Goal: Contribute content: Add original content to the website for others to see

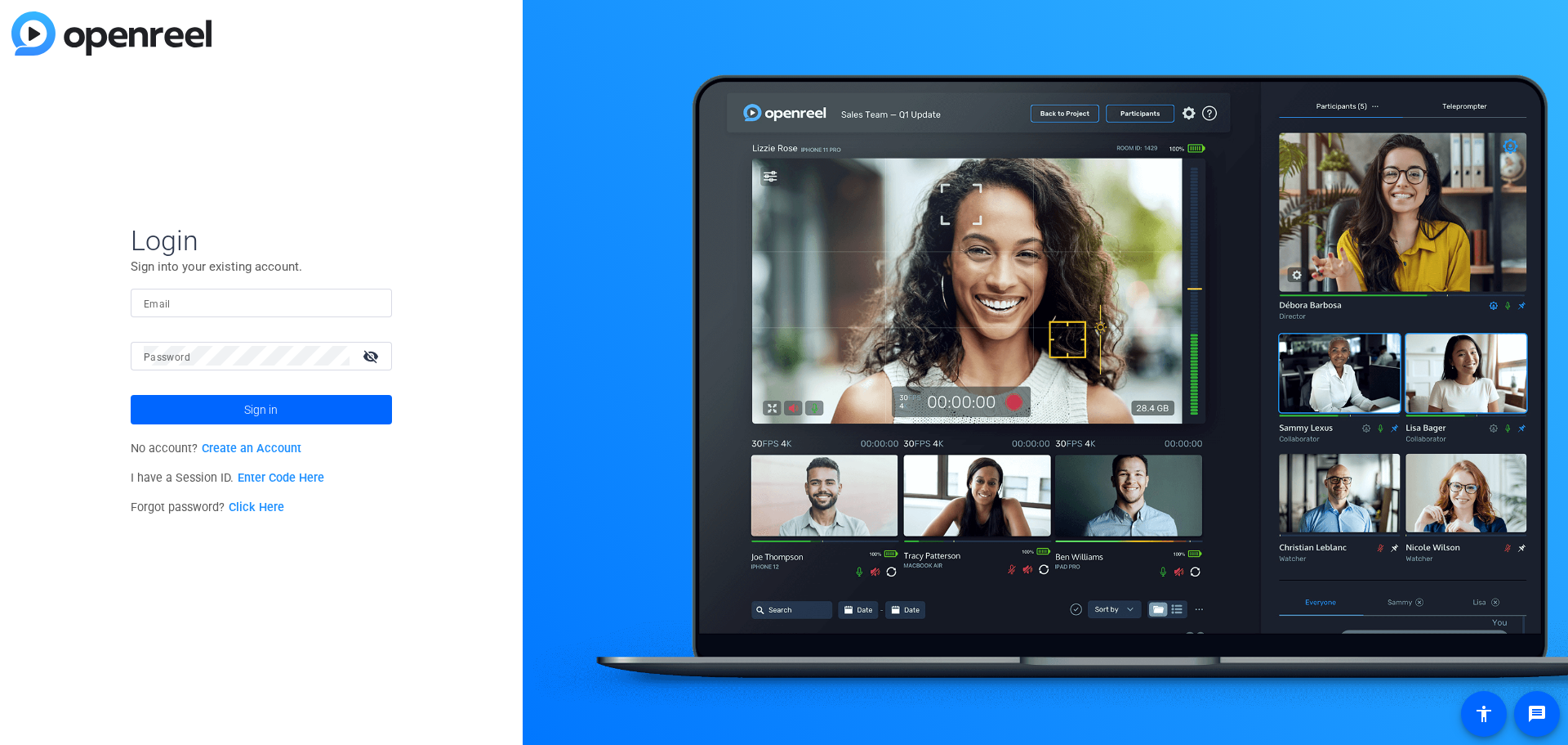
type input "[EMAIL_ADDRESS][PERSON_NAME][DOMAIN_NAME]"
drag, startPoint x: 283, startPoint y: 414, endPoint x: 620, endPoint y: 473, distance: 342.1
click at [283, 414] on span at bounding box center [261, 410] width 261 height 39
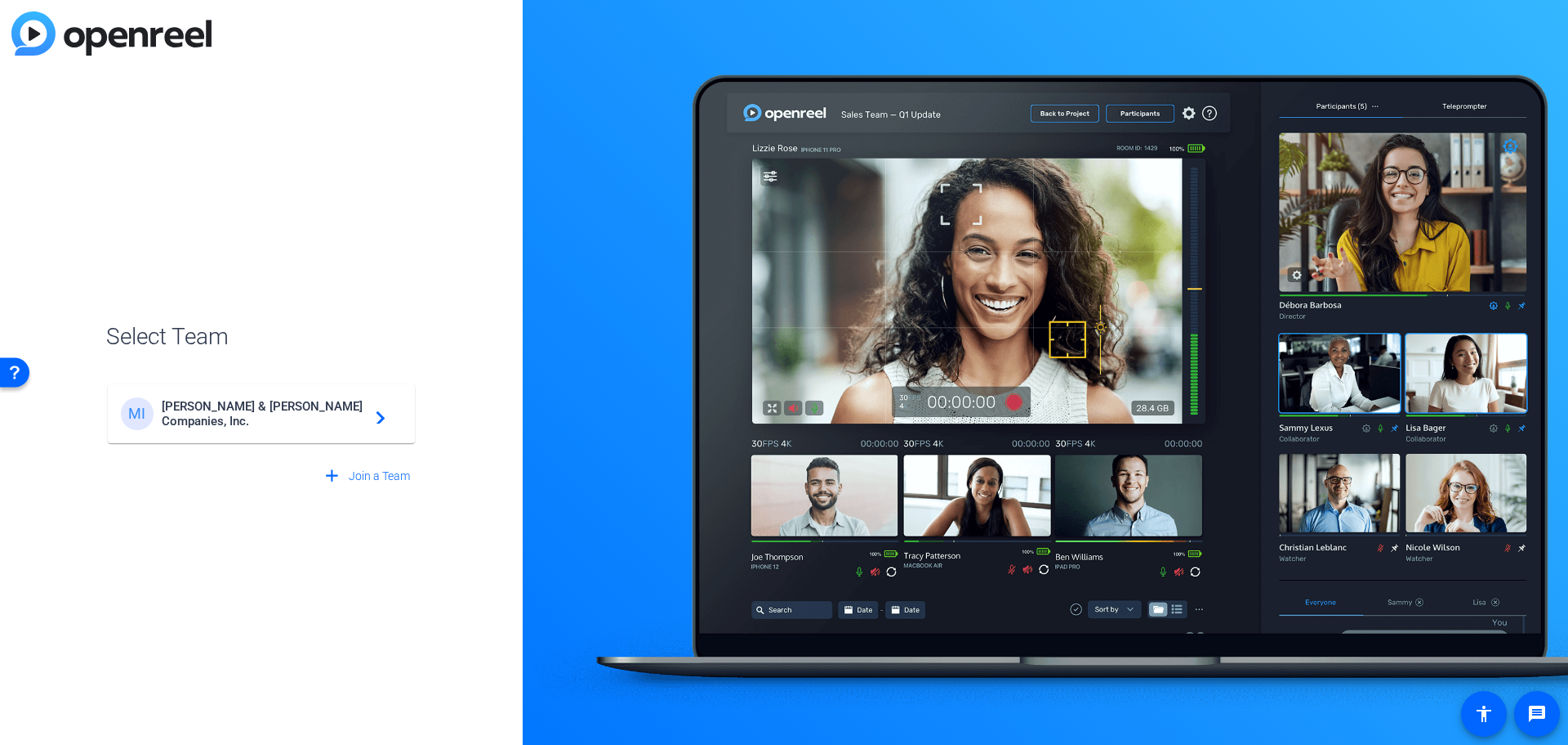
click at [304, 409] on span "[PERSON_NAME] & [PERSON_NAME] Companies, Inc." at bounding box center [264, 414] width 204 height 30
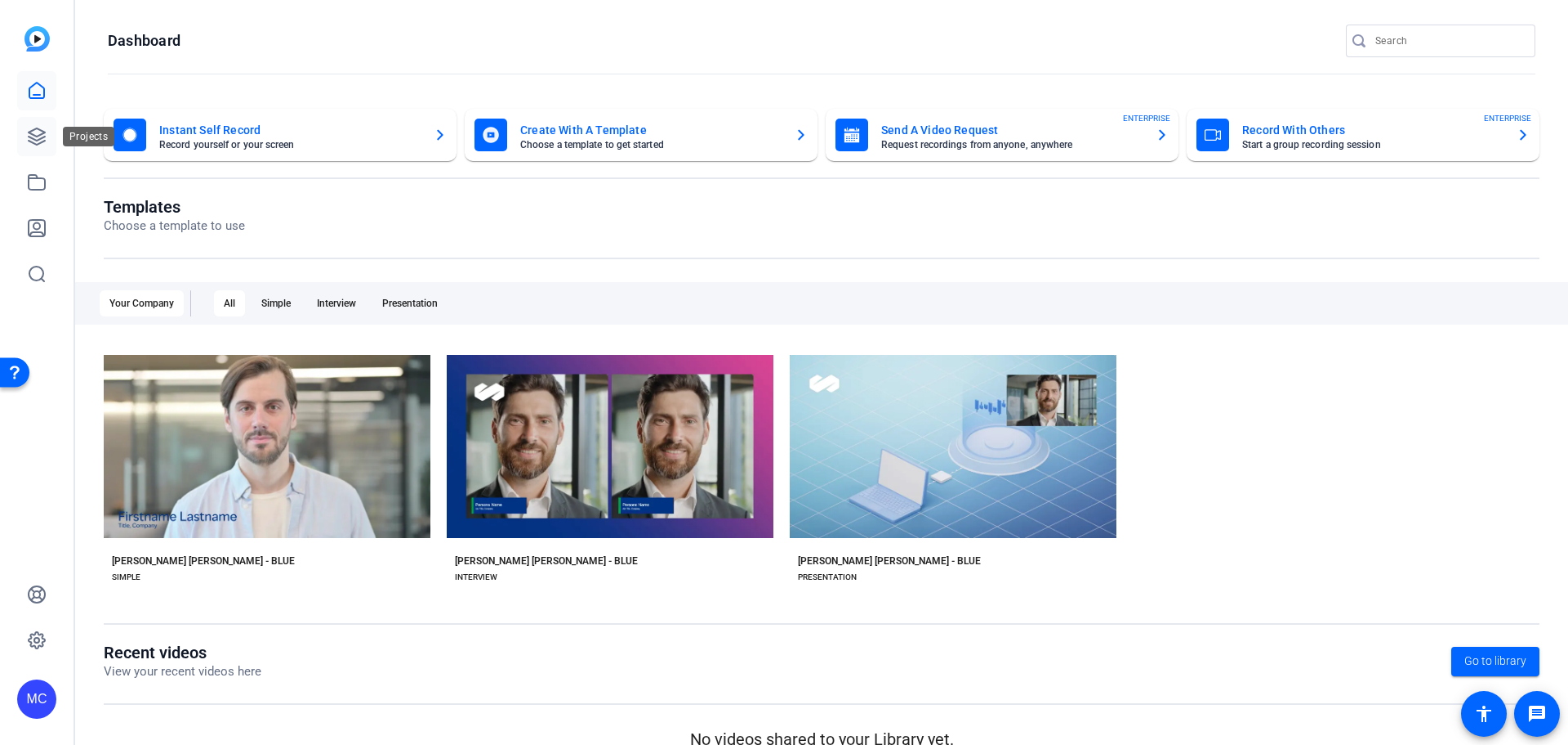
click at [40, 135] on icon at bounding box center [37, 137] width 16 height 16
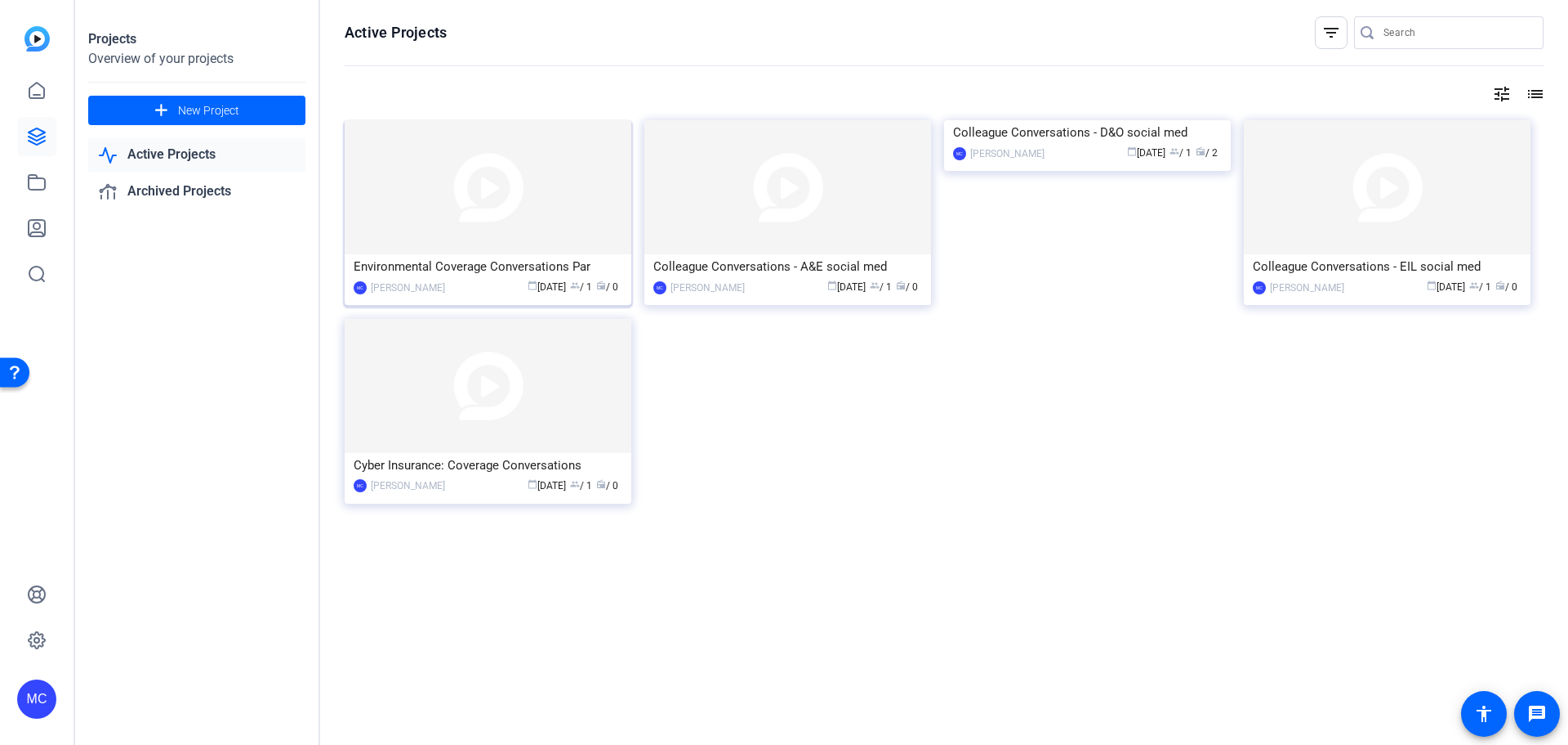
click at [450, 268] on div "Environmental Coverage Conversations Par" at bounding box center [487, 266] width 269 height 25
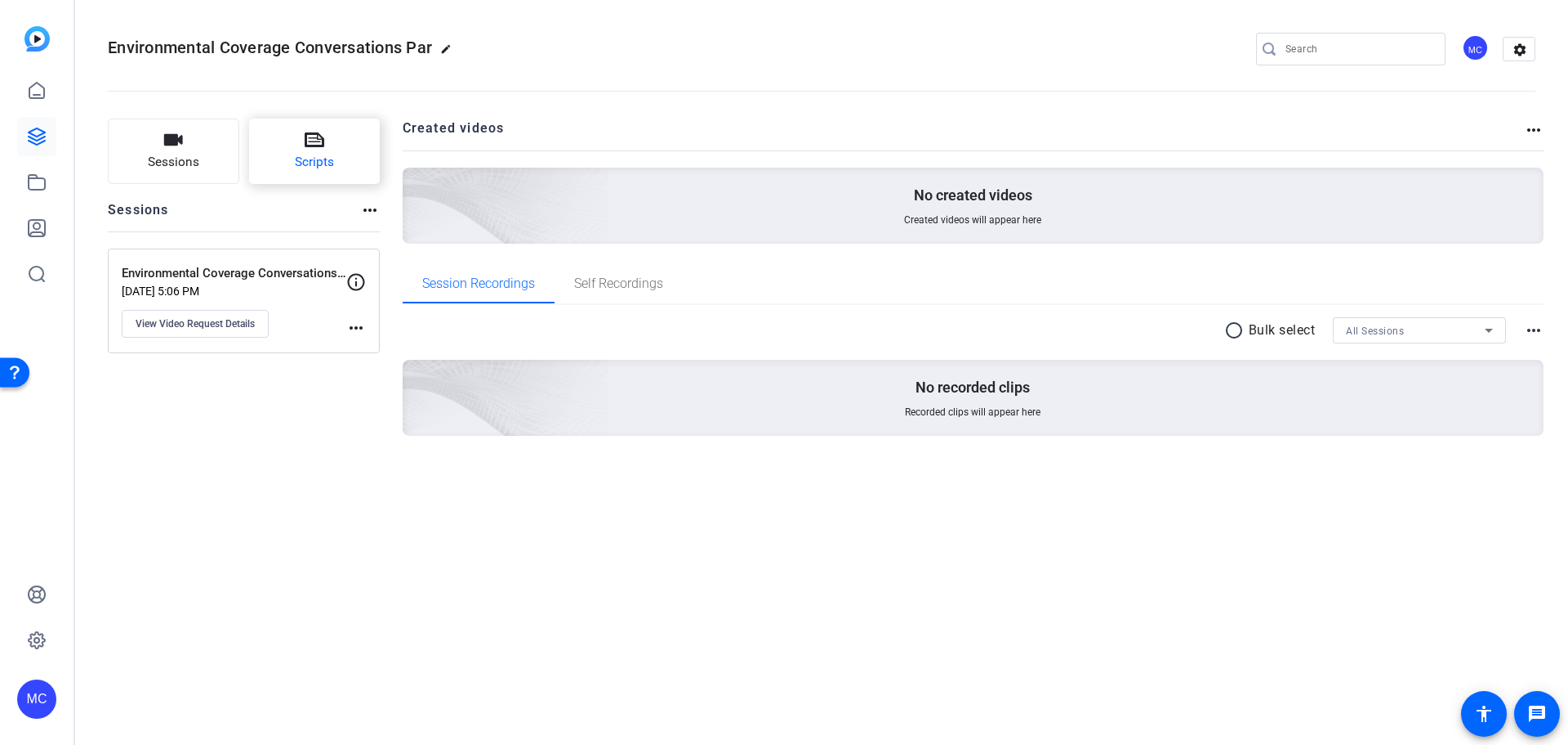
click at [316, 162] on span "Scripts" at bounding box center [315, 162] width 39 height 19
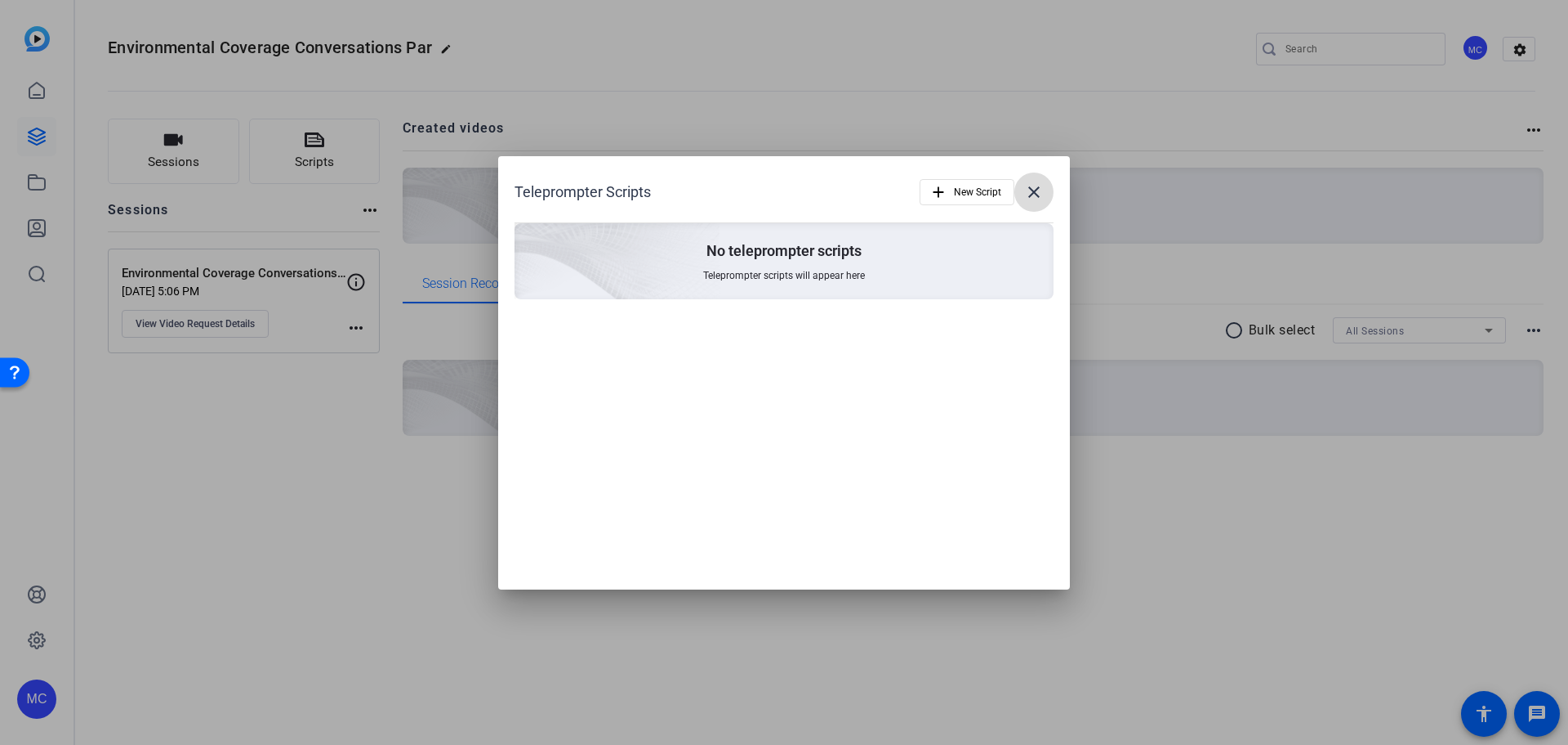
click at [1032, 189] on mat-icon "close" at bounding box center [1034, 192] width 20 height 20
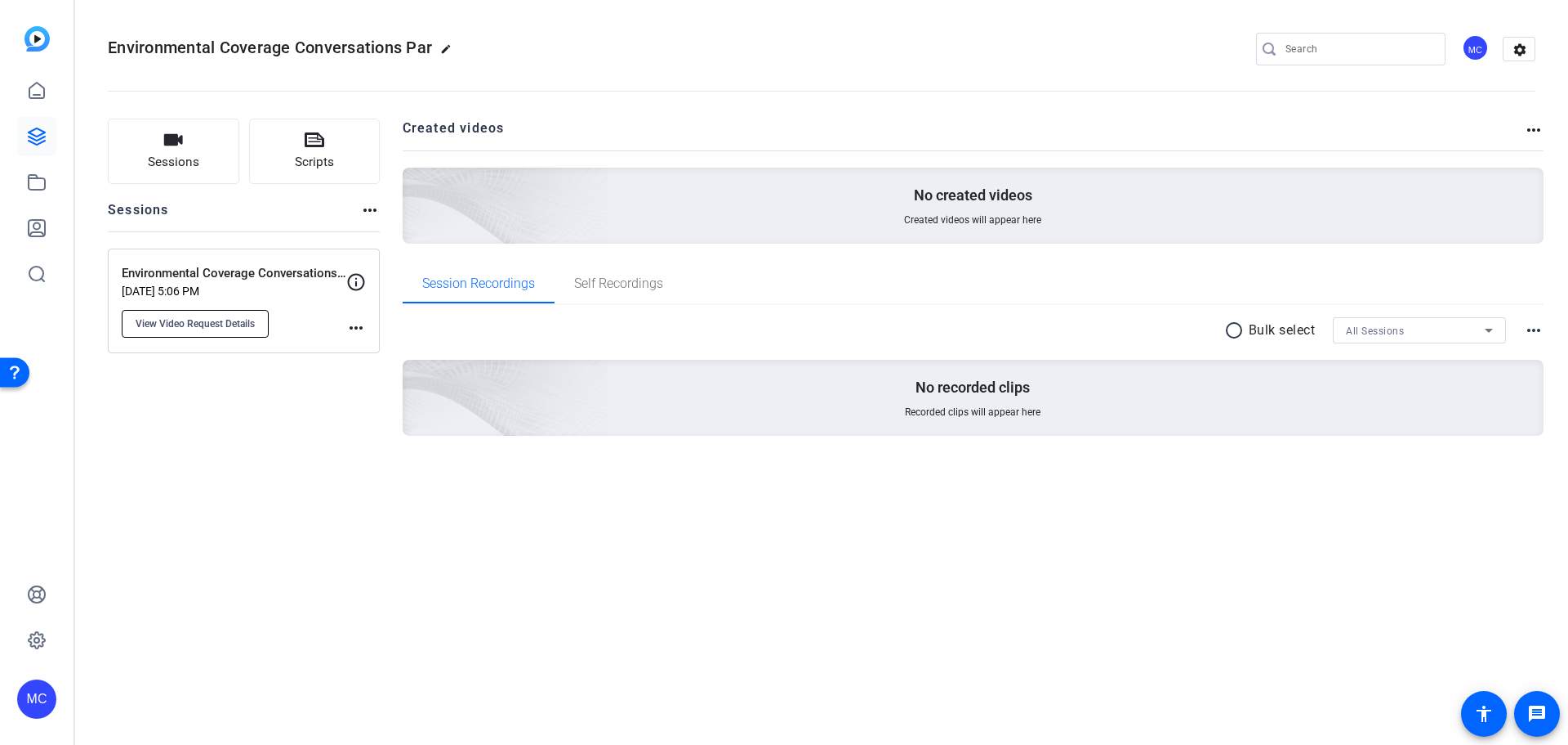
click at [231, 325] on span "View Video Request Details" at bounding box center [195, 324] width 119 height 13
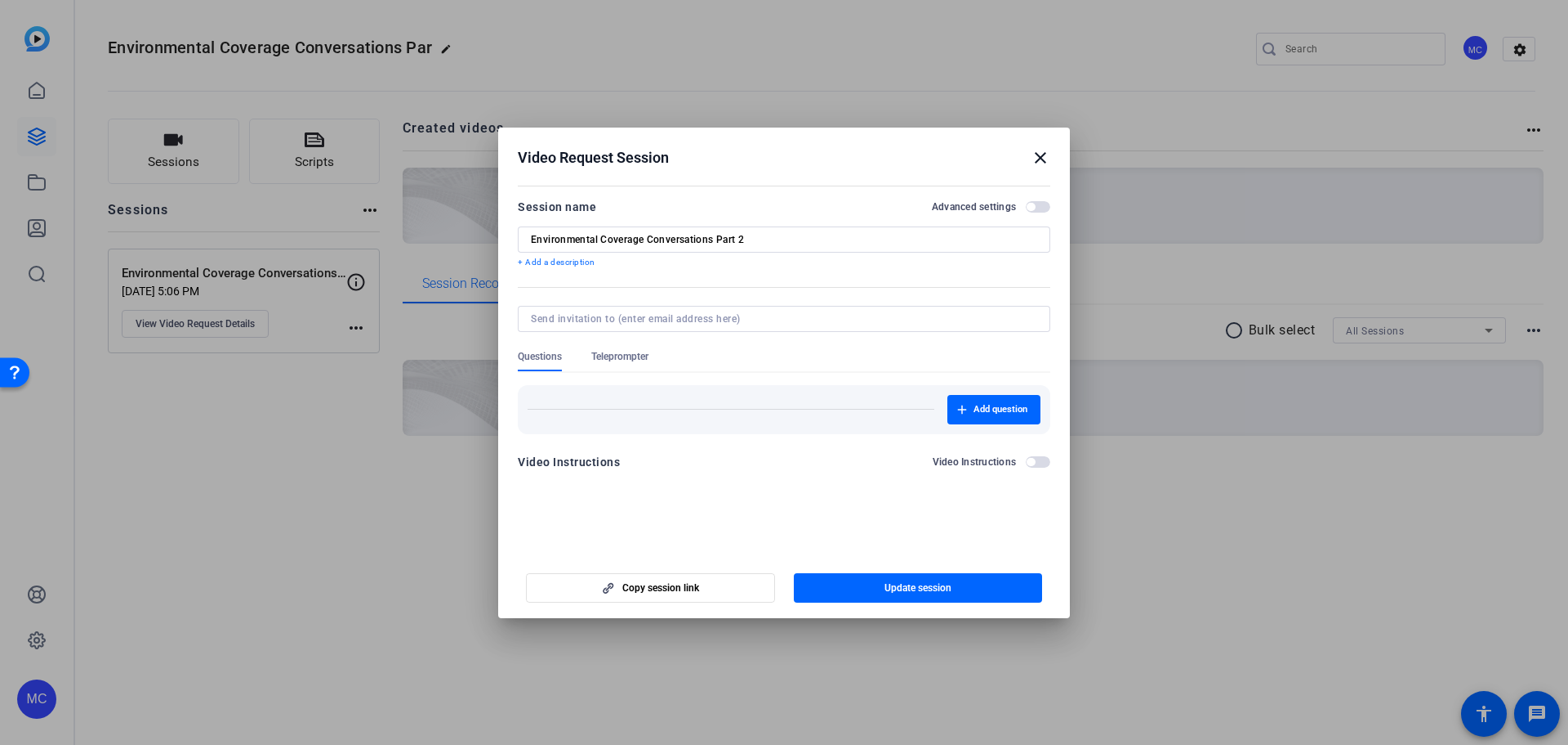
click at [1040, 158] on mat-icon "close" at bounding box center [1040, 158] width 20 height 20
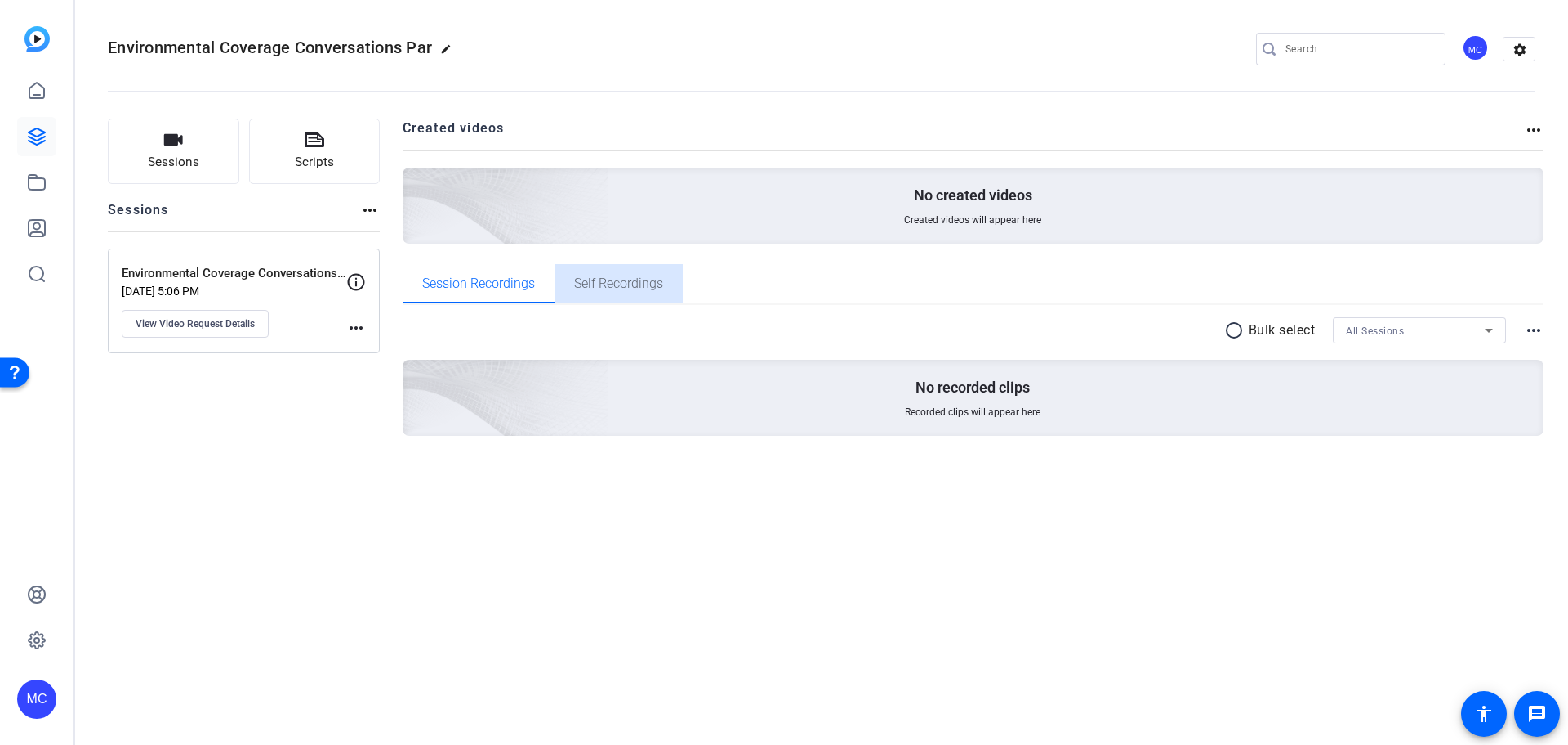
click at [639, 285] on span "Self Recordings" at bounding box center [619, 284] width 89 height 13
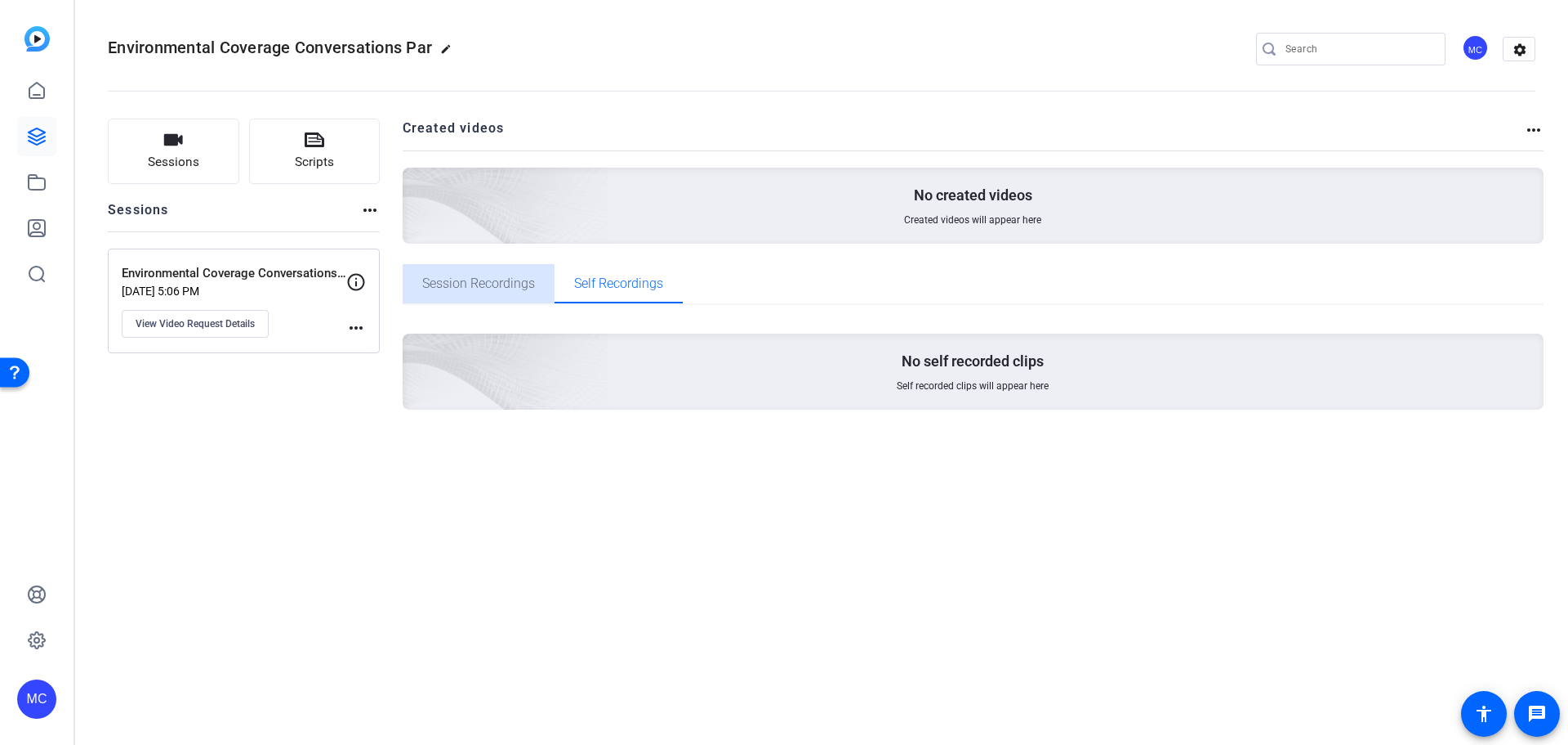
click at [505, 286] on span "Session Recordings" at bounding box center [478, 284] width 113 height 13
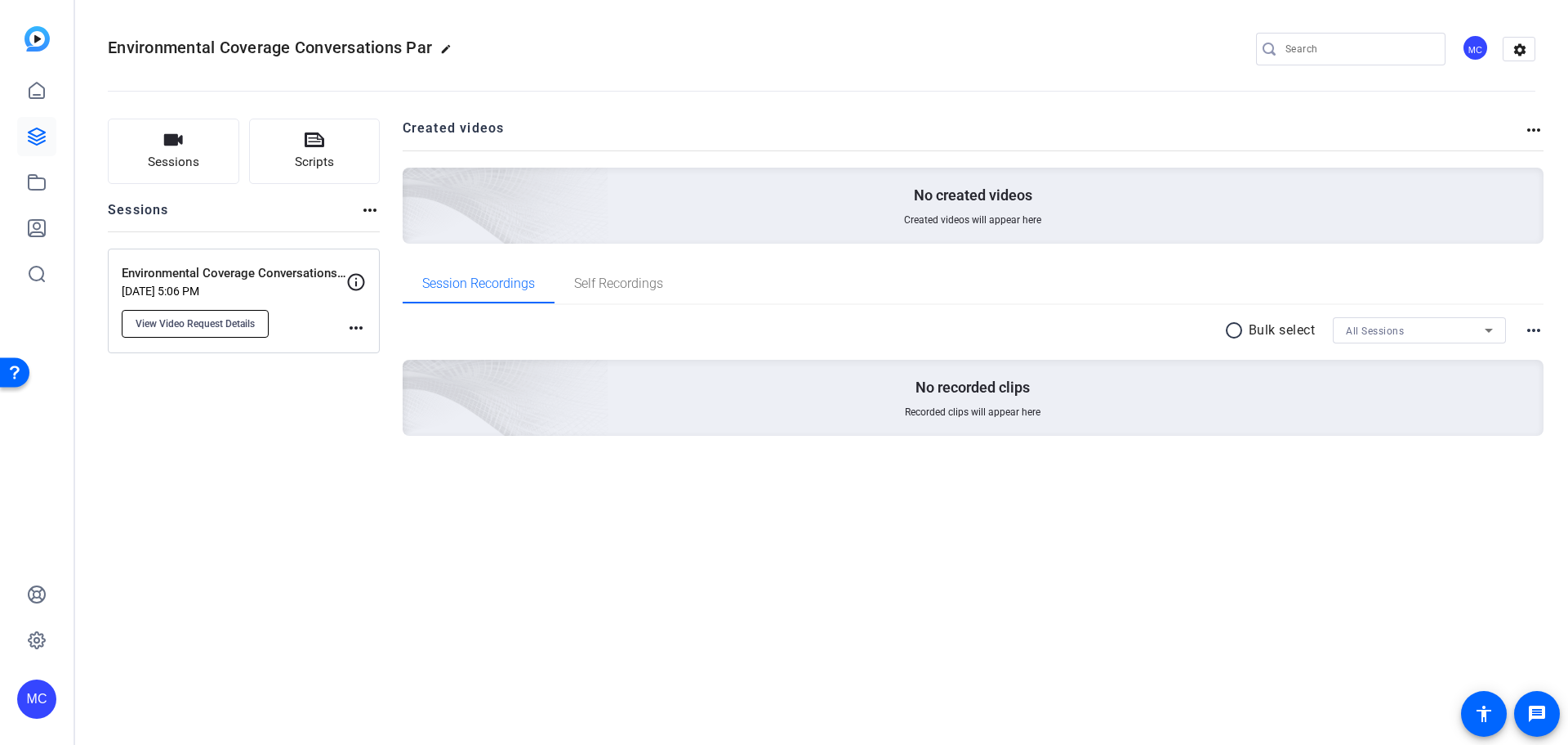
click at [216, 322] on span "View Video Request Details" at bounding box center [195, 324] width 119 height 13
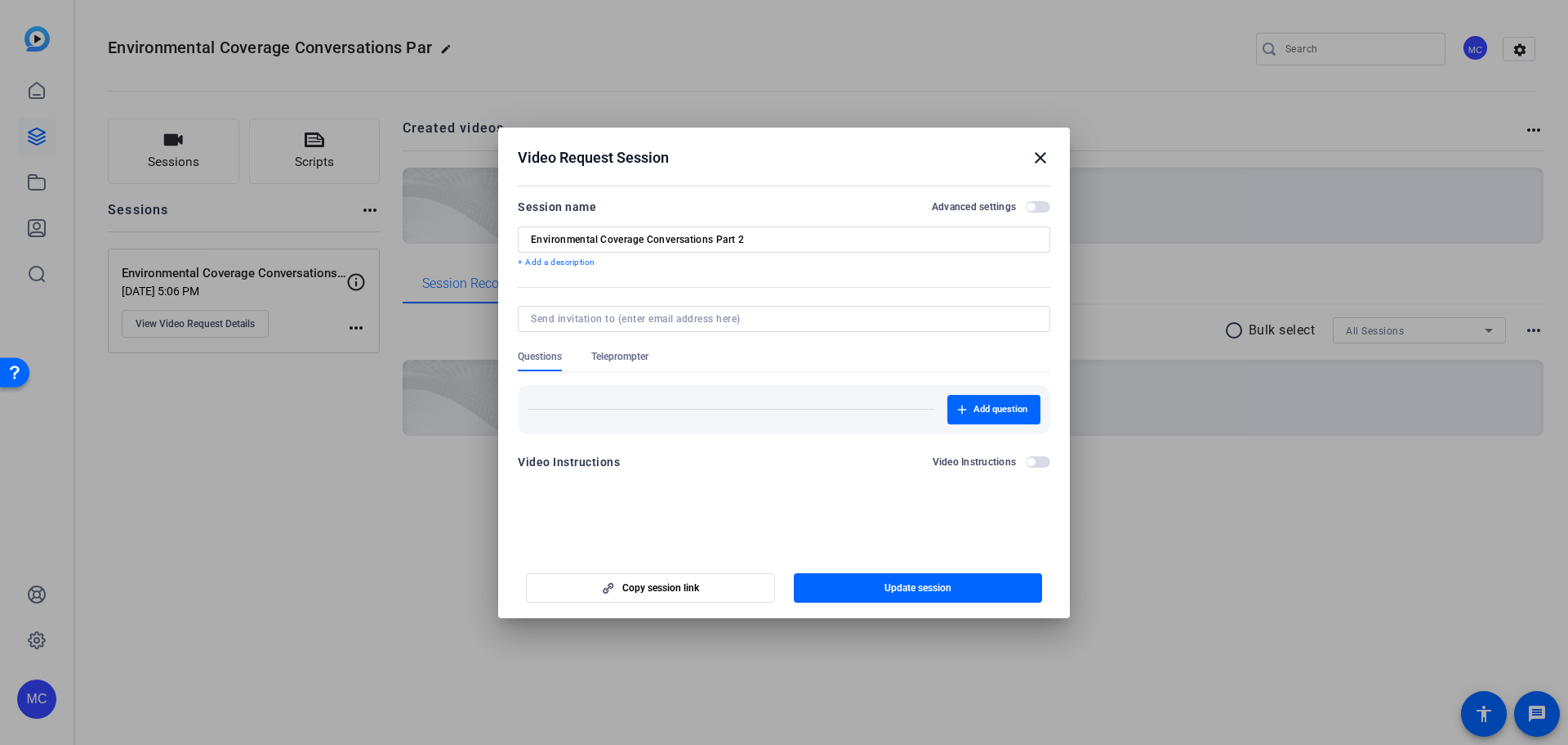
click at [1031, 156] on mat-icon "close" at bounding box center [1040, 158] width 20 height 20
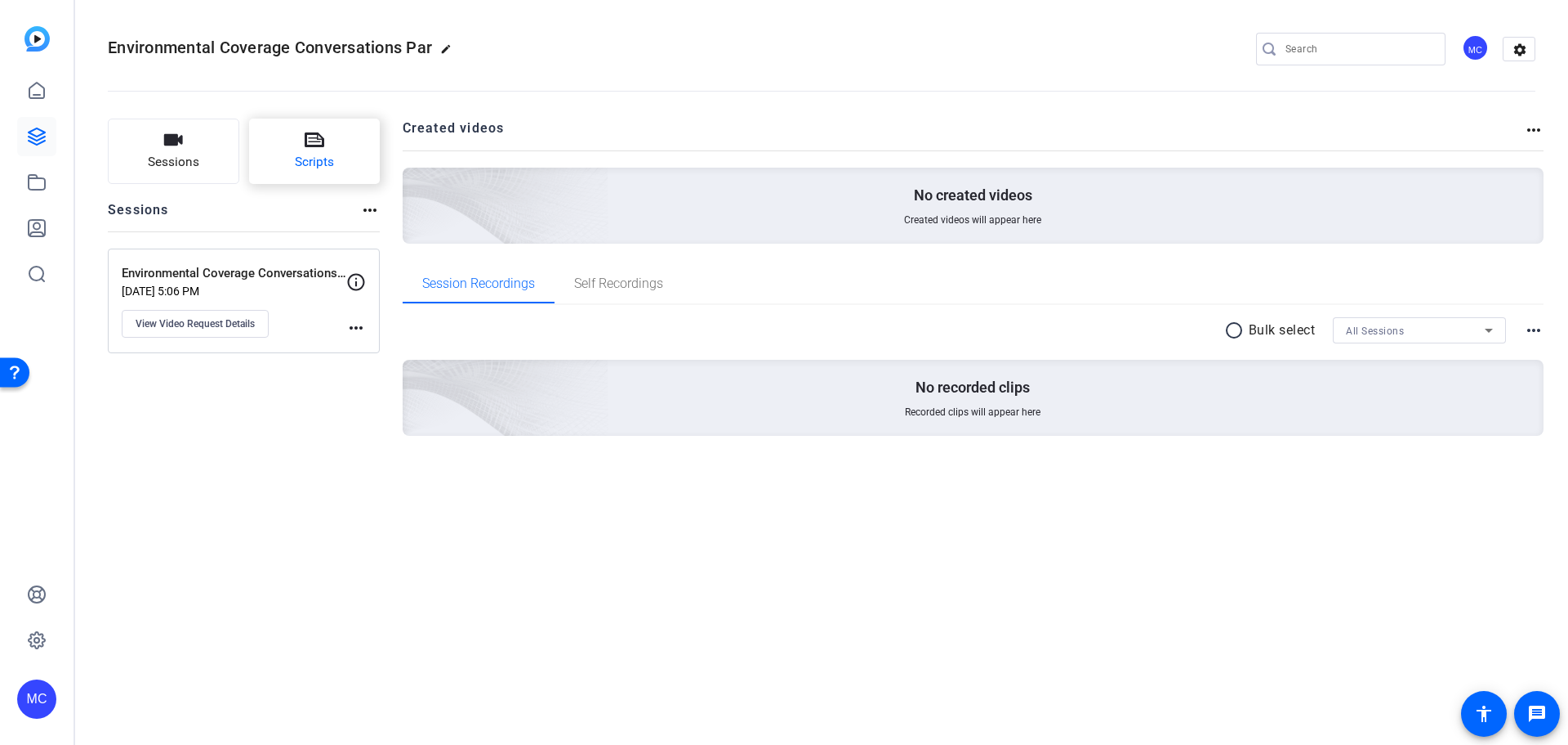
click at [319, 161] on span "Scripts" at bounding box center [315, 162] width 39 height 19
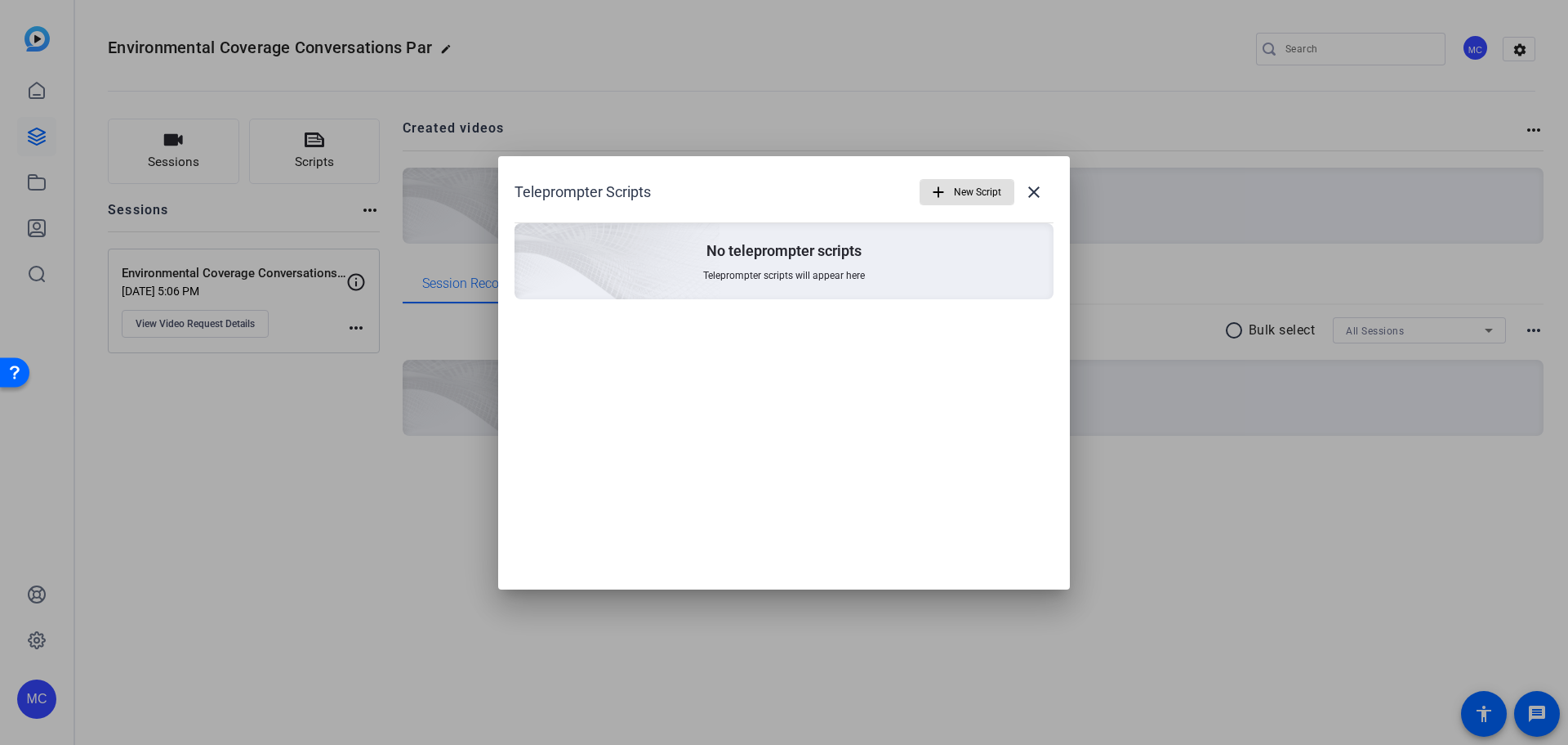
click at [966, 188] on span "New Script" at bounding box center [978, 192] width 48 height 31
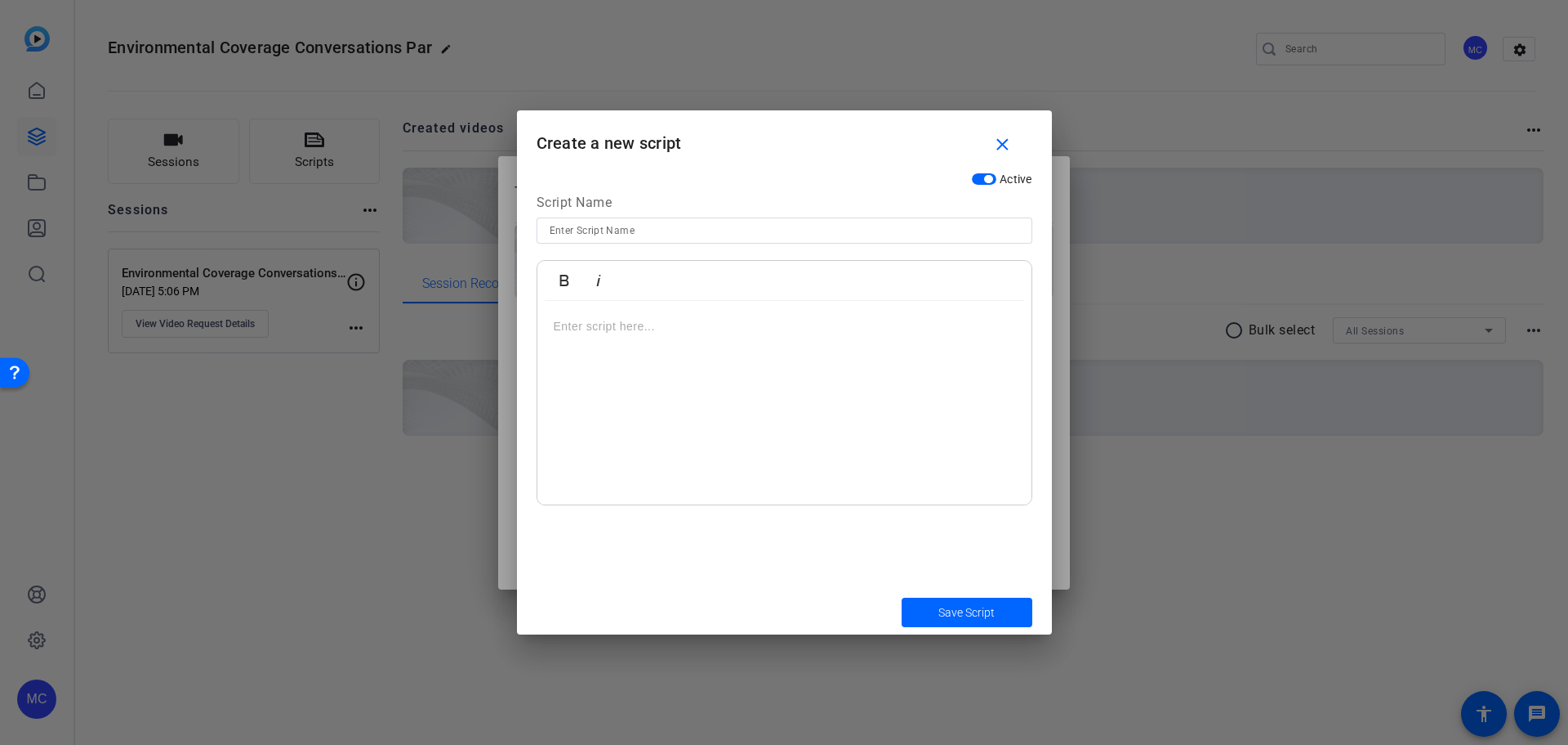
click at [628, 225] on input at bounding box center [785, 230] width 470 height 20
click at [713, 221] on input at bounding box center [785, 230] width 470 height 20
type input "ENGLISH script - Cyber video #1"
click at [677, 322] on p at bounding box center [785, 326] width 462 height 18
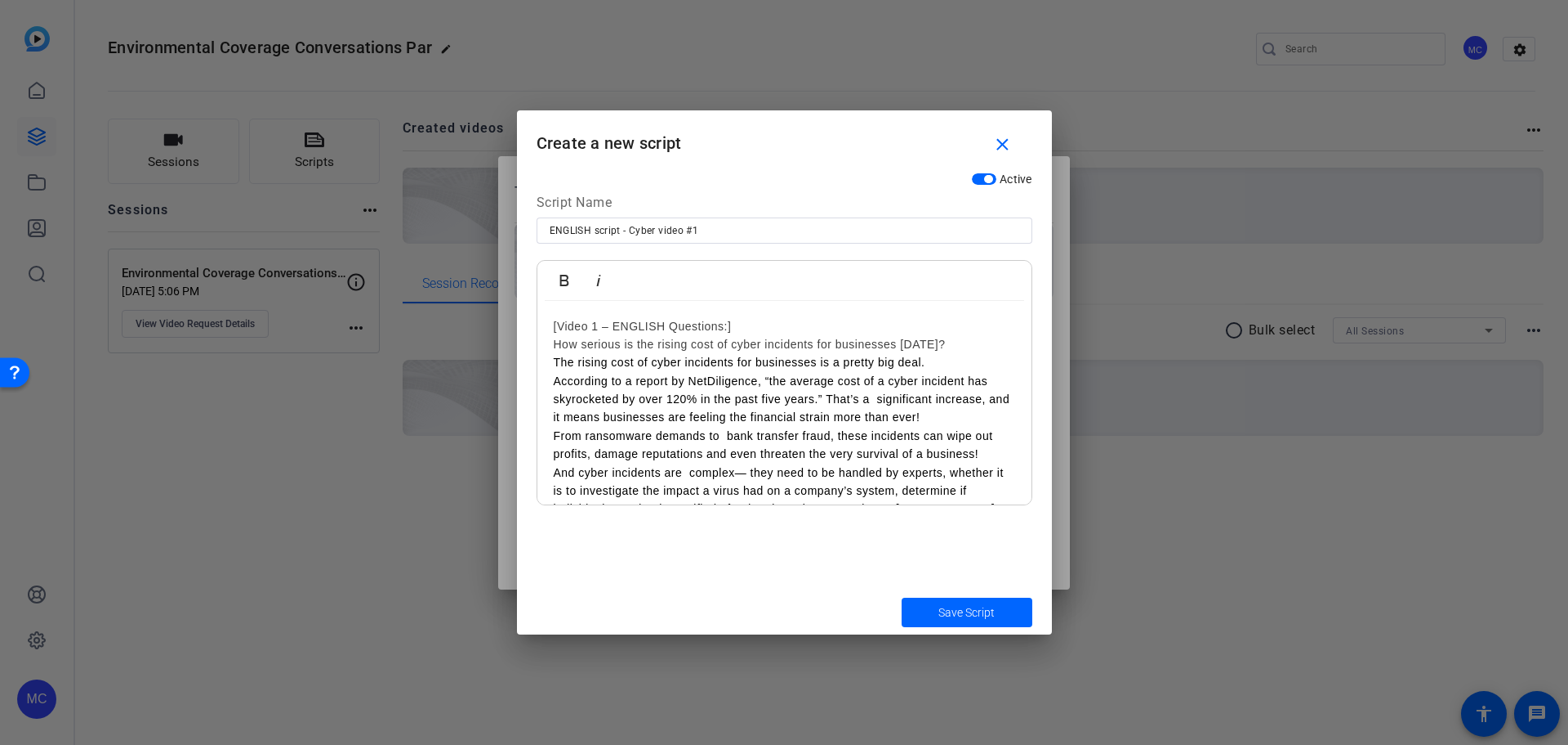
click at [760, 324] on h2 "[Video 1 – ENGLISH Questions:]" at bounding box center [785, 326] width 462 height 18
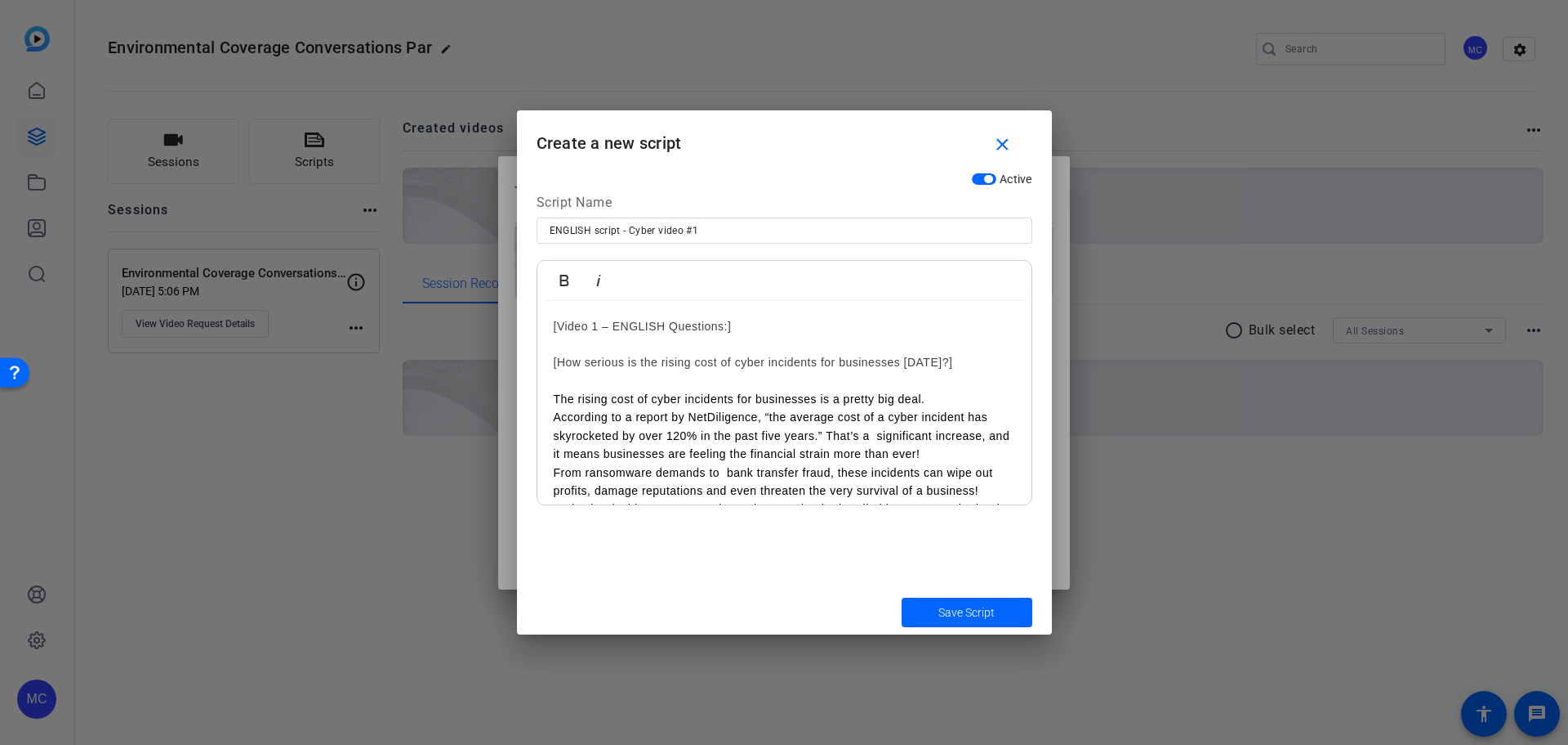
click at [551, 394] on div "[Video 1 – ENGLISH Questions:] [How serious is the rising cost of cyber inciden…" at bounding box center [784, 683] width 494 height 765
click at [720, 326] on link "[Video 1 – ENGLISH Questions:]" at bounding box center [643, 326] width 178 height 13
click at [550, 412] on div "[Video 1 – ENGLISH Questions & Answers:] [How serious is the rising cost of cyb…" at bounding box center [784, 683] width 494 height 765
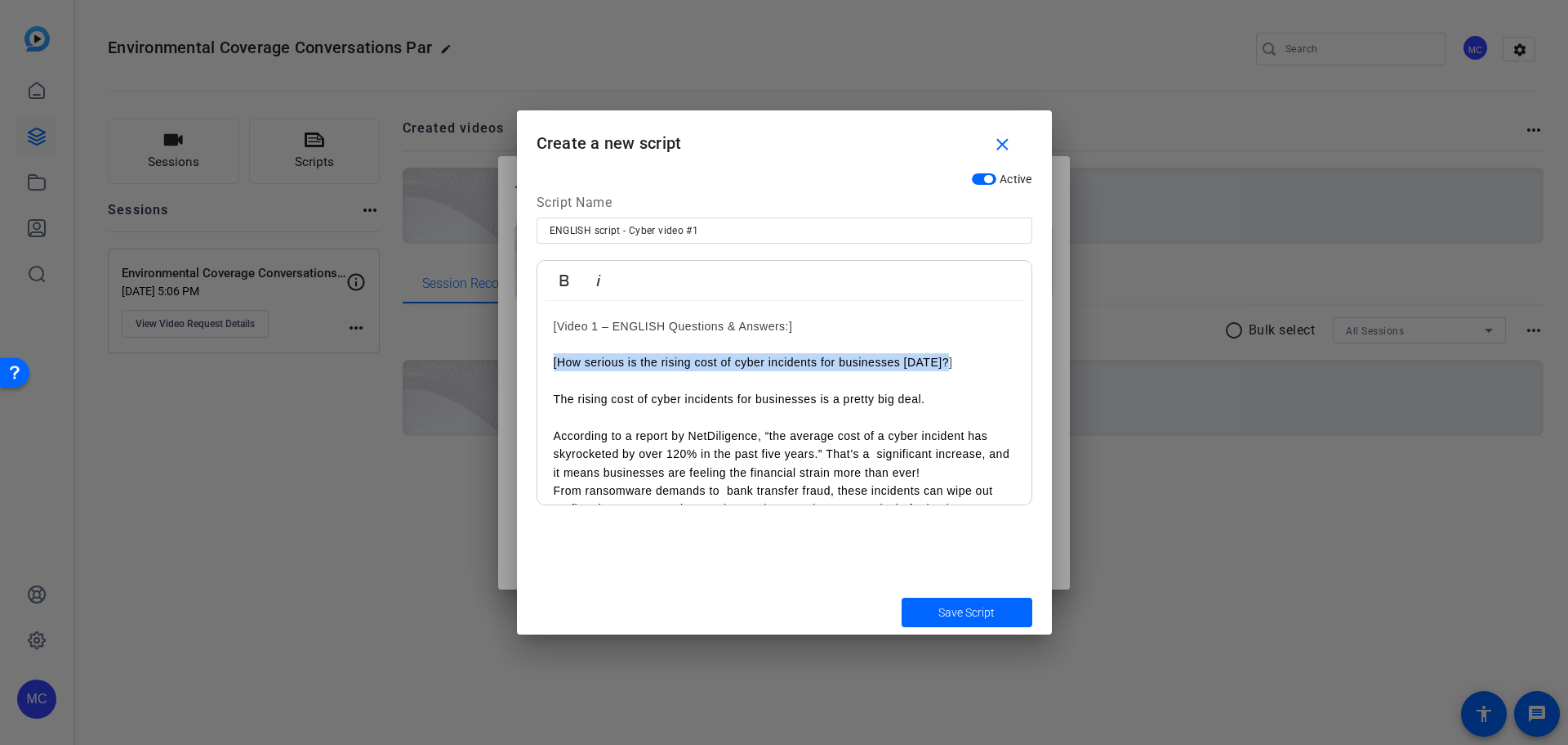
drag, startPoint x: 985, startPoint y: 365, endPoint x: 540, endPoint y: 362, distance: 445.0
click at [540, 362] on div "[Video 1 – ENGLISH Questions & Answers:] [How serious is the rising cost of cyb…" at bounding box center [784, 692] width 494 height 783
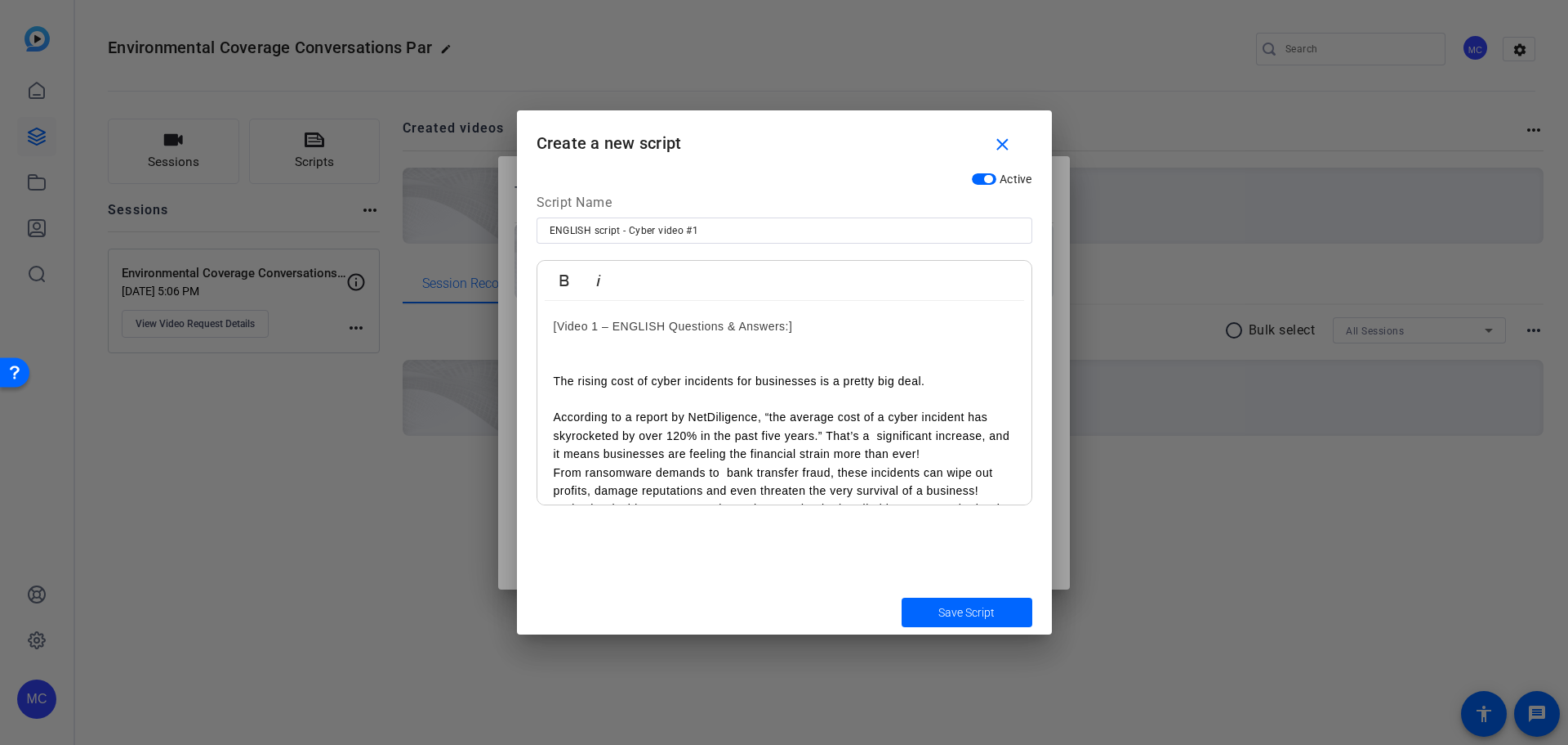
click at [785, 322] on link "[Video 1 – ENGLISH Questions & Answers:]" at bounding box center [673, 326] width 239 height 13
drag, startPoint x: 668, startPoint y: 321, endPoint x: 784, endPoint y: 335, distance: 116.8
click at [784, 335] on h2 "[Video 1 – ENGLISH Questions & Answers:]" at bounding box center [785, 326] width 462 height 18
click at [587, 320] on link "[Video 1 – ENGLISH:]" at bounding box center [613, 326] width 119 height 13
click at [567, 372] on p "The rising cost of cyber incidents for businesses is a pretty big deal." at bounding box center [785, 381] width 462 height 18
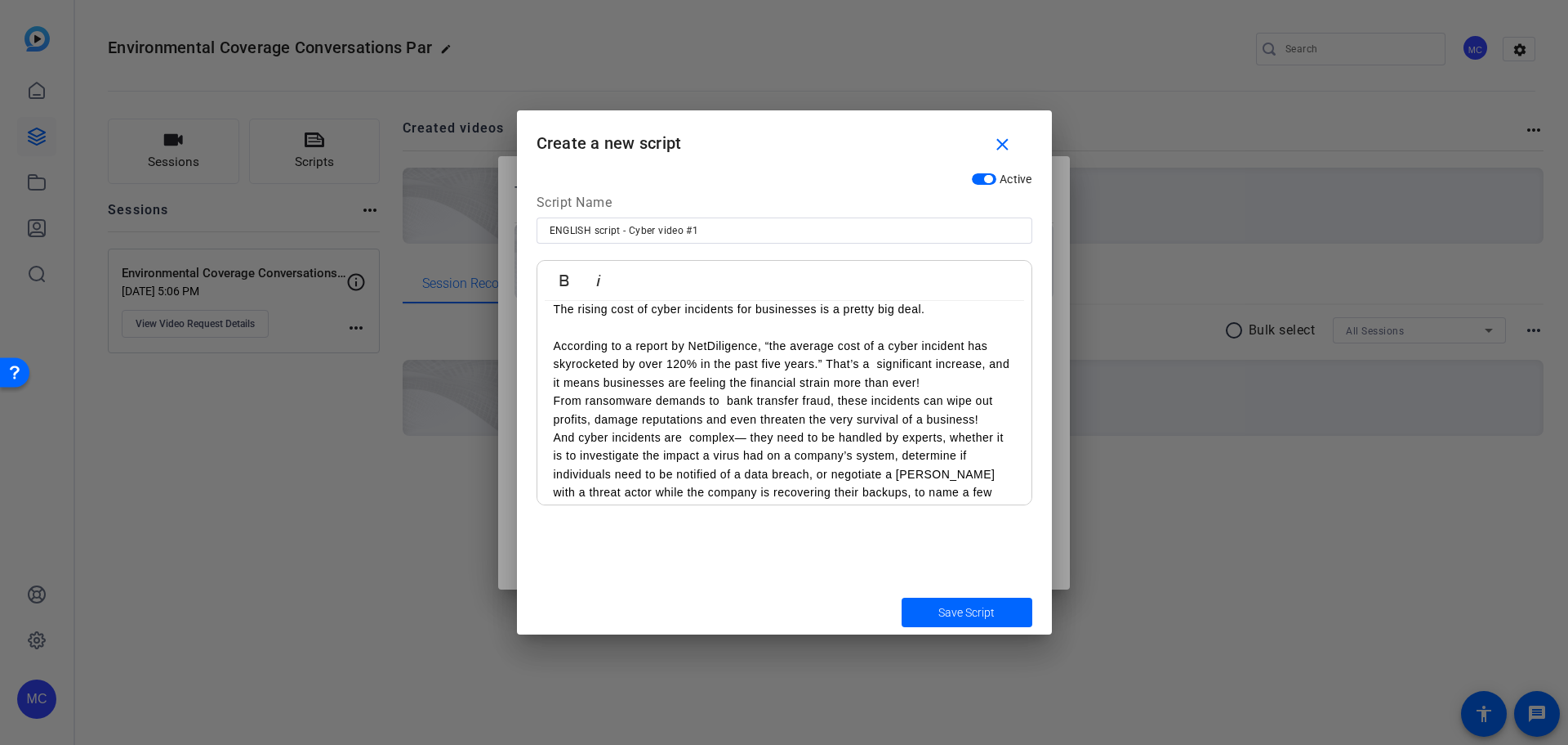
scroll to position [81, 0]
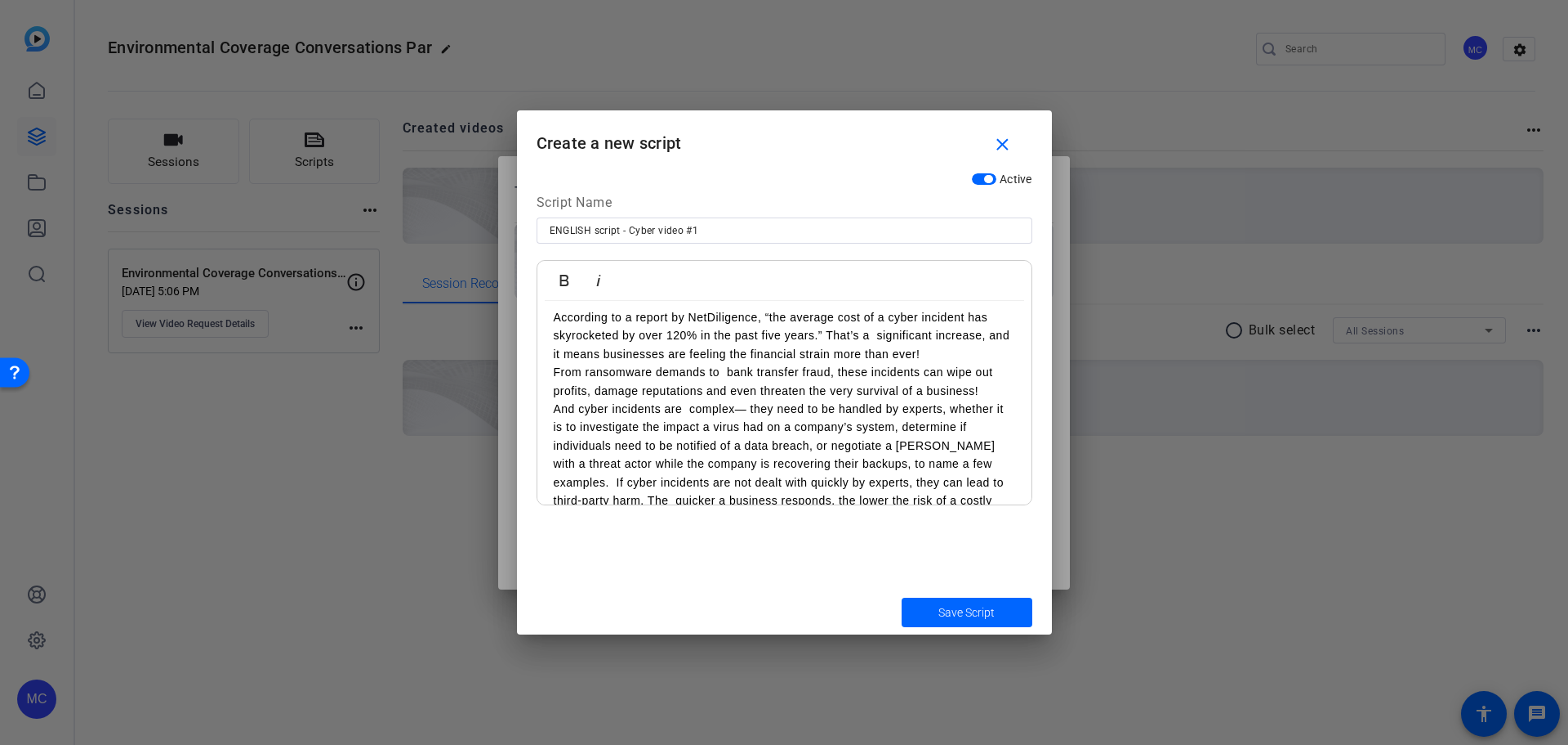
click at [551, 372] on div "[Video #1 – ENGLISH:] The rising cost of cyber incidents for businesses is a pr…" at bounding box center [784, 591] width 494 height 746
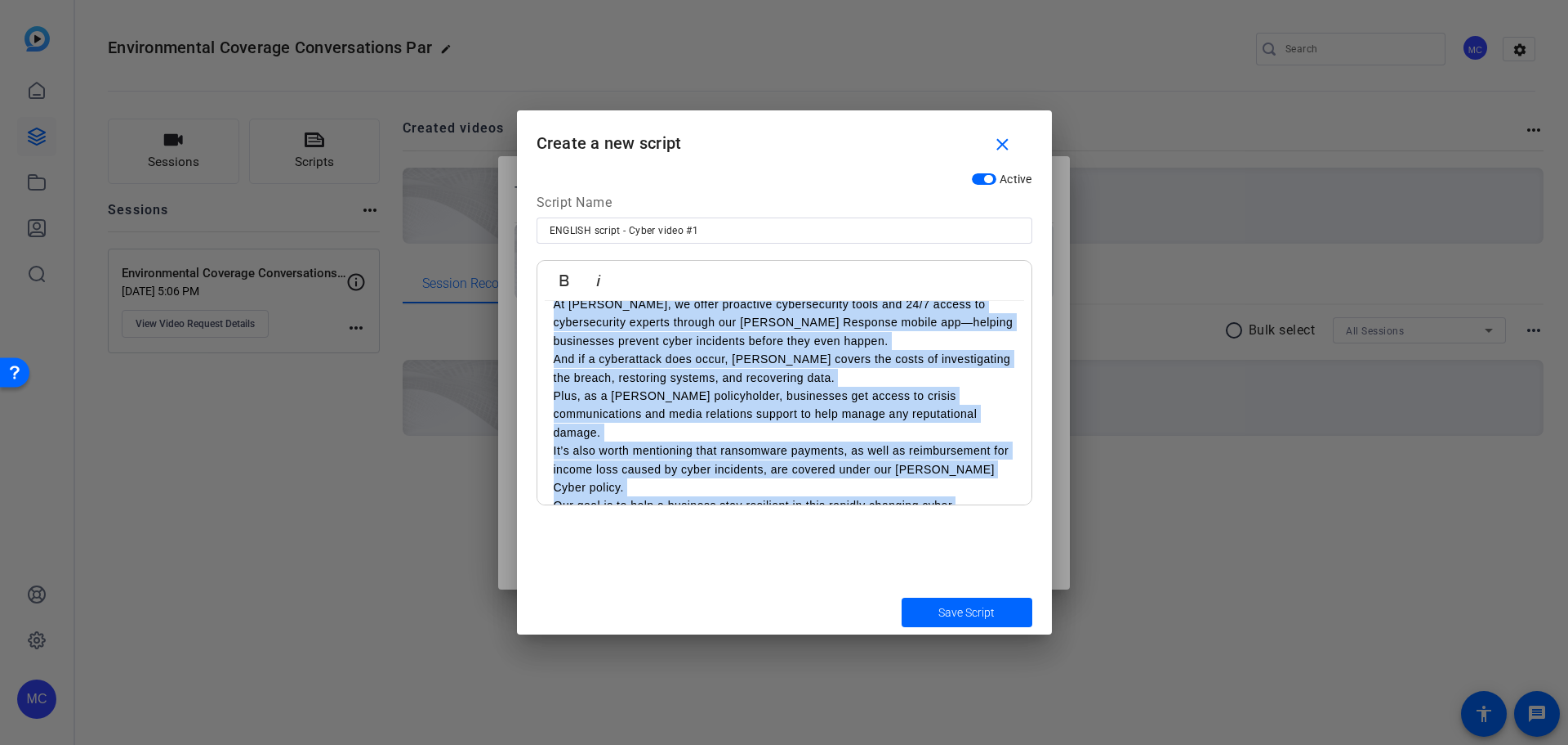
scroll to position [524, 0]
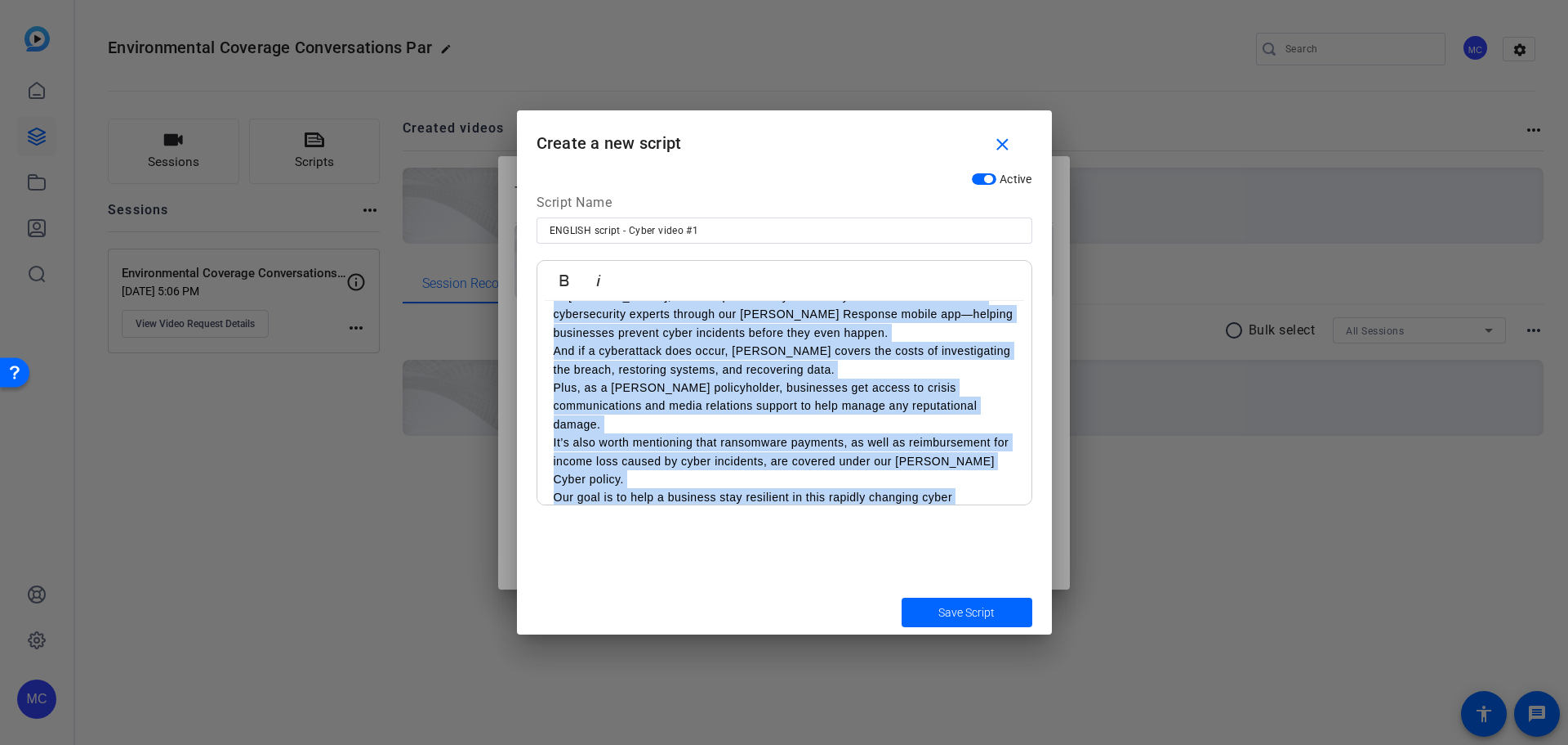
drag, startPoint x: 554, startPoint y: 343, endPoint x: 992, endPoint y: 518, distance: 471.7
click at [992, 518] on div "Active Script Name ENGLISH script - Cyber video #1 Bold Italic [Video #1 – ENGL…" at bounding box center [784, 377] width 535 height 425
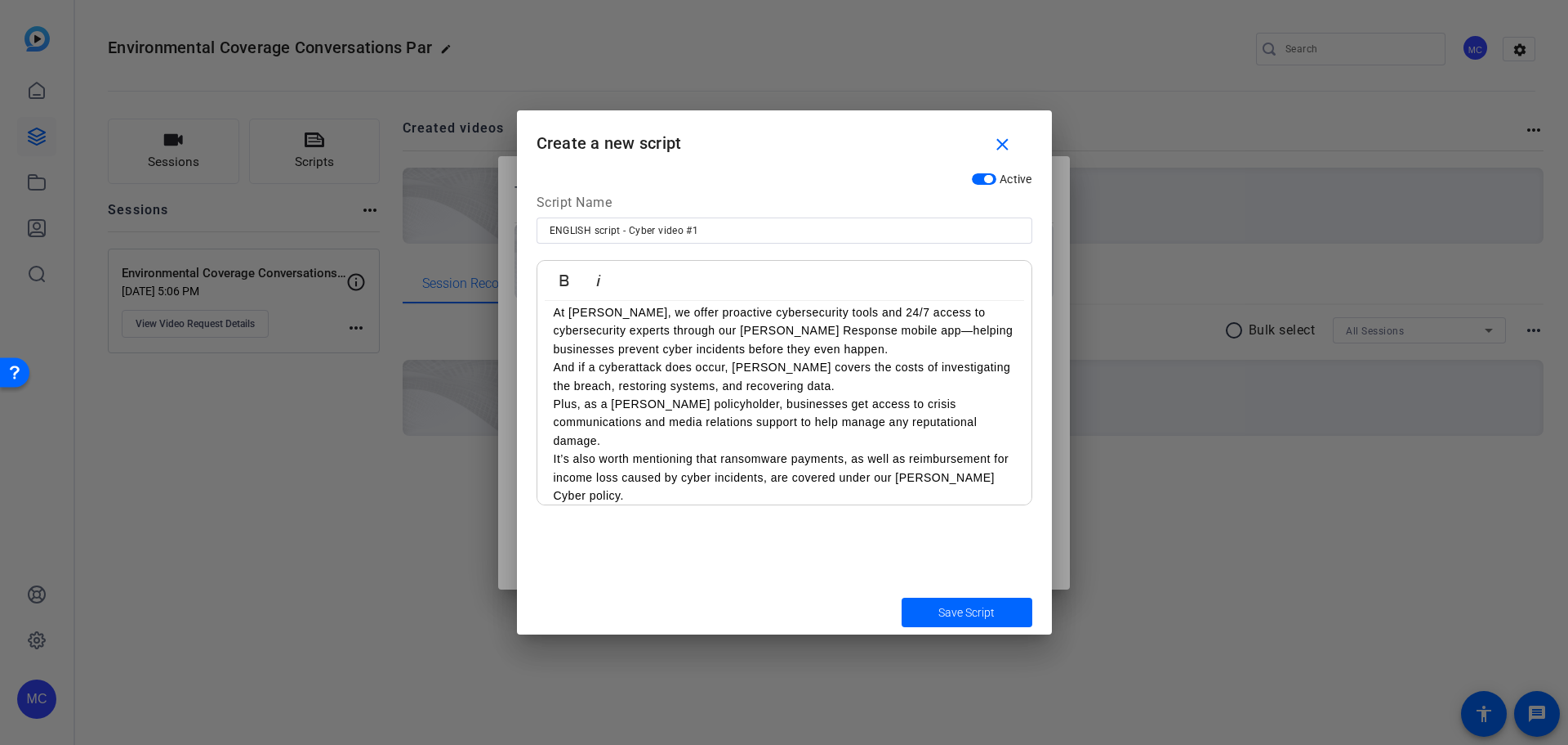
scroll to position [0, 0]
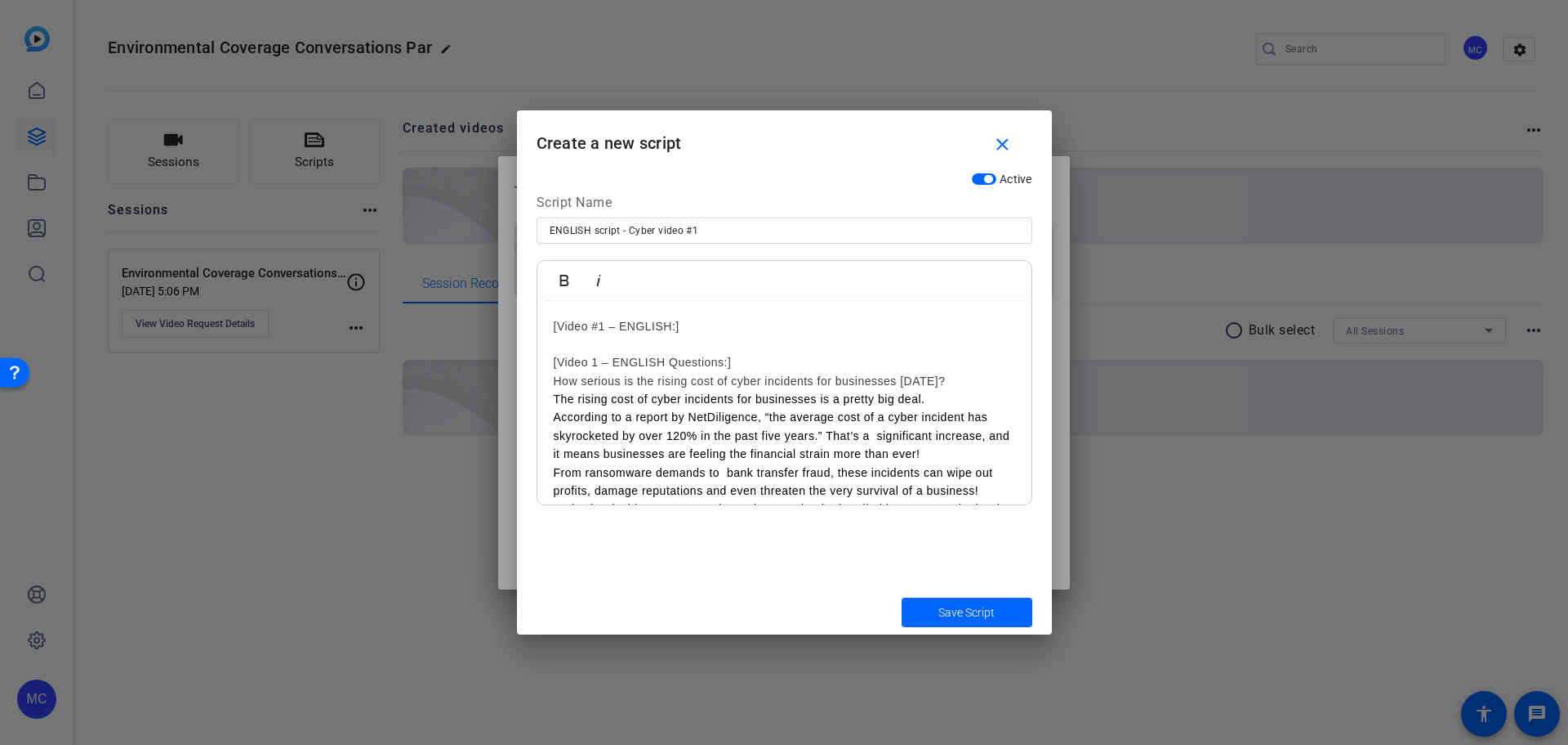
drag, startPoint x: 786, startPoint y: 357, endPoint x: 513, endPoint y: 357, distance: 273.0
click at [513, 357] on div "Teleprompter Scripts add New Script close No teleprompter scripts Teleprompter …" at bounding box center [784, 372] width 1568 height 745
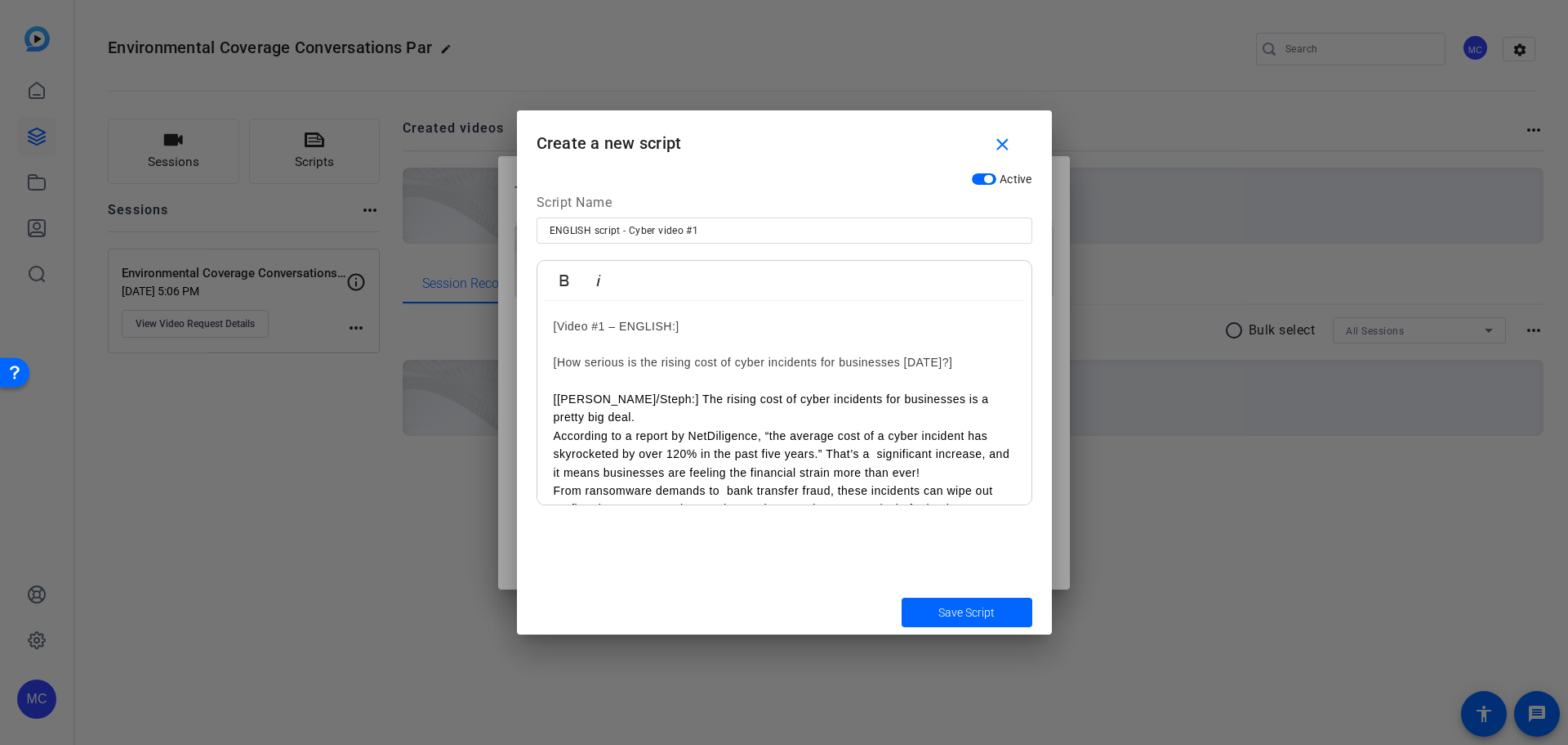
click at [971, 455] on p "According to a report by NetDiligence, “the average cost of a cyber incident ha…" at bounding box center [785, 454] width 462 height 55
click at [623, 396] on p "[[PERSON_NAME]/Steph:] The rising cost of cyber incidents for businesses is a p…" at bounding box center [785, 408] width 462 height 37
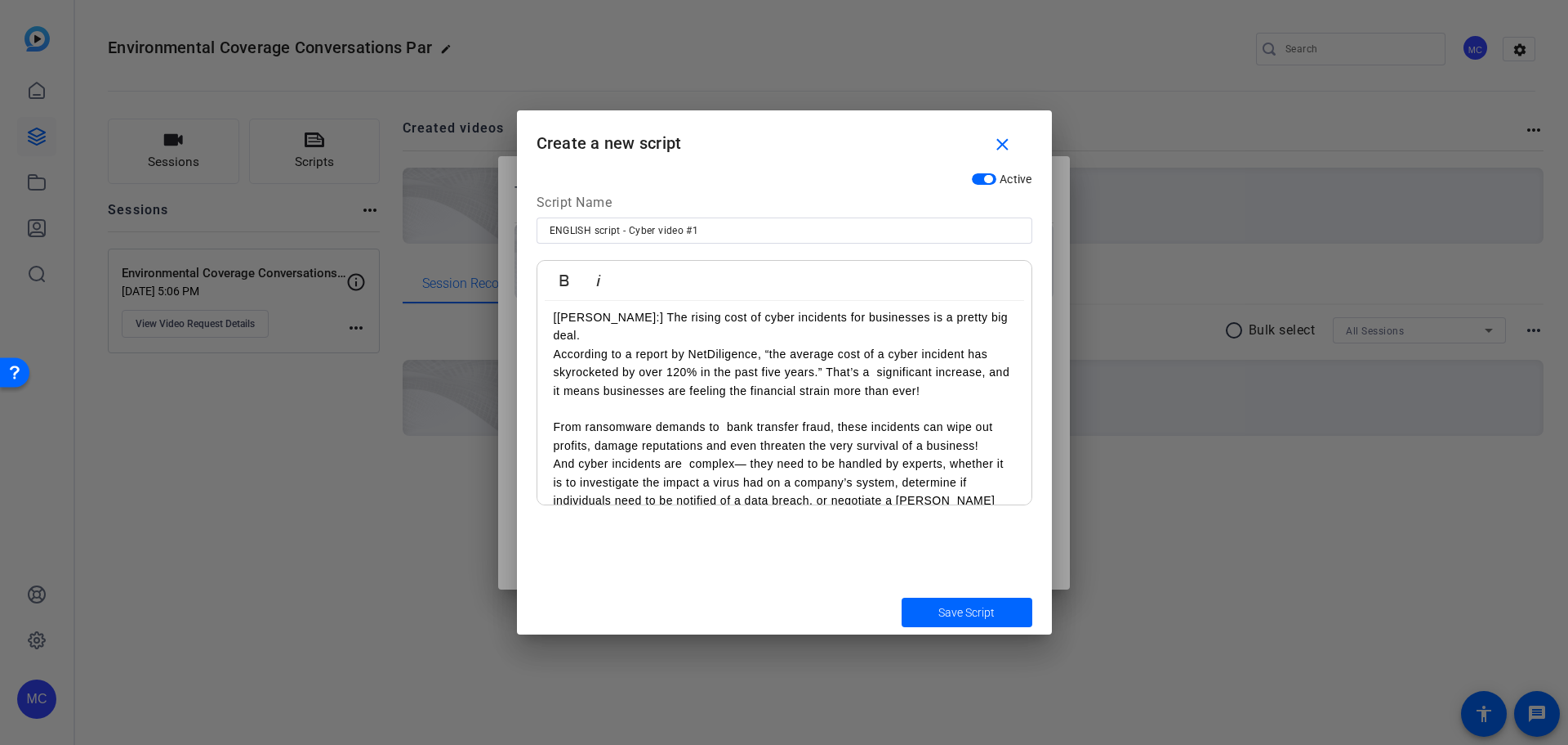
scroll to position [164, 0]
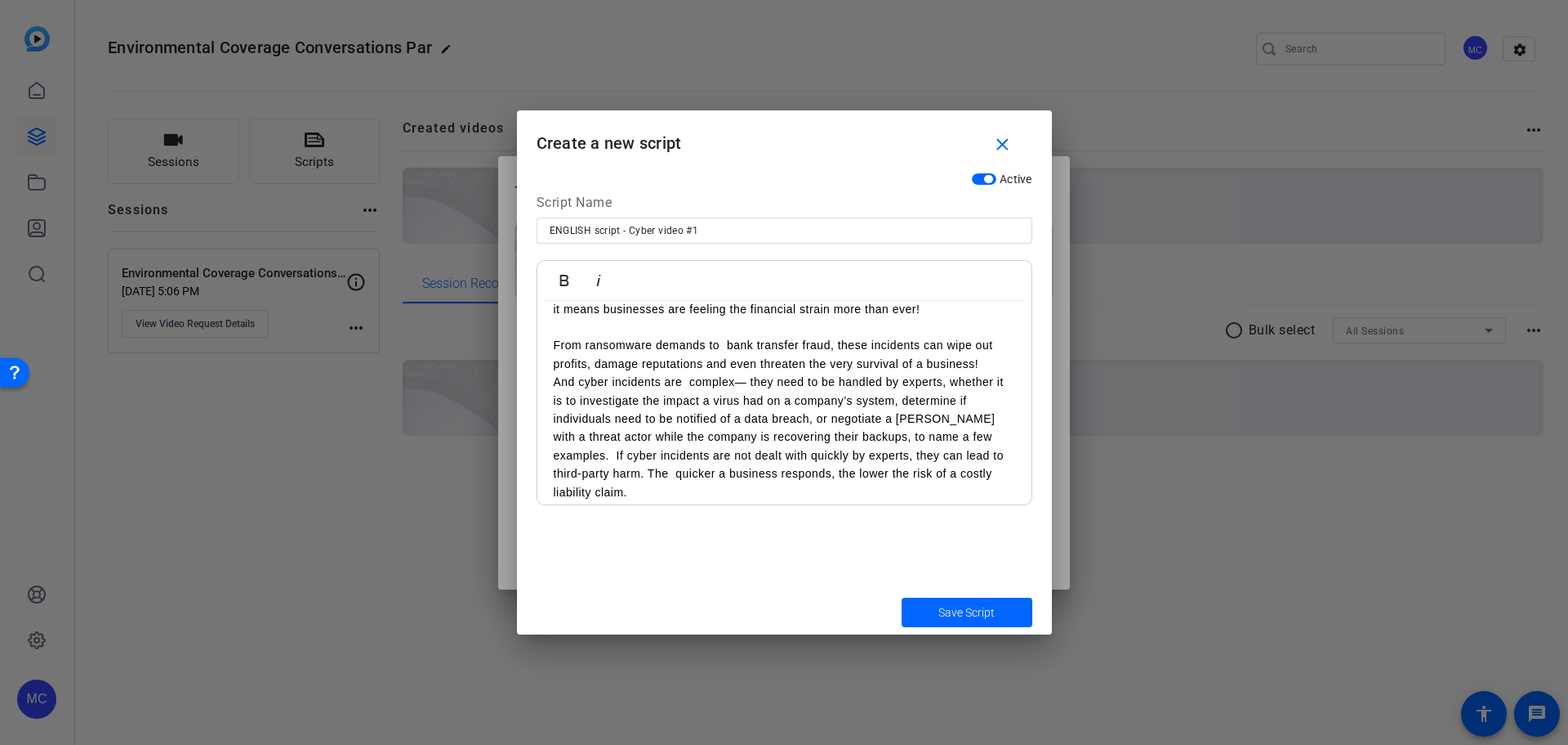
click at [620, 434] on p "And cyber incidents are complex— they need to be handled by experts, whether it…" at bounding box center [785, 437] width 462 height 128
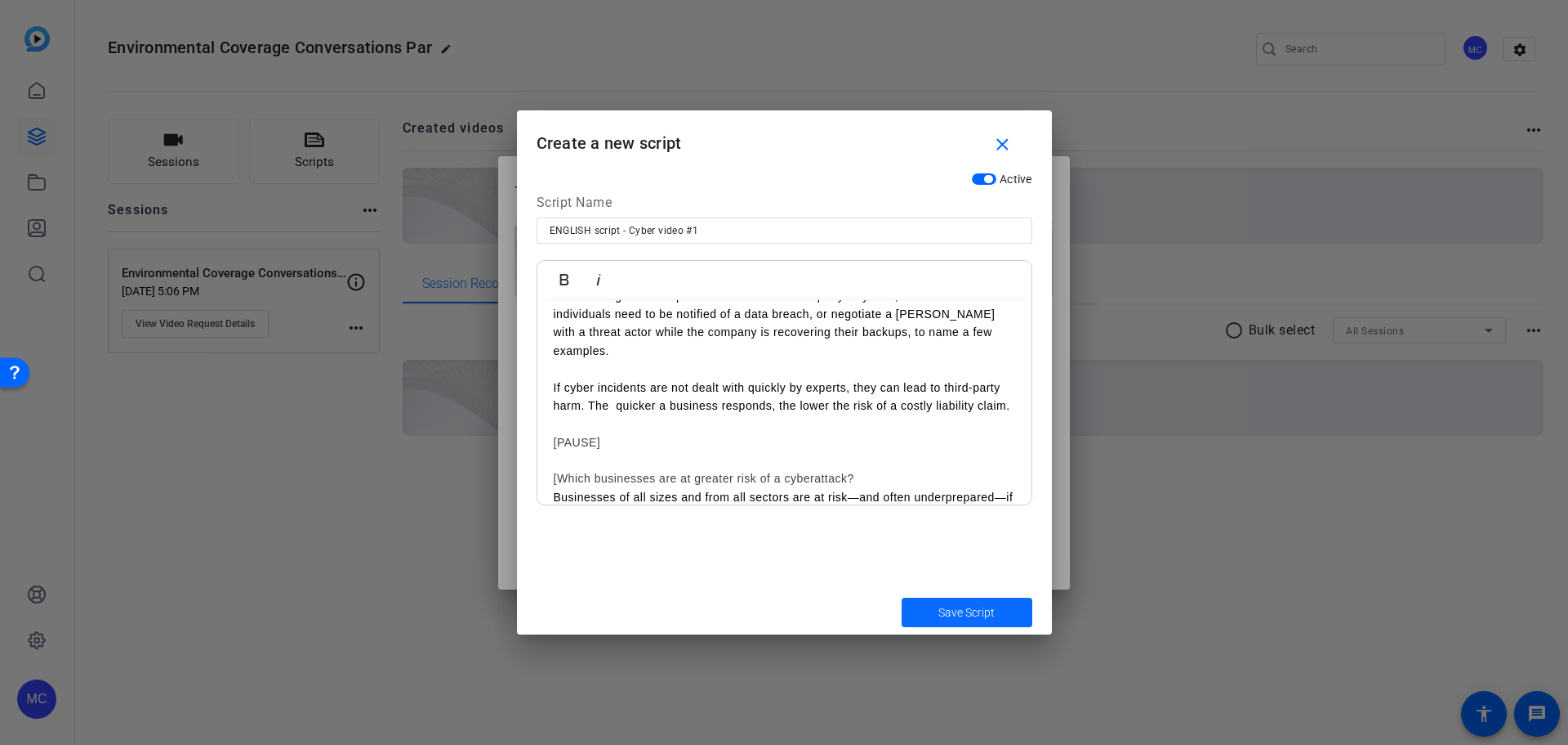
scroll to position [289, 0]
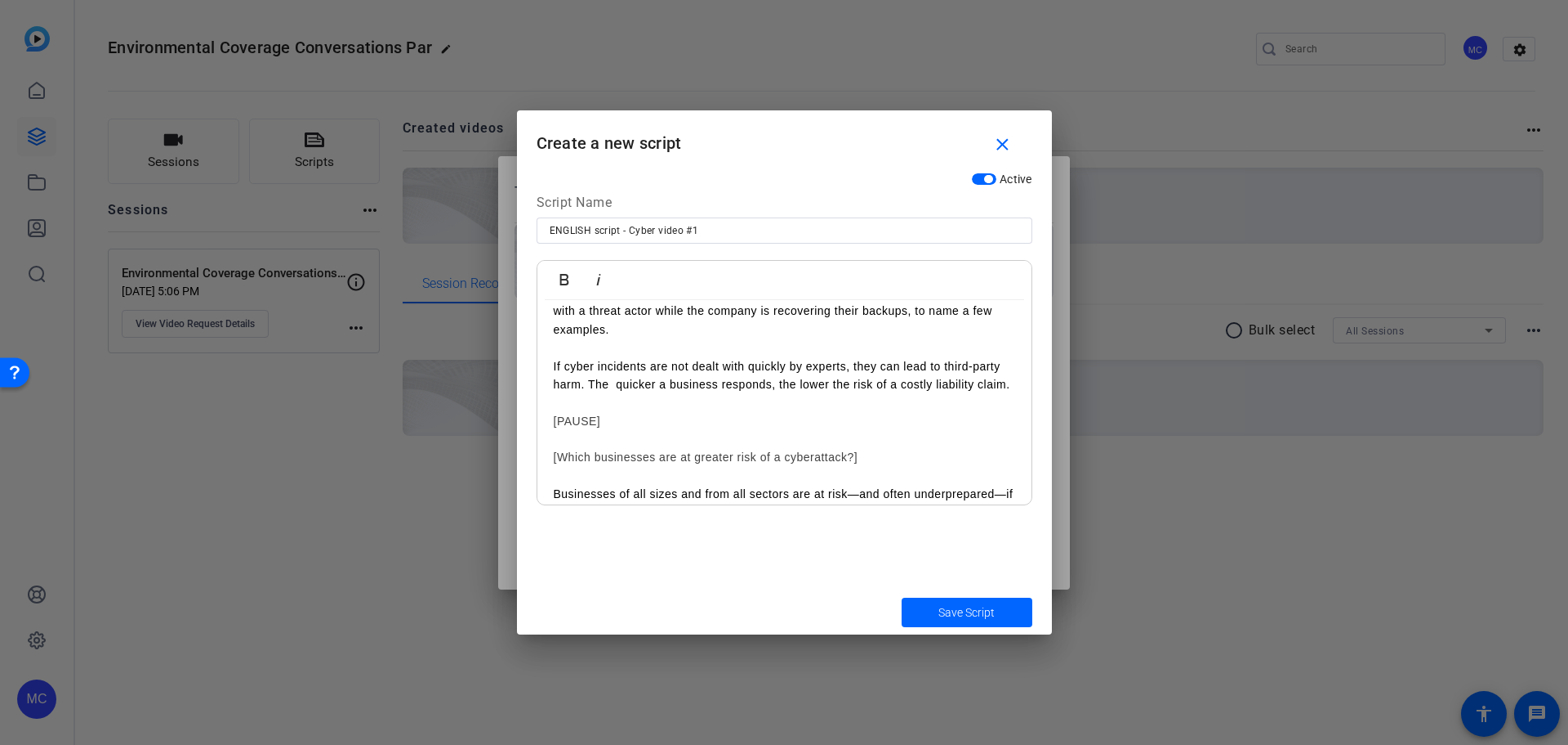
click at [554, 496] on p "Businesses of all sizes and from all sectors are at risk—and often underprepare…" at bounding box center [785, 502] width 462 height 37
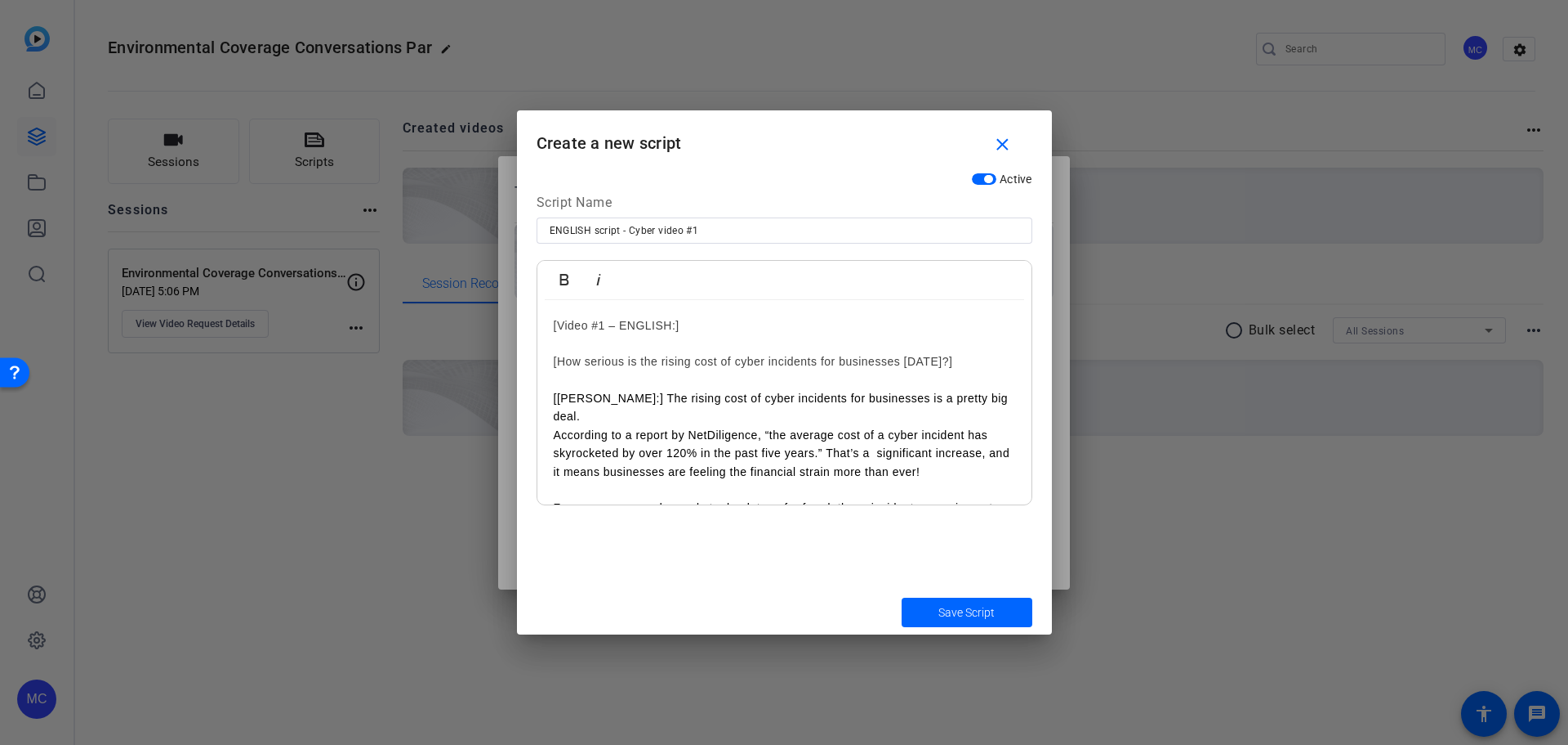
click at [586, 400] on p "[[PERSON_NAME]:] The rising cost of cyber incidents for businesses is a pretty …" at bounding box center [785, 407] width 462 height 37
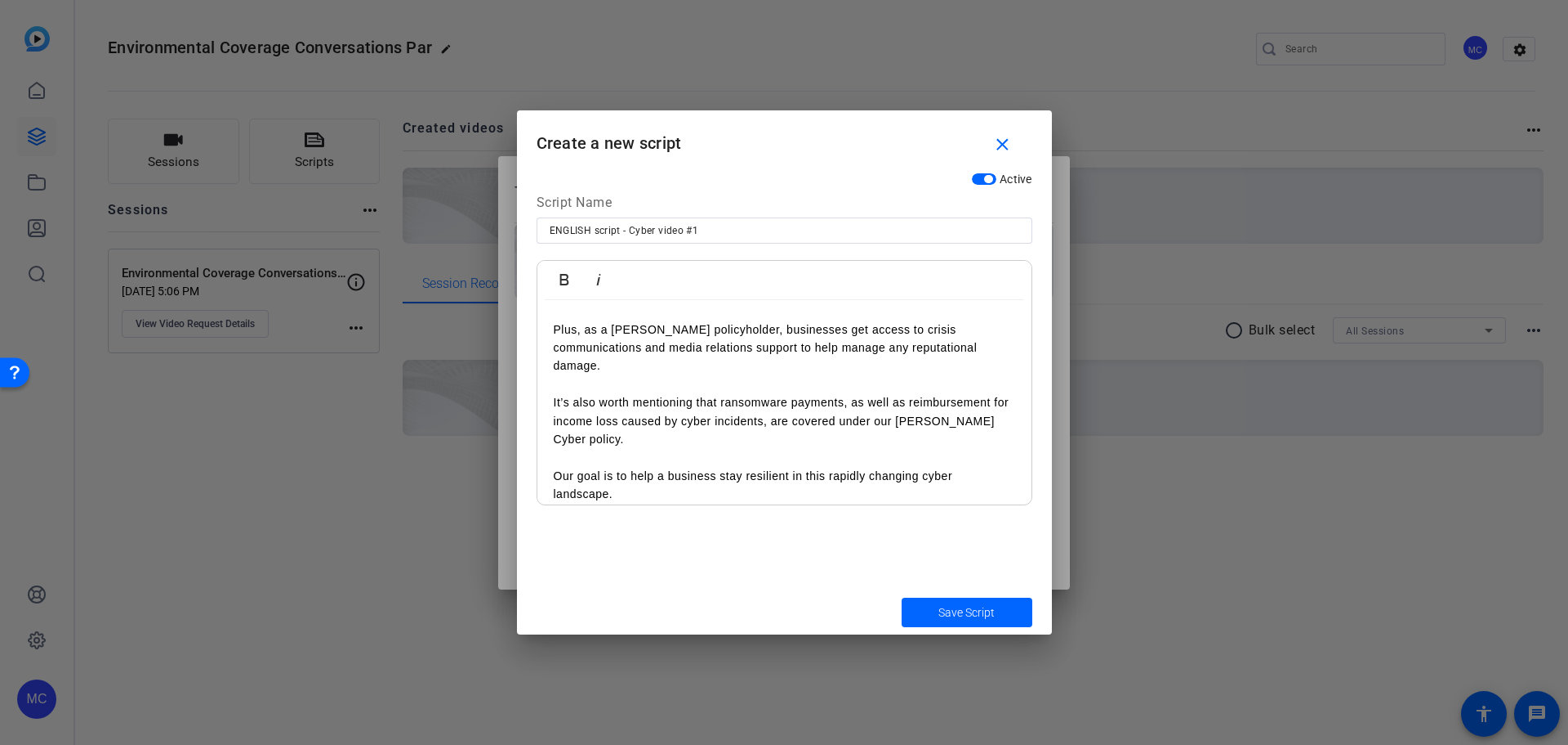
scroll to position [819, 0]
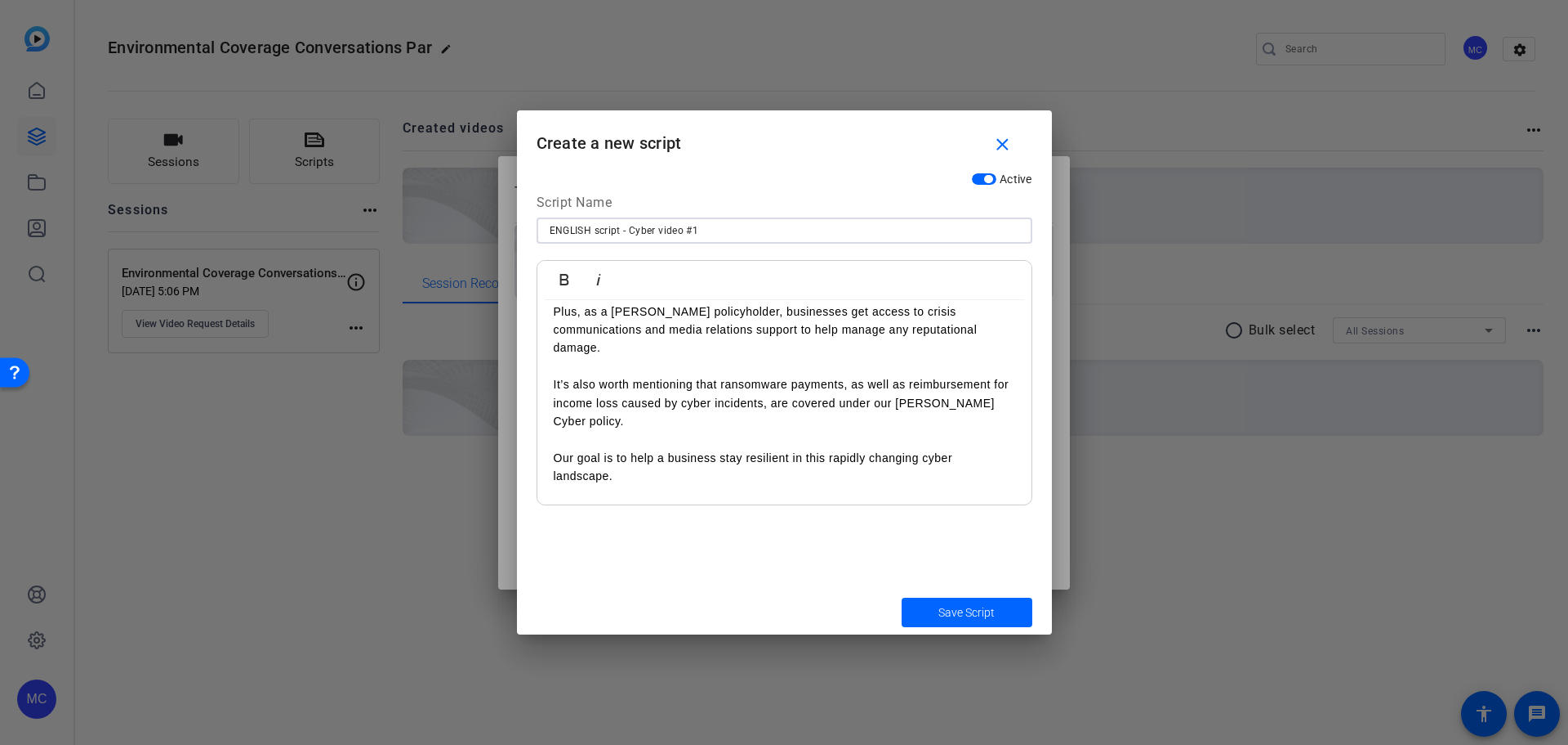
click at [726, 234] on input "ENGLISH script - Cyber video #1" at bounding box center [785, 230] width 470 height 20
drag, startPoint x: 685, startPoint y: 226, endPoint x: 528, endPoint y: 215, distance: 157.4
click at [528, 215] on div "Active Script Name ENGLISH script - Cyber video #1 Bold Italic [Video #1 – ENGL…" at bounding box center [784, 377] width 535 height 425
click at [965, 610] on span "Save Script" at bounding box center [966, 613] width 57 height 17
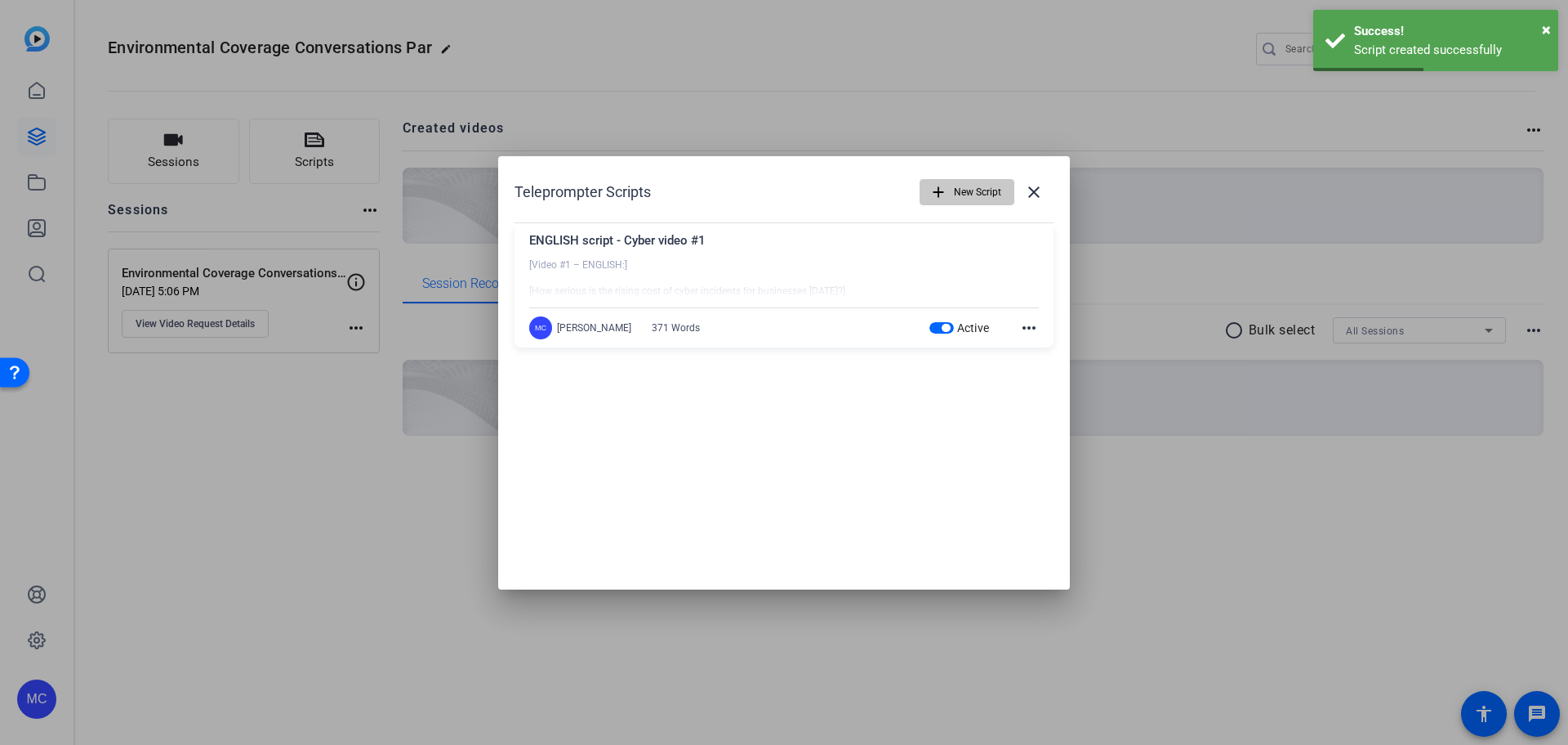
click at [947, 196] on mat-icon "add" at bounding box center [938, 192] width 18 height 18
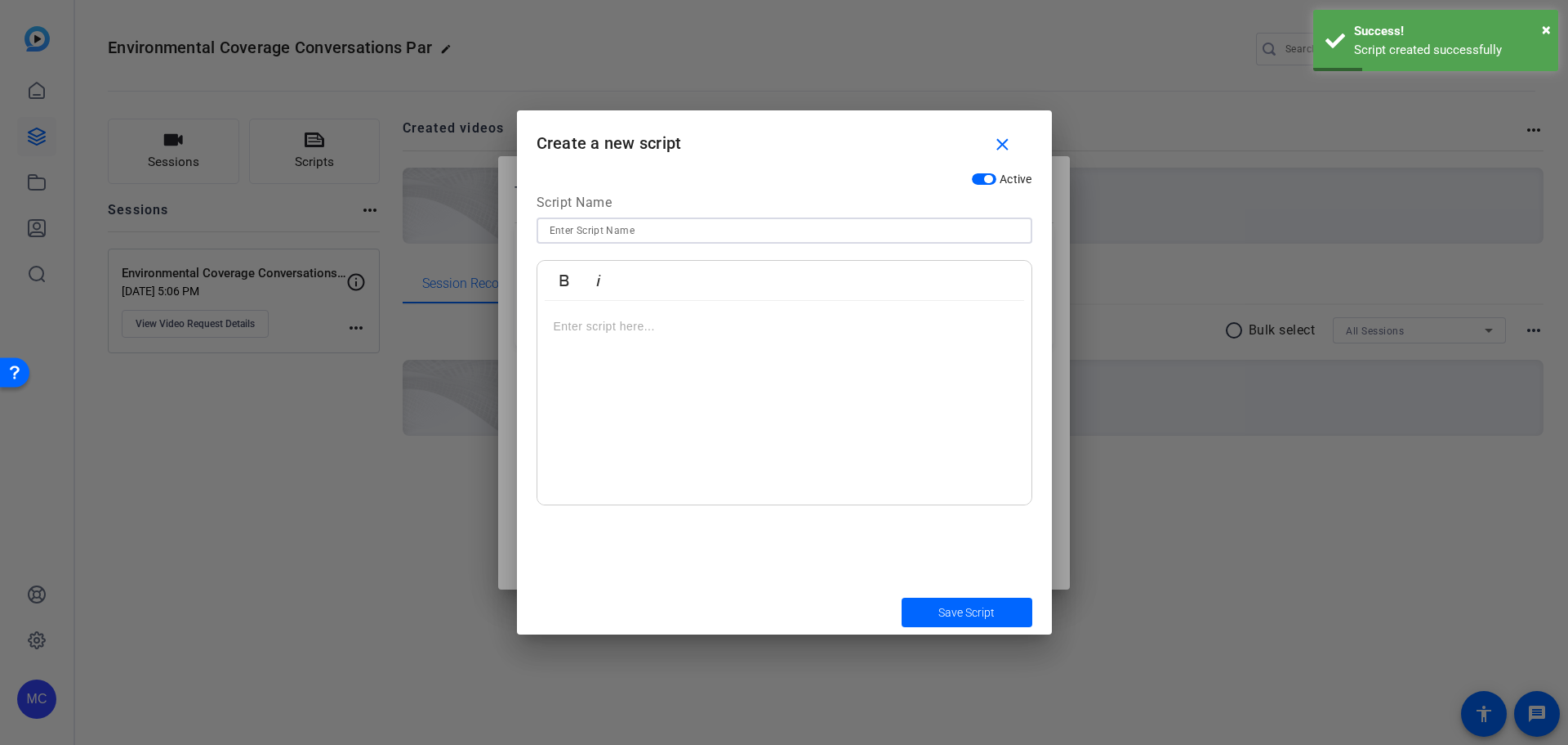
click at [558, 231] on input at bounding box center [785, 230] width 470 height 20
paste input "ENGLISH script - Cyber video"
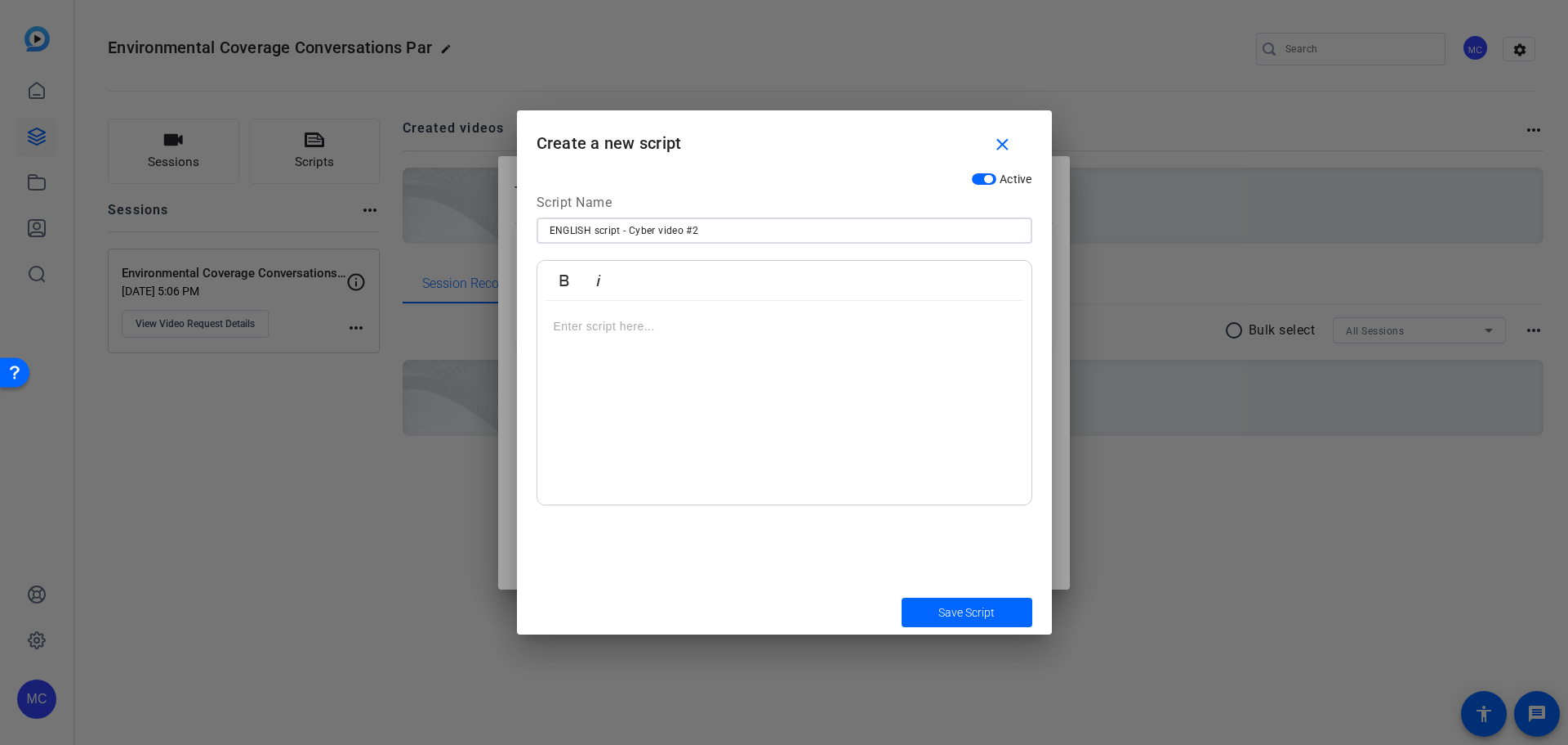
type input "ENGLISH script - Cyber video #2"
click at [590, 330] on p at bounding box center [785, 326] width 462 height 18
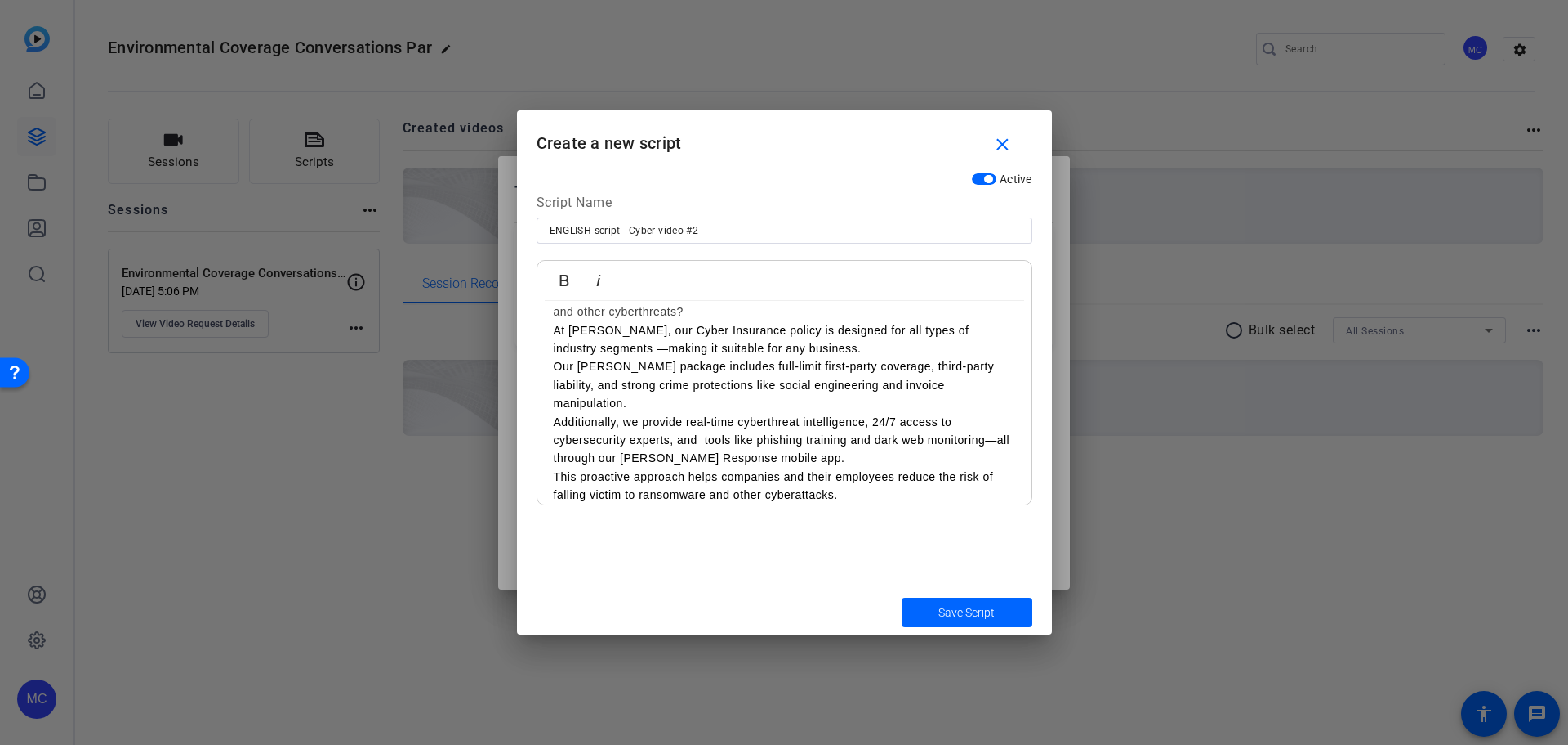
scroll to position [0, 0]
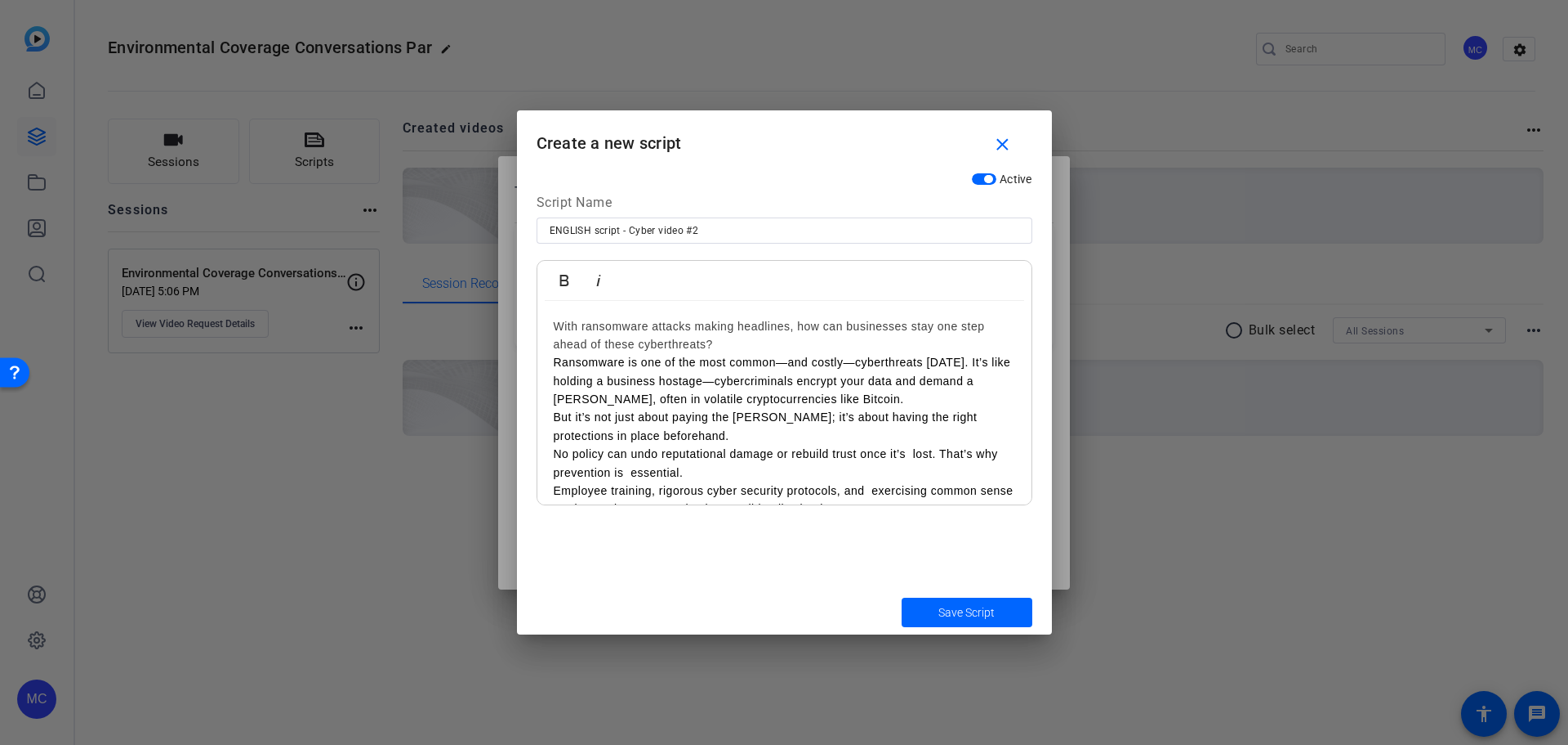
click at [556, 328] on link "With ransomware attacks making headlines, how can businesses stay one step ahea…" at bounding box center [769, 335] width 431 height 31
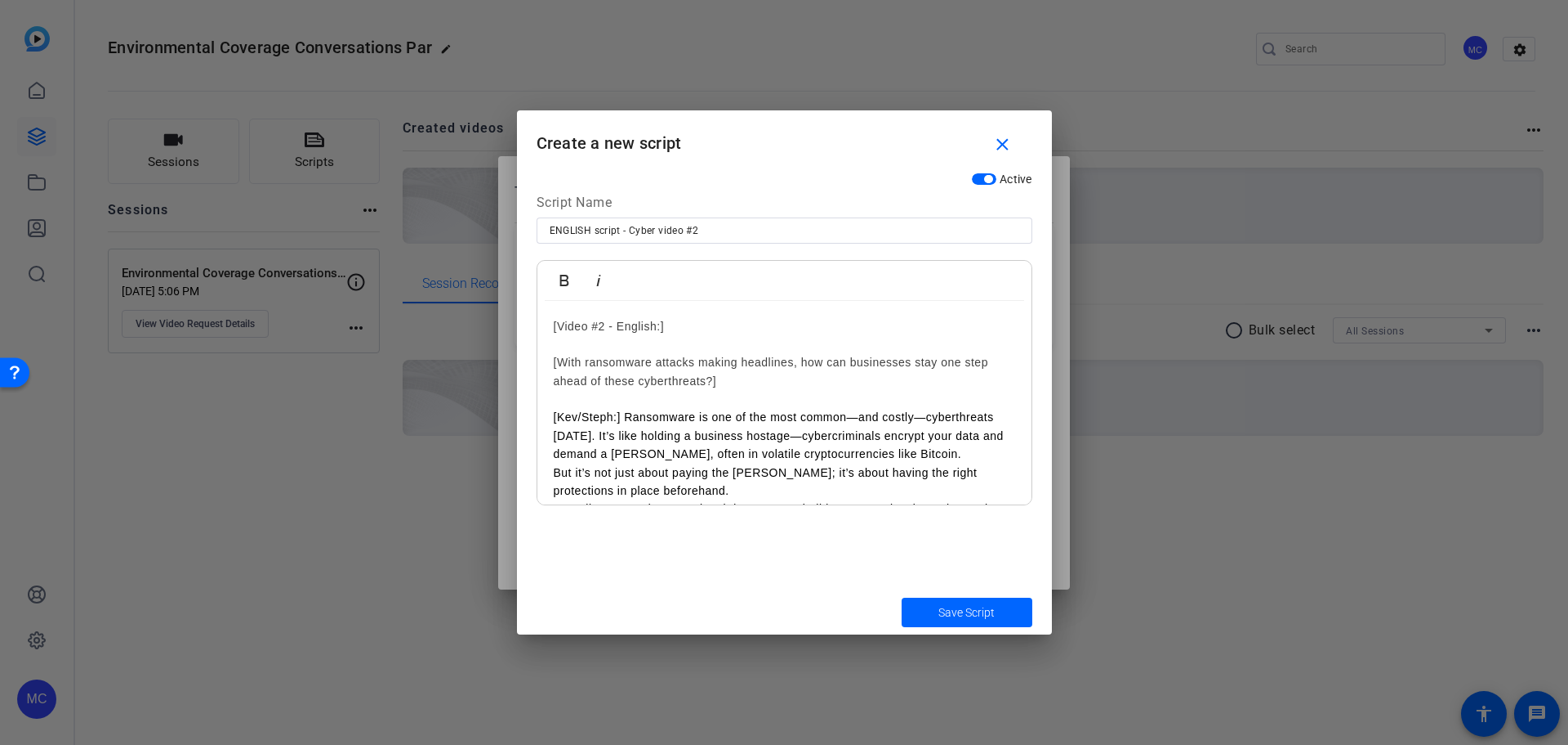
click at [914, 454] on p "[Kev/Steph:] Ransomware is one of the most common—and costly—cyberthreats [DATE…" at bounding box center [785, 435] width 462 height 55
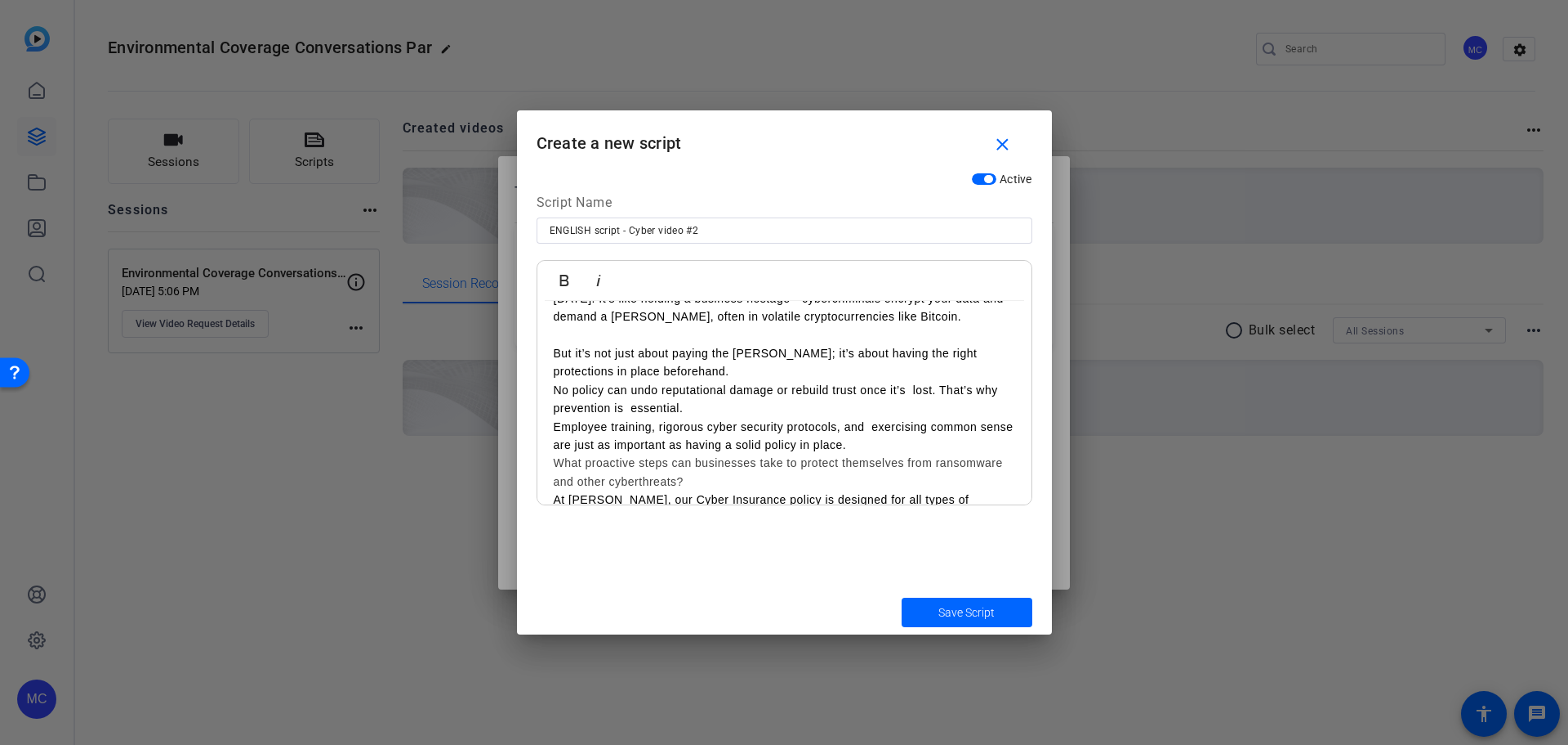
scroll to position [164, 0]
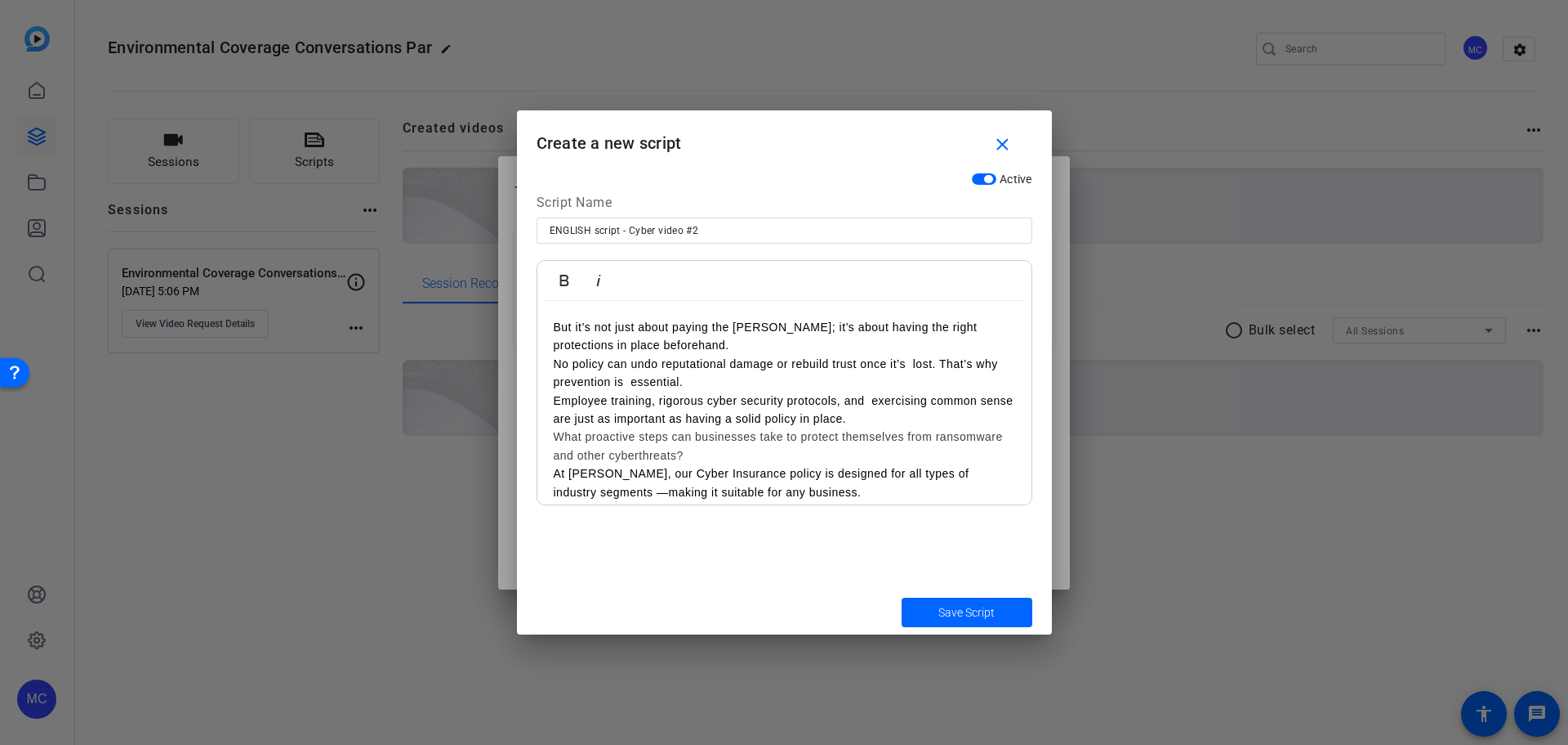
click at [731, 342] on p "But it’s not just about paying the [PERSON_NAME]; it’s about having the right p…" at bounding box center [785, 336] width 462 height 37
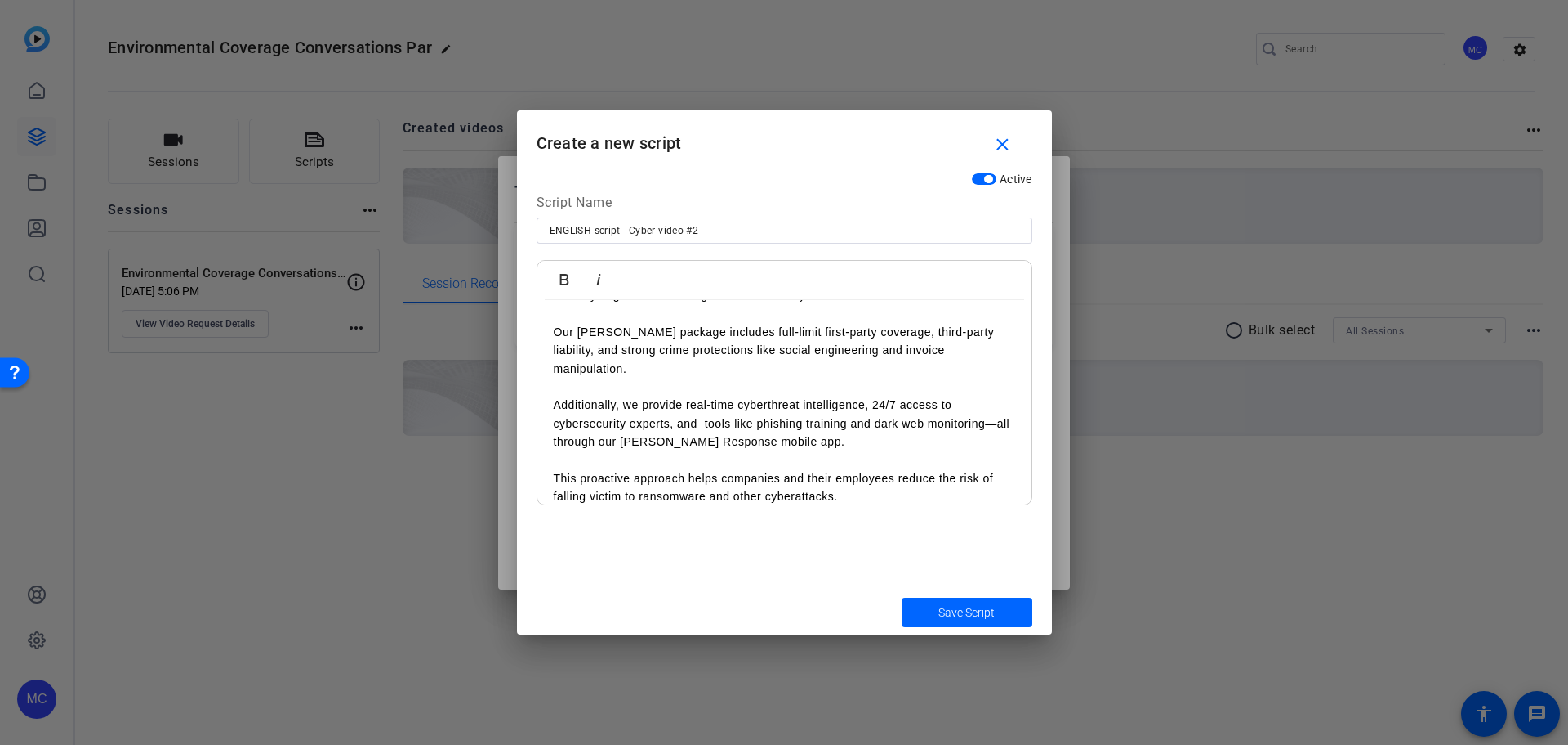
scroll to position [453, 0]
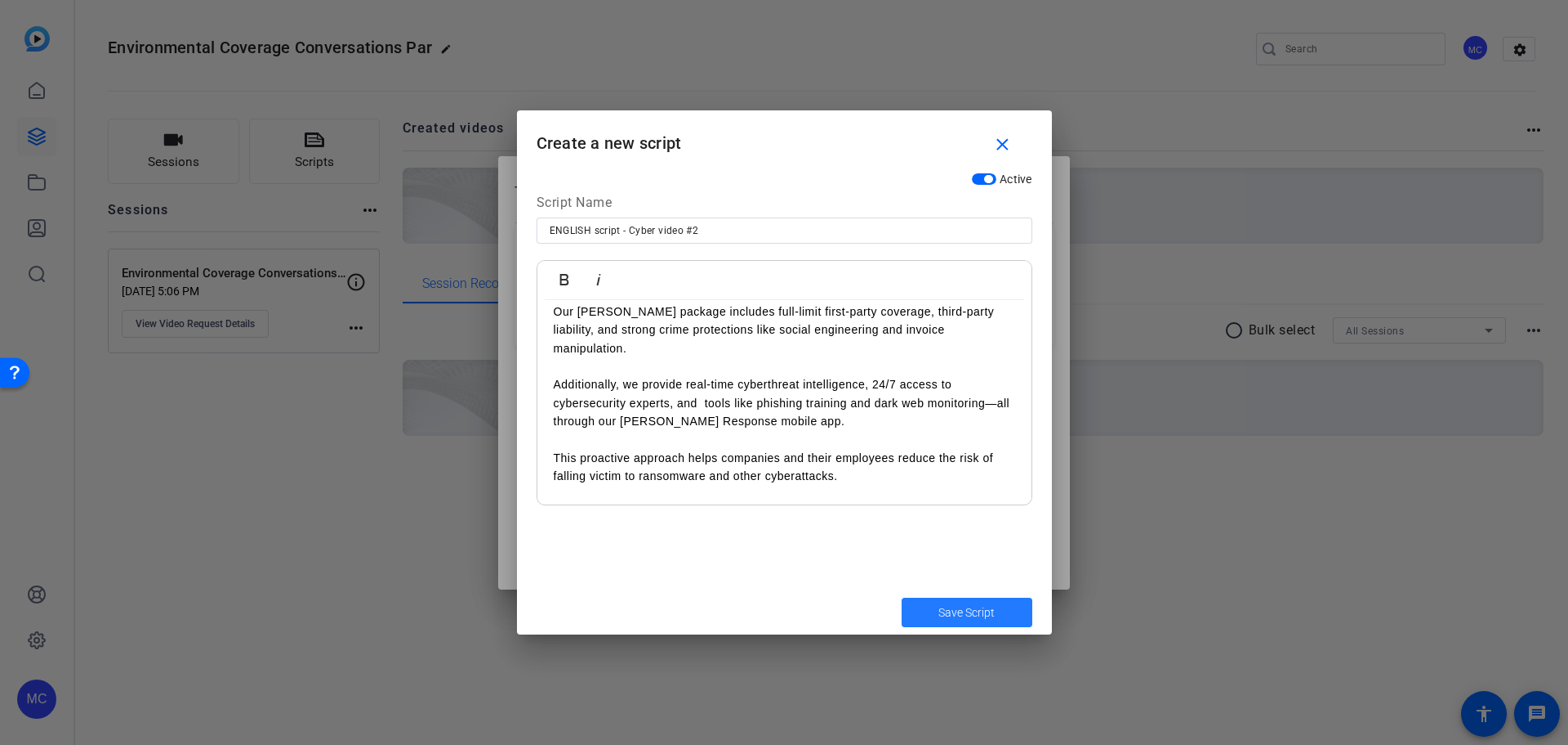
click at [984, 608] on span "Save Script" at bounding box center [966, 613] width 57 height 17
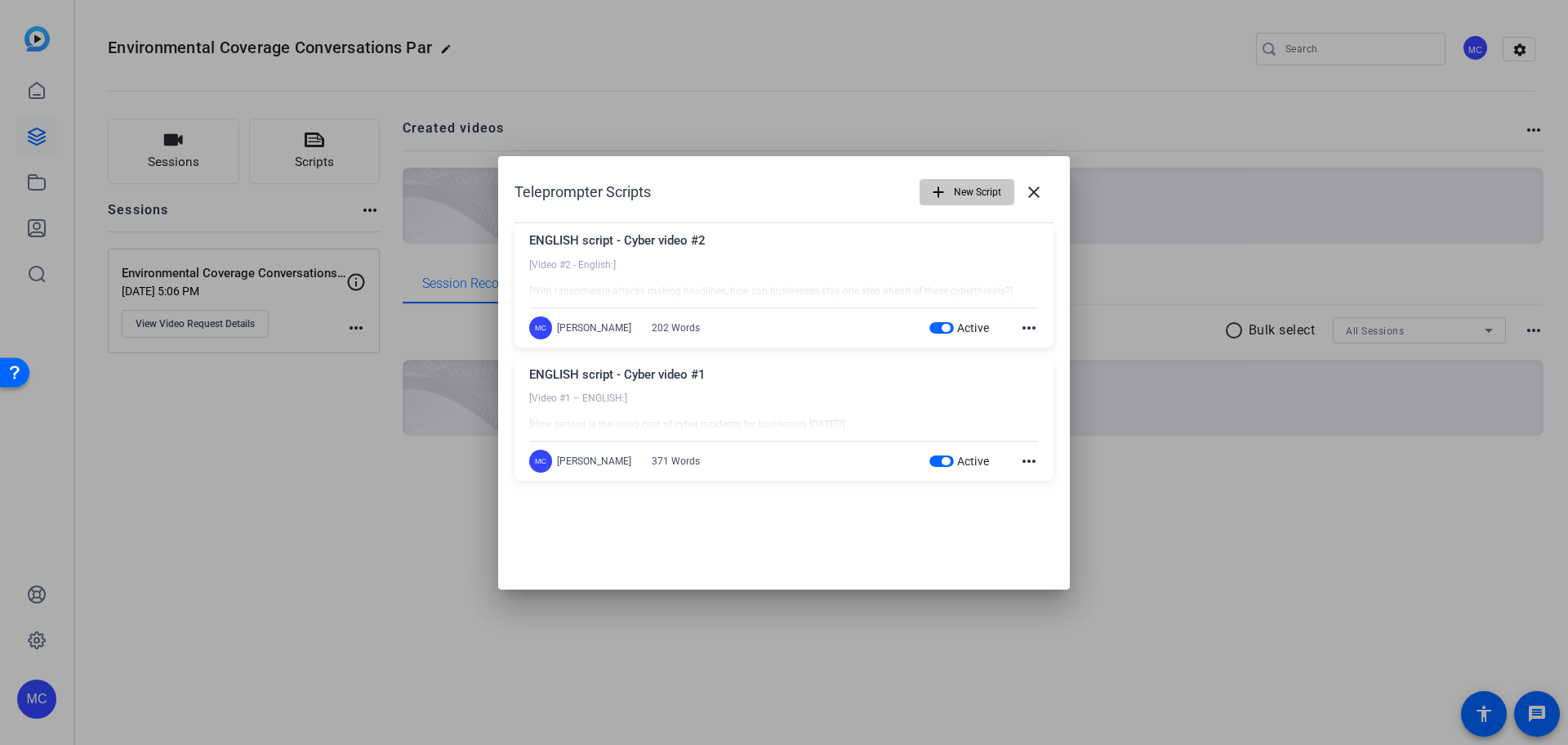
click at [953, 194] on span "button" at bounding box center [966, 192] width 93 height 39
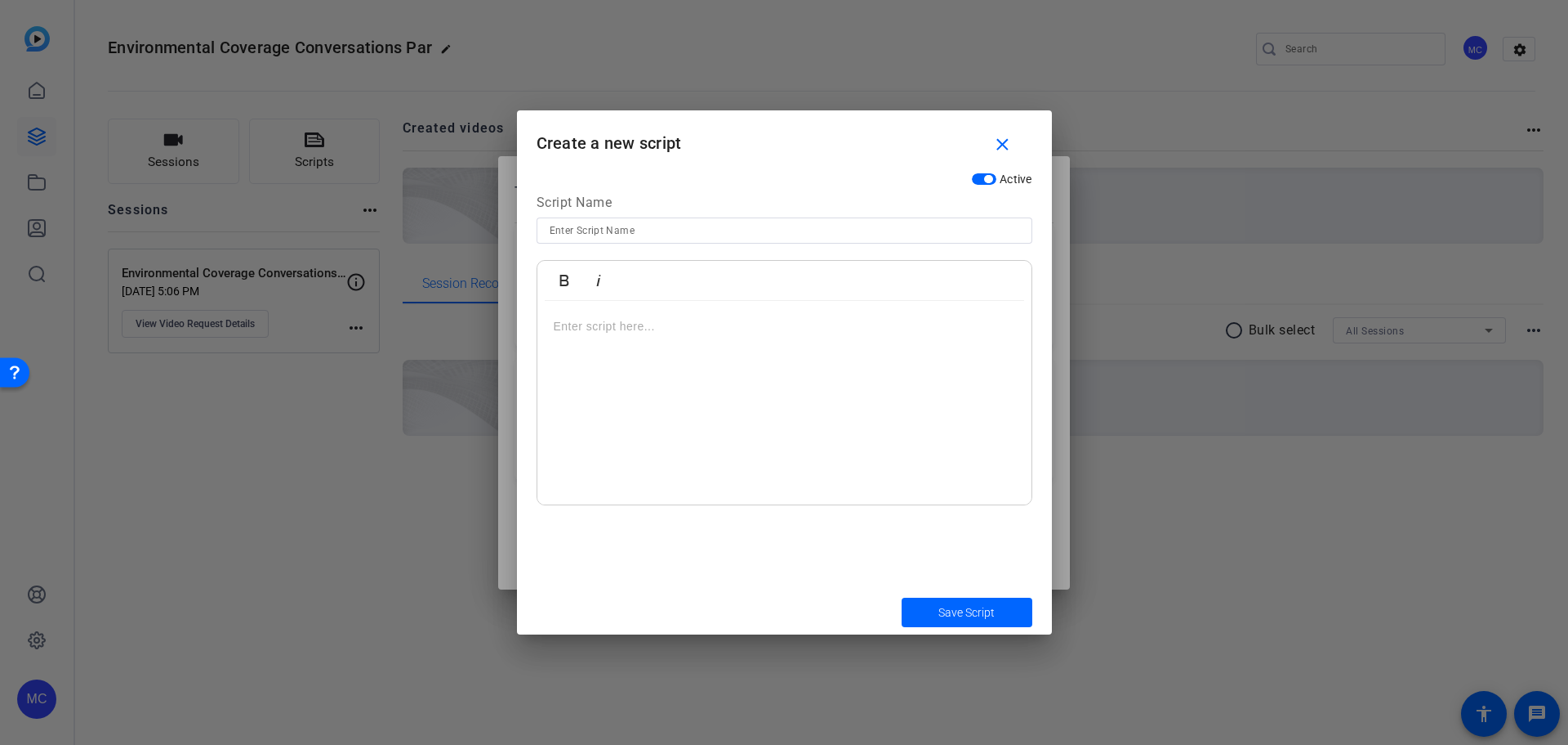
click at [639, 237] on input at bounding box center [785, 230] width 470 height 20
drag, startPoint x: 808, startPoint y: 122, endPoint x: 747, endPoint y: 137, distance: 62.8
click at [792, 258] on form "Create a new script close Active Script Name Bold Italic Enter script here... S…" at bounding box center [784, 372] width 535 height 524
click at [656, 225] on input at bounding box center [785, 230] width 470 height 20
type input "E"
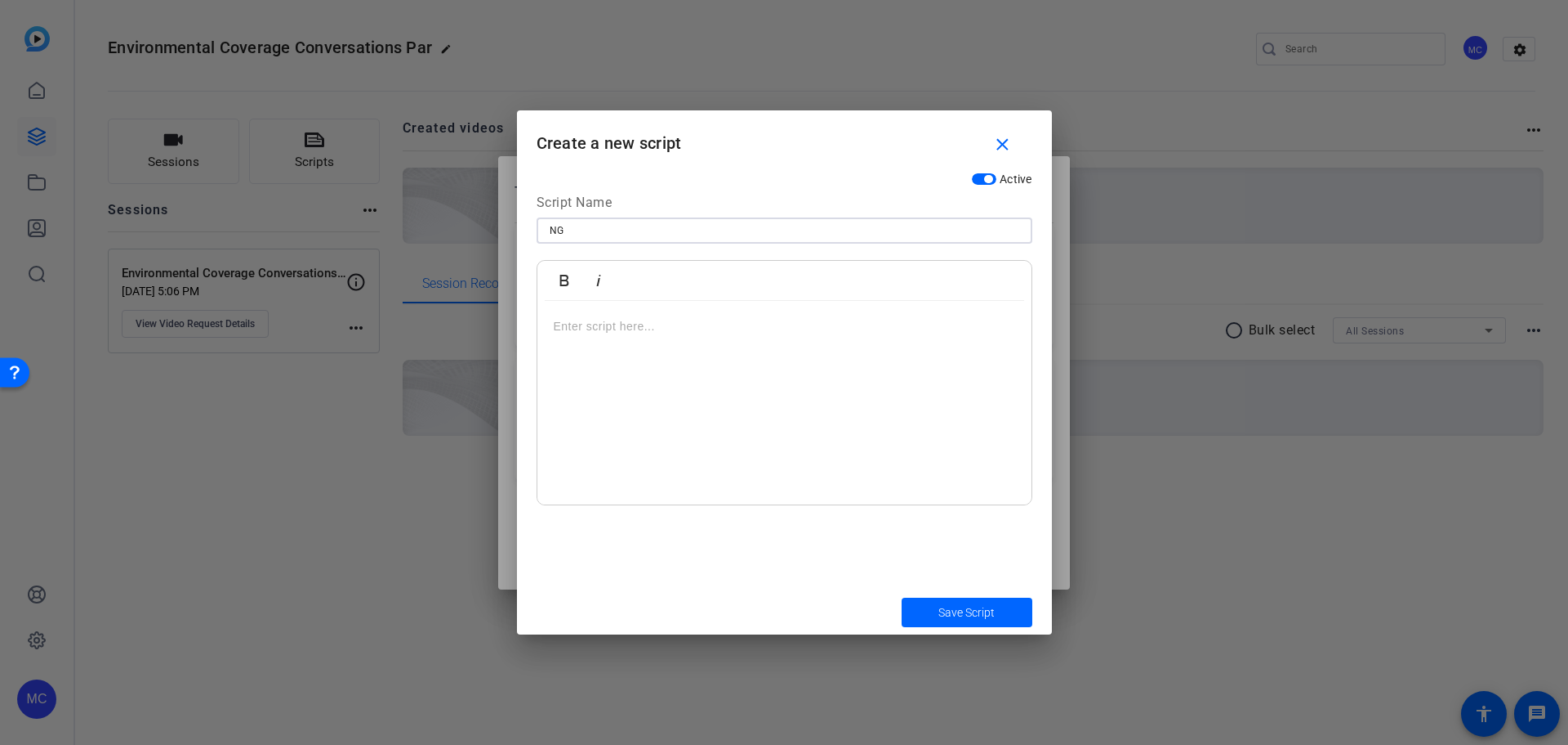
type input "N"
type input "ENGLISH - Cyber video #3"
click at [663, 324] on p at bounding box center [785, 326] width 462 height 18
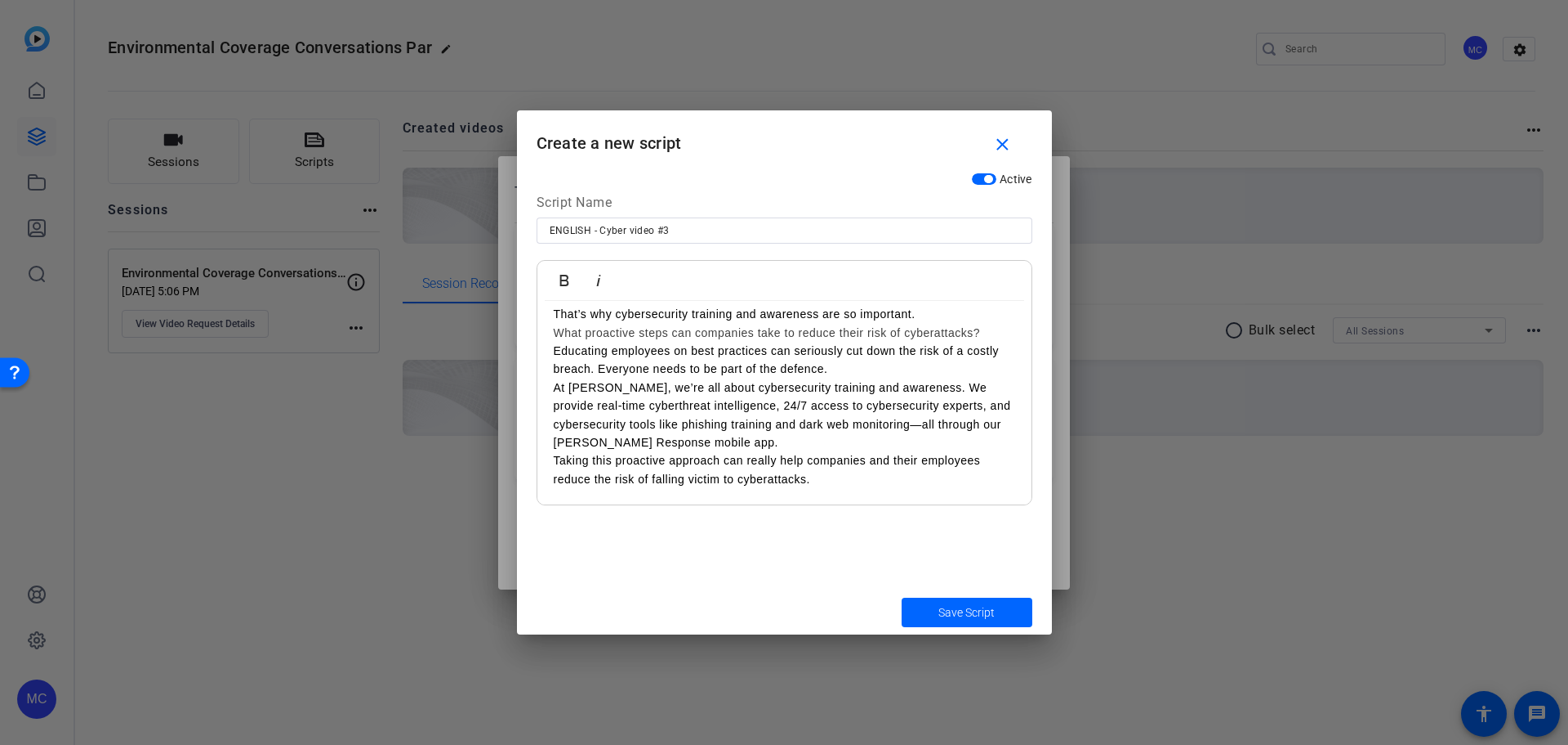
scroll to position [0, 0]
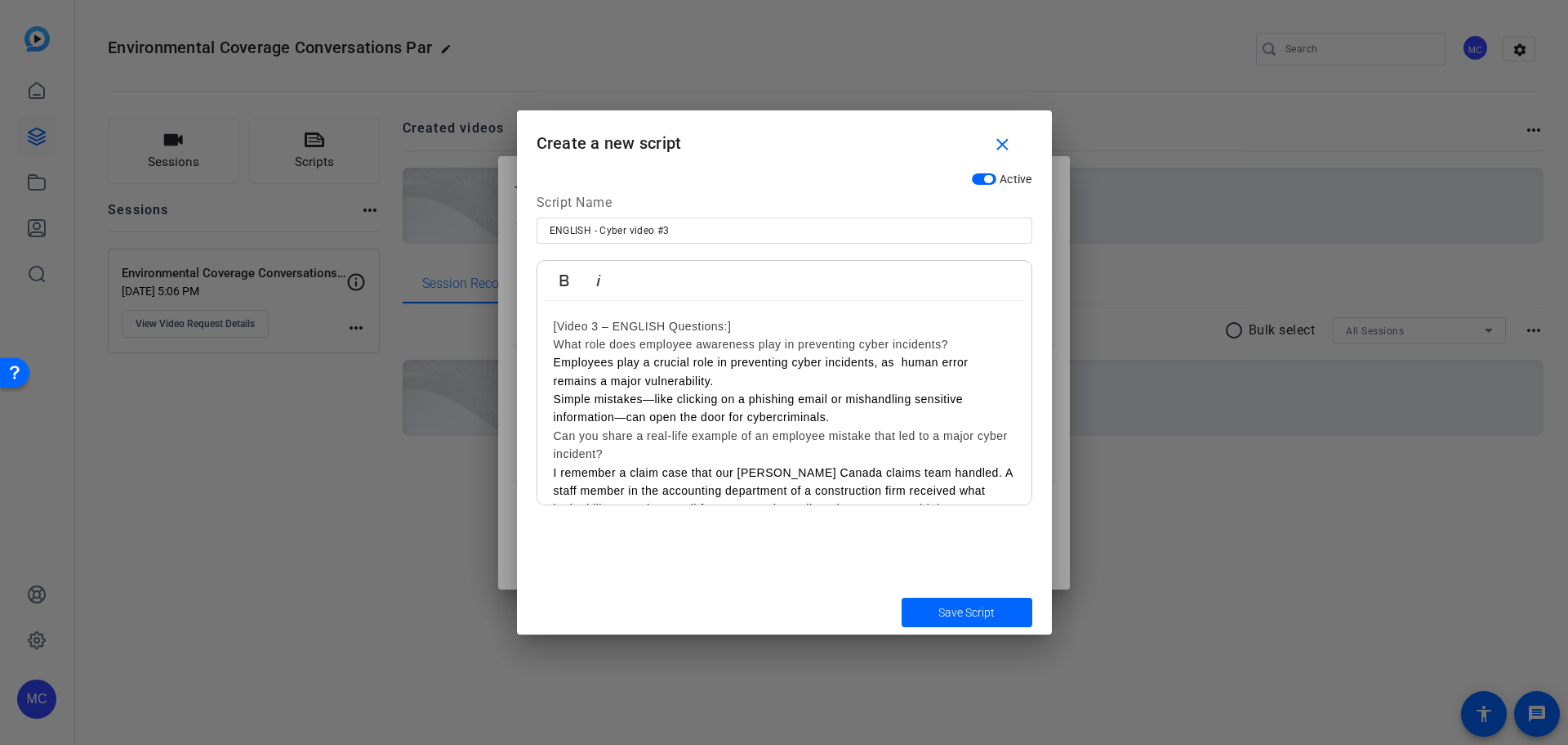
click at [754, 322] on h2 "[Video 3 – ENGLISH Questions:]" at bounding box center [785, 326] width 462 height 18
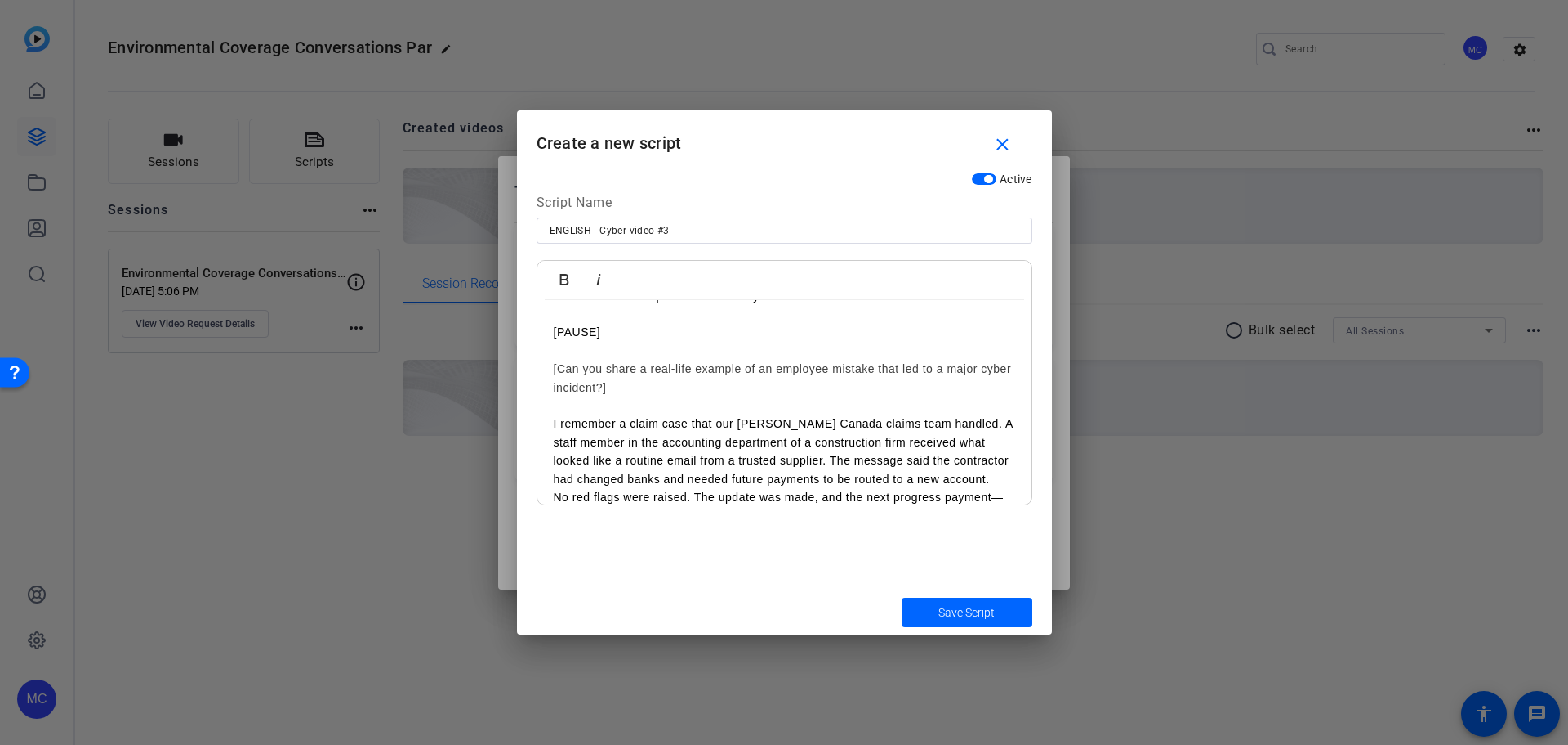
scroll to position [195, 0]
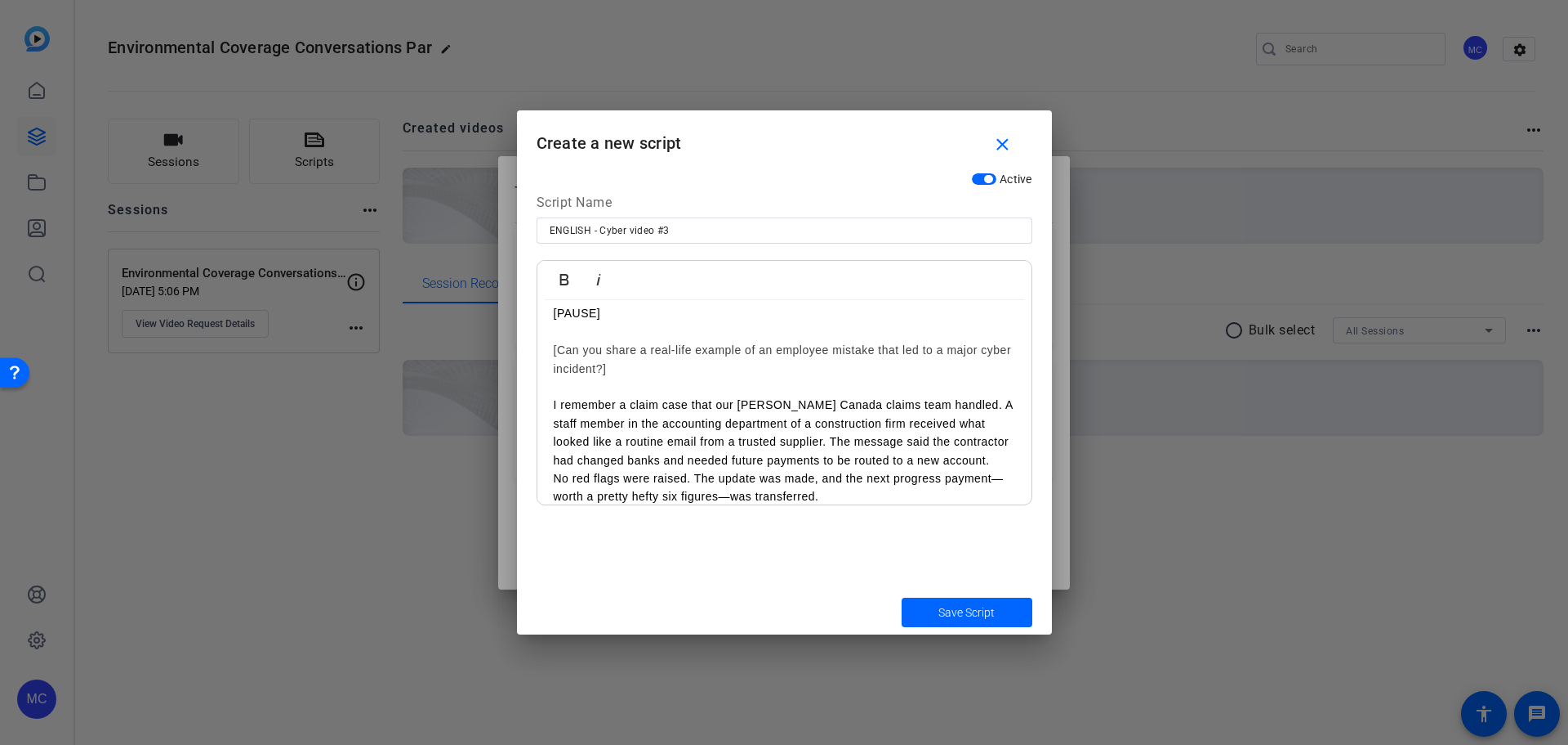
click at [937, 405] on p "I remember a claim case that our [PERSON_NAME] Canada claims team handled. A st…" at bounding box center [785, 432] width 462 height 73
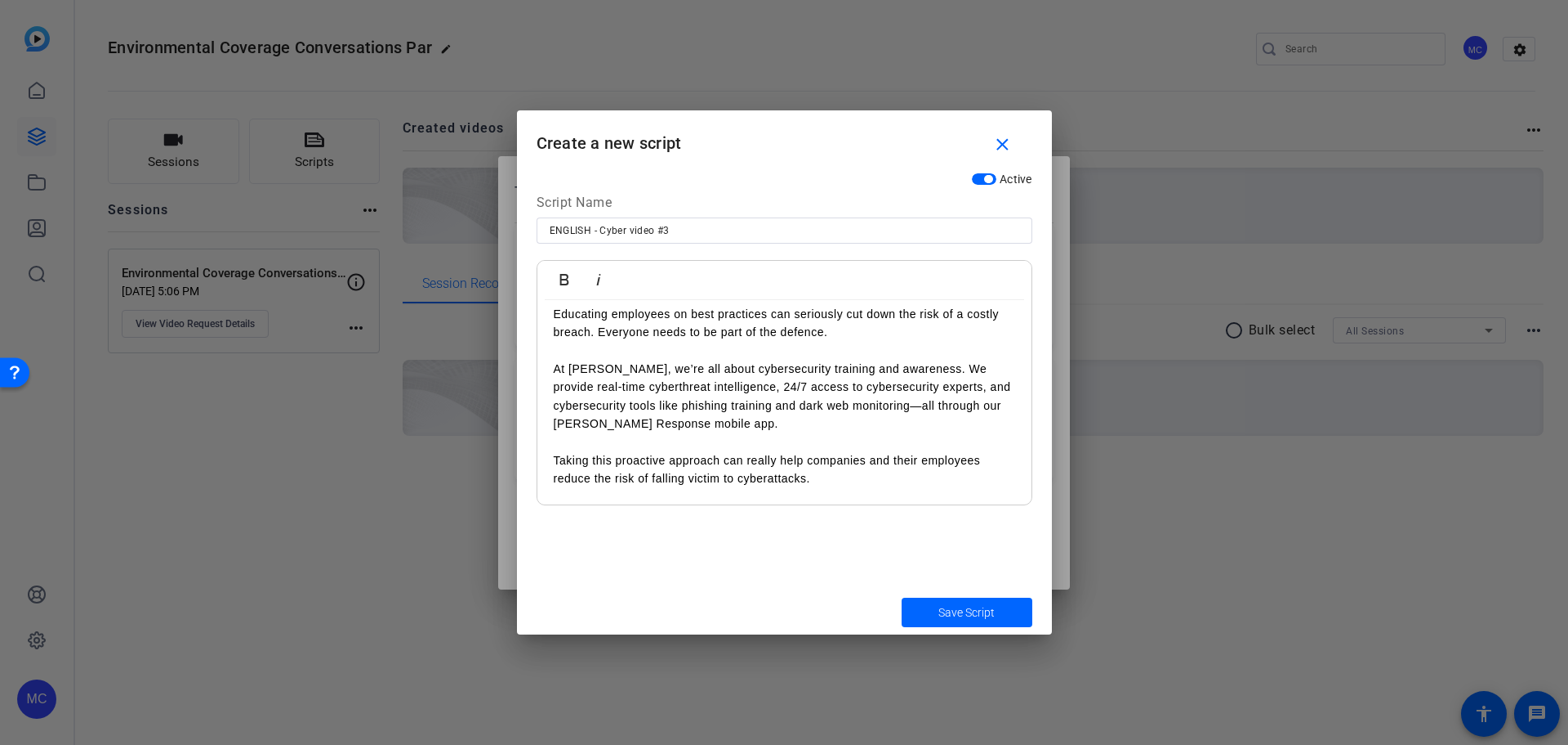
scroll to position [764, 0]
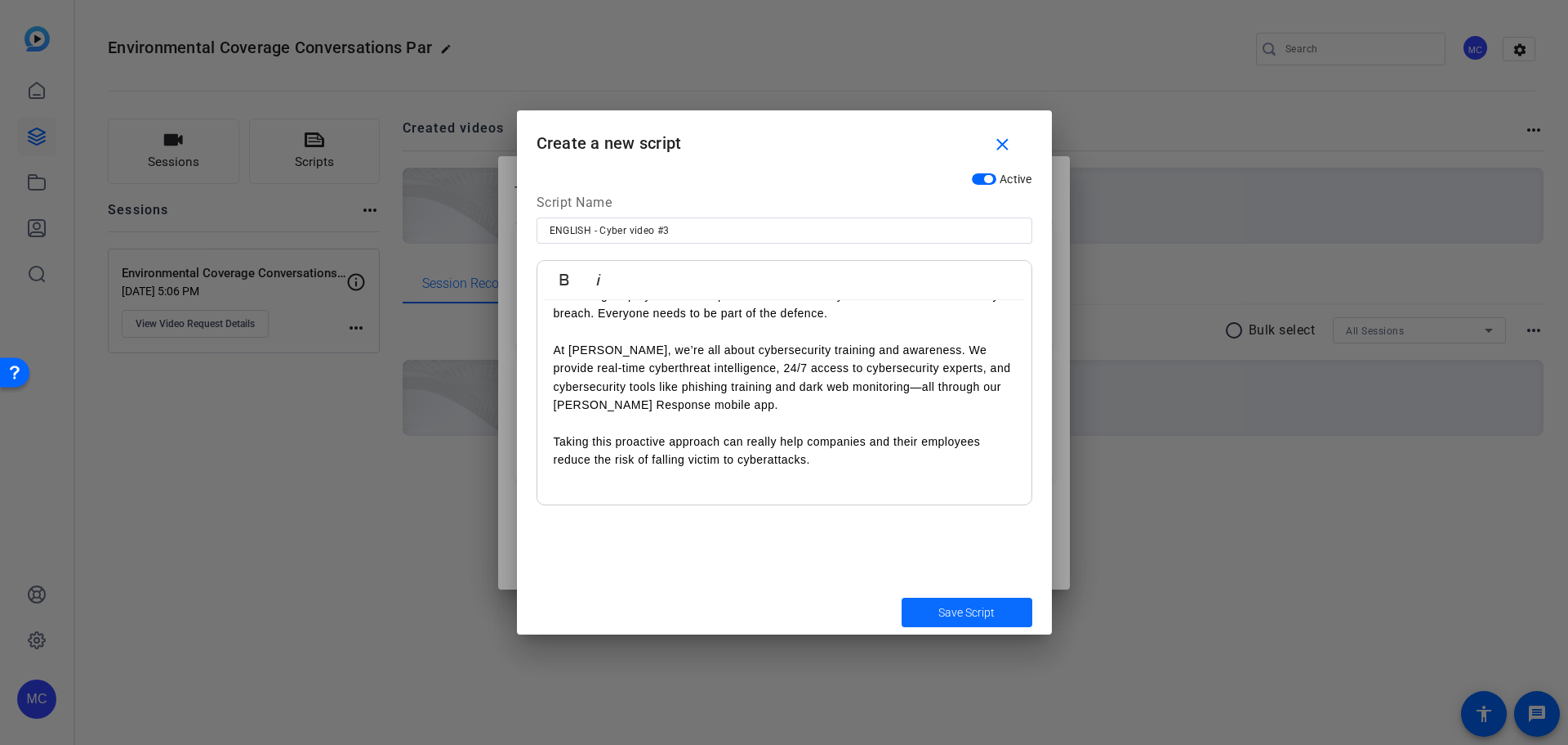
click at [966, 604] on span "Save Script" at bounding box center [966, 613] width 57 height 17
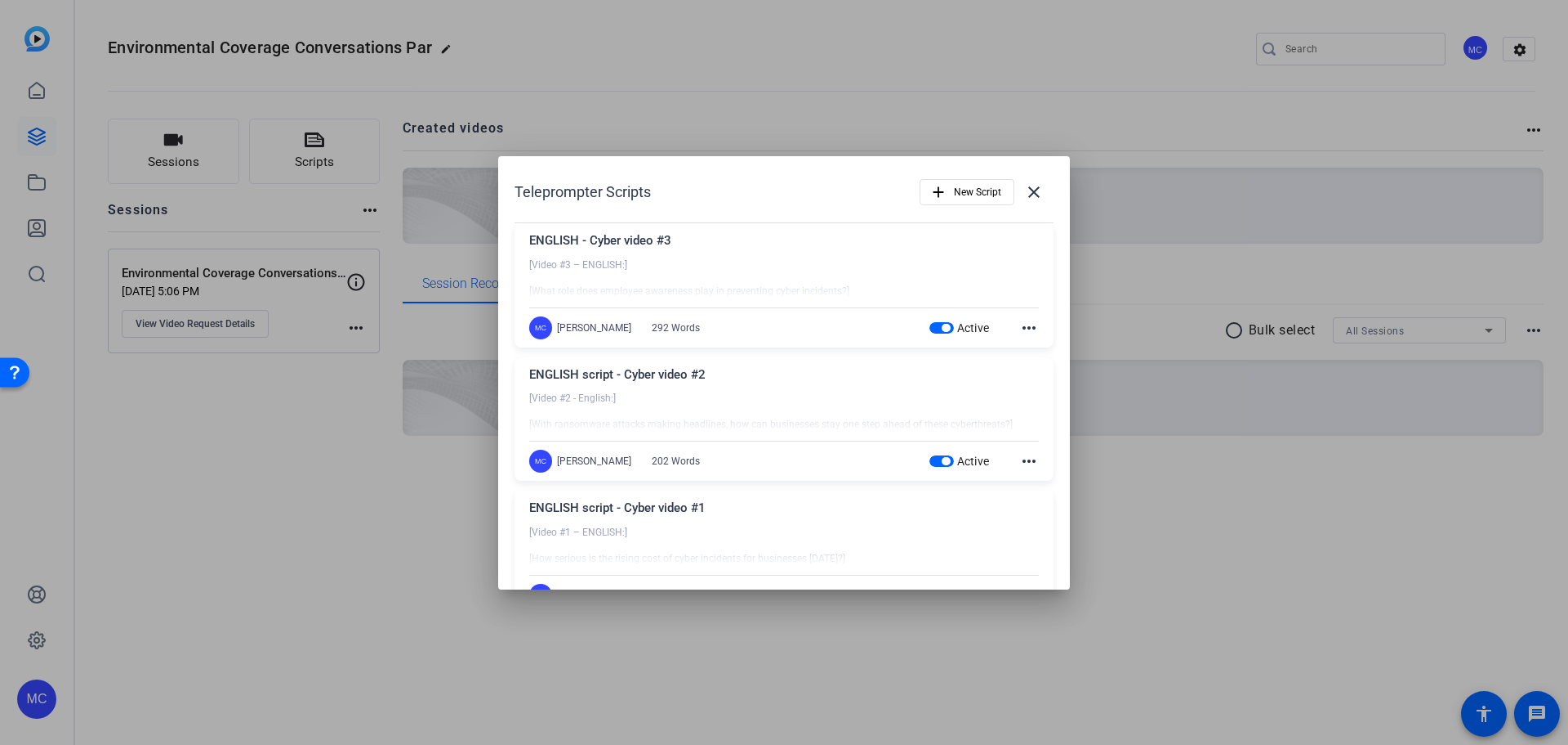
click at [1022, 328] on mat-icon "more_horiz" at bounding box center [1029, 328] width 20 height 20
click at [1039, 348] on span "Edit" at bounding box center [1057, 351] width 66 height 20
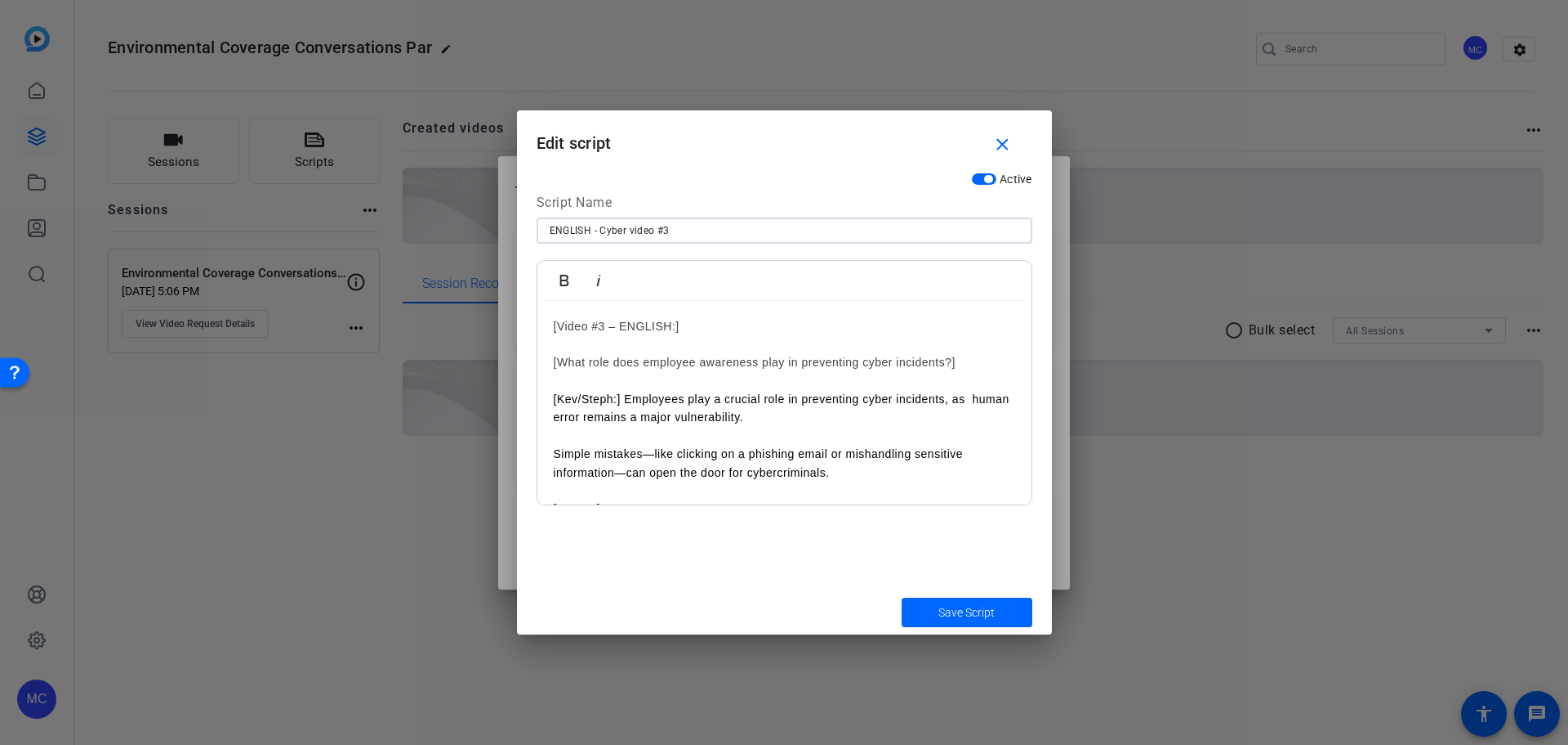
click at [593, 232] on input "ENGLISH - Cyber video #3" at bounding box center [785, 230] width 470 height 20
drag, startPoint x: 685, startPoint y: 227, endPoint x: 539, endPoint y: 216, distance: 146.4
click at [539, 217] on div "ENGLISH script - Cyber video #3" at bounding box center [784, 230] width 496 height 26
type input "ENGLISH script - Cyber video #3"
click at [998, 613] on span "submit" at bounding box center [966, 613] width 131 height 39
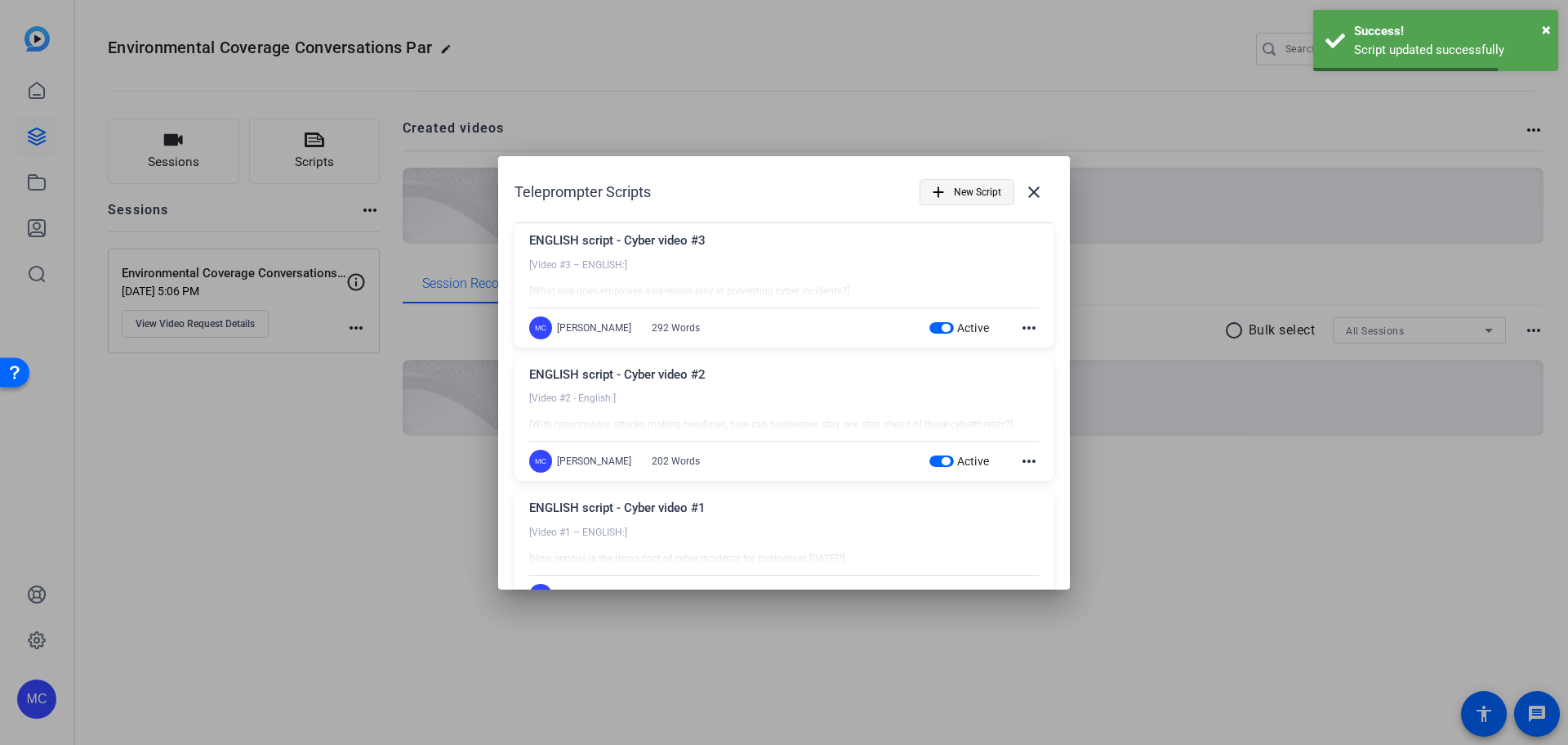
click at [966, 178] on span "New Script" at bounding box center [978, 192] width 48 height 31
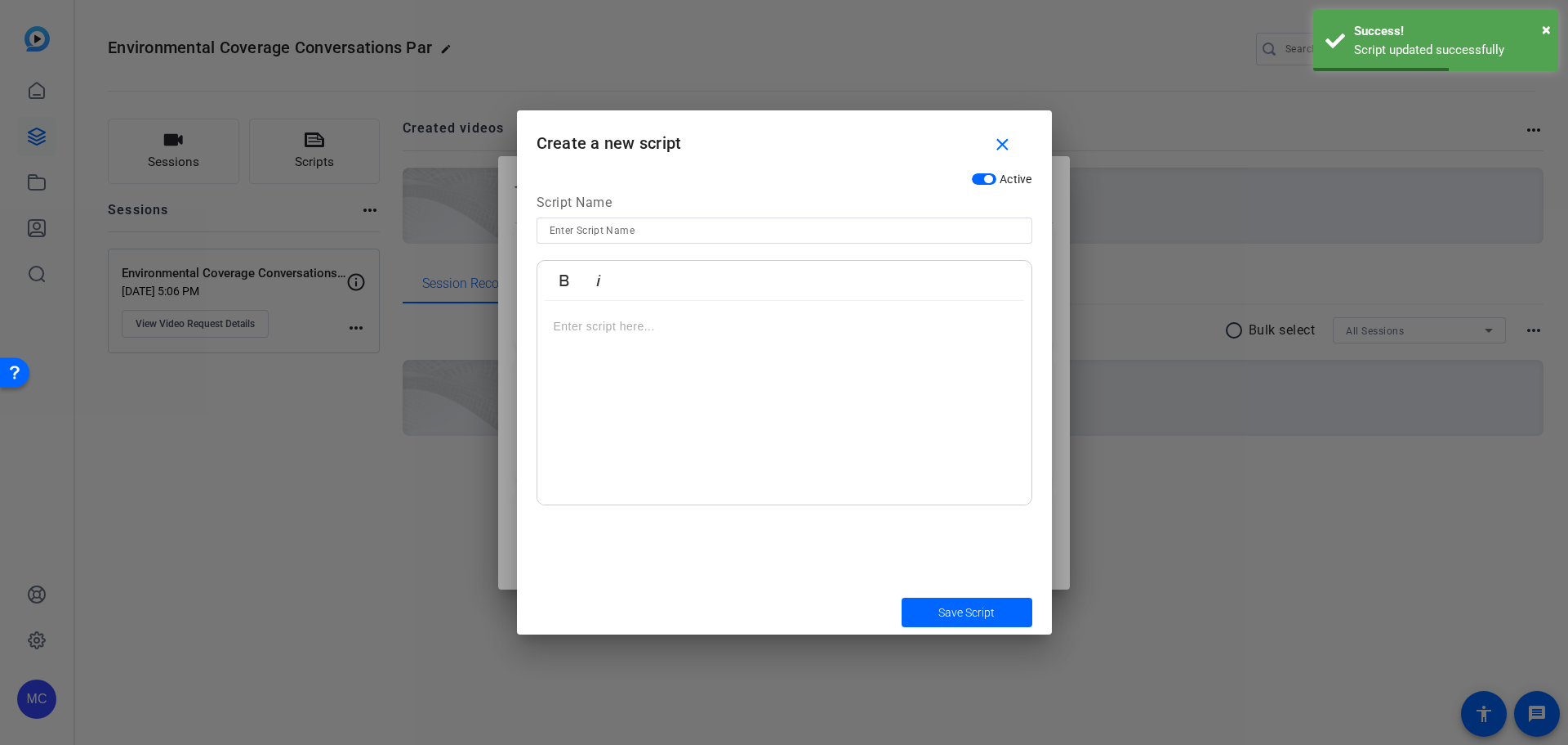
click at [666, 232] on input at bounding box center [785, 230] width 470 height 20
paste input "ENGLISH script - Cyber video"
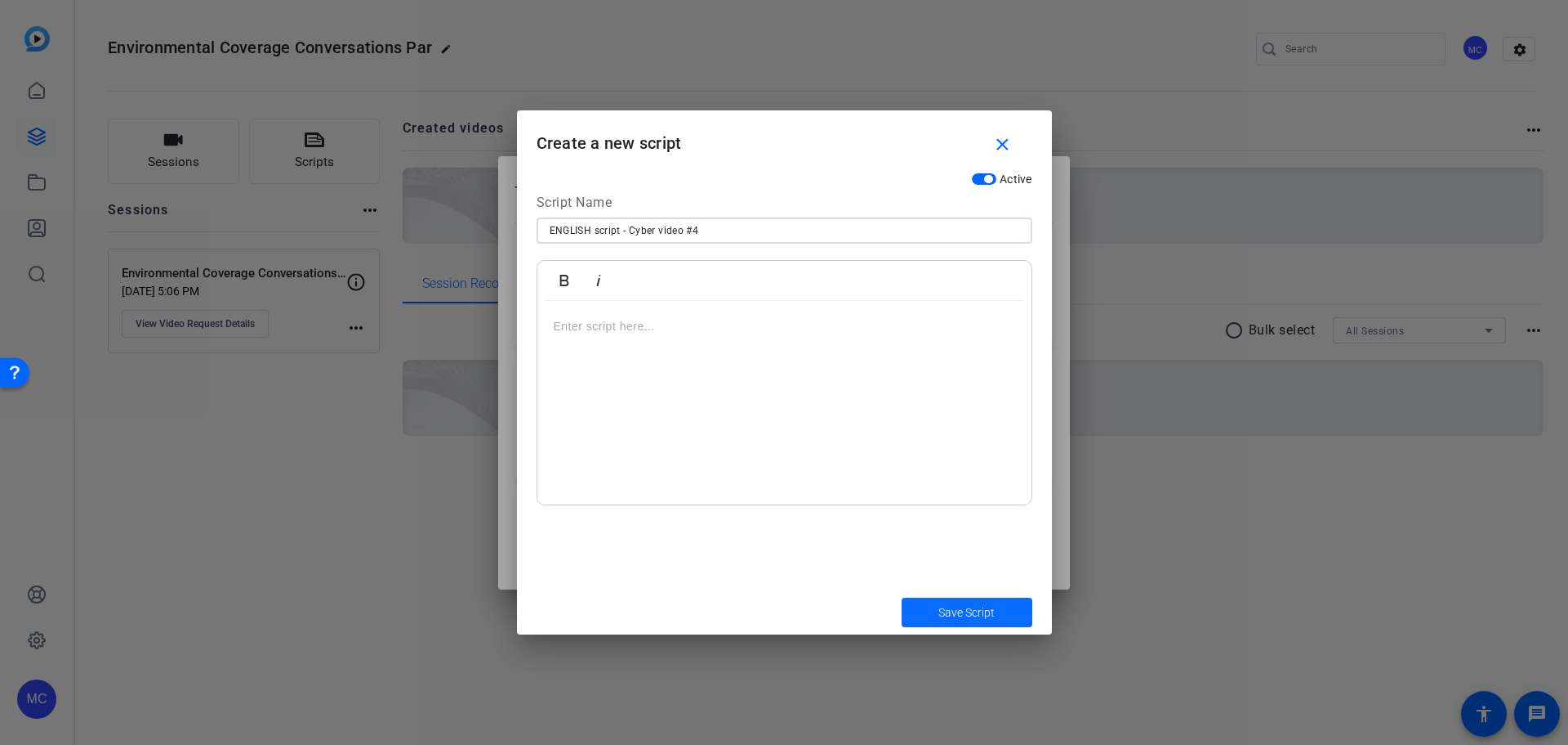
type input "ENGLISH script - Cyber video #4"
click at [974, 603] on span "submit" at bounding box center [966, 613] width 131 height 39
click at [969, 613] on span "Save Script" at bounding box center [966, 613] width 57 height 17
click at [964, 613] on span "Save Script" at bounding box center [966, 613] width 57 height 17
click at [648, 331] on p at bounding box center [785, 326] width 462 height 18
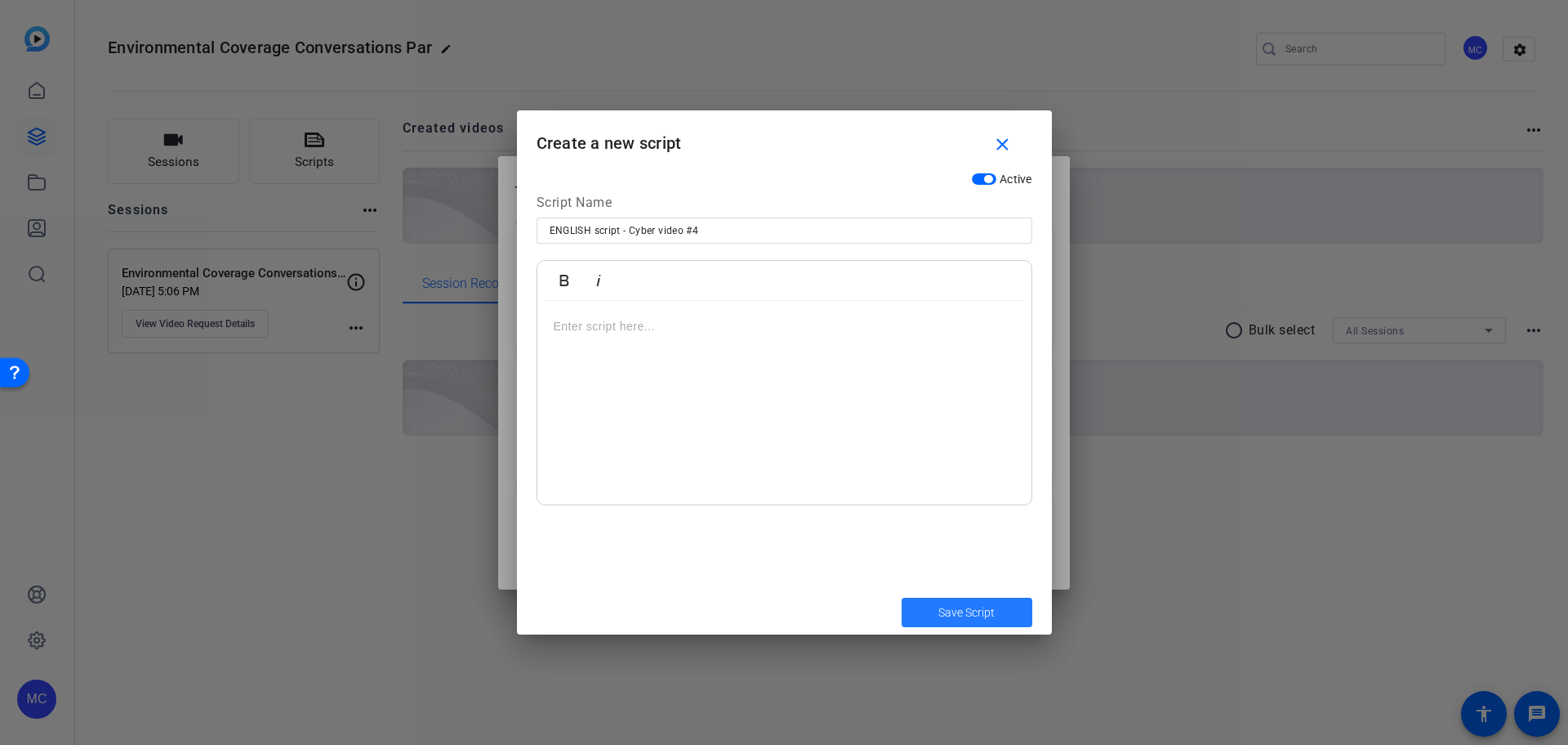
click at [983, 612] on span "Save Script" at bounding box center [966, 613] width 57 height 17
click at [584, 340] on div at bounding box center [784, 403] width 494 height 204
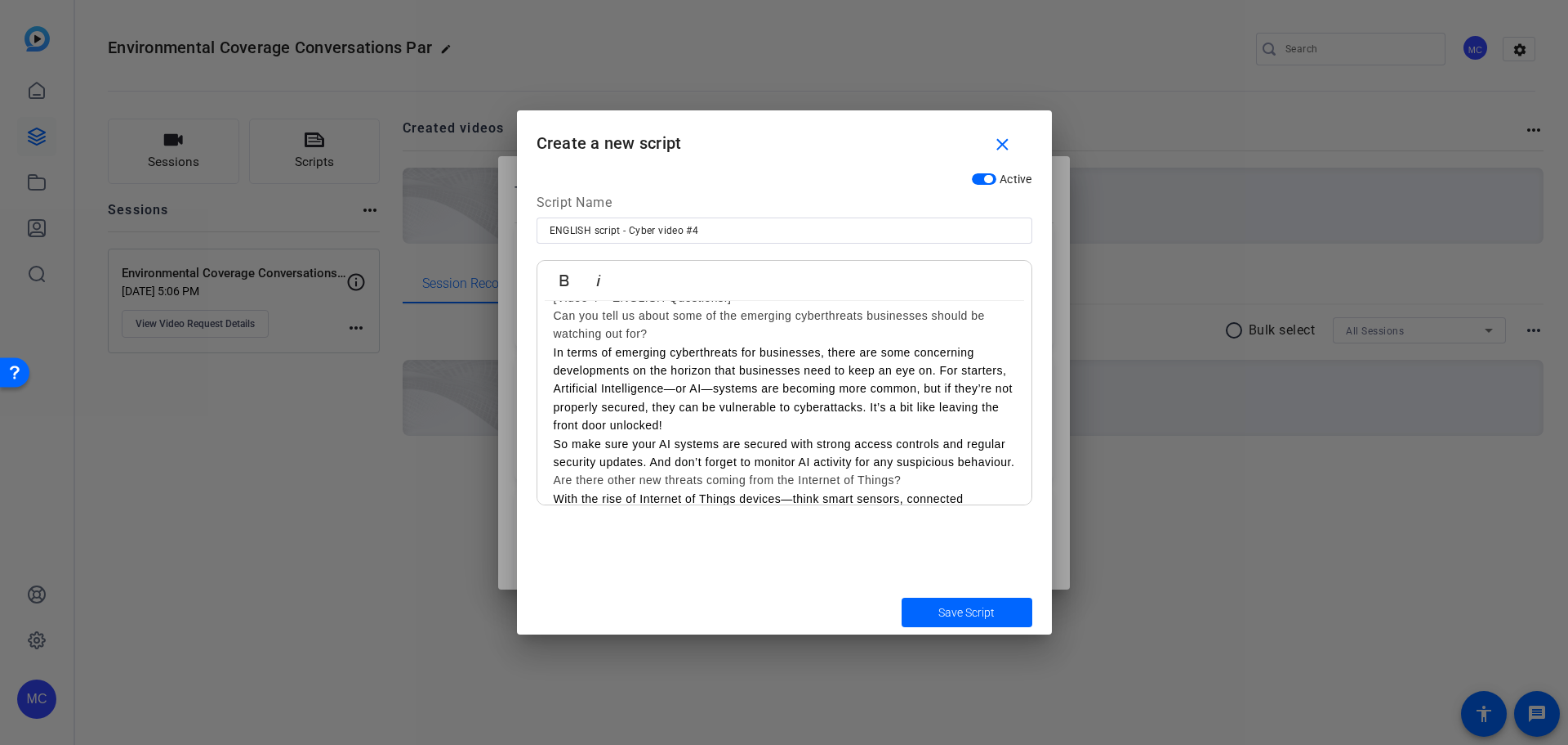
scroll to position [0, 0]
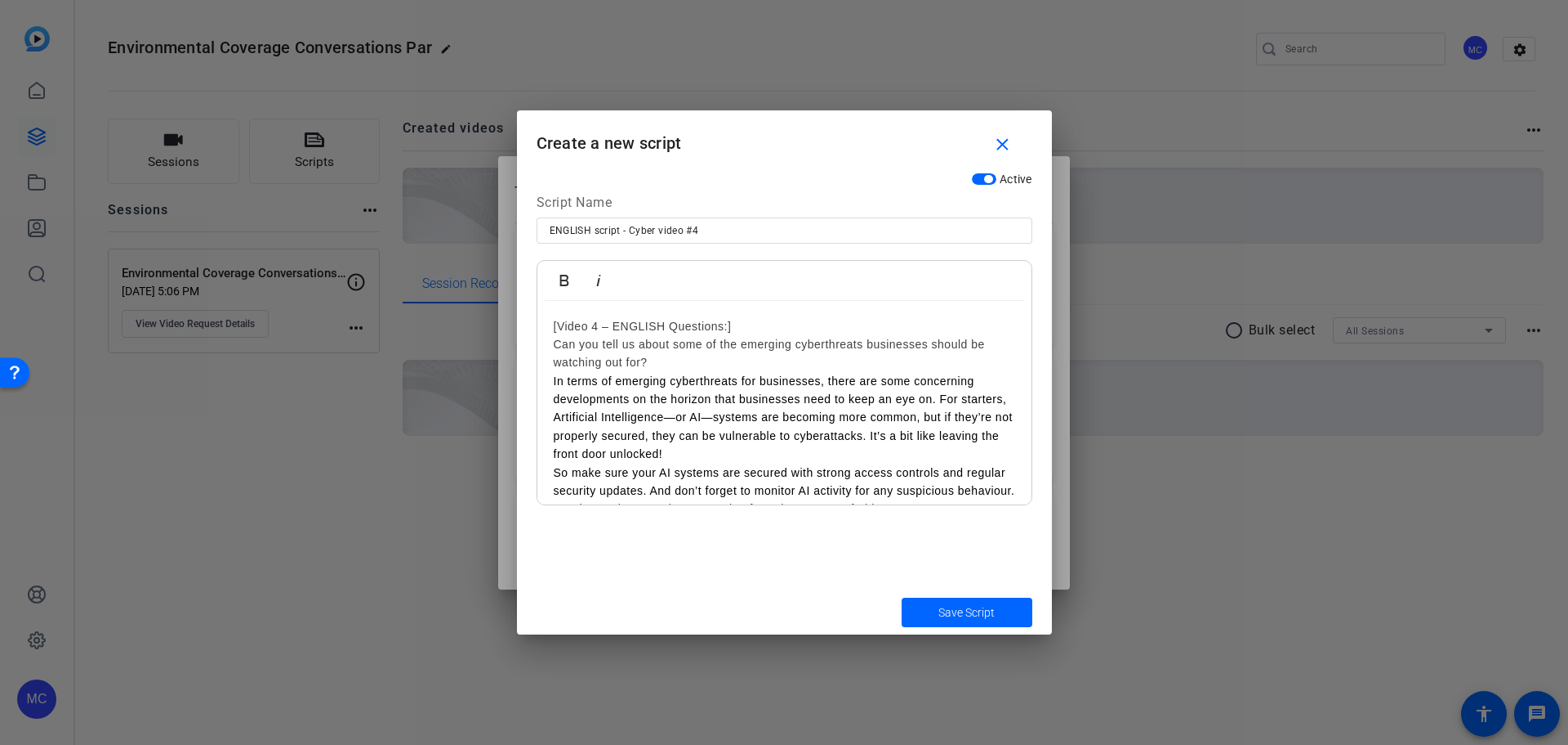
click at [749, 324] on h2 "[Video 4 – ENGLISH Questions:]" at bounding box center [785, 326] width 462 height 18
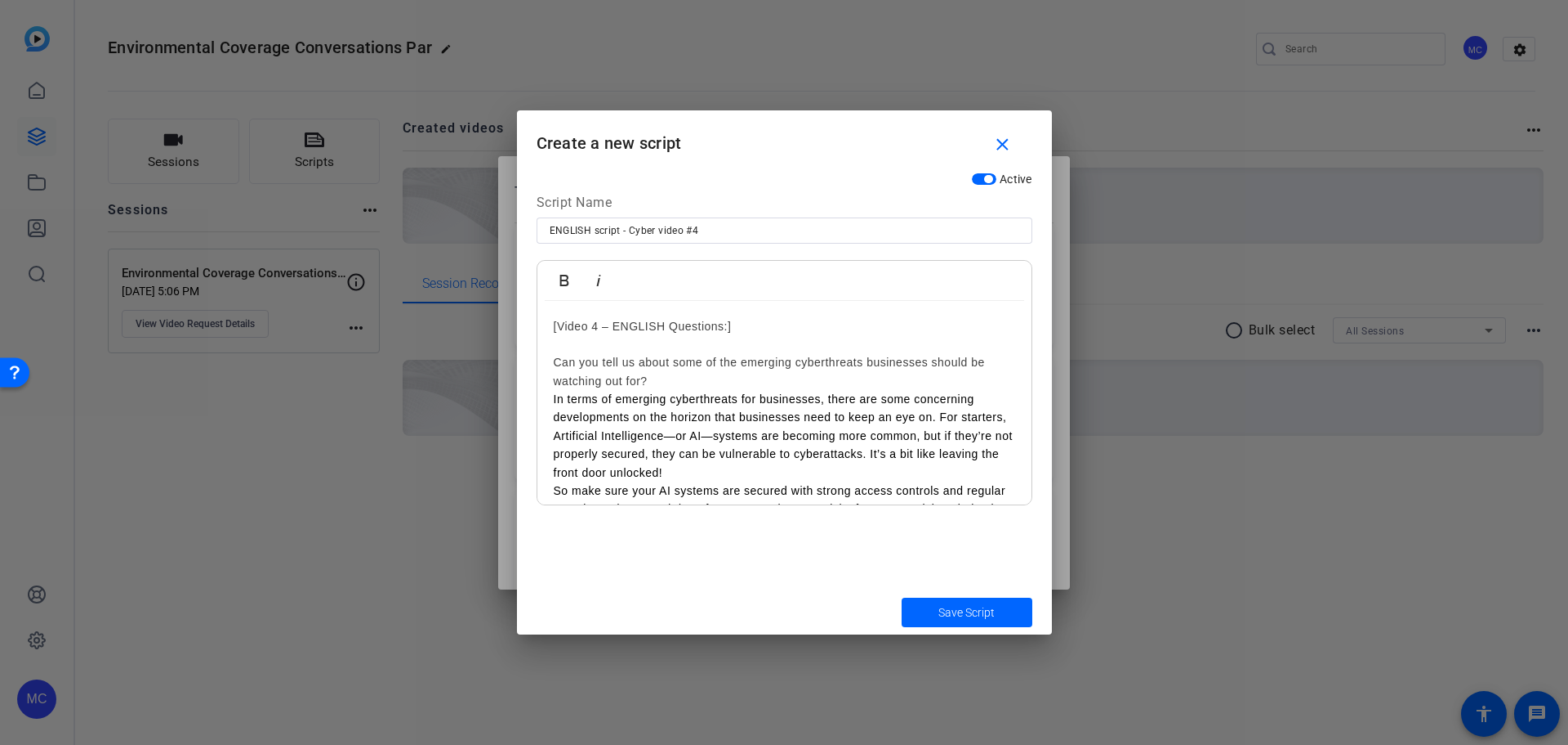
click at [721, 324] on link "[Video 4 – ENGLISH Questions:]" at bounding box center [643, 326] width 178 height 13
click at [546, 361] on div "[Video #4 – ENGLISH:] Can you tell us about some of the emerging cyberthreats b…" at bounding box center [784, 729] width 494 height 857
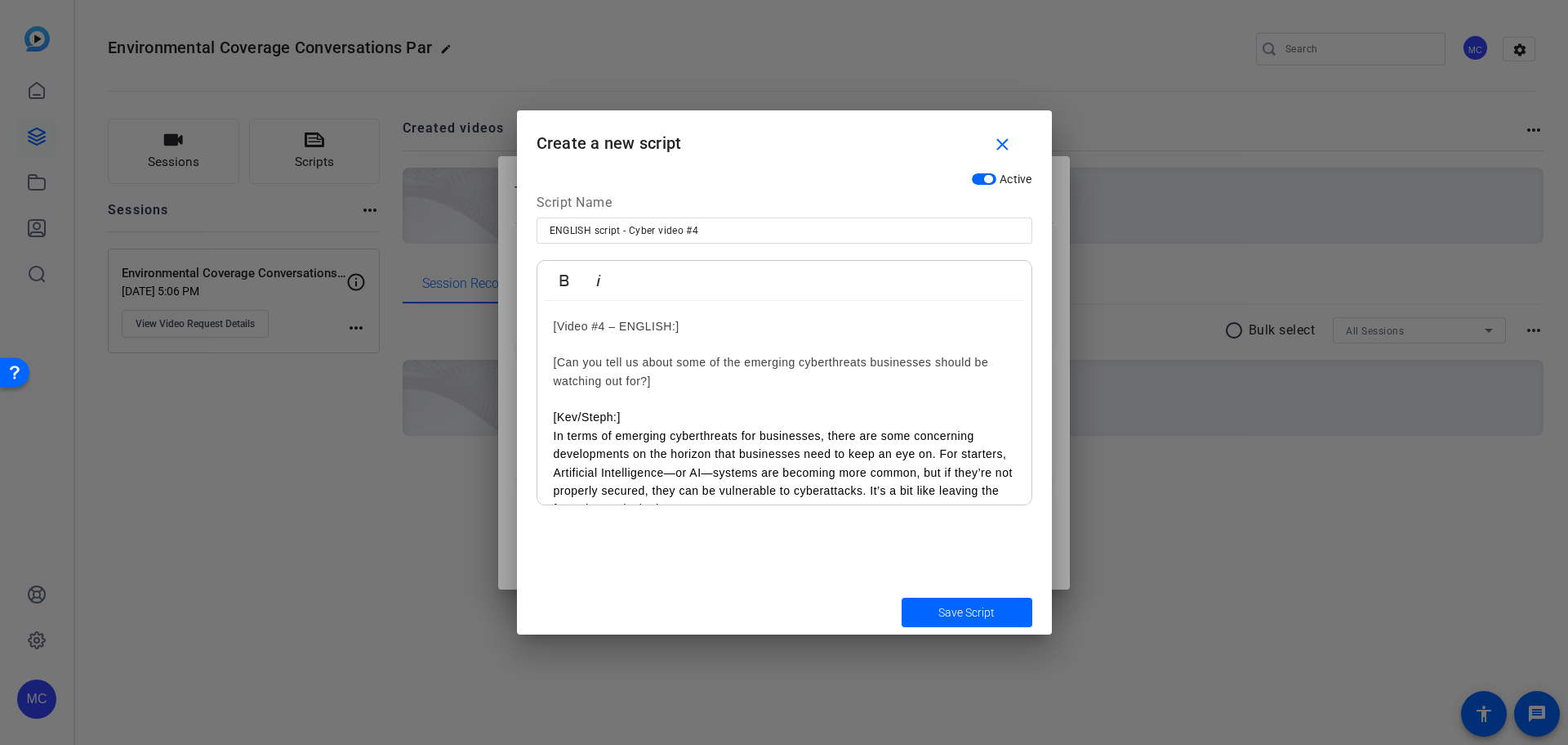
click at [938, 448] on p "In terms of emerging cyberthreats for businesses, there are some concerning dev…" at bounding box center [785, 472] width 462 height 91
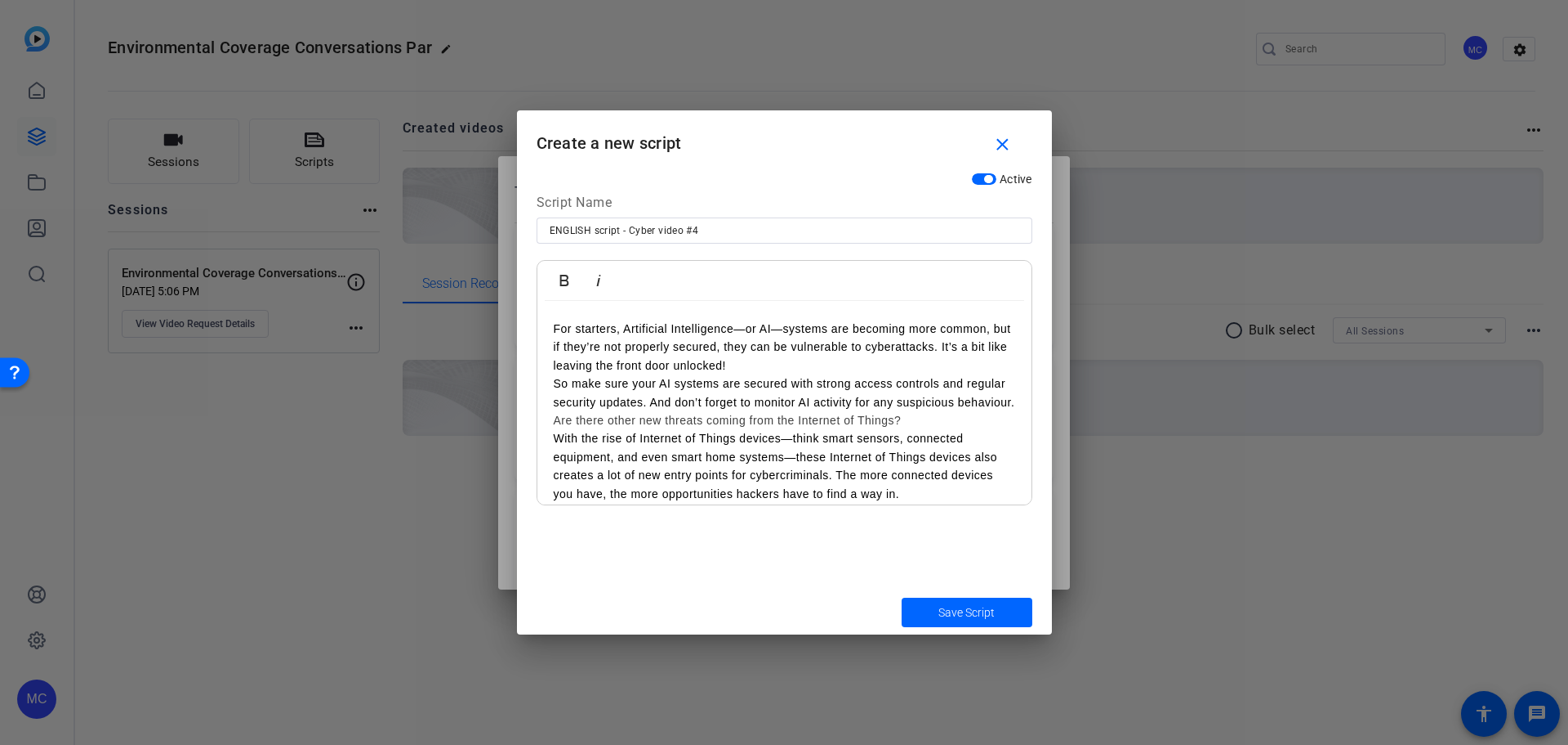
scroll to position [164, 0]
click at [763, 364] on p "For starters, Artificial Intelligence—or AI—systems are becoming more common, b…" at bounding box center [785, 345] width 462 height 55
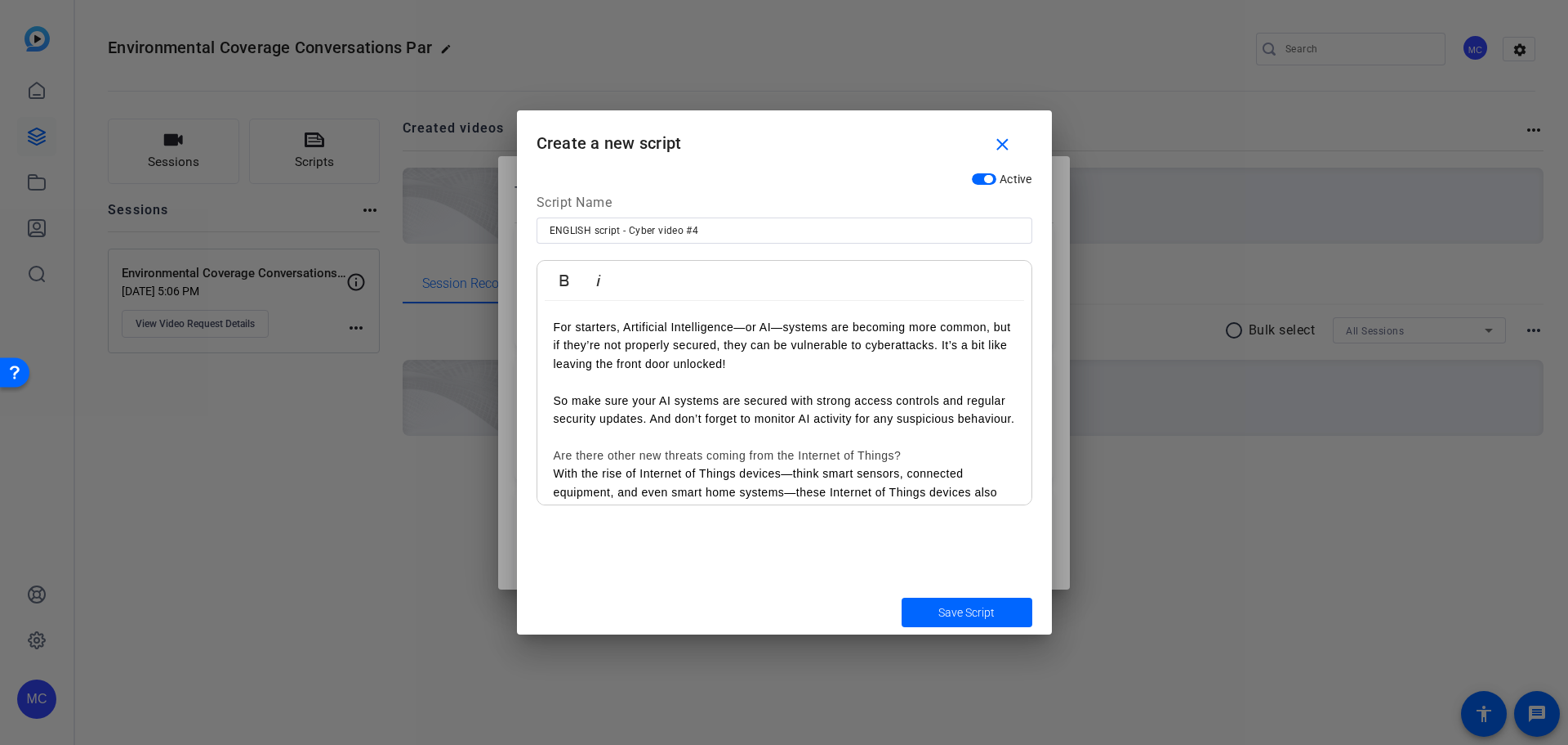
drag, startPoint x: 767, startPoint y: 330, endPoint x: 780, endPoint y: 339, distance: 15.8
click at [768, 330] on p "For starters, Artificial Intelligence—or AI—systems are becoming more common, b…" at bounding box center [785, 345] width 462 height 55
click at [667, 400] on p "So make sure your AI systems are secured with strong access controls and regula…" at bounding box center [785, 410] width 462 height 37
click at [844, 419] on p "So make sure your A.I. systems are secured with strong access controls and regu…" at bounding box center [785, 410] width 462 height 37
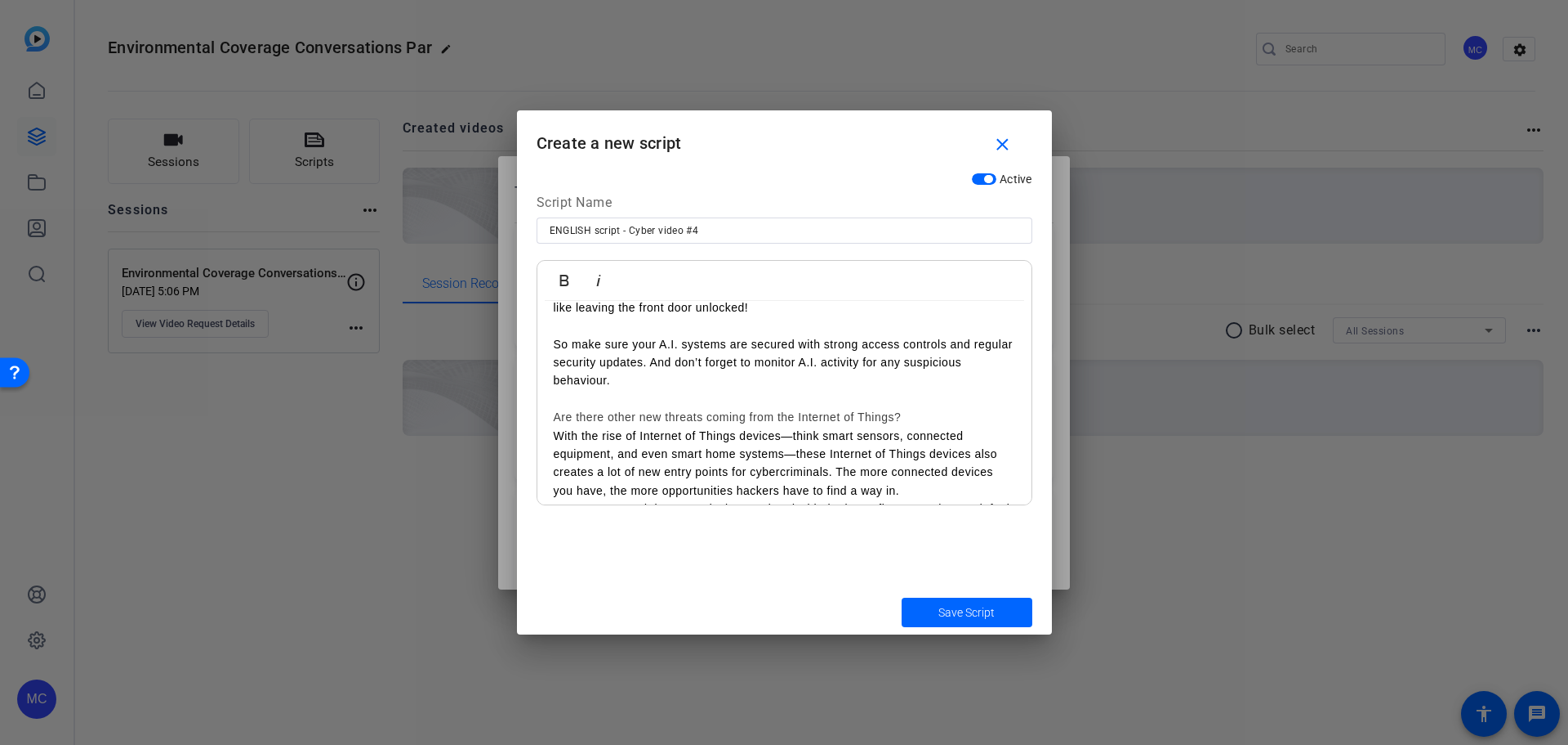
scroll to position [245, 0]
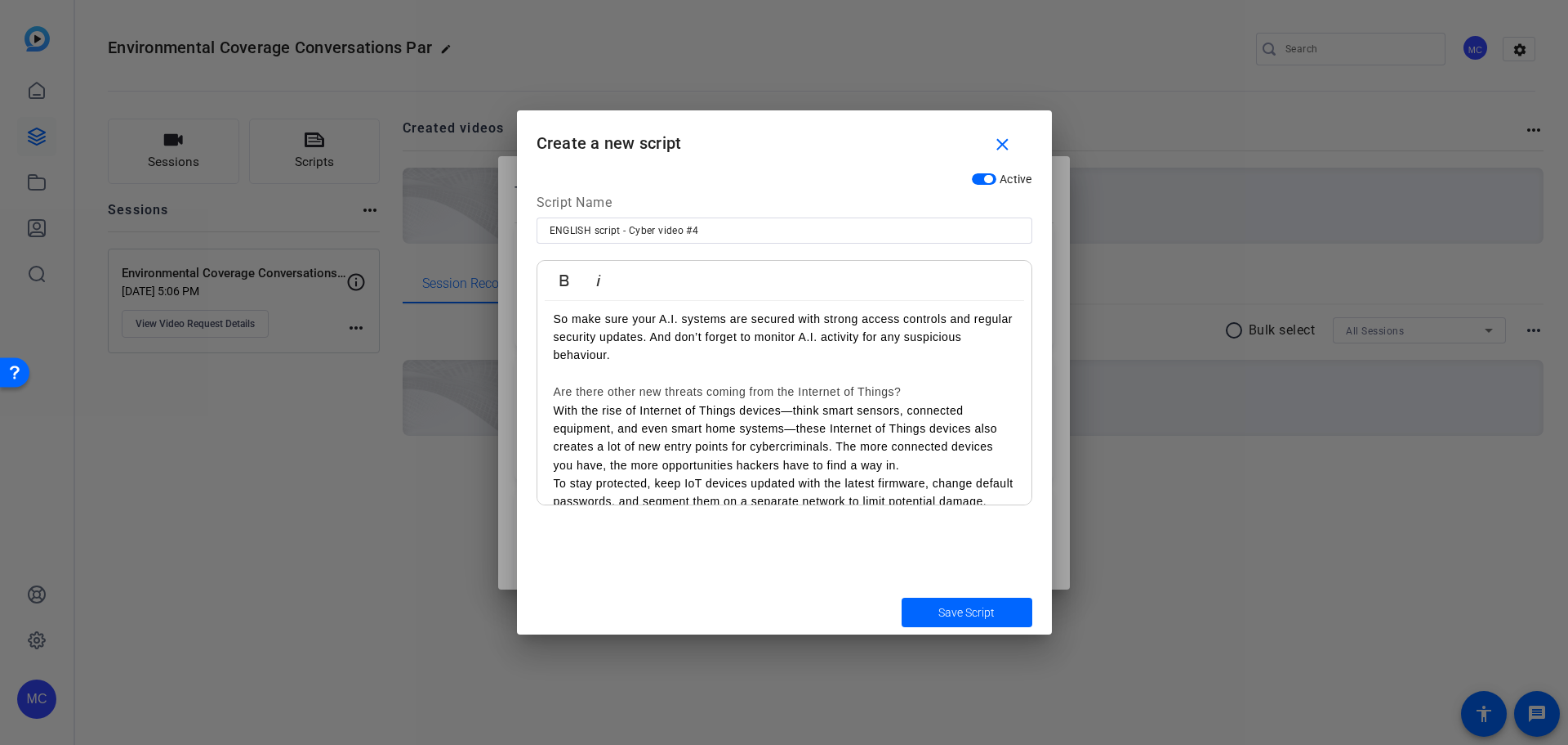
click at [554, 391] on link "Are there other new threats coming from the Internet of Things?" at bounding box center [727, 391] width 348 height 13
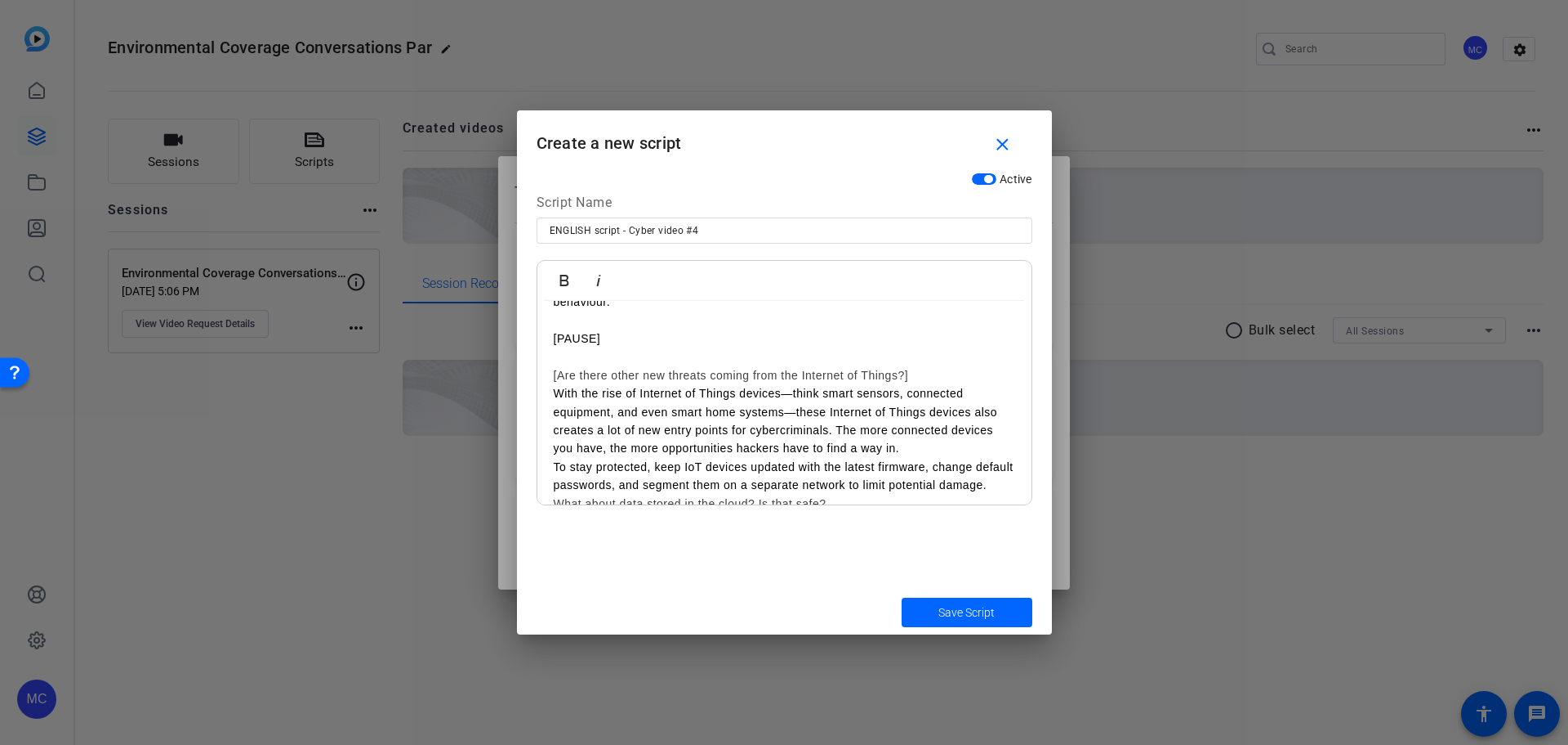
scroll to position [327, 0]
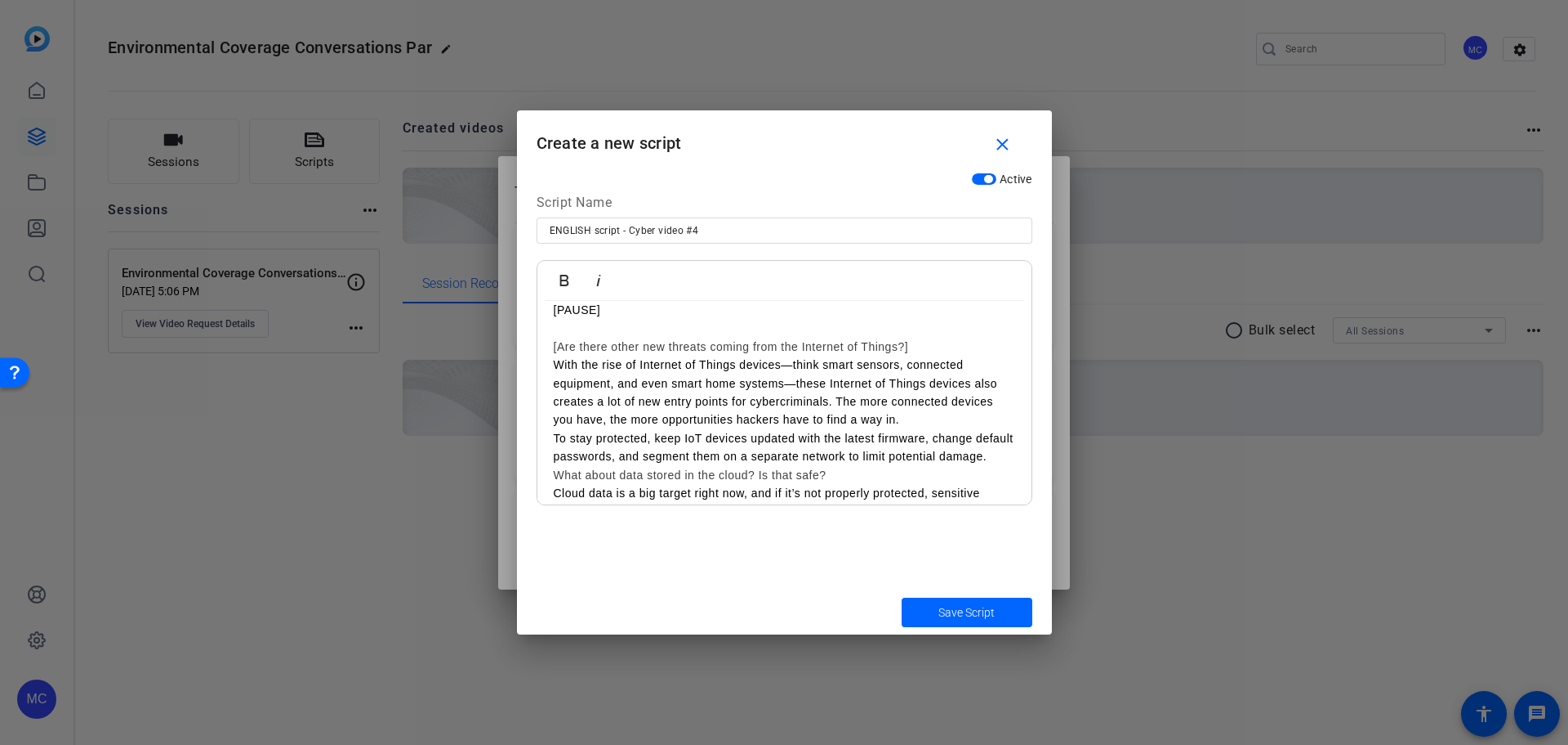
click at [555, 364] on p "With the rise of Internet of Things devices—think smart sensors, connected equi…" at bounding box center [785, 391] width 462 height 73
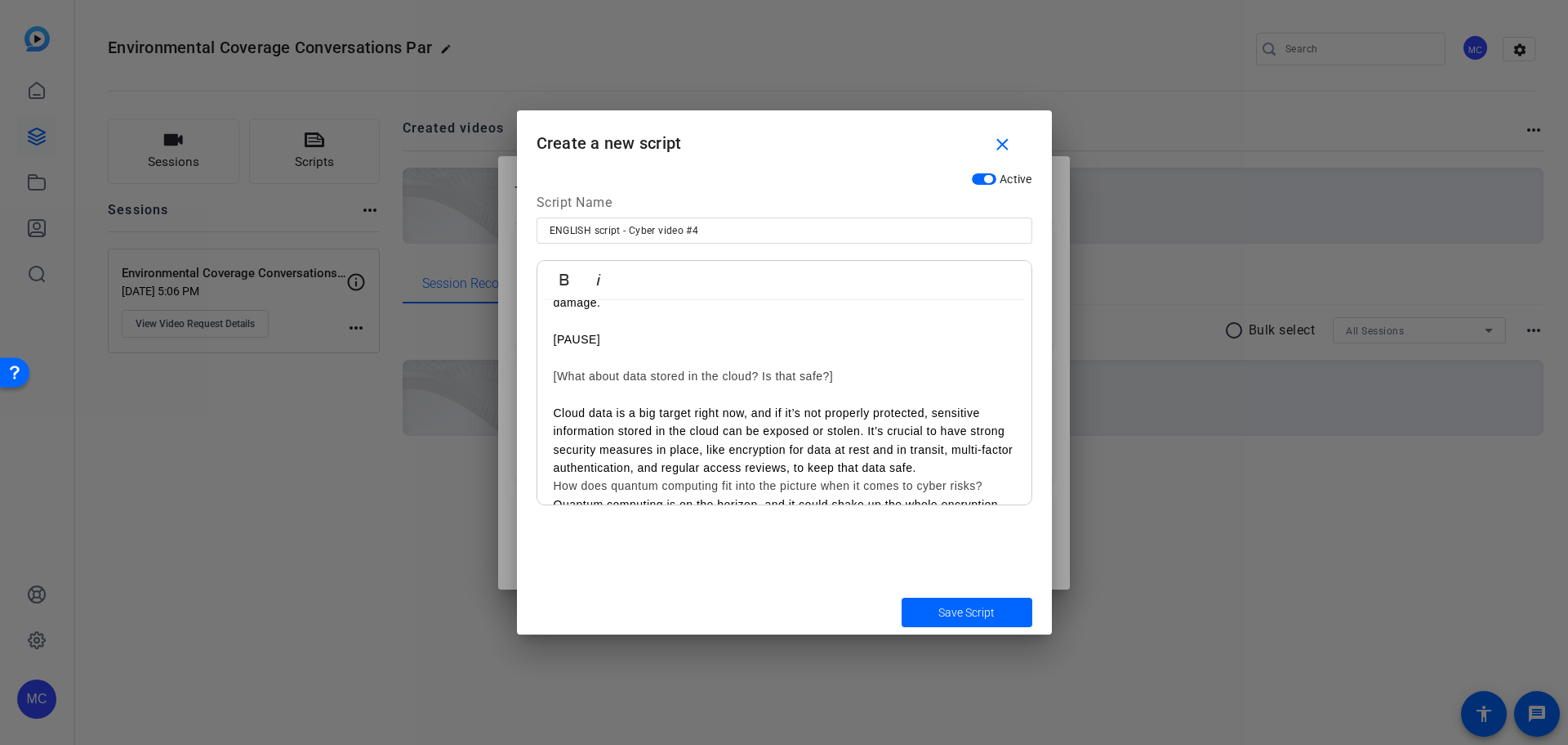
scroll to position [616, 0]
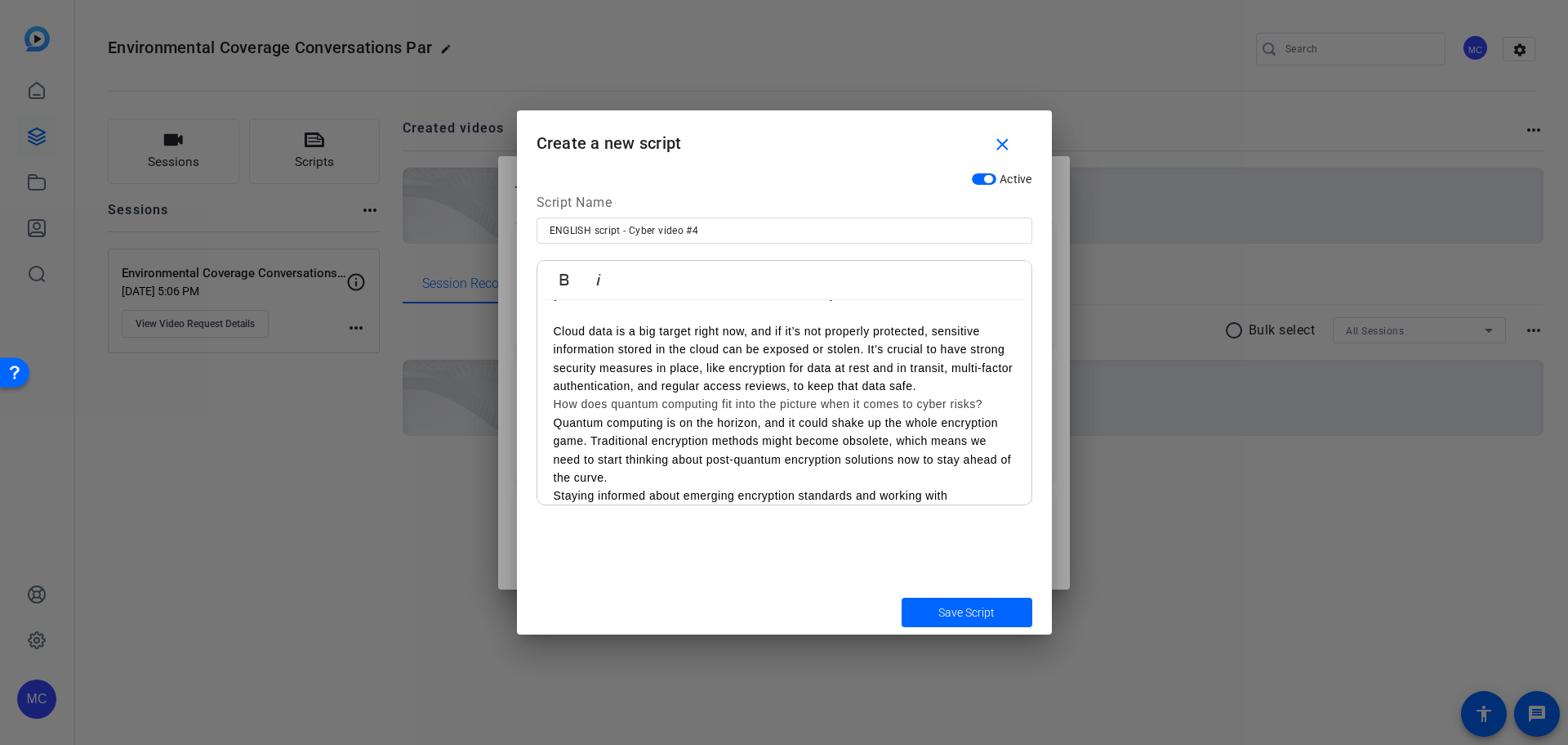
click at [556, 398] on link "How does quantum computing fit into the picture when it comes to cyber risks?" at bounding box center [768, 404] width 430 height 13
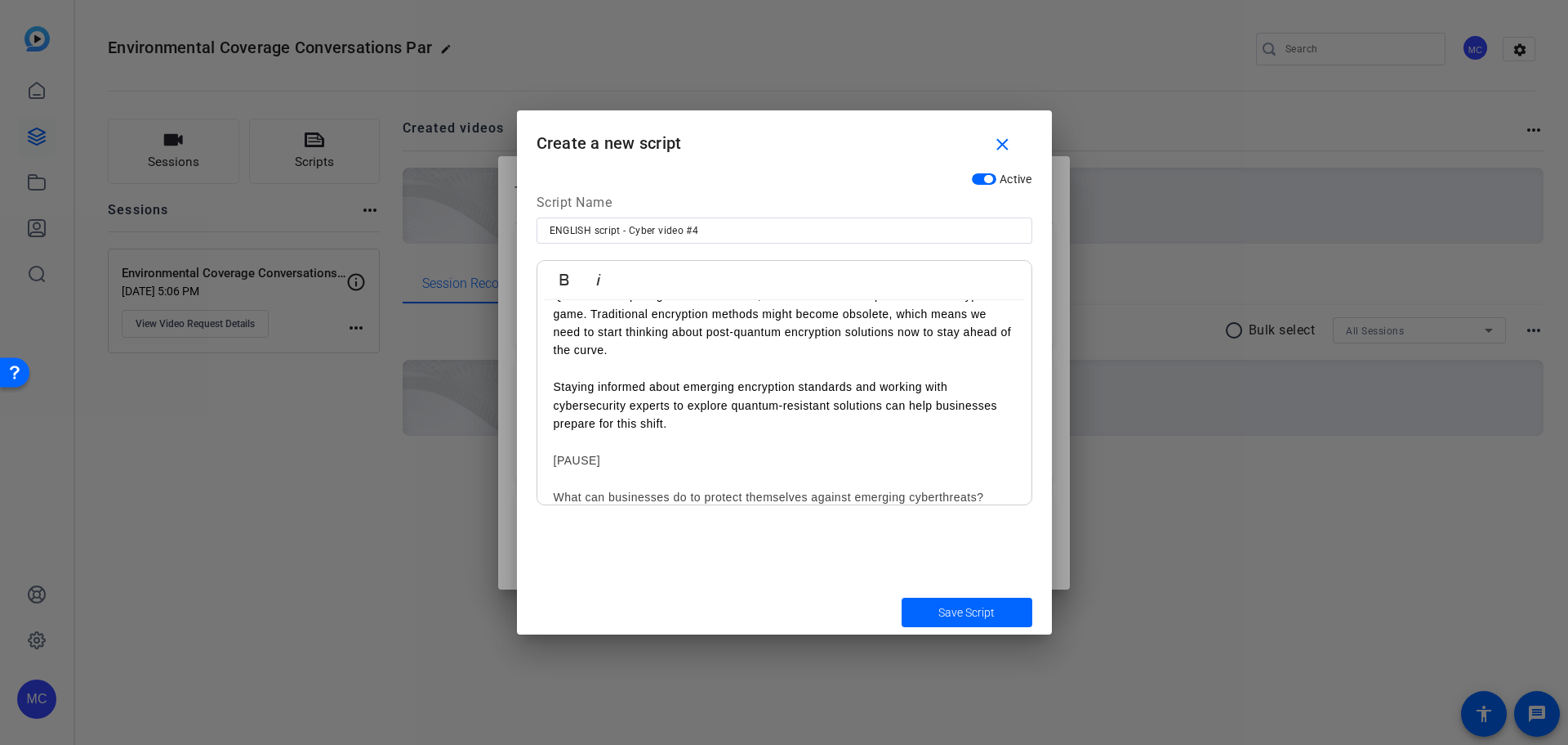
scroll to position [835, 0]
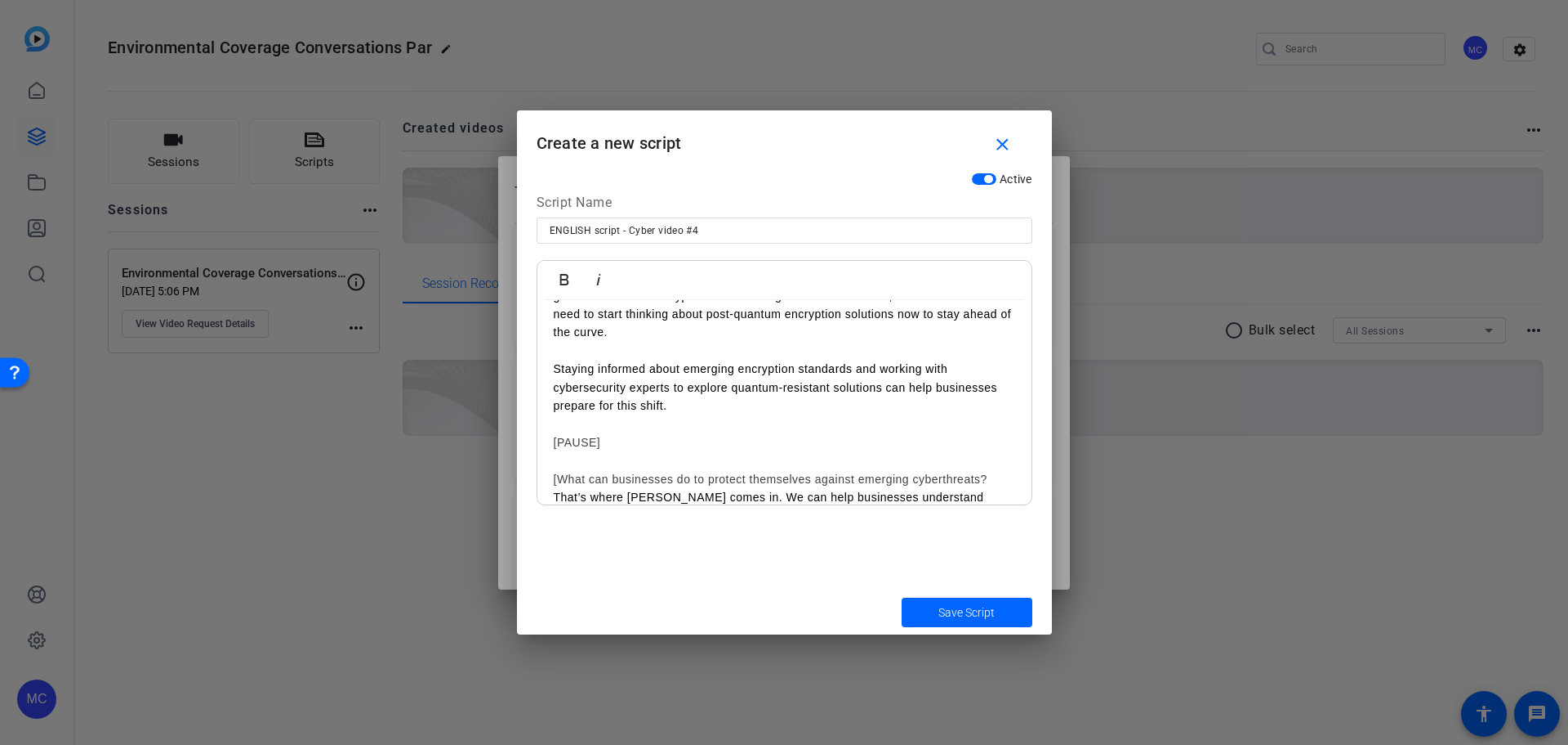
click at [994, 475] on h2 "[What can businesses do to protect themselves against emerging cyberthreats?" at bounding box center [785, 479] width 462 height 18
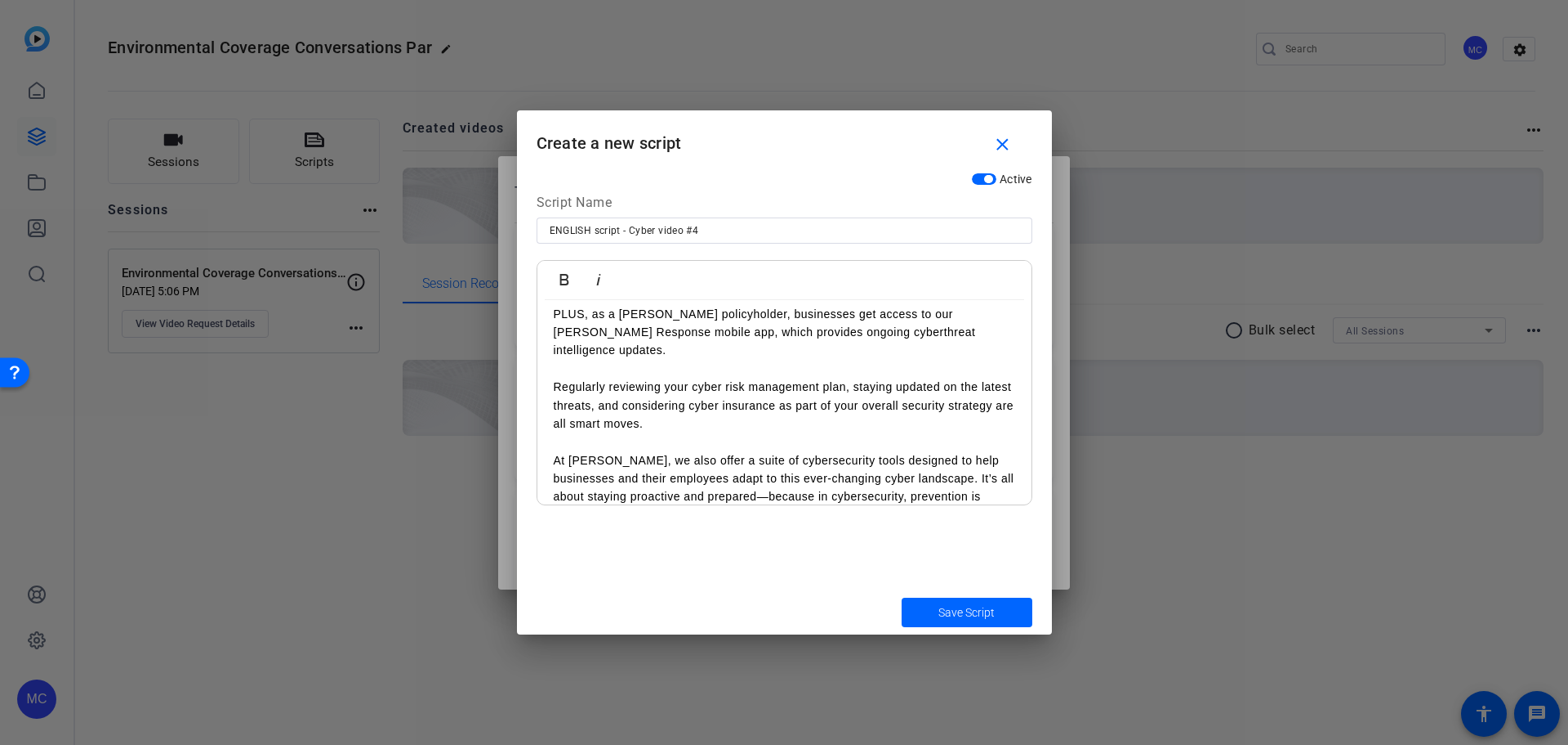
scroll to position [1112, 0]
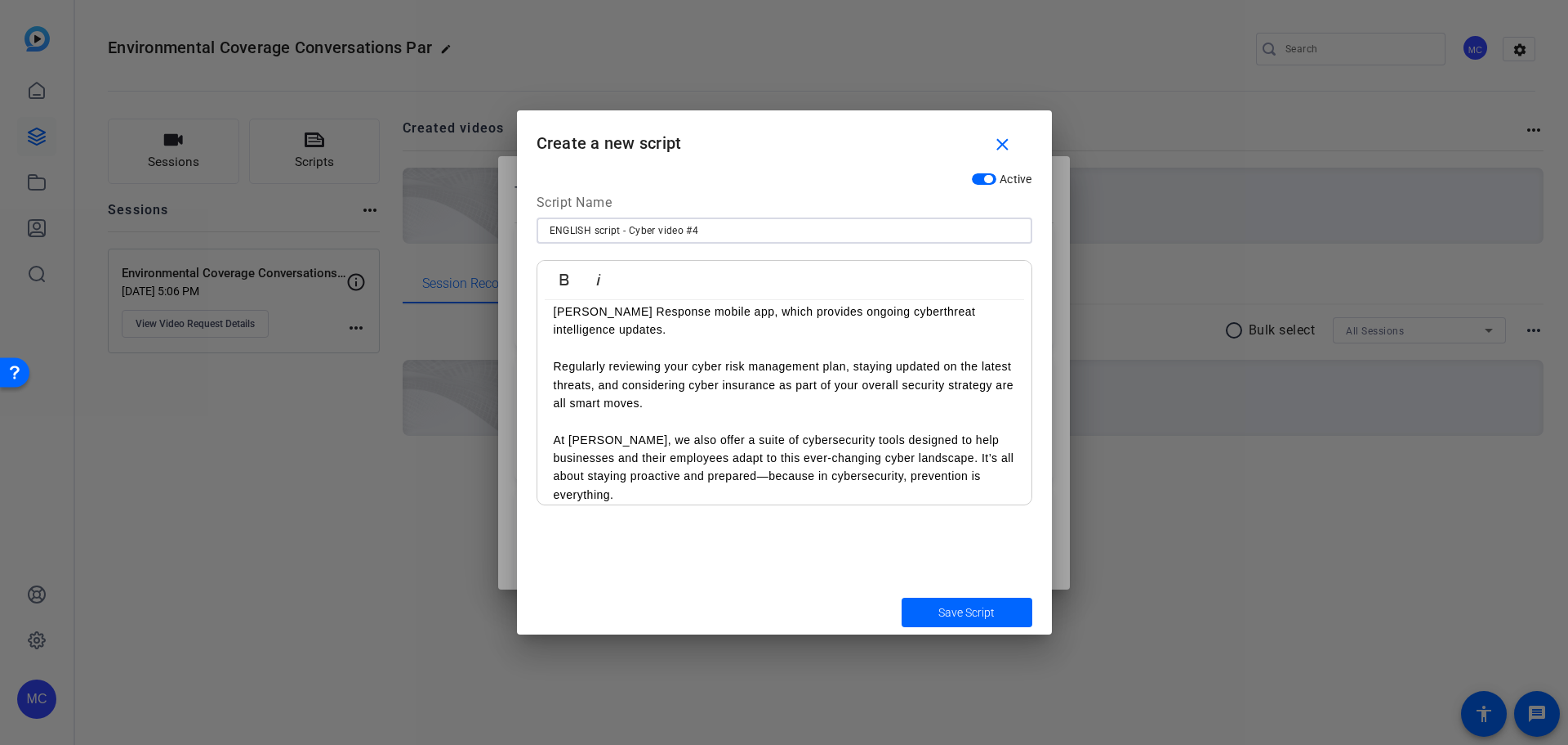
drag, startPoint x: 683, startPoint y: 233, endPoint x: 542, endPoint y: 224, distance: 141.3
click at [542, 224] on div "ENGLISH script - Cyber video #4" at bounding box center [784, 230] width 496 height 26
click at [1008, 612] on span "submit" at bounding box center [966, 613] width 131 height 39
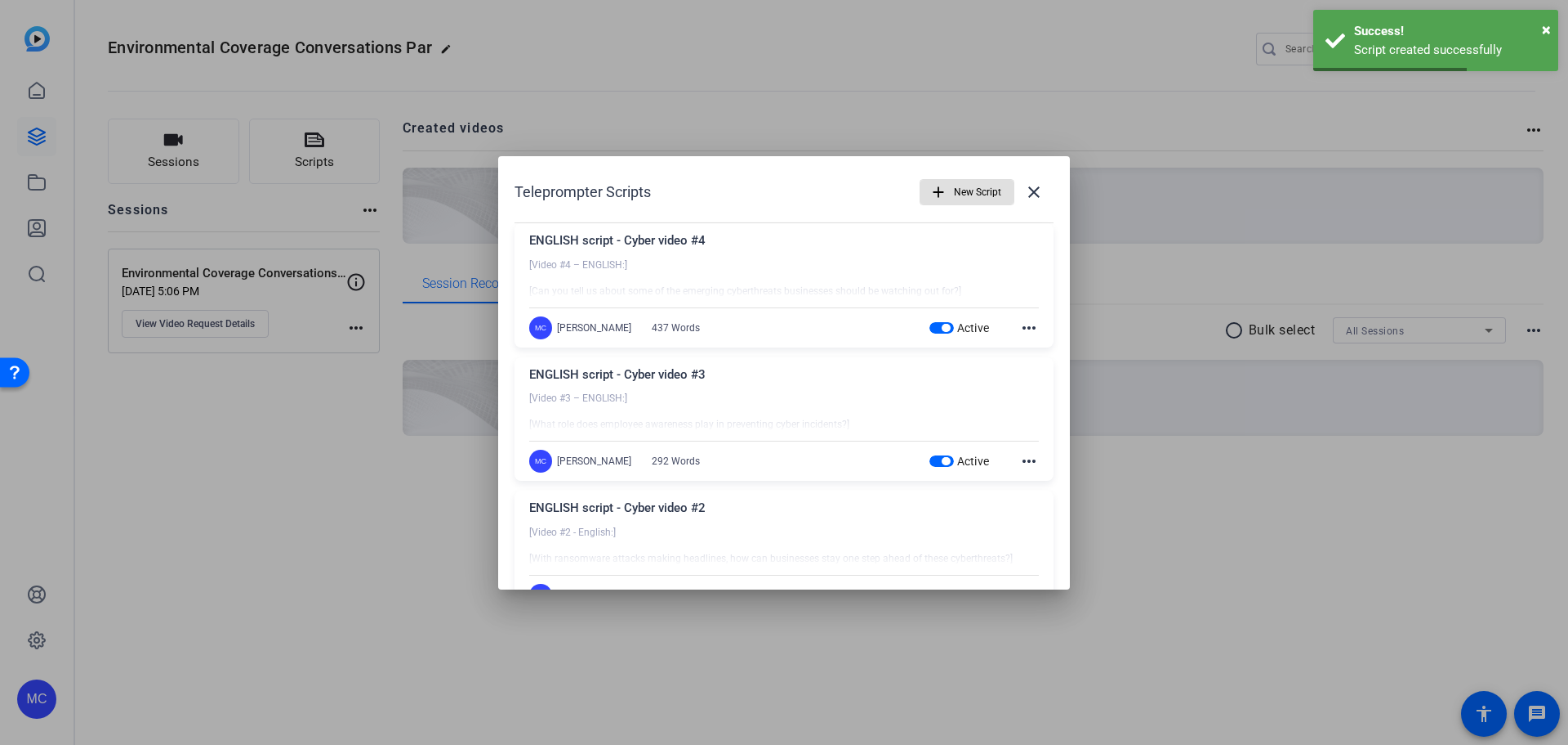
click at [962, 191] on span "New Script" at bounding box center [978, 192] width 48 height 31
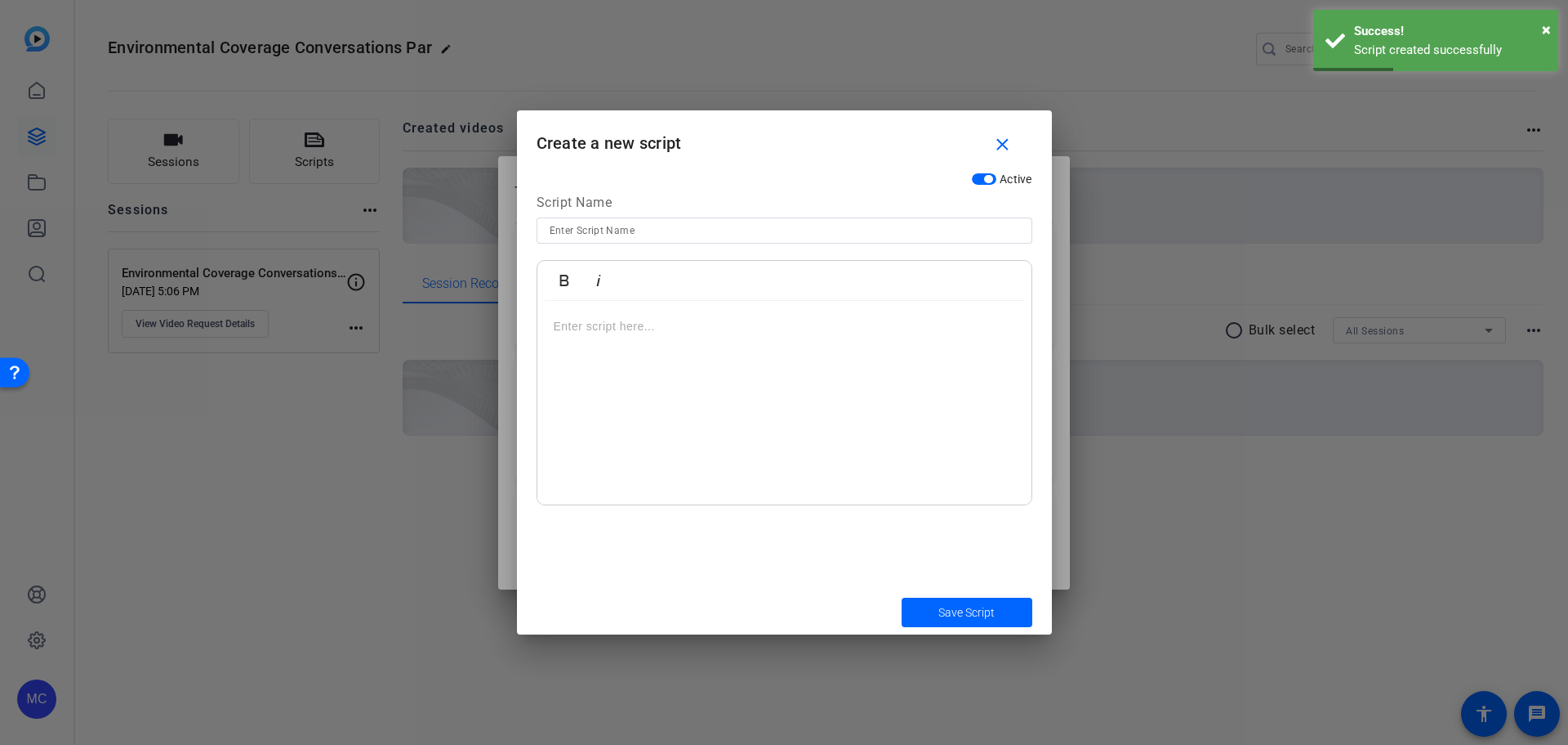
click at [618, 233] on input at bounding box center [785, 230] width 470 height 20
paste input "ENGLISH script - Cyber video"
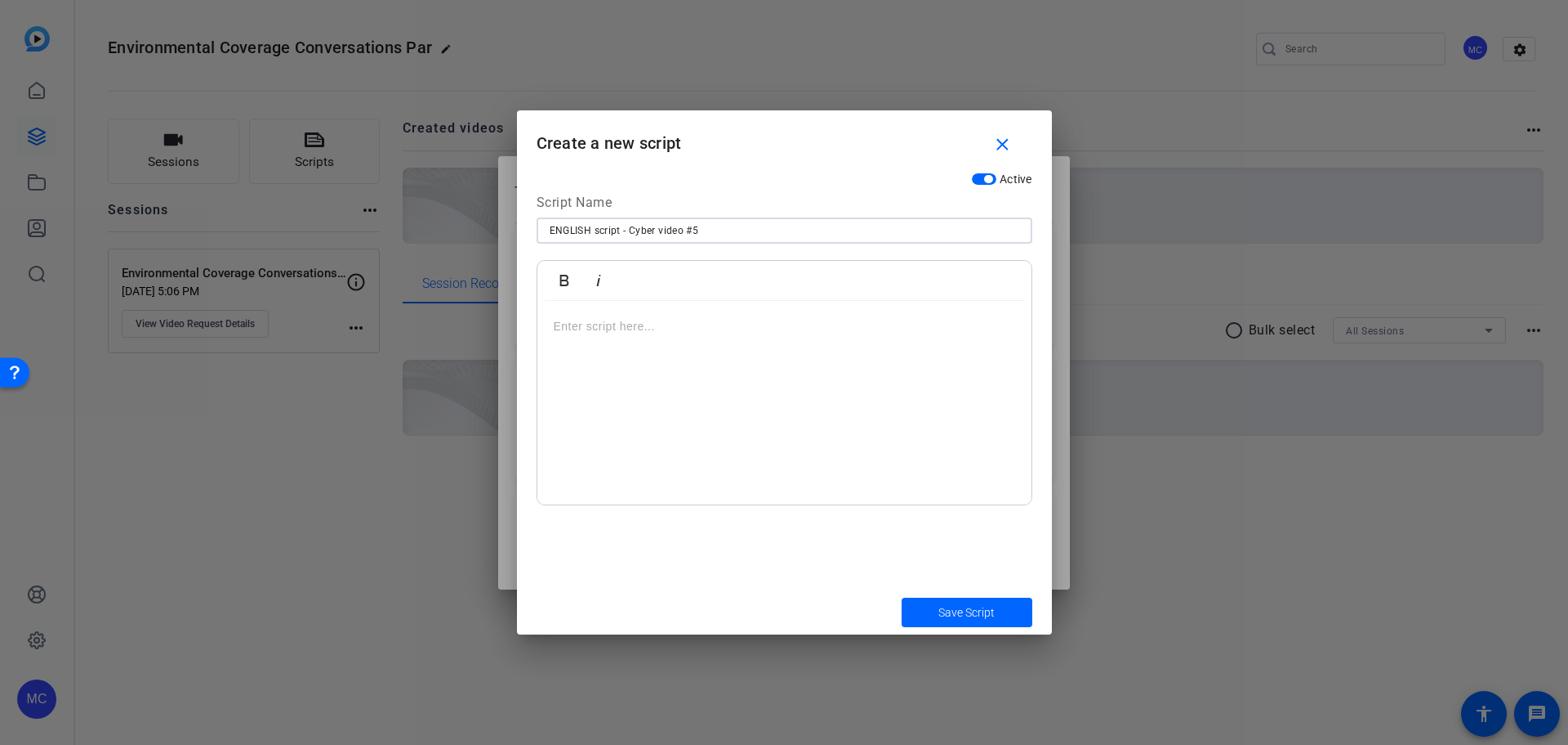
type input "ENGLISH script - Cyber video #5"
click at [563, 328] on p at bounding box center [785, 326] width 462 height 18
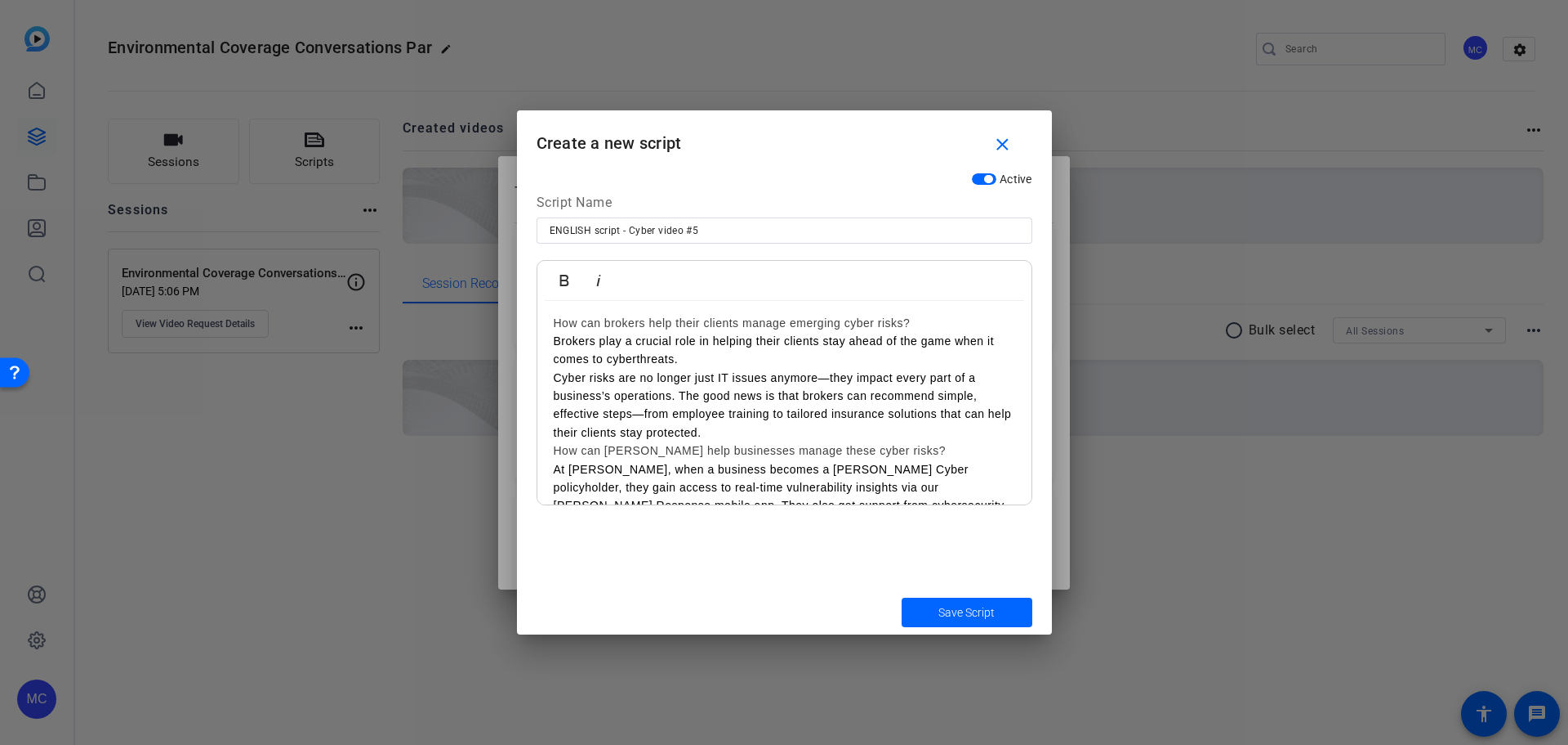
scroll to position [0, 0]
click at [555, 330] on link "How can brokers help their clients manage emerging cyber risks?" at bounding box center [732, 326] width 357 height 13
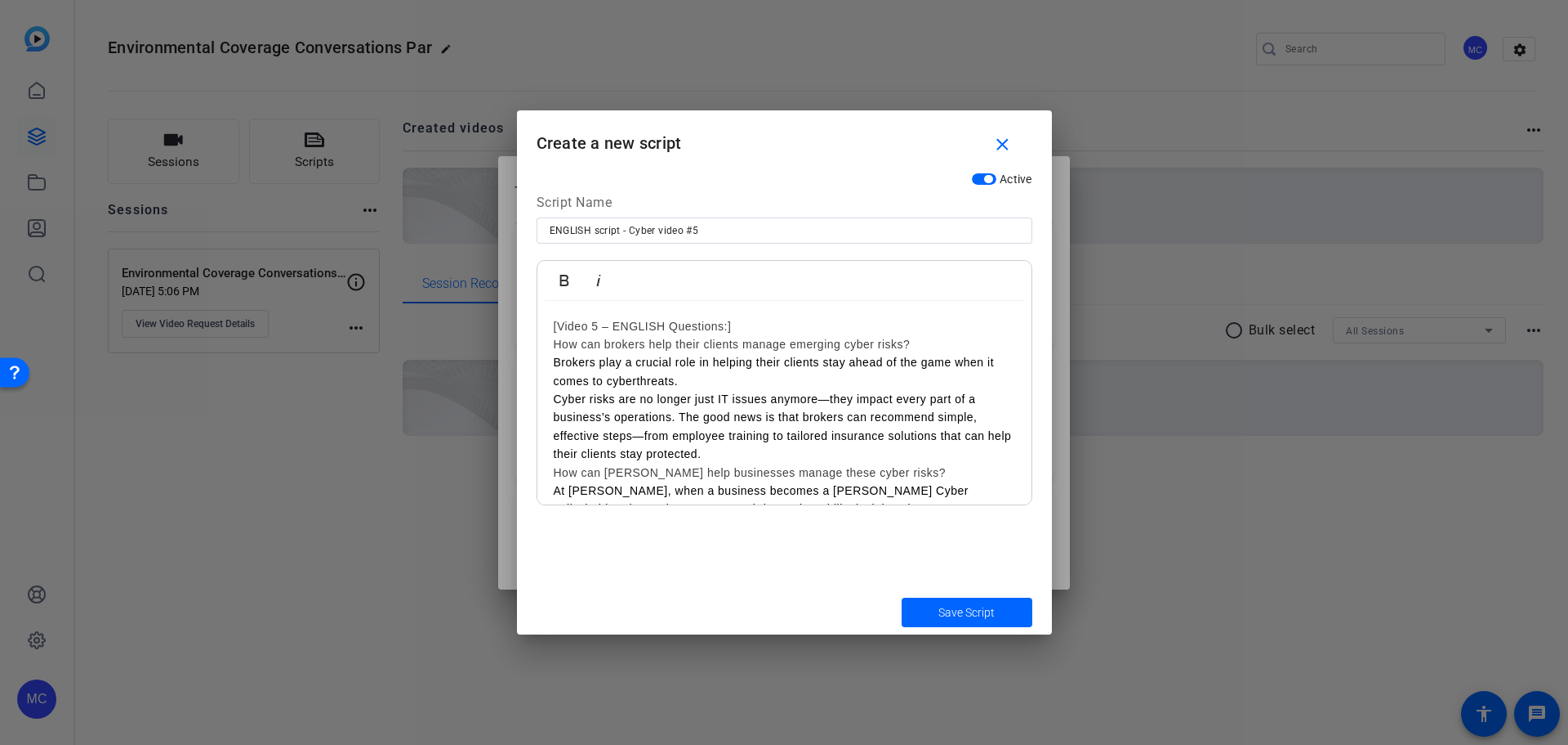
click at [591, 324] on link "[Video 5 – ENGLISH Questions:]" at bounding box center [643, 326] width 178 height 13
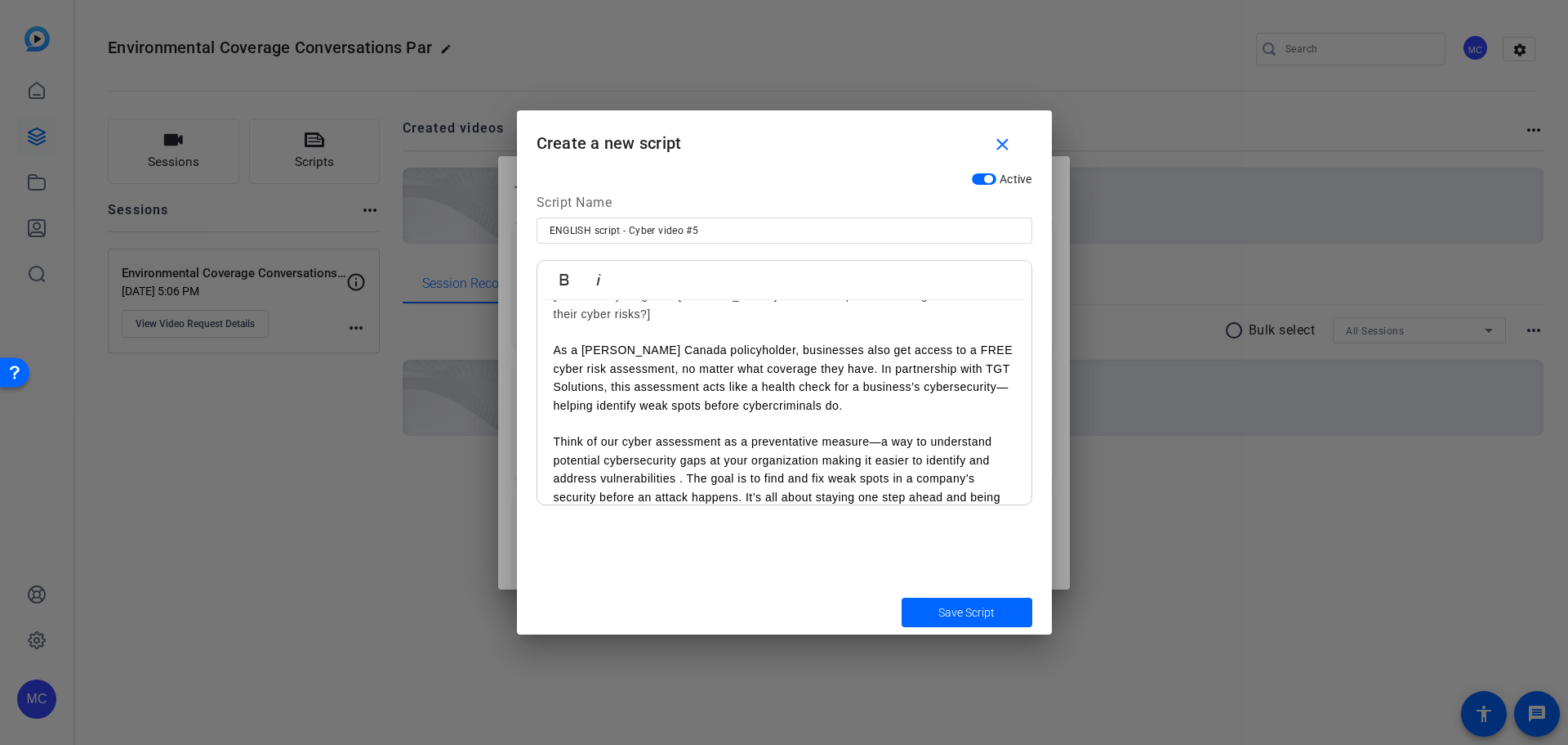
scroll to position [599, 0]
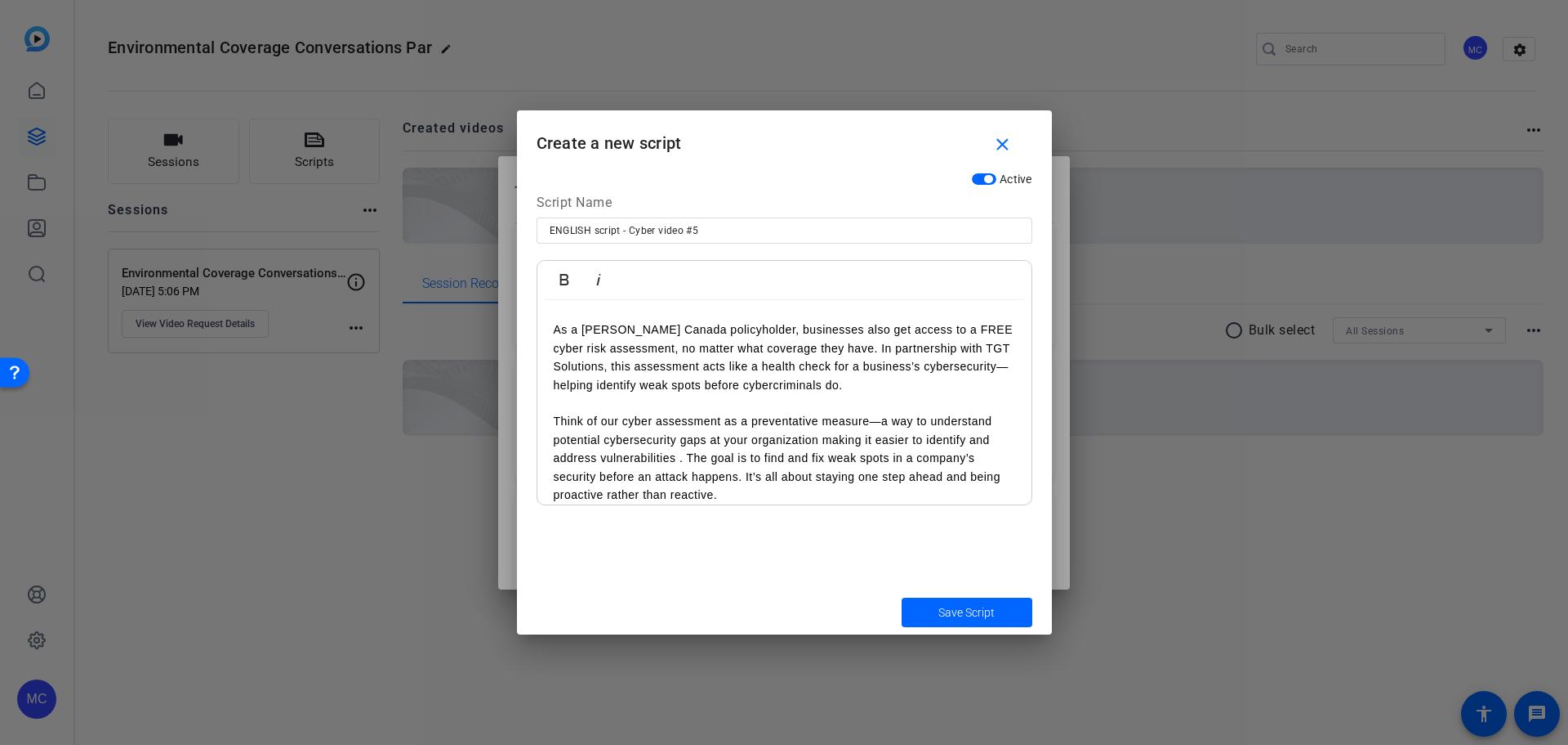
click at [690, 442] on p "Think of our cyber assessment as a preventative measure—a way to understand pot…" at bounding box center [785, 457] width 462 height 91
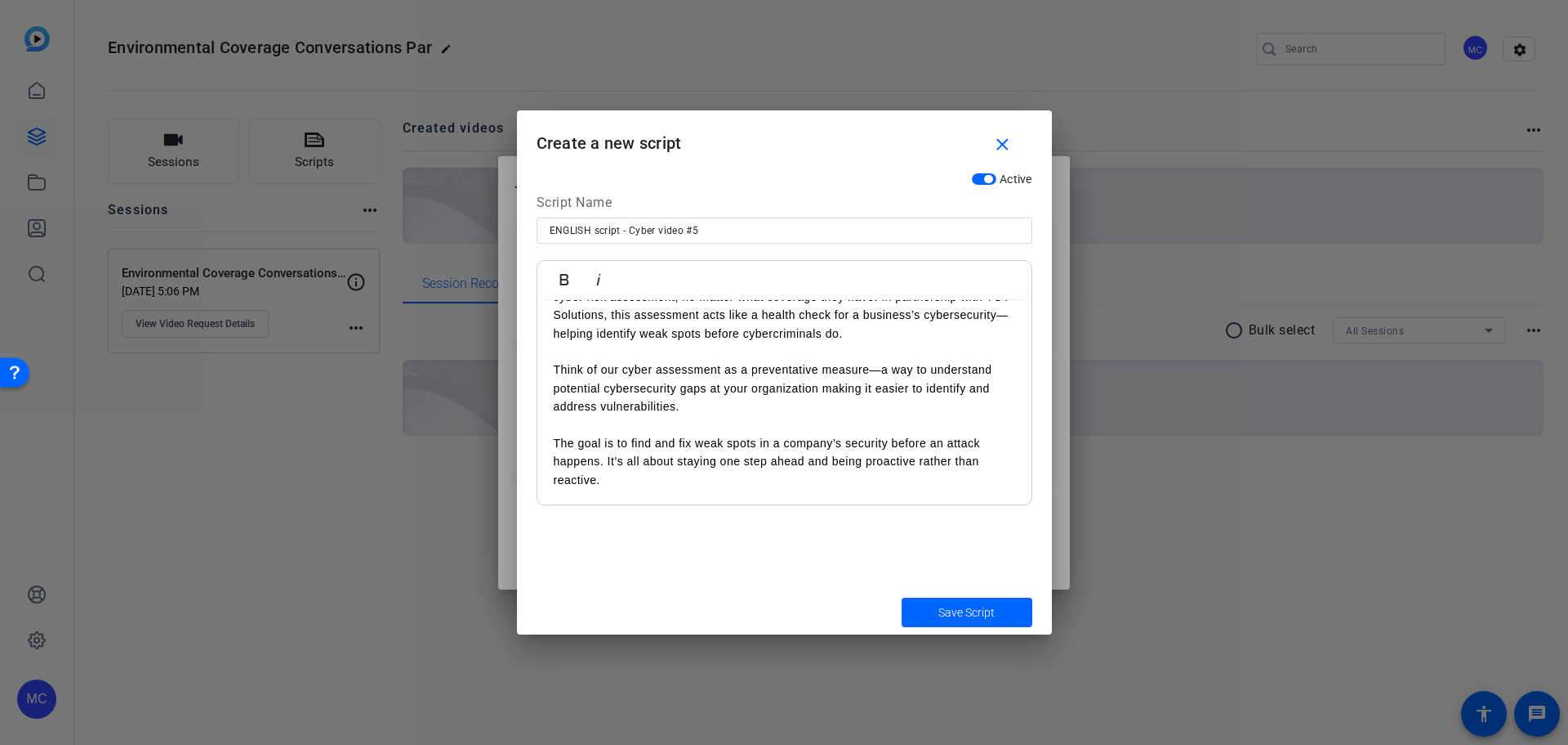
scroll to position [651, 0]
click at [606, 439] on p "The goal is to find and fix weak spots in a company’s security before an attack…" at bounding box center [785, 460] width 462 height 55
click at [1008, 483] on div "[Video #5 – ENGLISH:] [How can brokers help their clients manage emerging cyber…" at bounding box center [784, 95] width 494 height 892
click at [986, 610] on span "Save Script" at bounding box center [966, 613] width 57 height 17
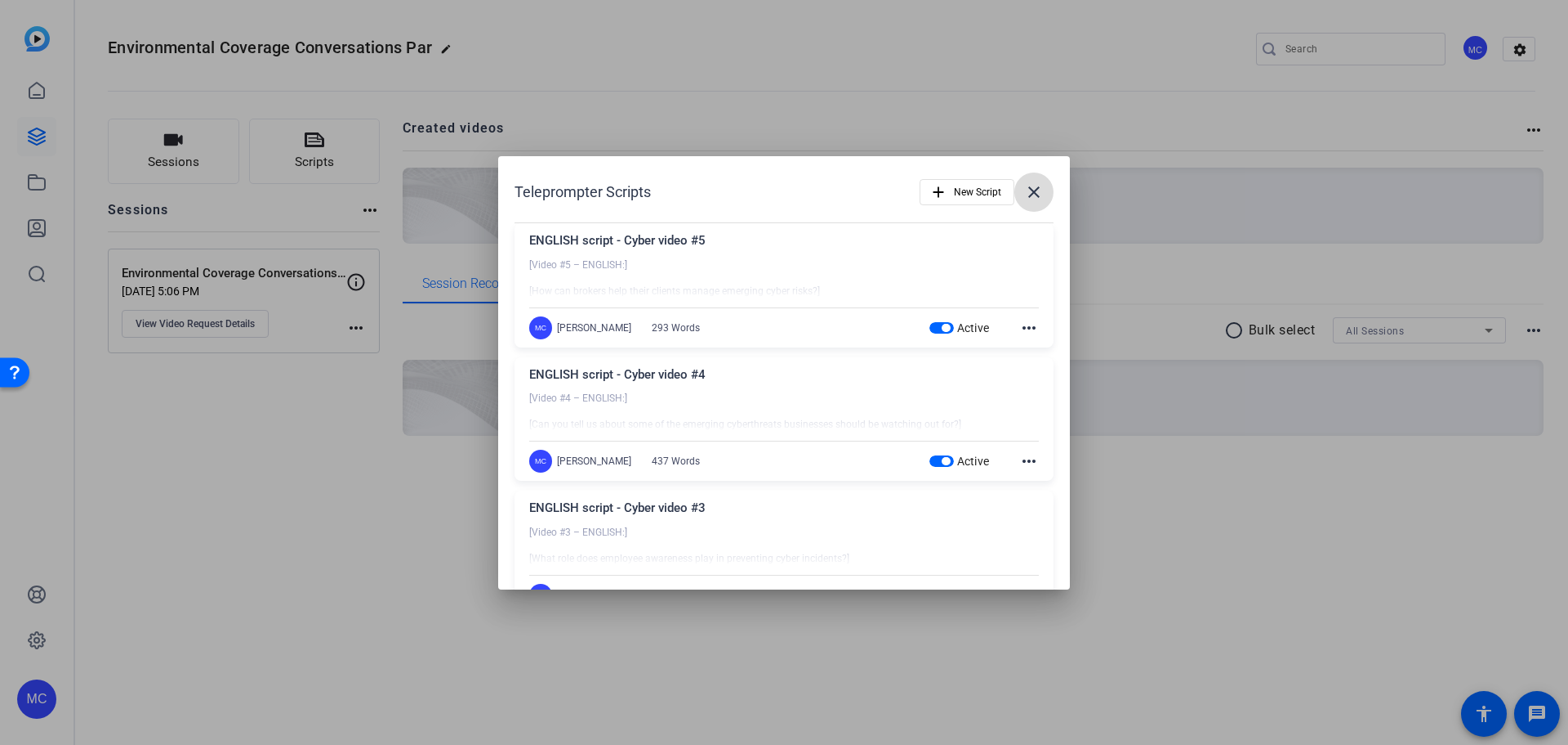
click at [1031, 194] on mat-icon "close" at bounding box center [1034, 192] width 20 height 20
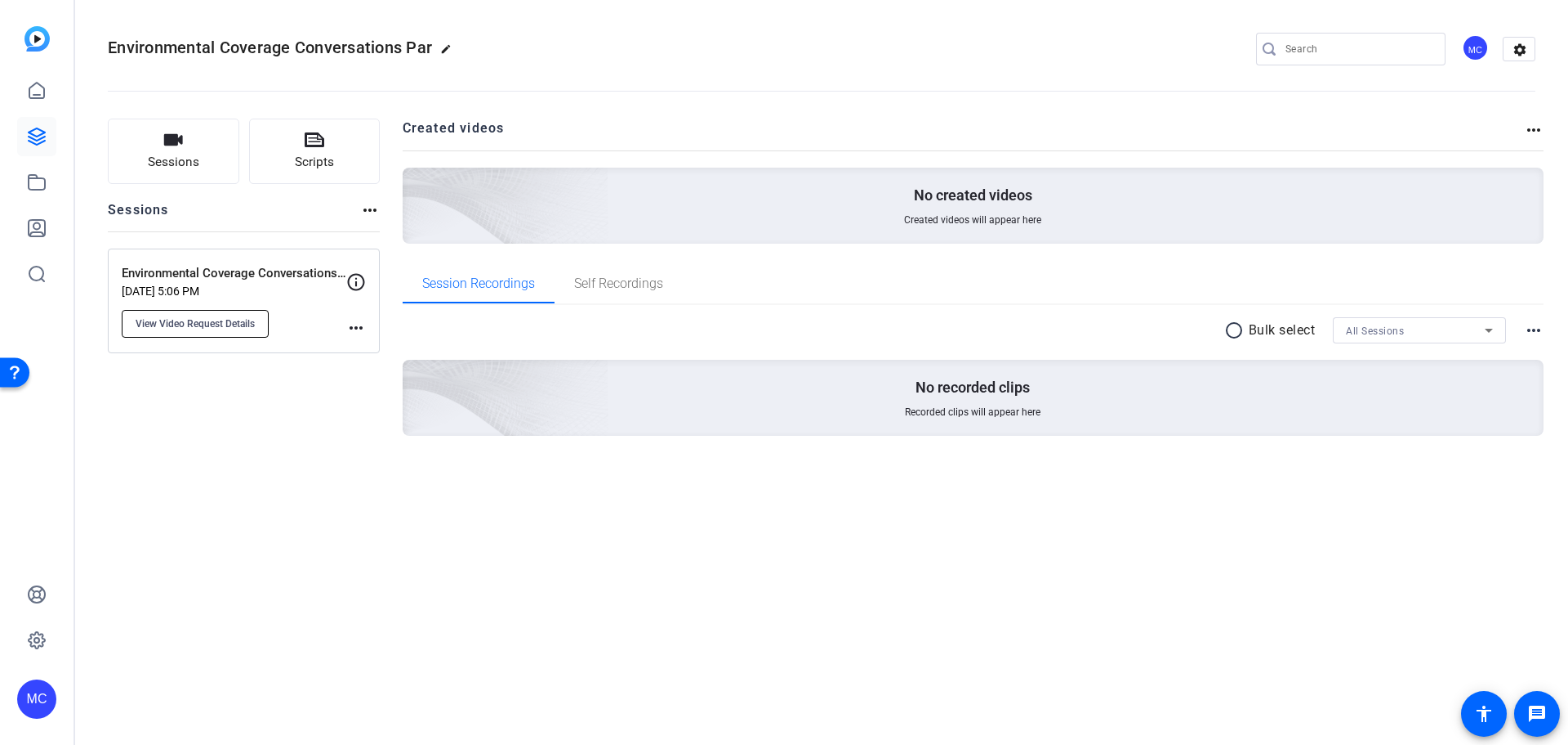
click at [245, 326] on span "View Video Request Details" at bounding box center [195, 324] width 119 height 13
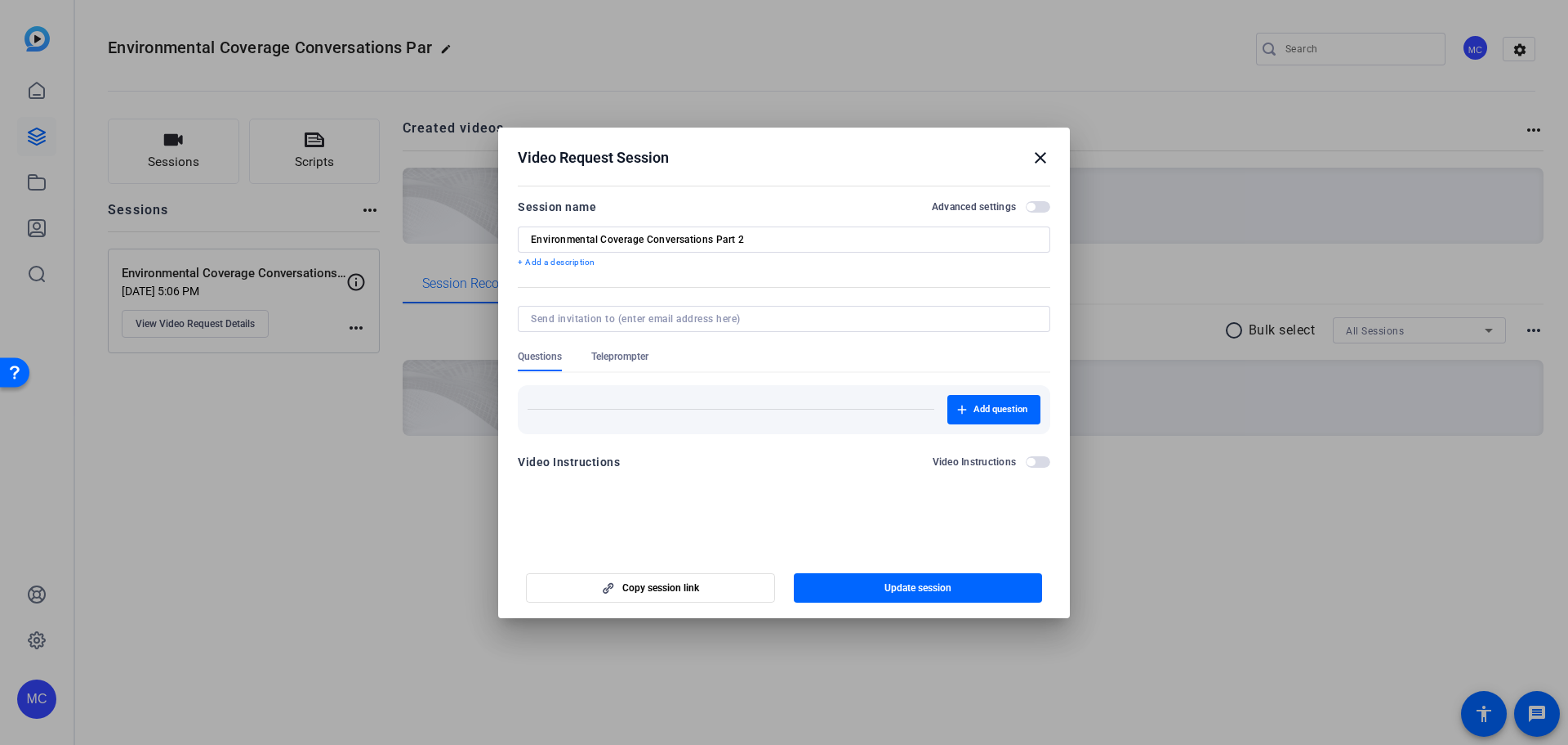
click at [1037, 159] on mat-icon "close" at bounding box center [1040, 158] width 20 height 20
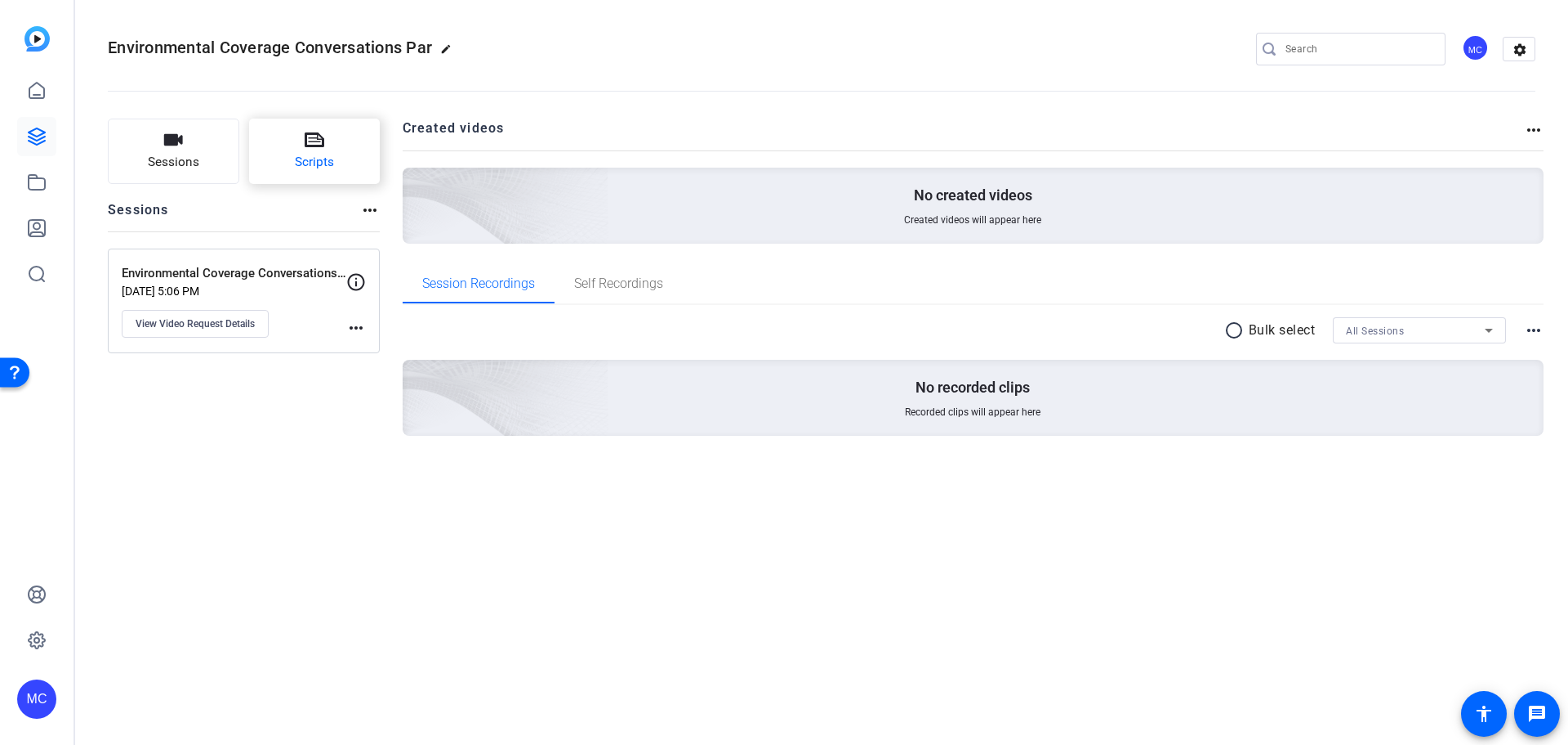
click at [298, 157] on span "Scripts" at bounding box center [315, 162] width 39 height 19
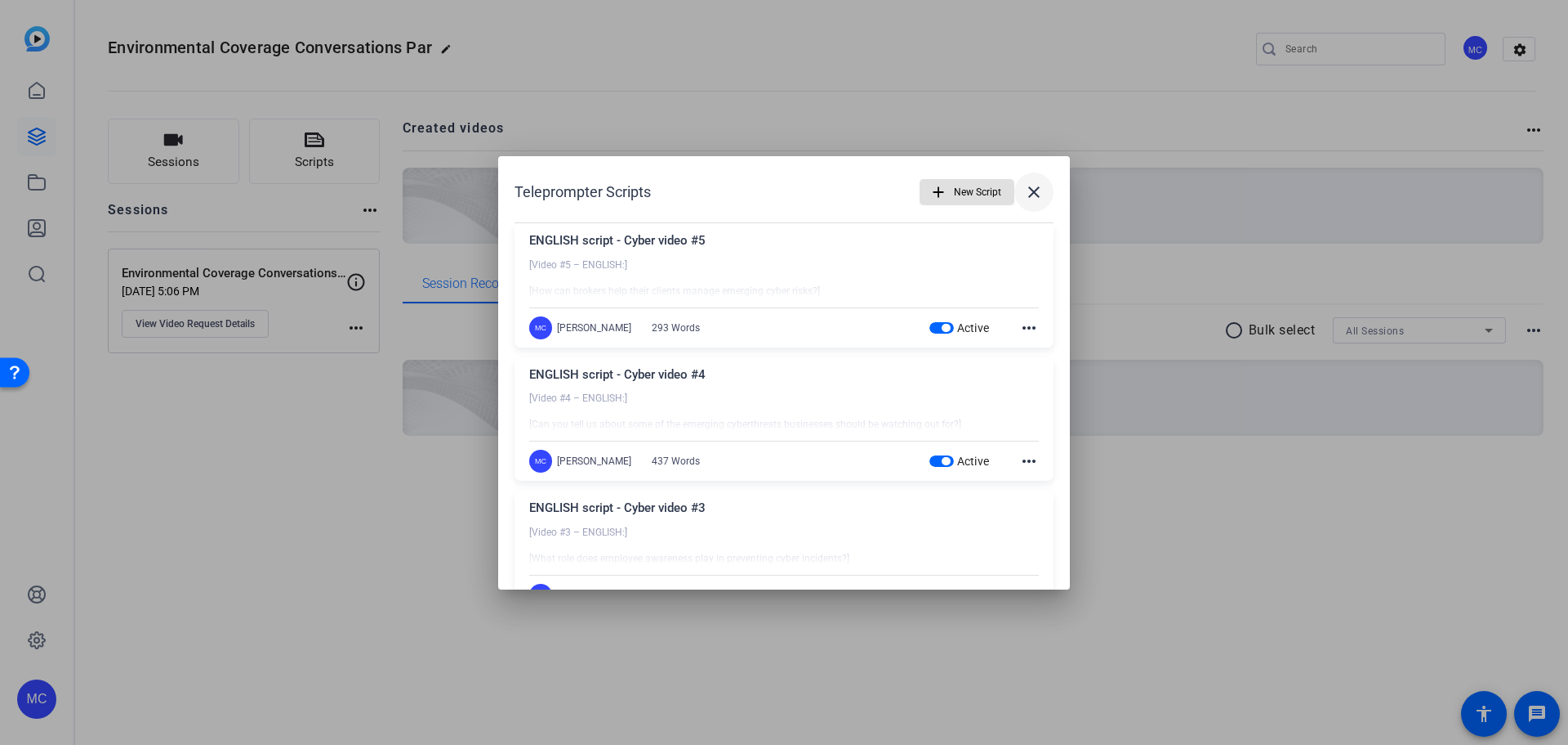
click at [1030, 192] on mat-icon "close" at bounding box center [1034, 192] width 20 height 20
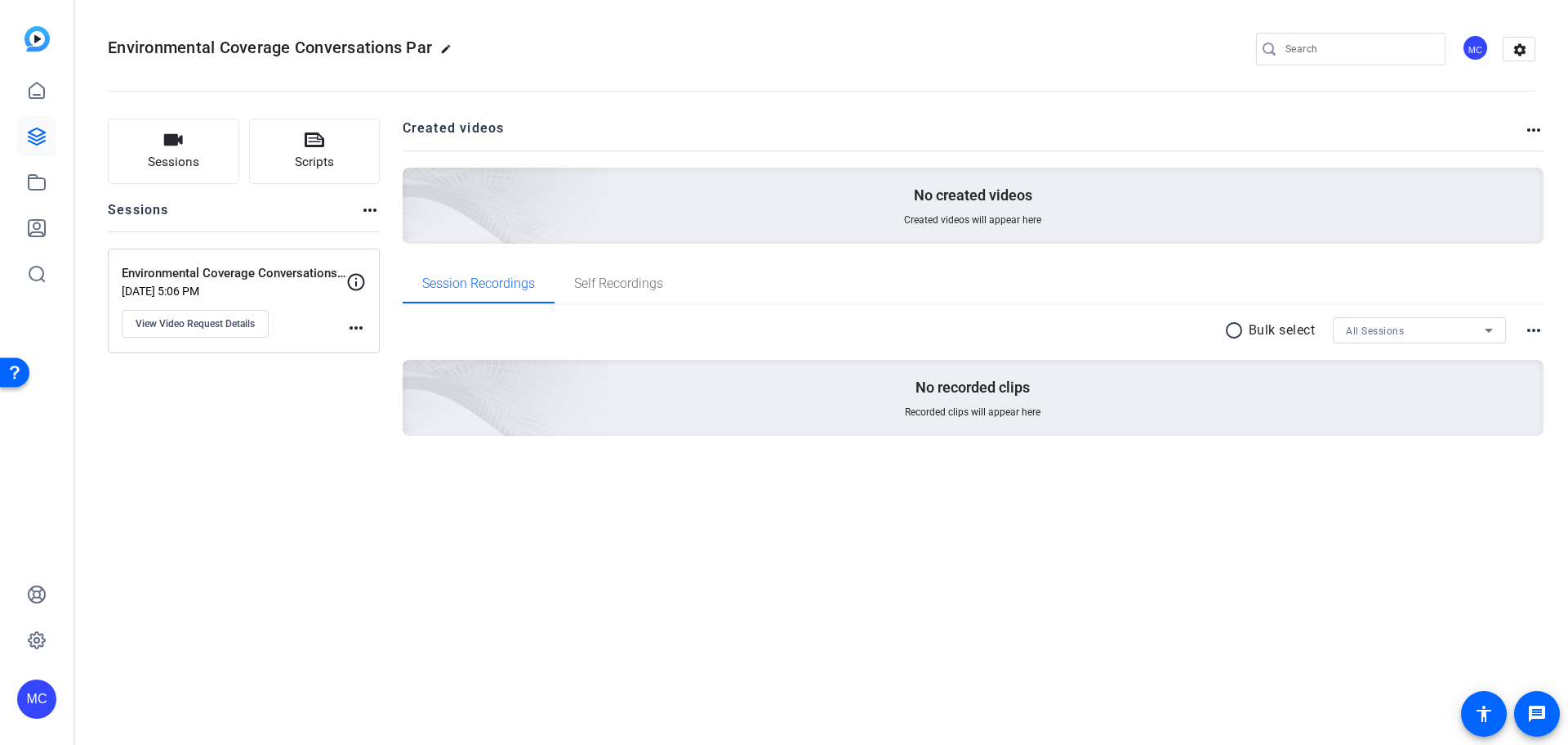
click at [354, 329] on mat-icon "more_horiz" at bounding box center [356, 328] width 20 height 20
click at [241, 374] on div at bounding box center [784, 372] width 1568 height 745
click at [233, 326] on span "View Video Request Details" at bounding box center [195, 324] width 119 height 13
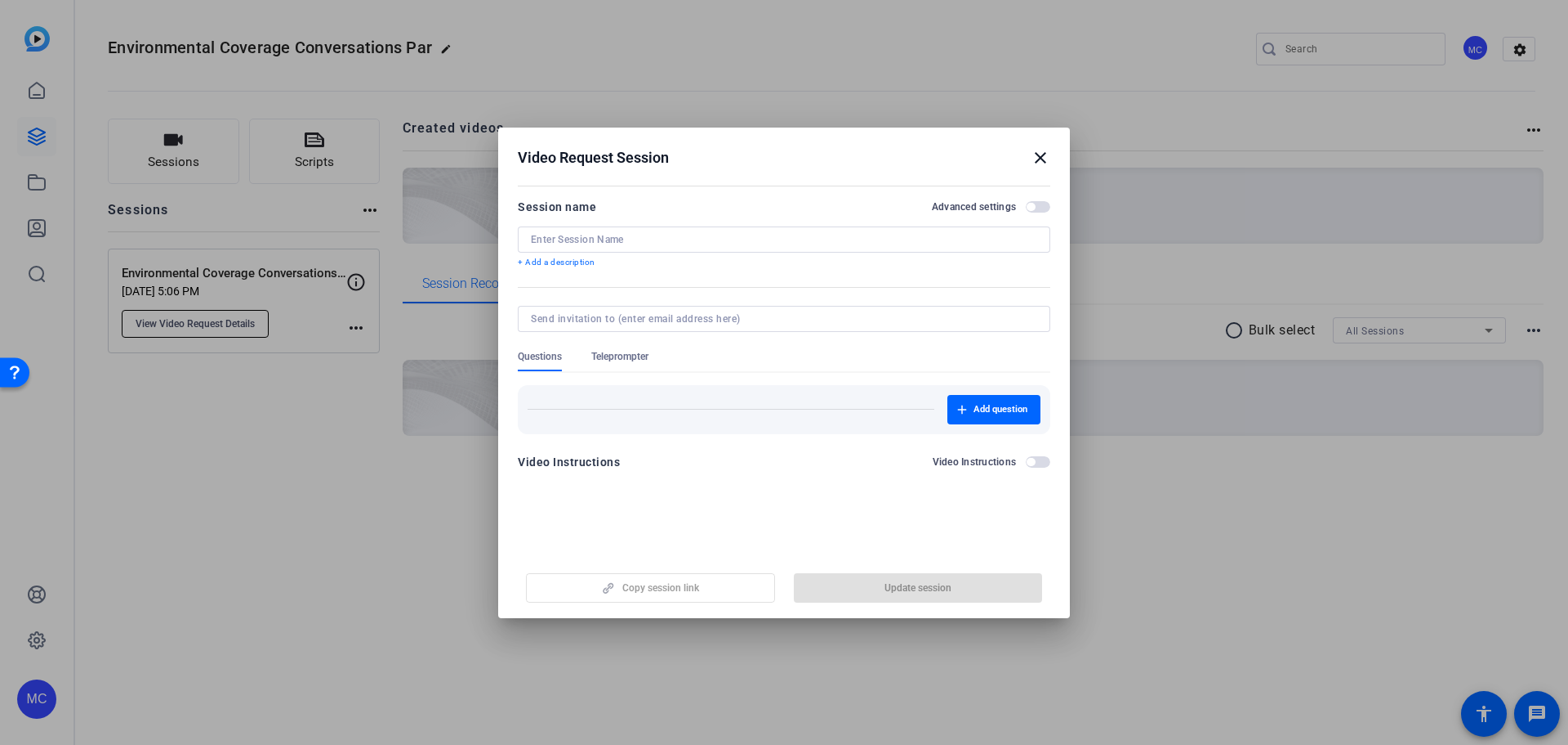
type input "Environmental Coverage Conversations Part 2"
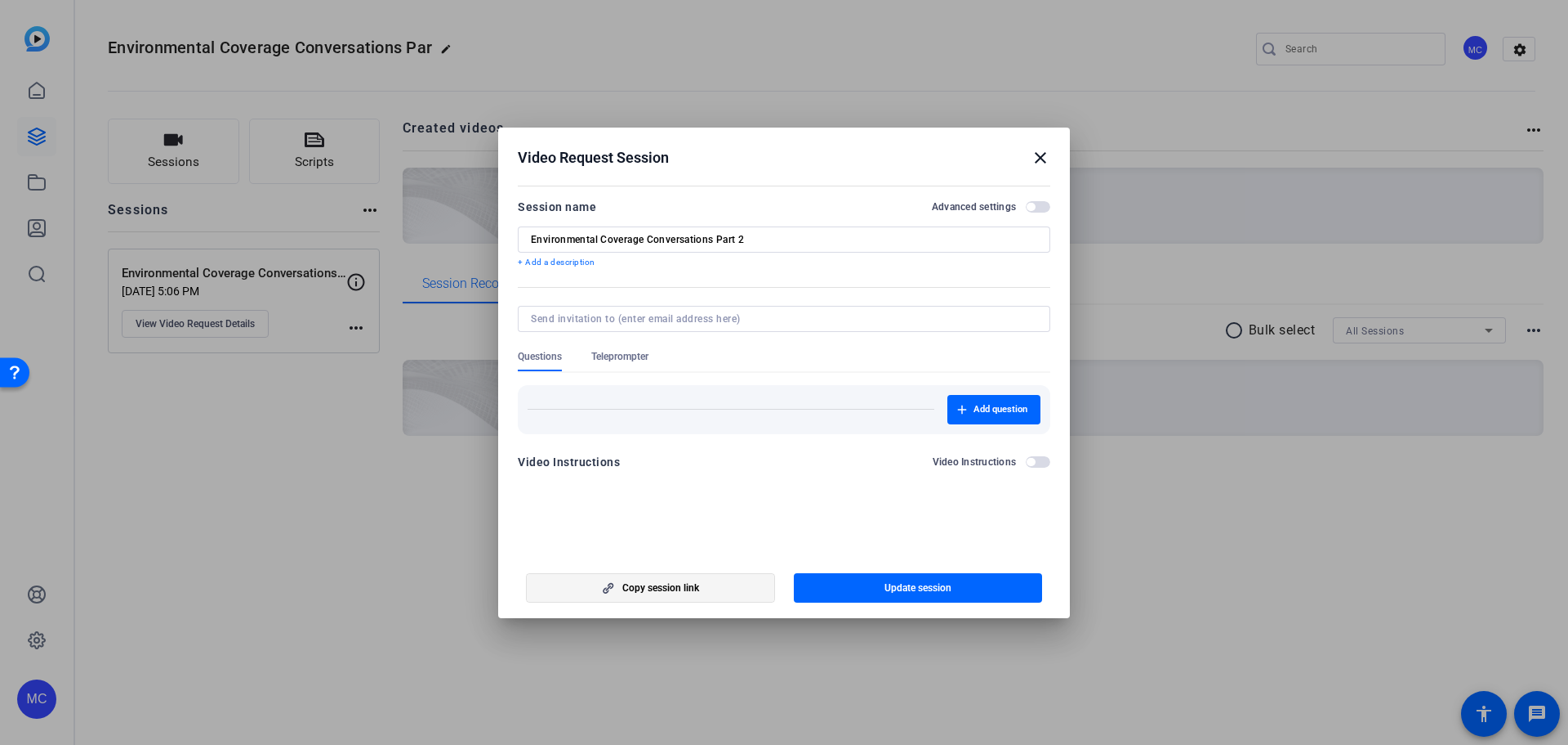
click at [680, 581] on span "Copy session link" at bounding box center [660, 588] width 76 height 13
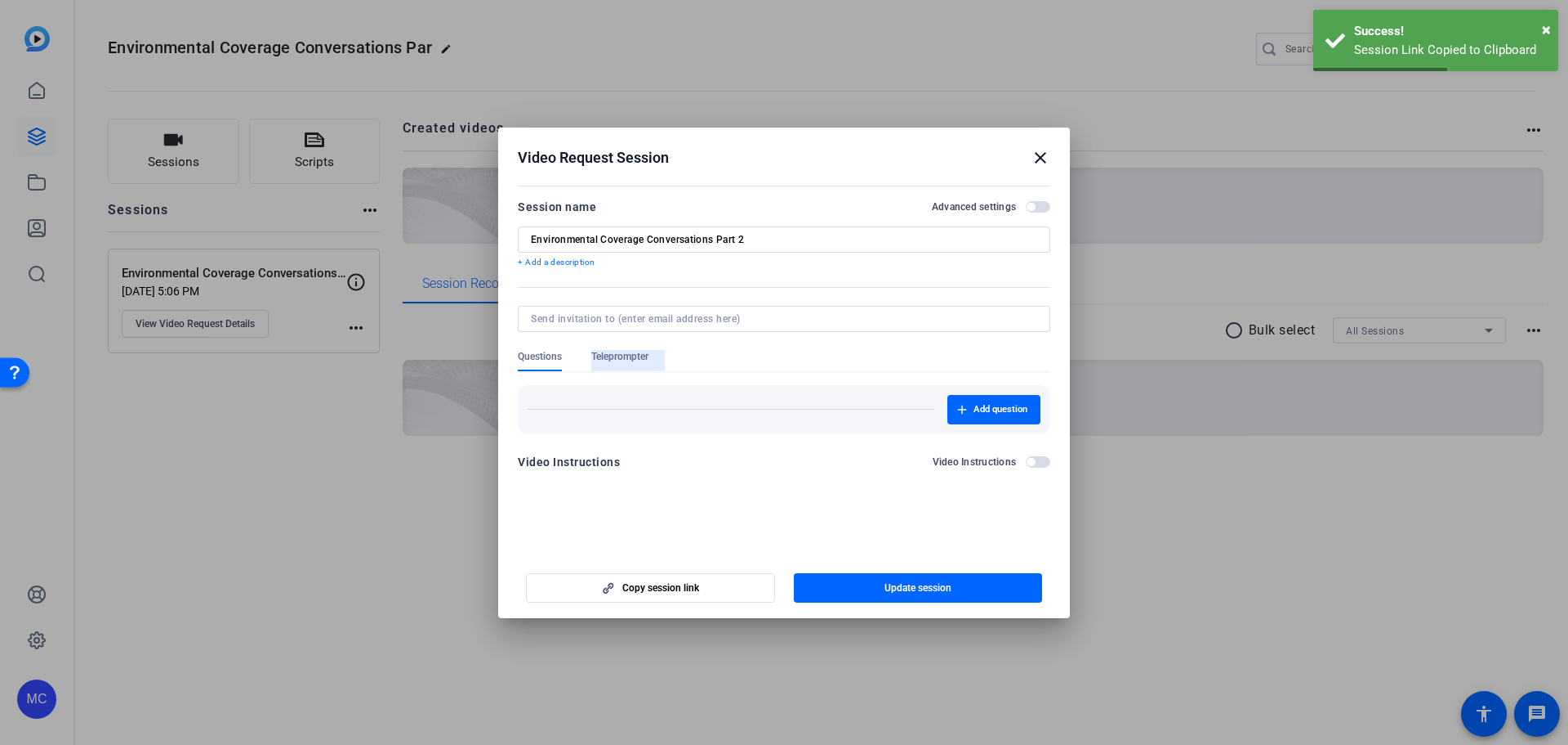
click at [633, 357] on span "Teleprompter" at bounding box center [620, 356] width 58 height 13
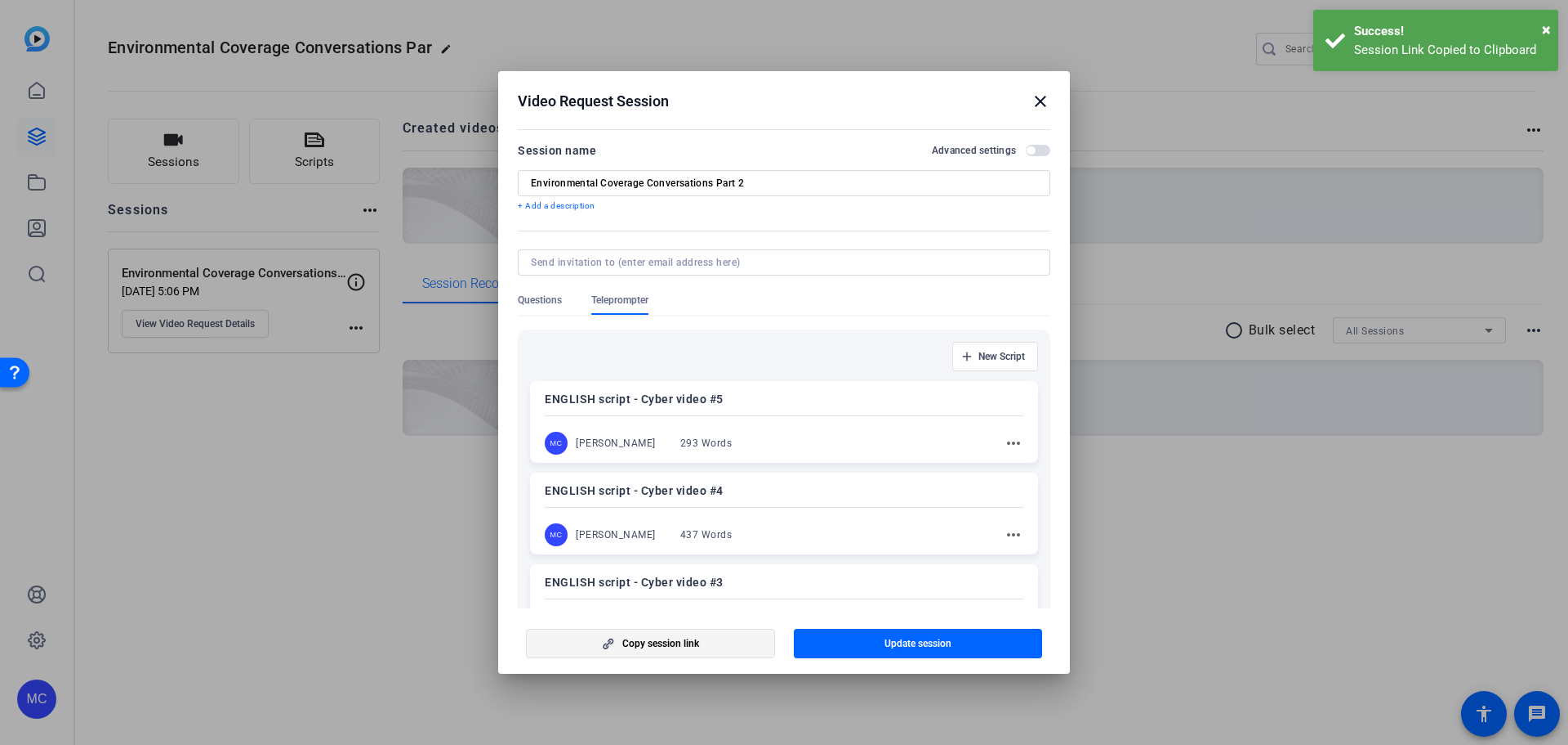
click at [699, 646] on span "Copy session link" at bounding box center [660, 643] width 76 height 13
click at [1037, 101] on mat-icon "close" at bounding box center [1040, 101] width 20 height 20
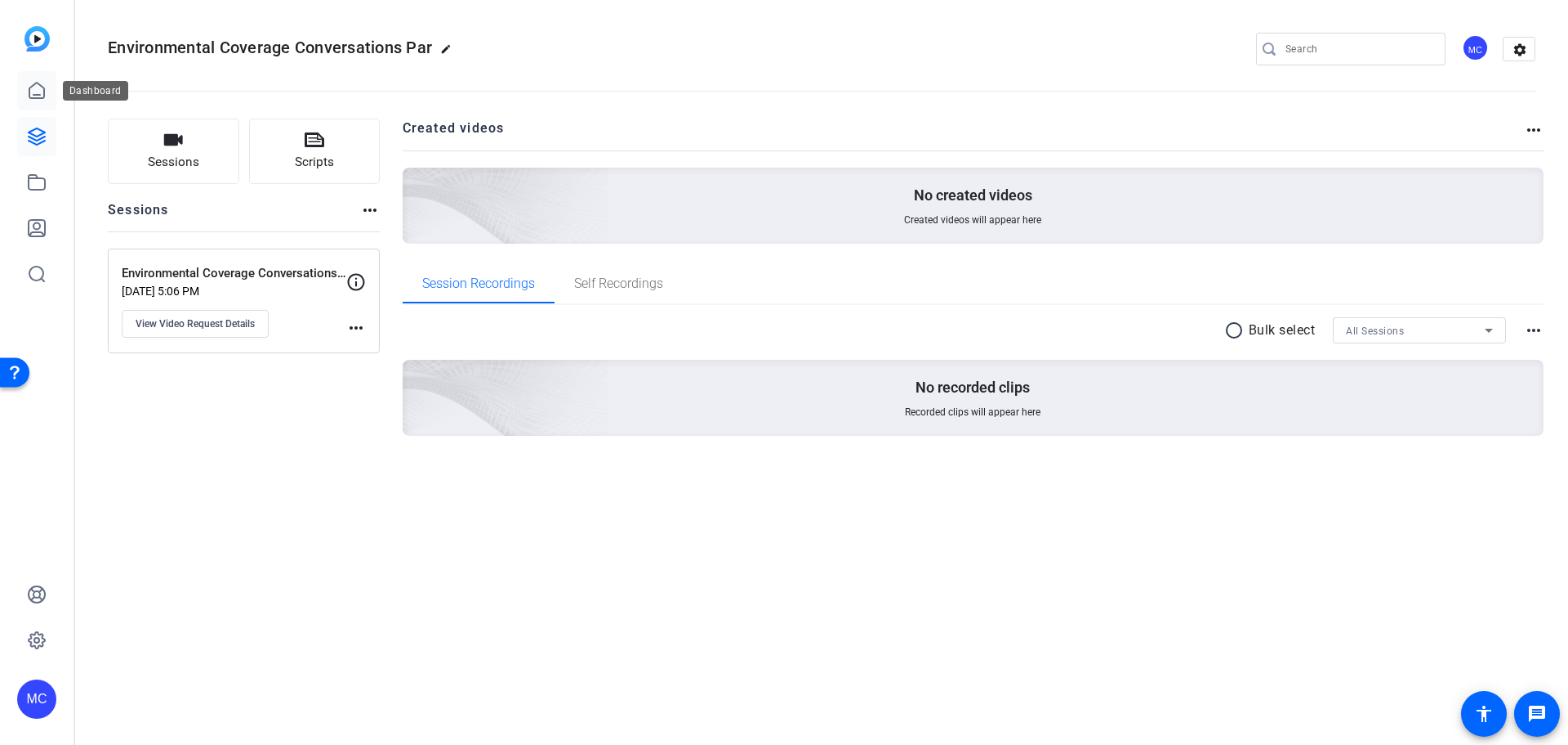
click at [46, 85] on icon at bounding box center [37, 90] width 20 height 20
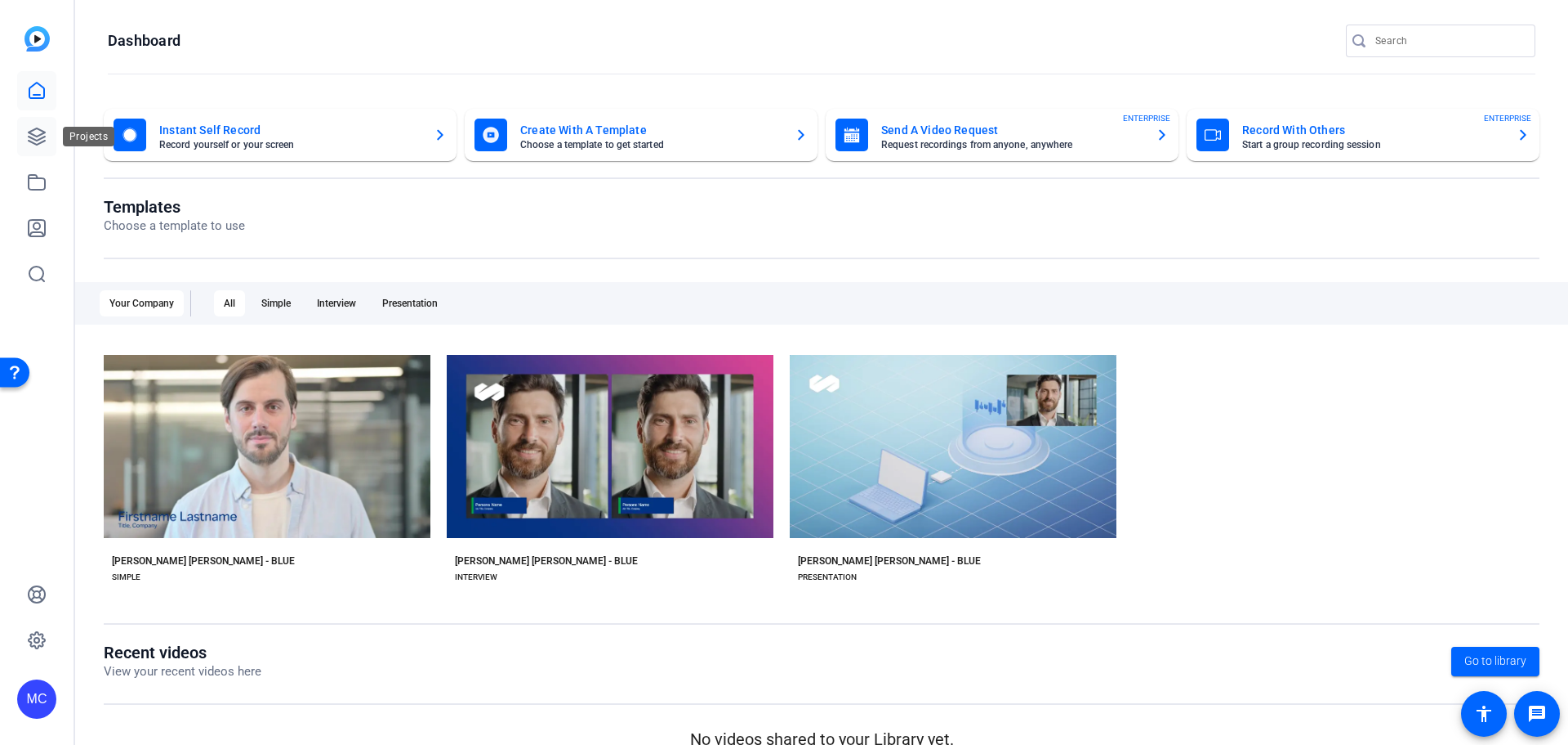
click at [32, 136] on icon at bounding box center [37, 137] width 20 height 20
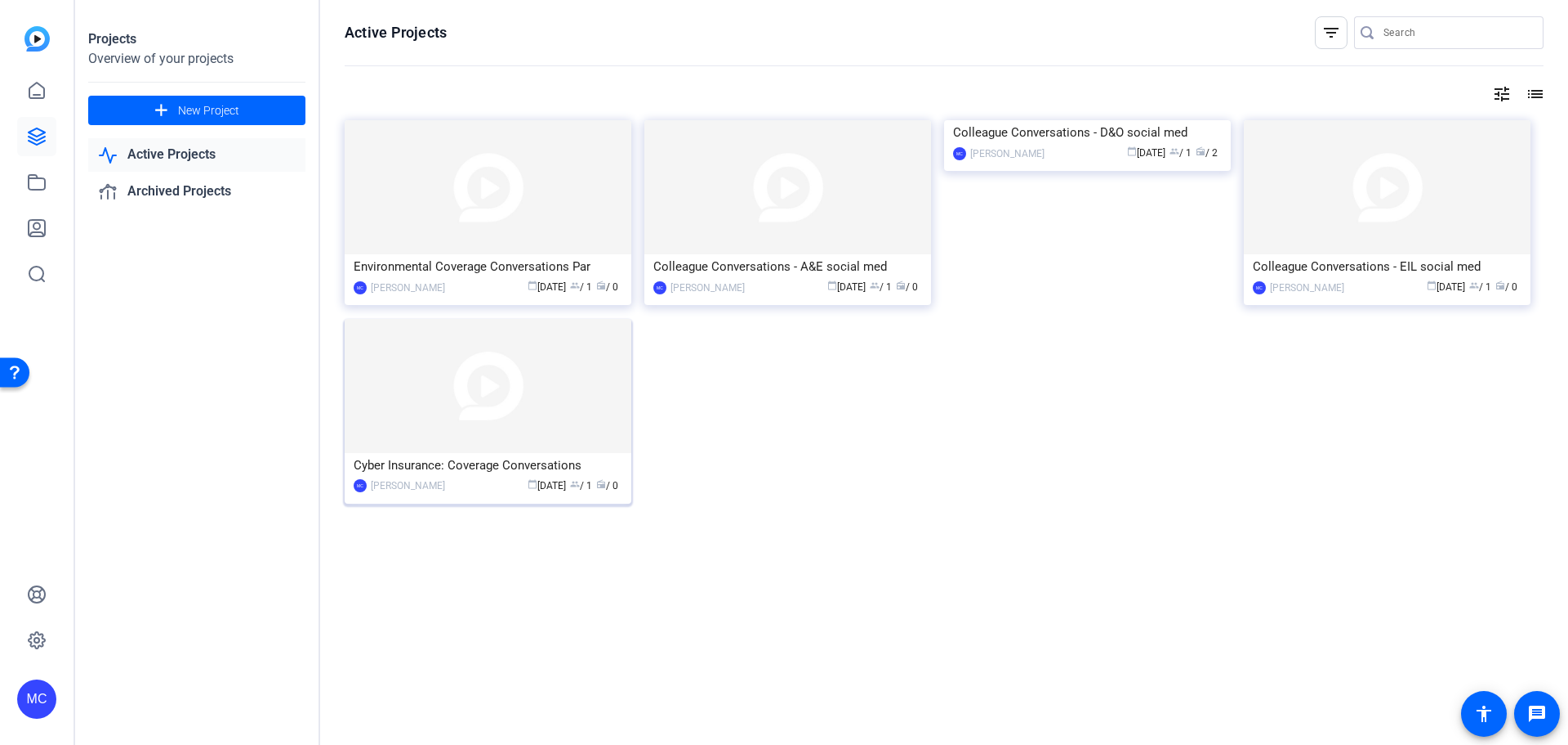
click at [543, 457] on div "Cyber Insurance: Coverage Conversations" at bounding box center [487, 465] width 269 height 25
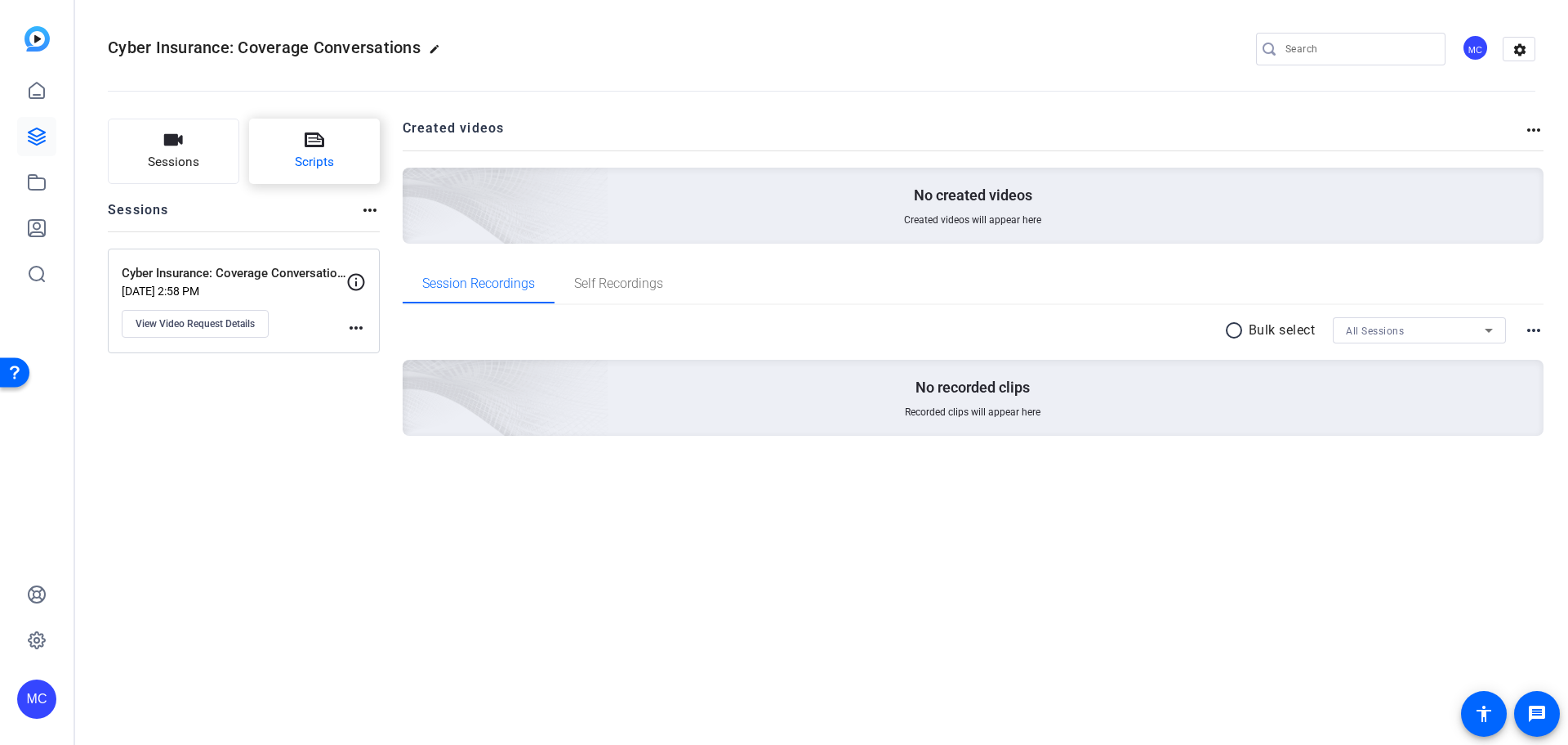
click at [315, 151] on button "Scripts" at bounding box center [315, 151] width 131 height 66
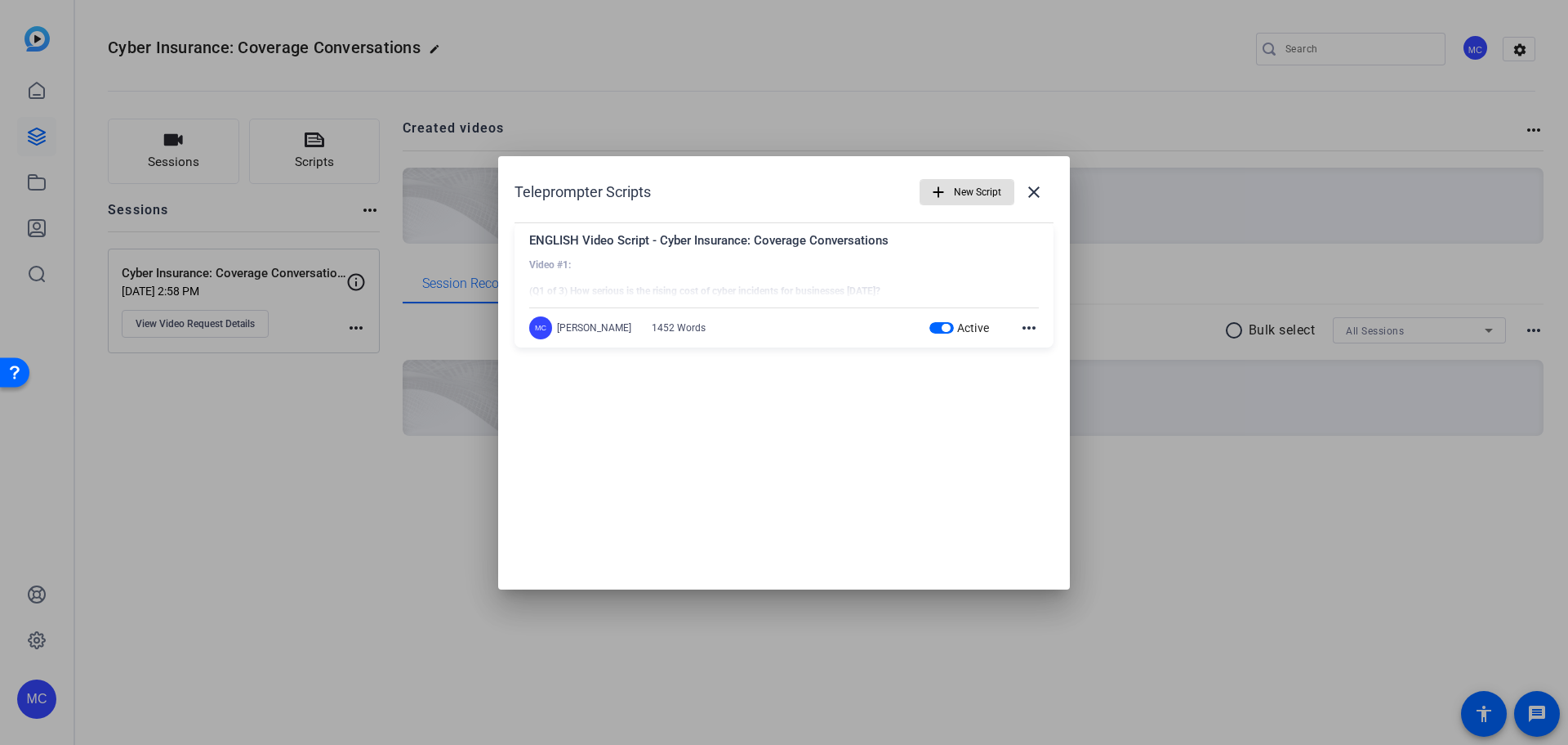
click at [741, 293] on div at bounding box center [784, 279] width 510 height 41
click at [301, 155] on div at bounding box center [784, 372] width 1568 height 745
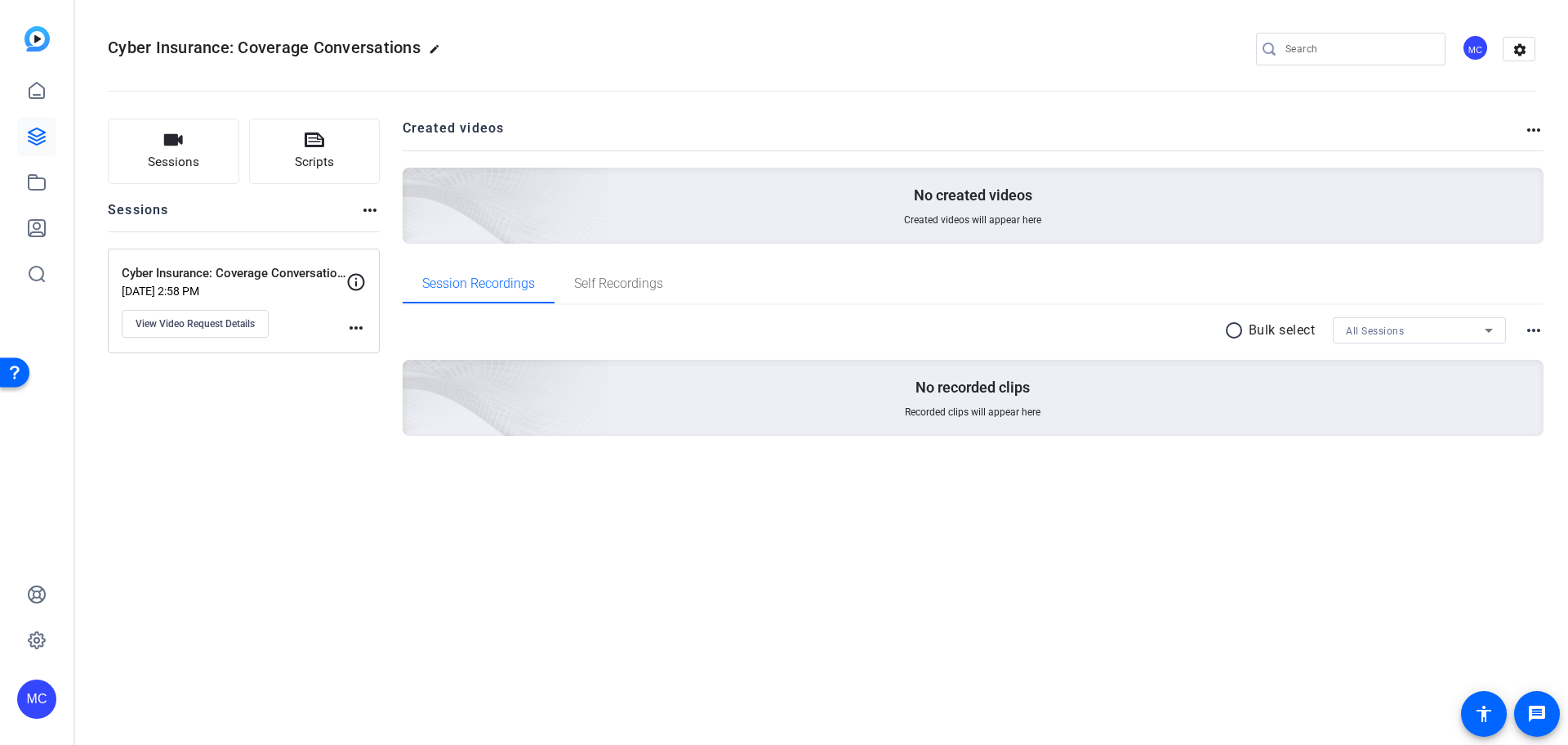
click at [301, 155] on span "Scripts" at bounding box center [315, 162] width 39 height 19
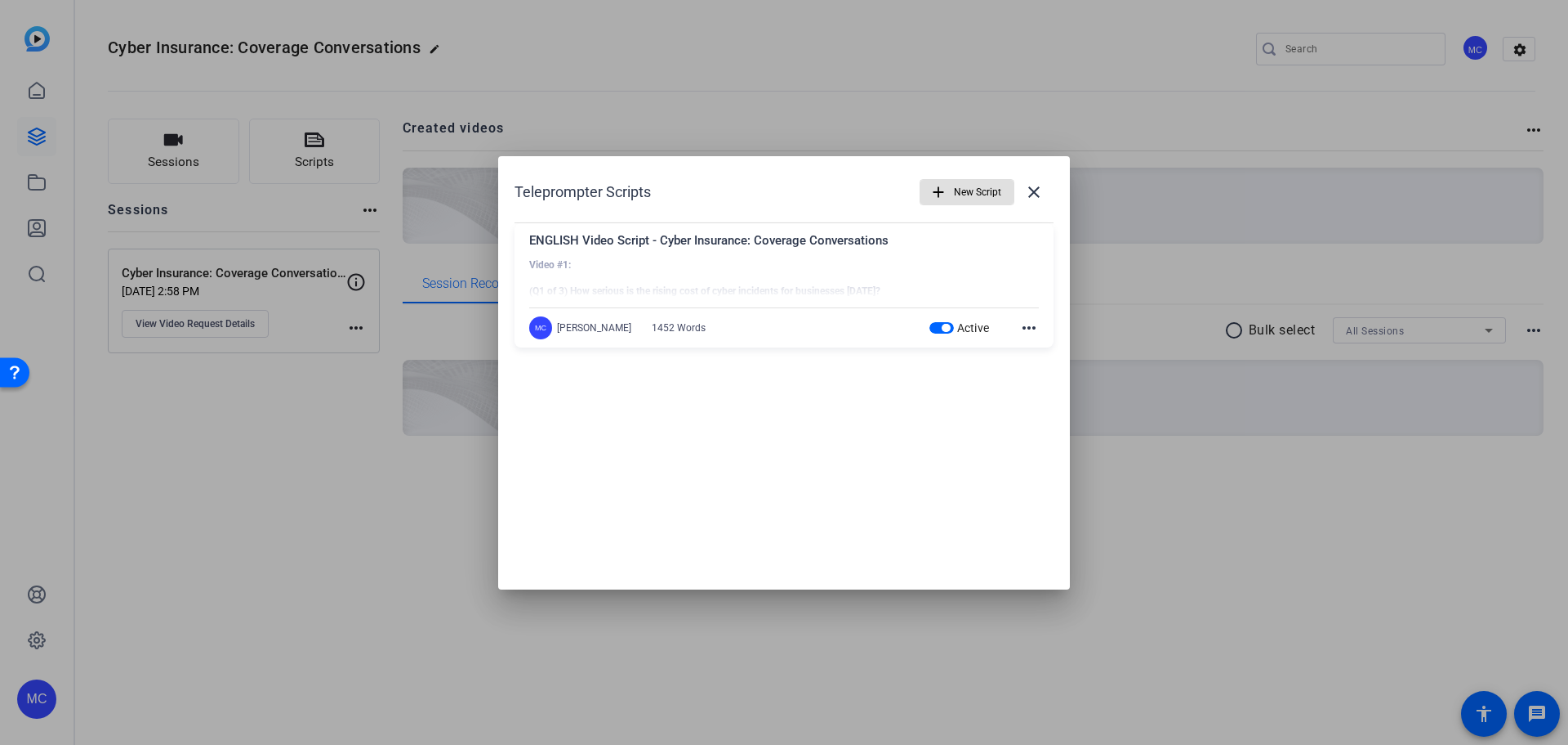
click at [203, 332] on div at bounding box center [784, 372] width 1568 height 745
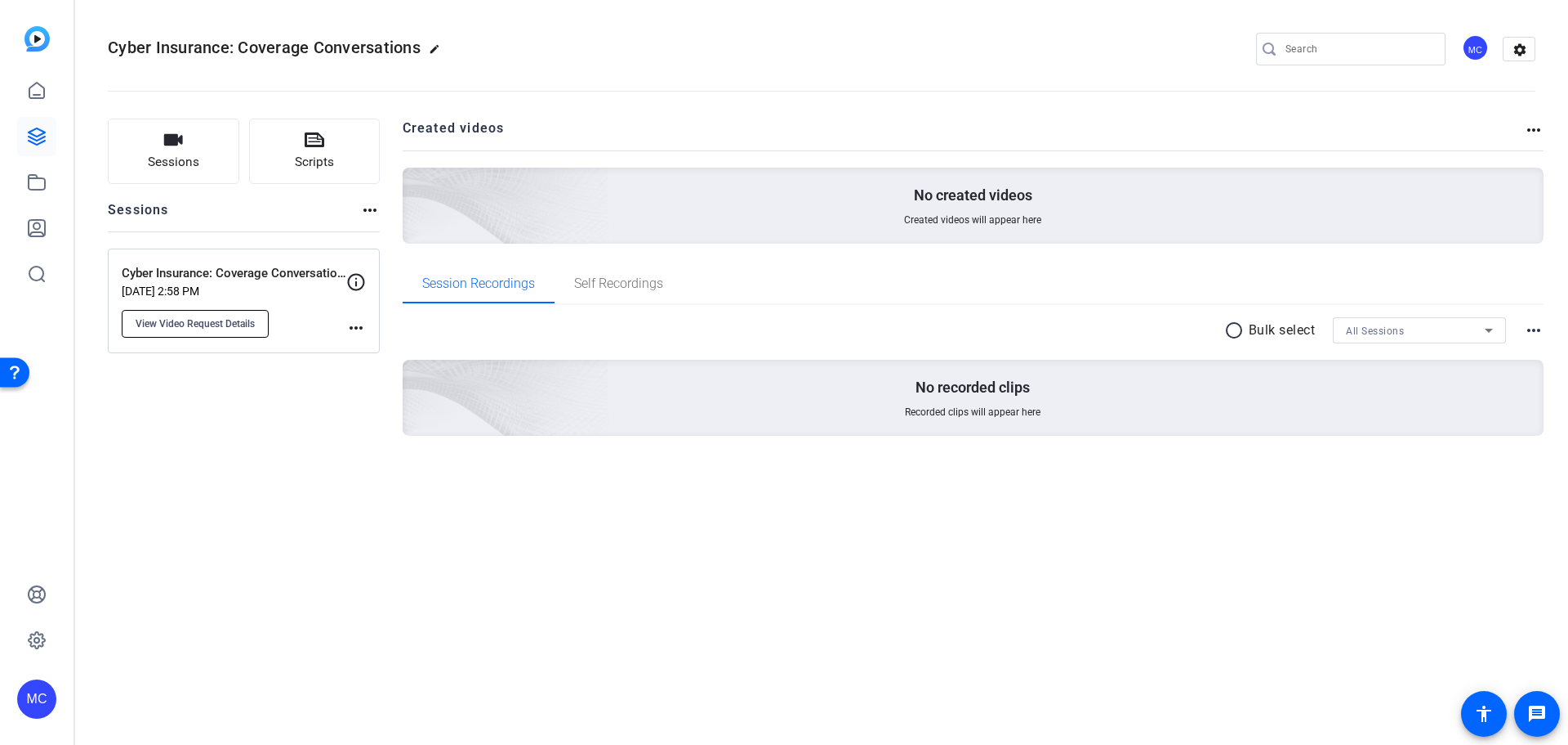
click at [201, 327] on span "View Video Request Details" at bounding box center [195, 324] width 119 height 13
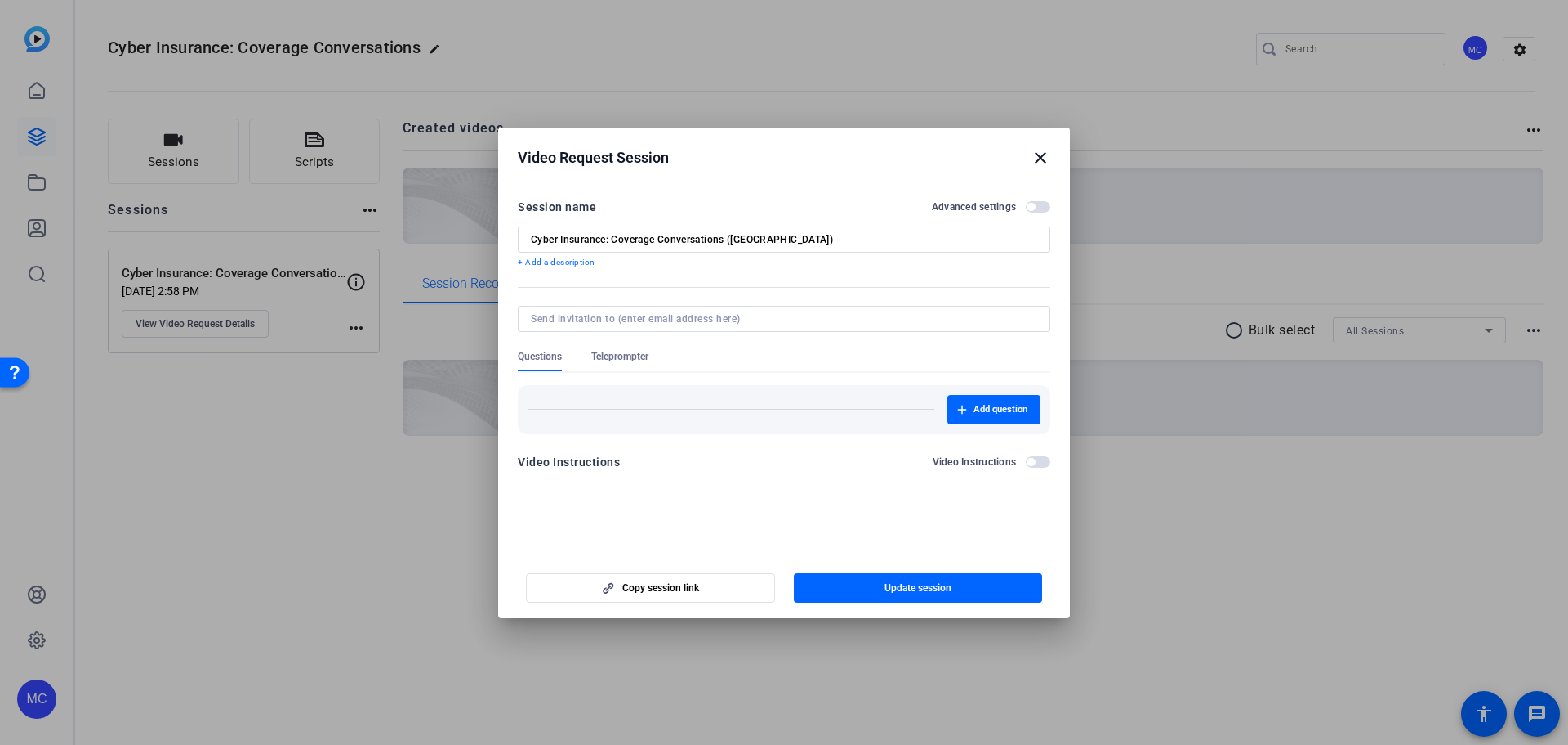
click at [613, 356] on span "Teleprompter" at bounding box center [620, 356] width 58 height 13
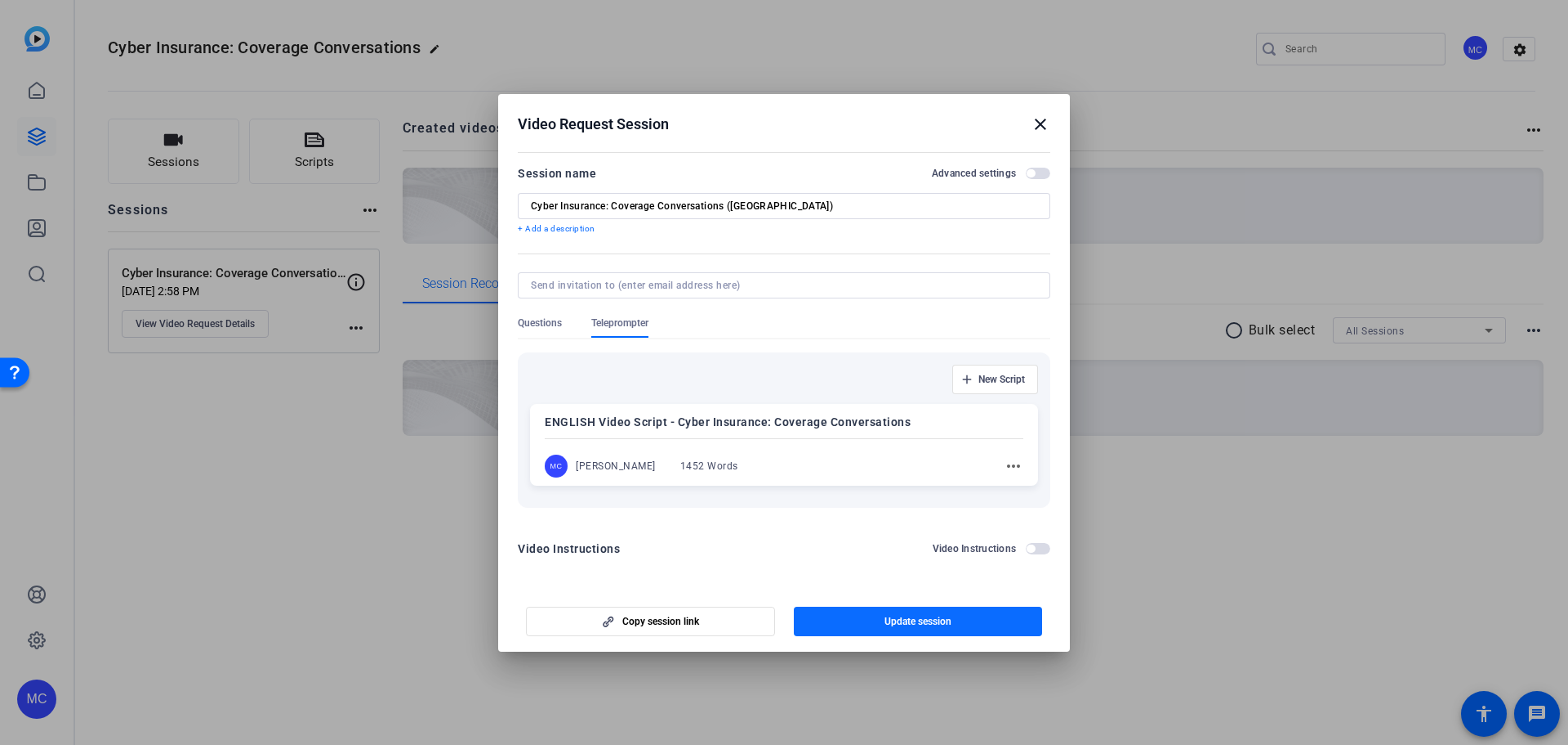
click at [887, 613] on span "button" at bounding box center [918, 622] width 249 height 39
click at [1019, 470] on mat-icon "more_horiz" at bounding box center [1014, 466] width 20 height 20
click at [1026, 491] on span "Edit" at bounding box center [1049, 489] width 66 height 20
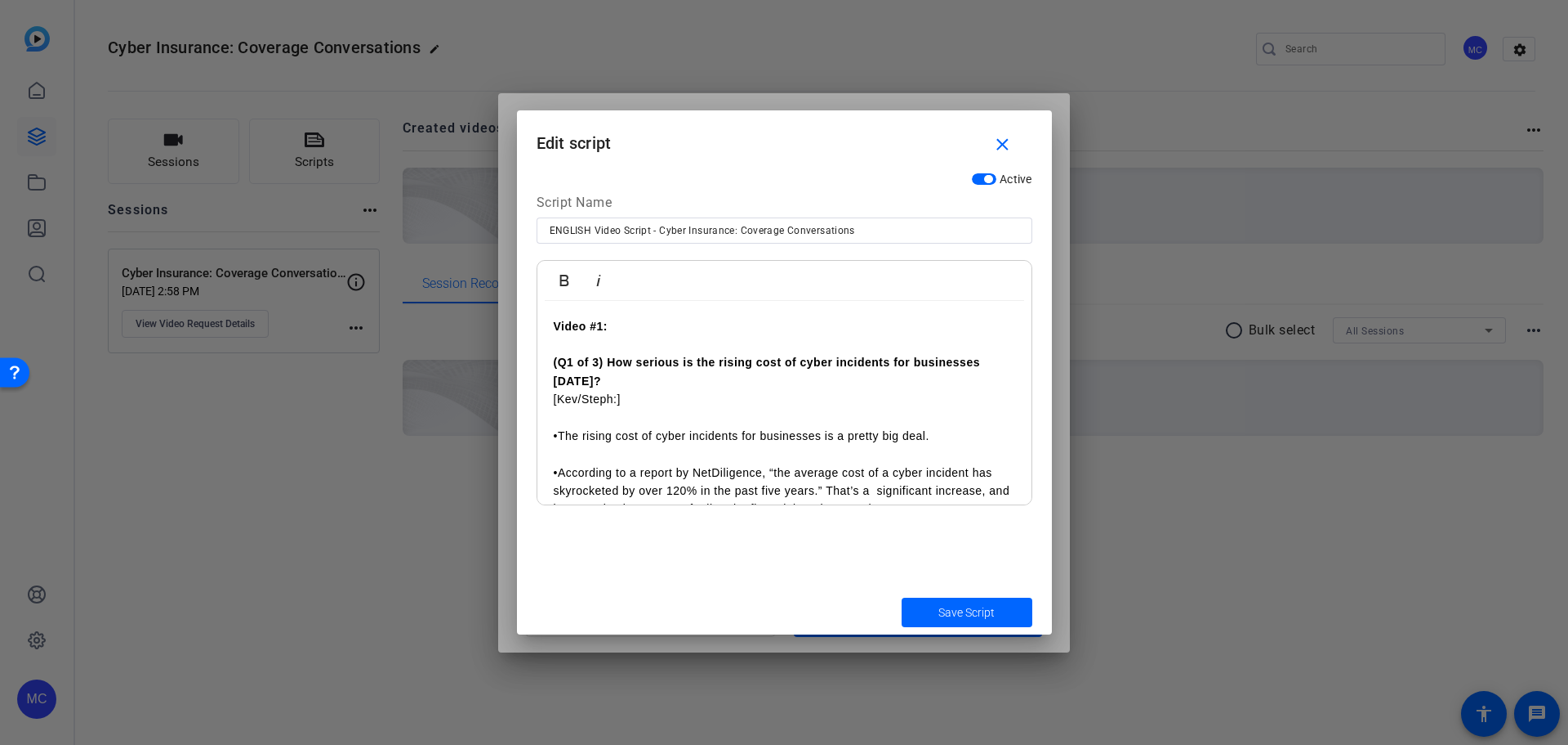
click at [554, 399] on p "[Kev/Steph:]" at bounding box center [785, 399] width 462 height 18
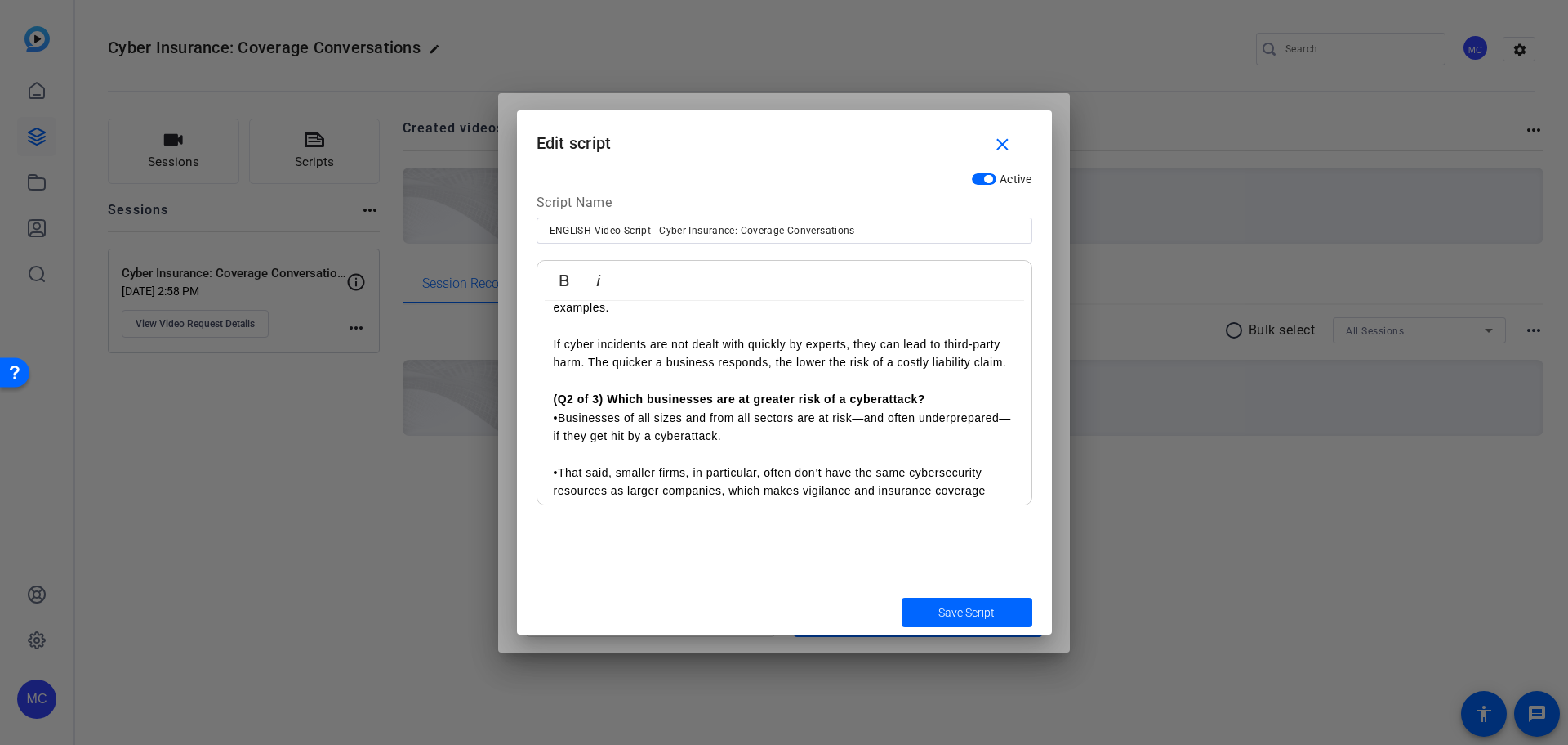
scroll to position [409, 0]
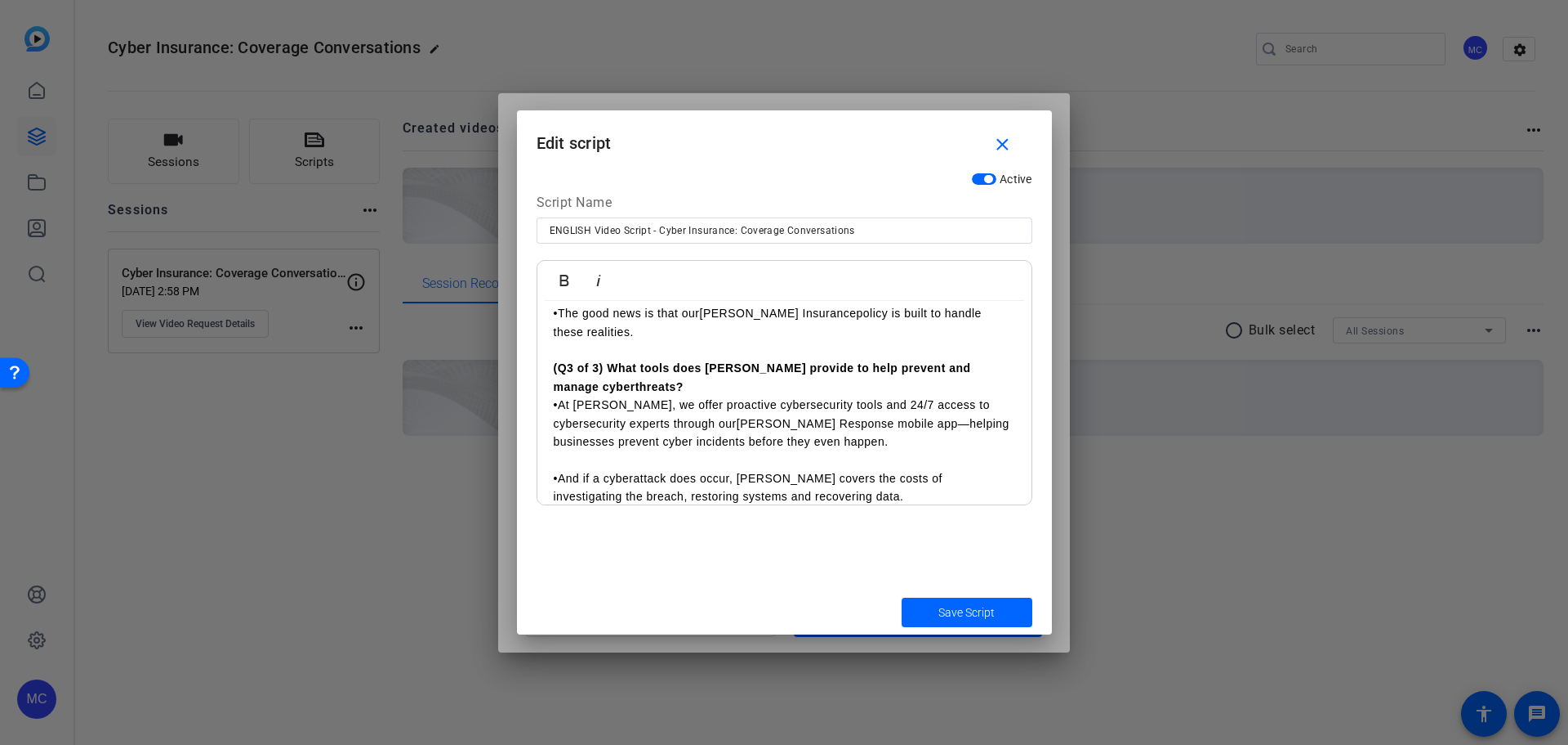
scroll to position [654, 0]
click at [676, 337] on p "•The good news is that our [PERSON_NAME] Cyber Insurance policy is built to han…" at bounding box center [785, 322] width 462 height 37
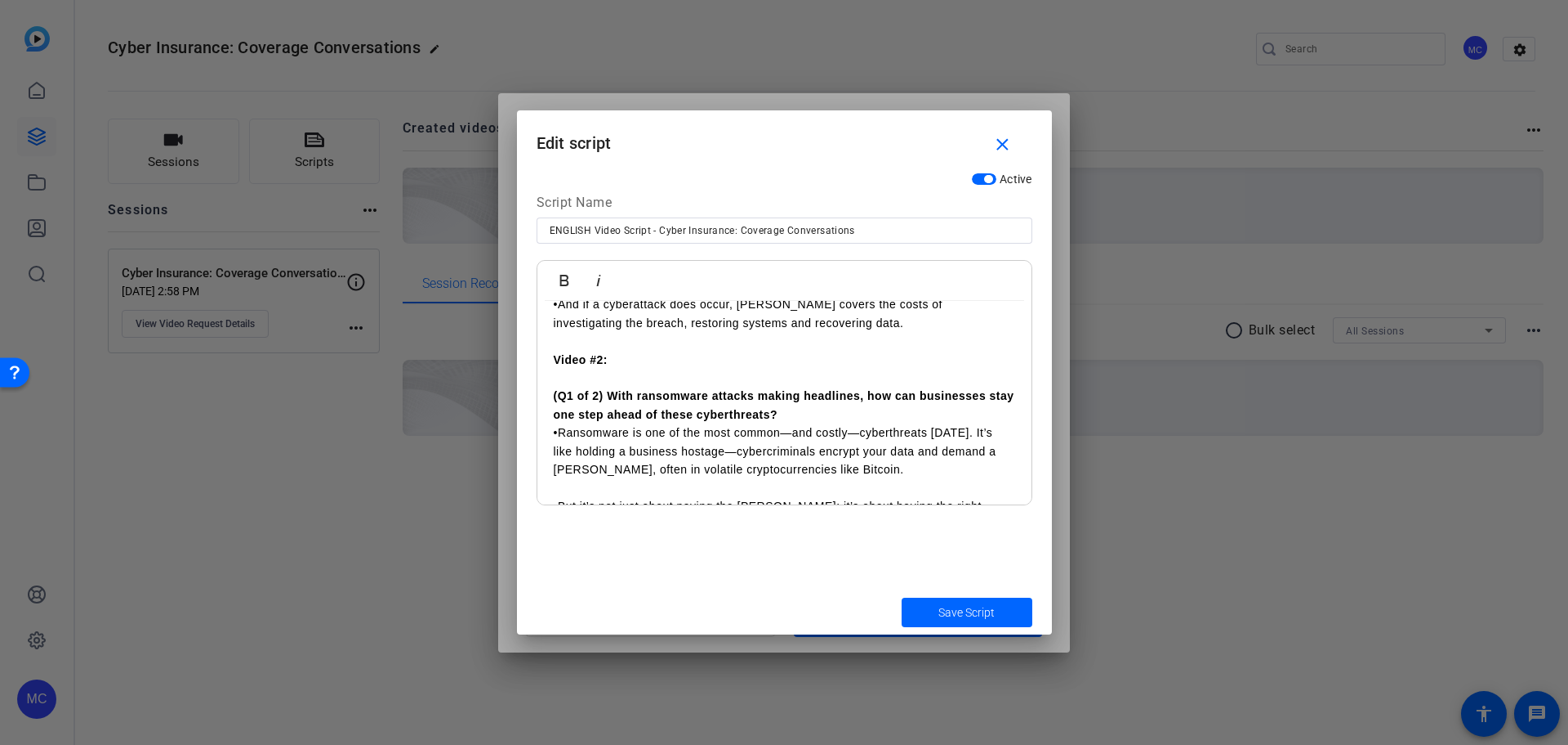
scroll to position [899, 0]
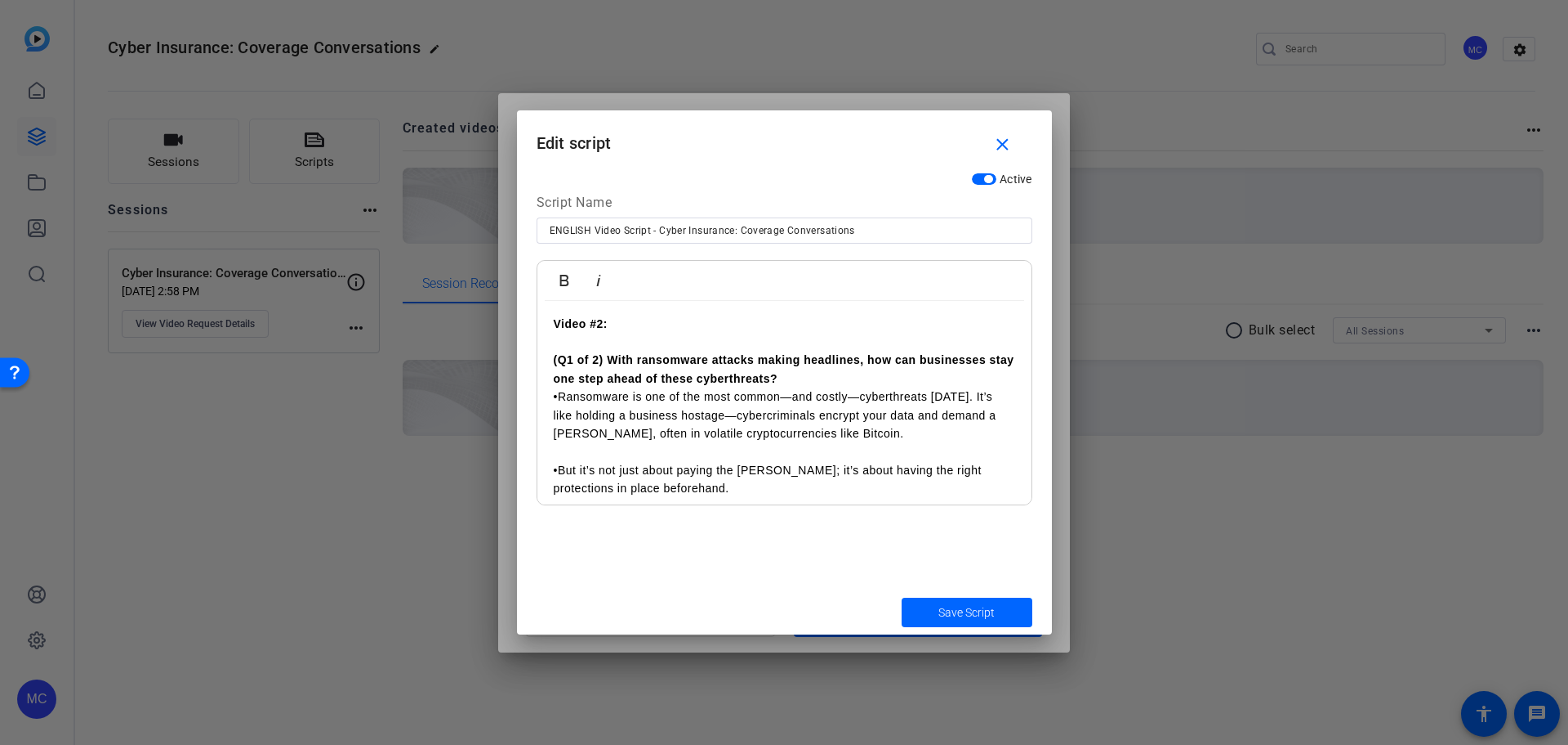
click at [827, 370] on p "(Q1 of 2) With ransomware attacks making headlines, how can businesses stay one…" at bounding box center [785, 360] width 462 height 55
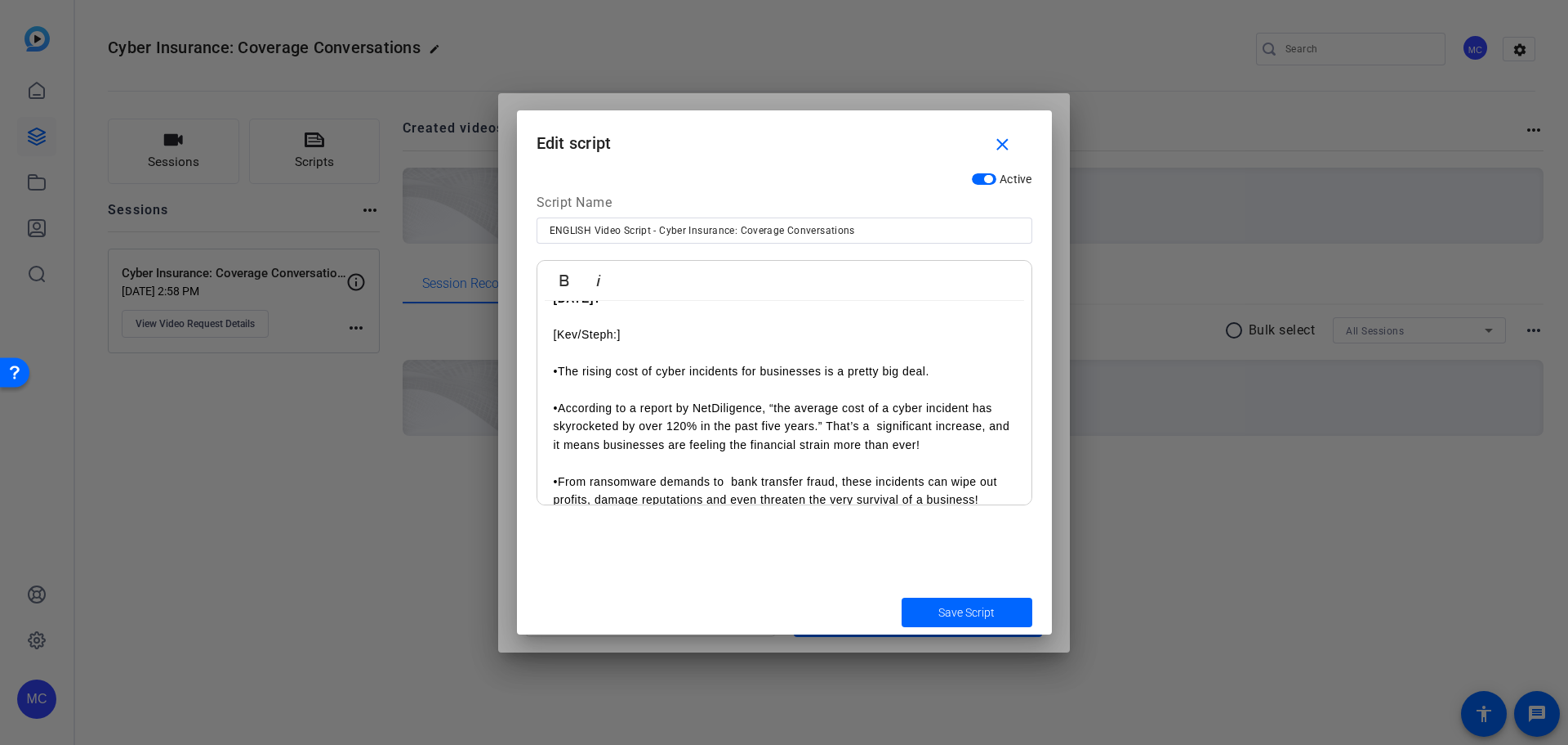
scroll to position [0, 0]
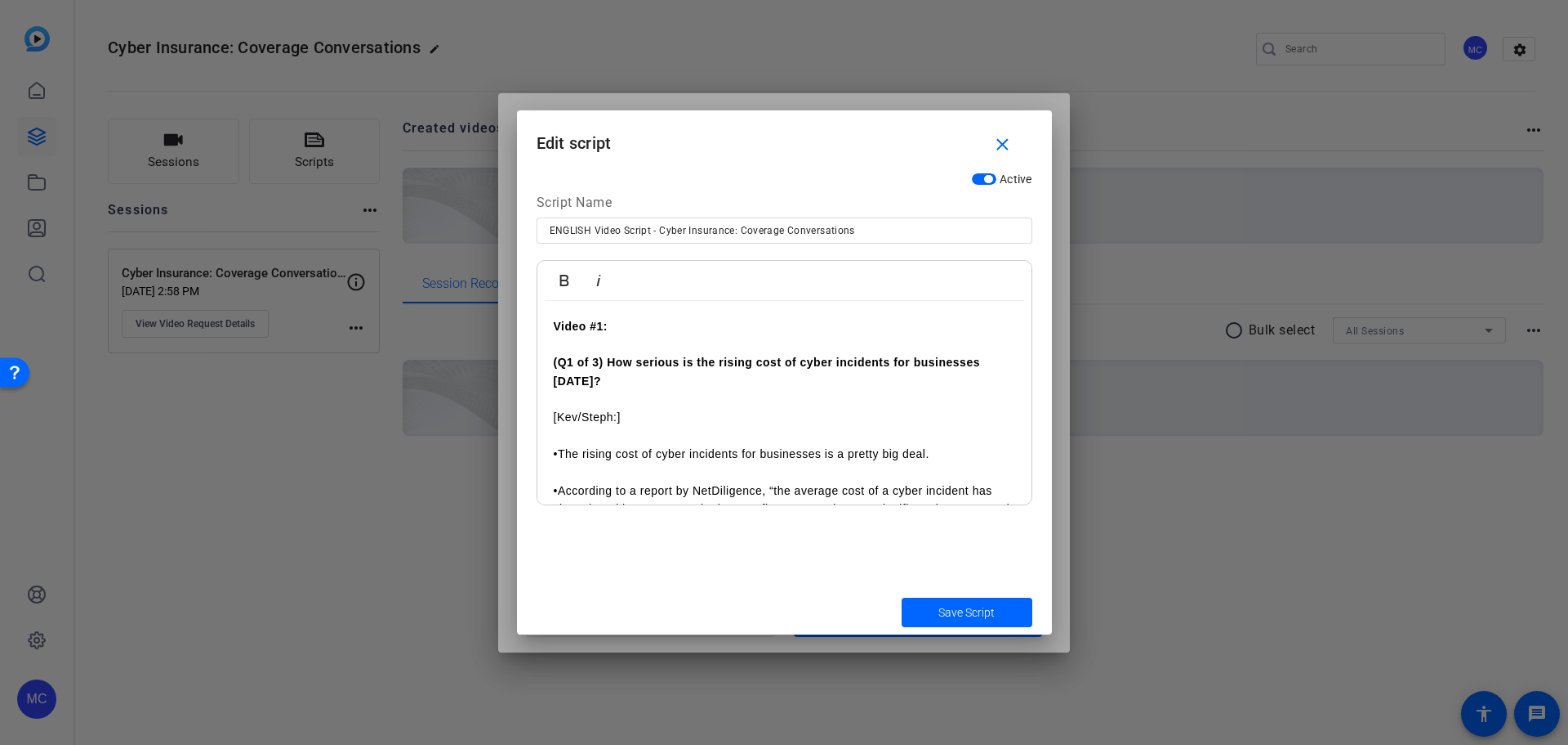
click at [614, 380] on p "(Q1 of 3) How serious is the rising cost of cyber incidents for businesses [DAT…" at bounding box center [785, 363] width 462 height 55
drag, startPoint x: 654, startPoint y: 416, endPoint x: 522, endPoint y: 418, distance: 132.0
click at [522, 418] on div "Active Script Name ENGLISH Video Script - Cyber Insurance: Coverage Conversatio…" at bounding box center [784, 377] width 535 height 425
copy strong "[Kev/Steph:]"
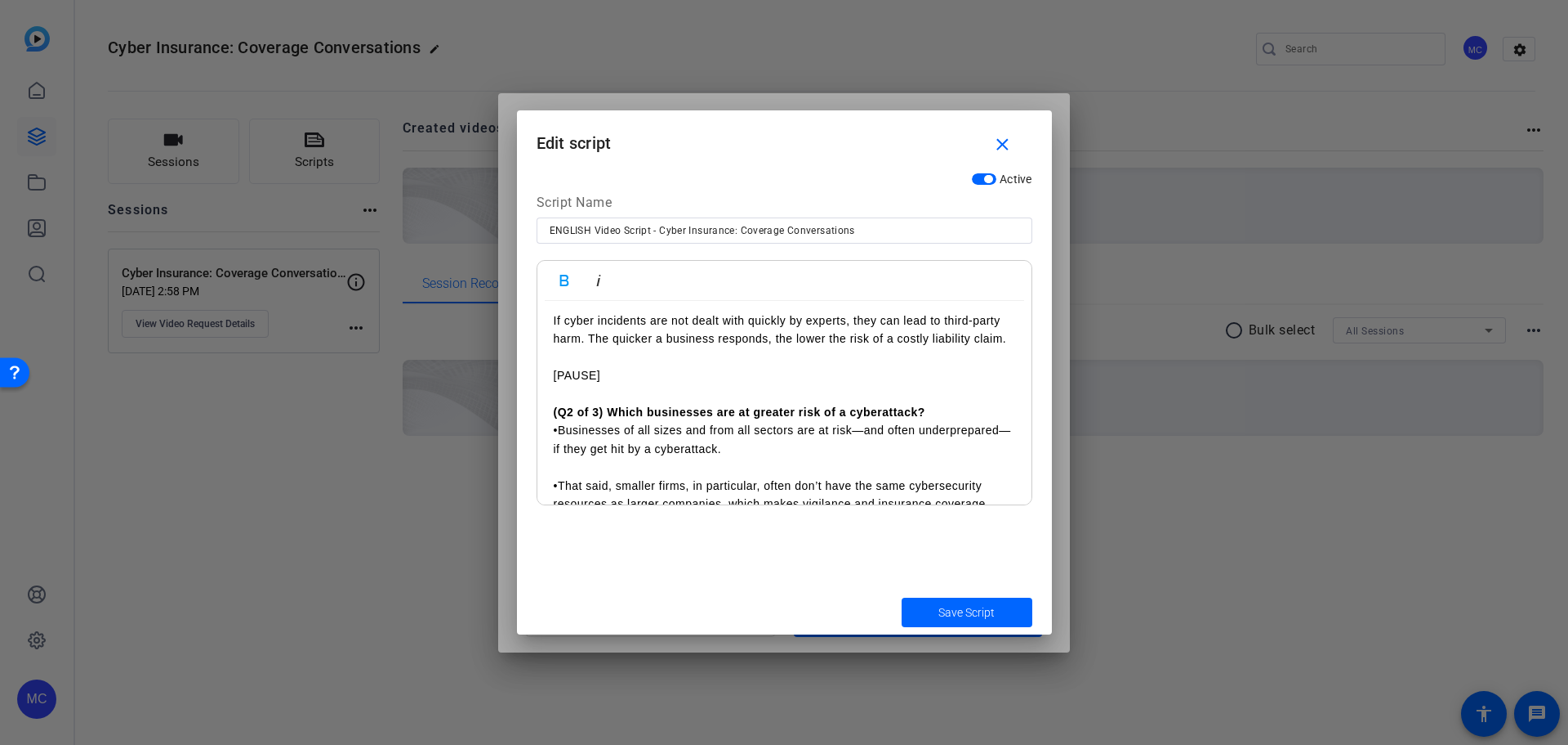
scroll to position [409, 0]
click at [938, 414] on p "[PAUSE] (Q2 of 3) Which businesses are at greater risk of a cyberattack?" at bounding box center [785, 392] width 462 height 55
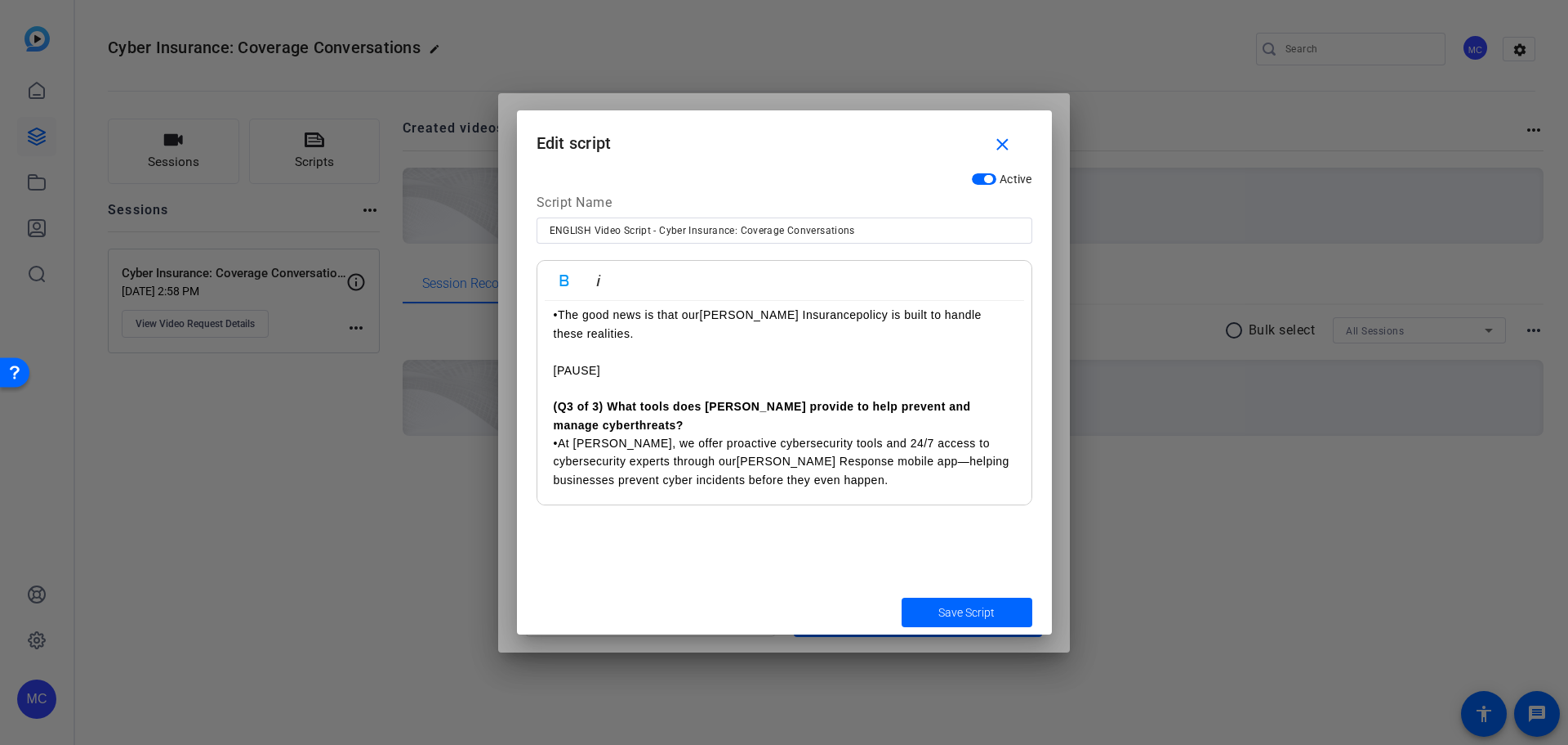
scroll to position [736, 0]
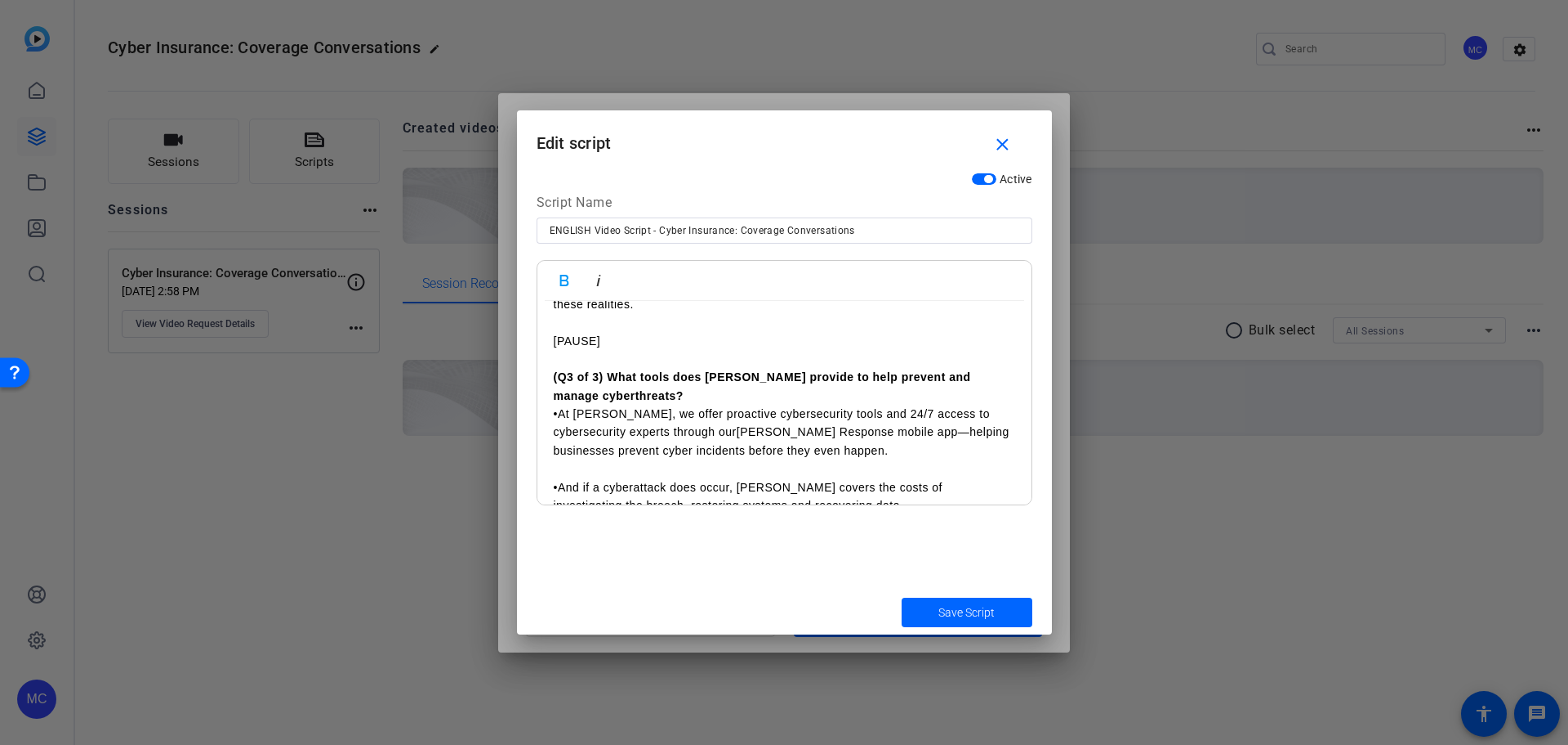
click at [667, 392] on p "(Q3 of 3) What tools does [PERSON_NAME] provide to help prevent and manage cybe…" at bounding box center [785, 386] width 462 height 37
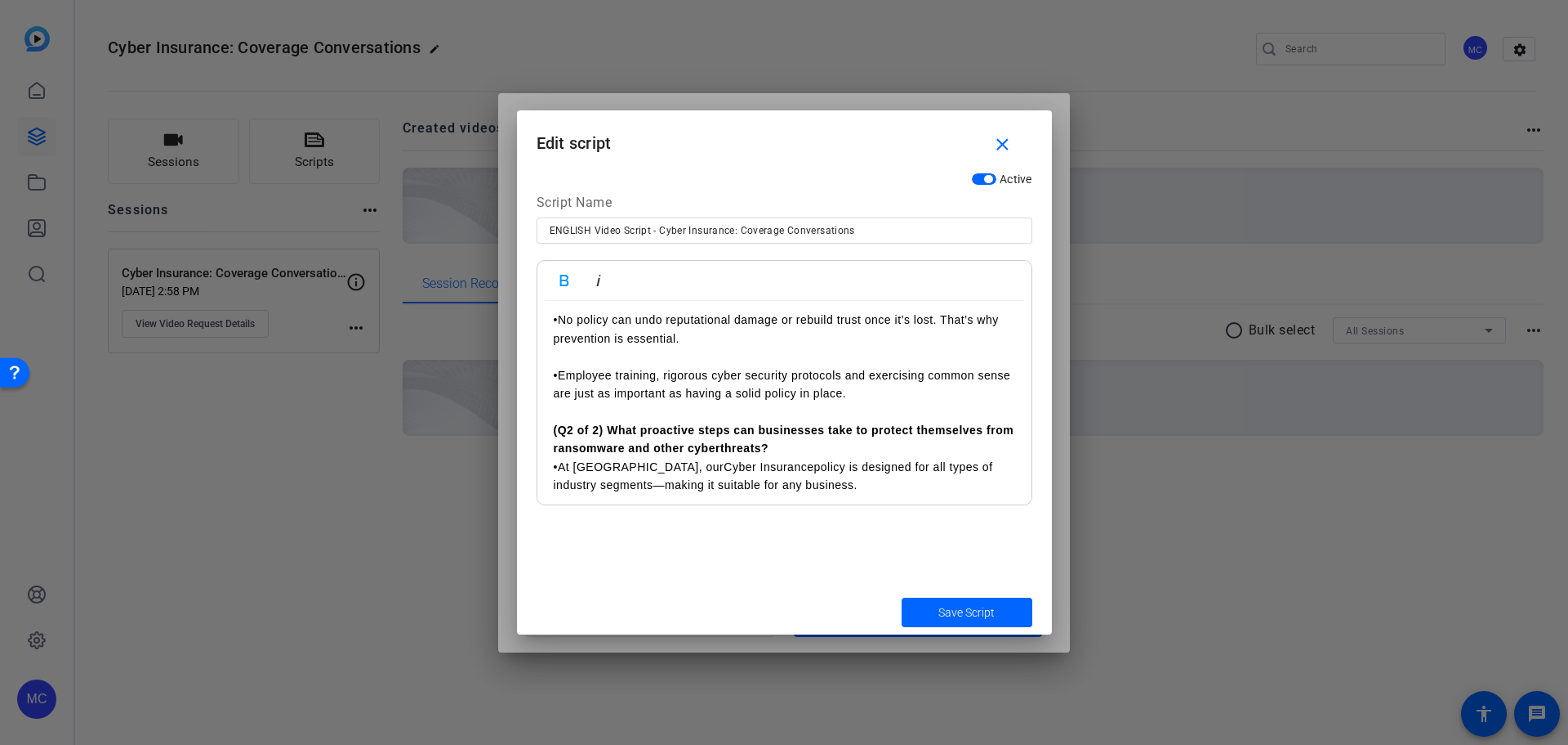
scroll to position [1307, 0]
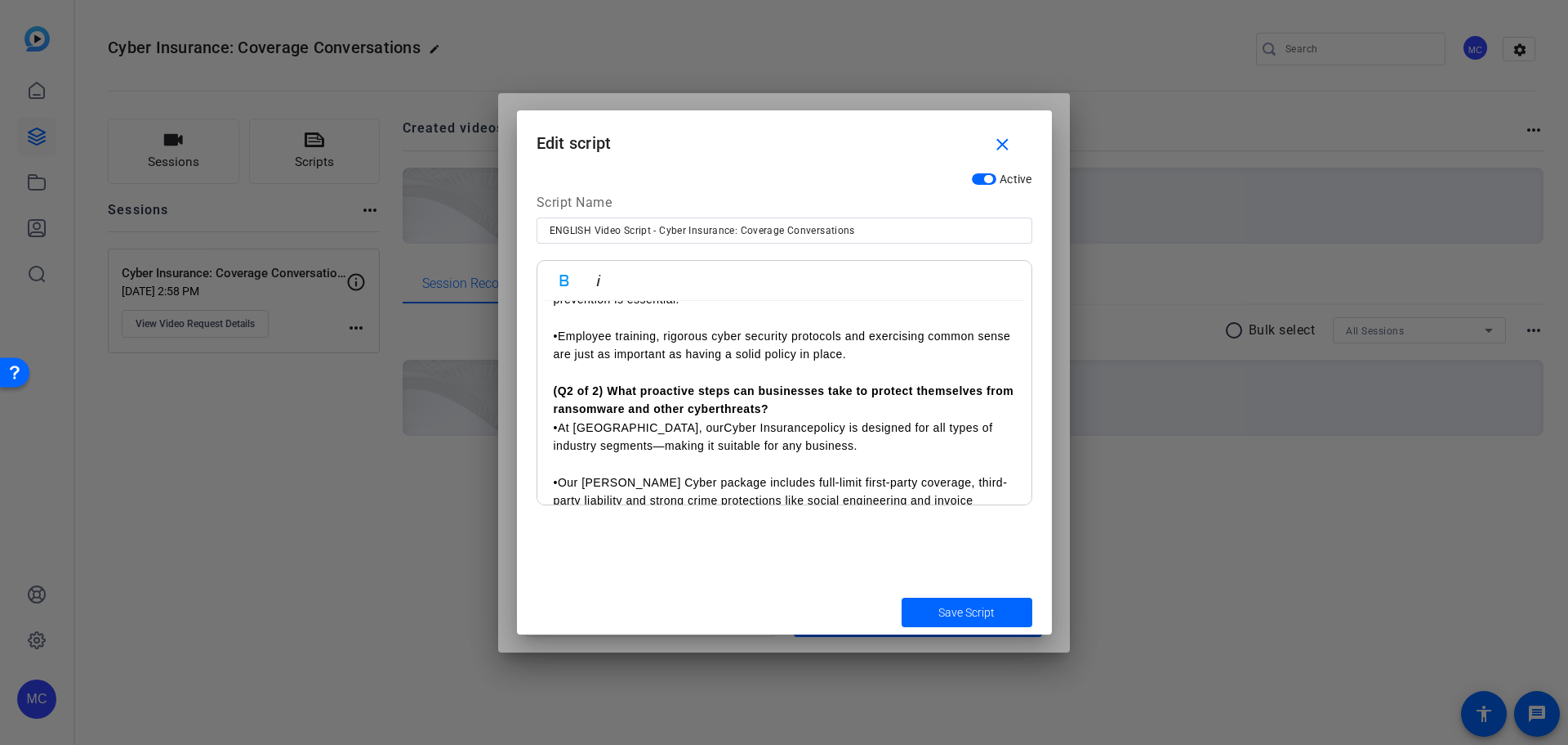
click at [816, 405] on p "(Q2 of 2) What proactive steps can businesses take to protect themselves from r…" at bounding box center [785, 400] width 462 height 37
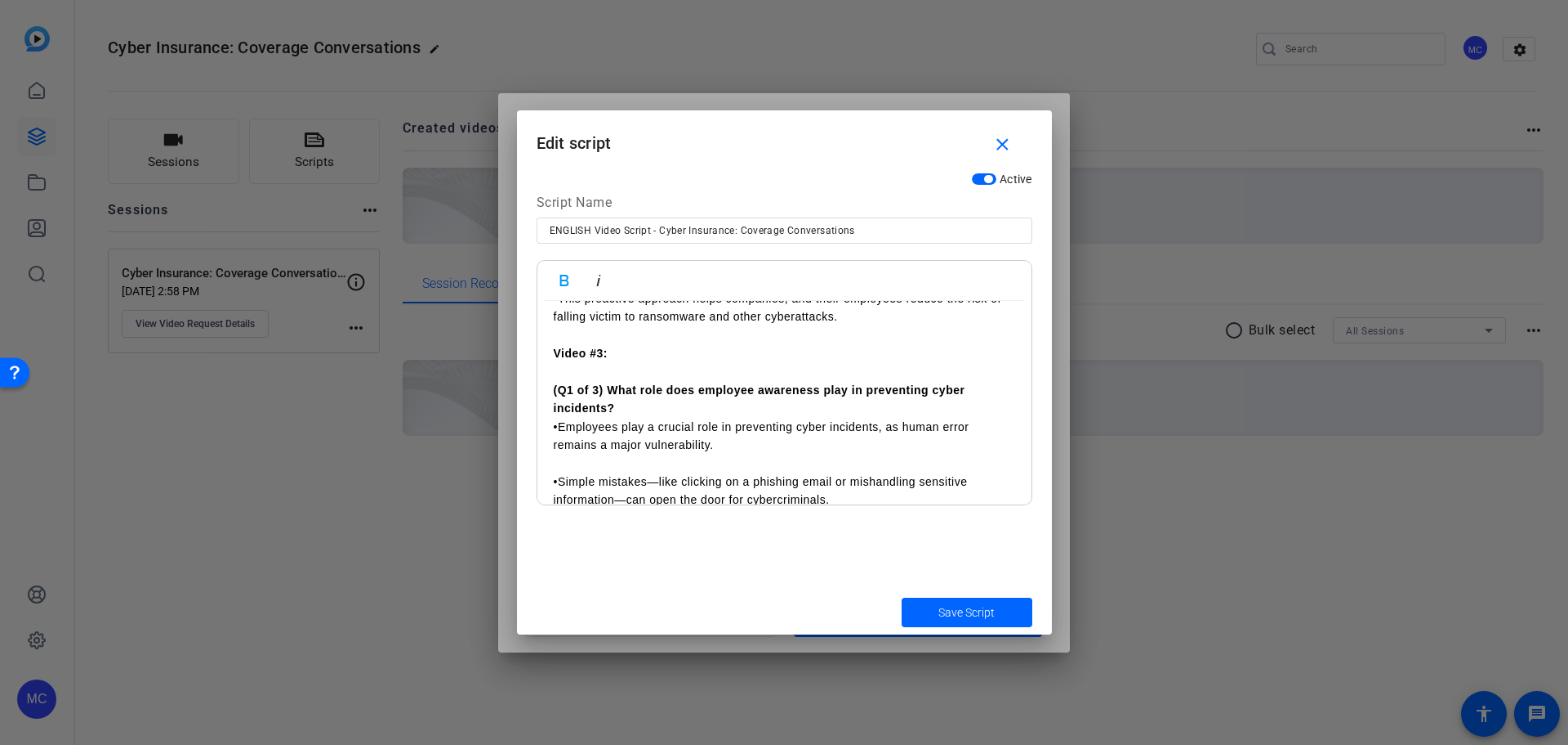
scroll to position [1716, 0]
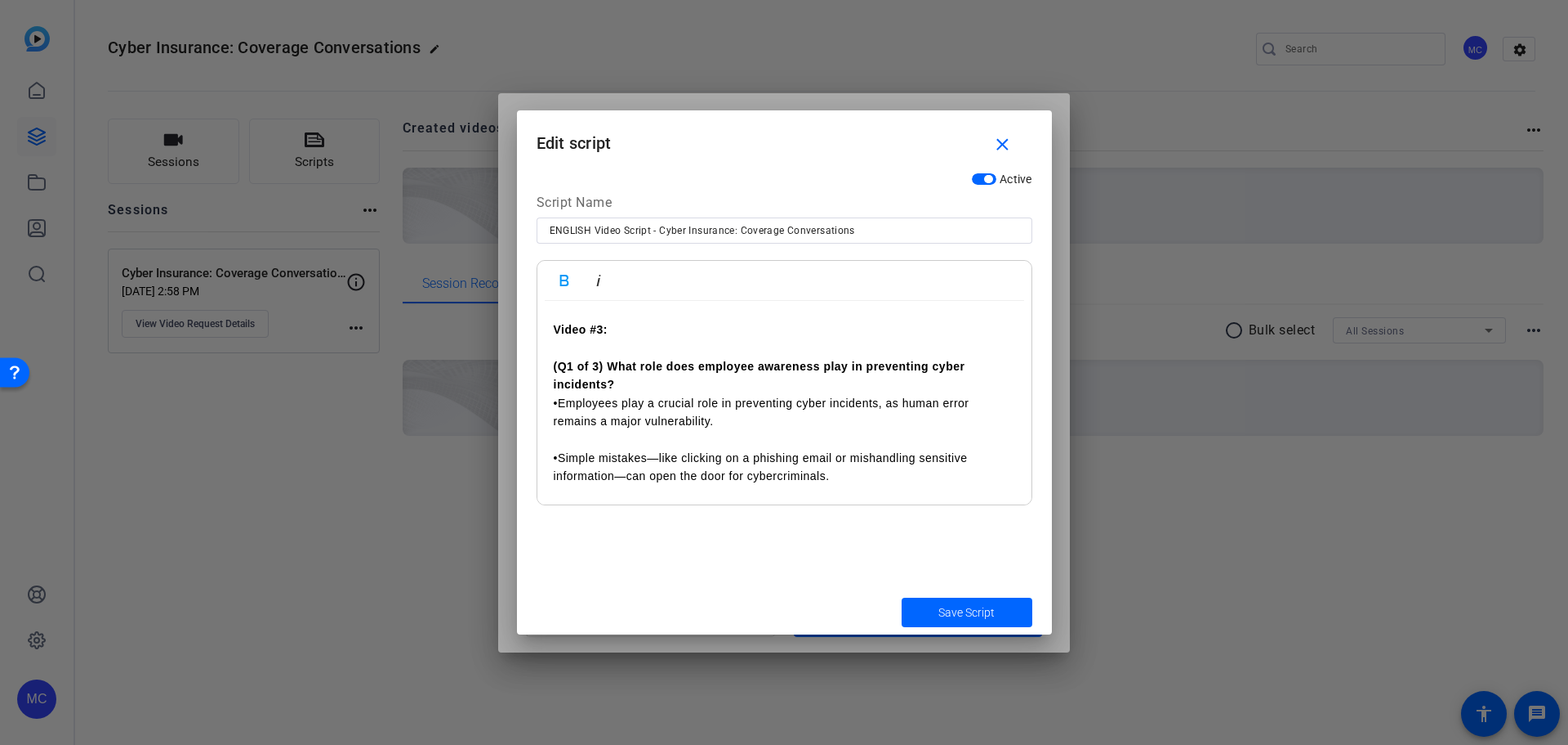
click at [660, 389] on p "(Q1 of 3) What role does employee awareness play in preventing cyber incidents?" at bounding box center [785, 366] width 462 height 55
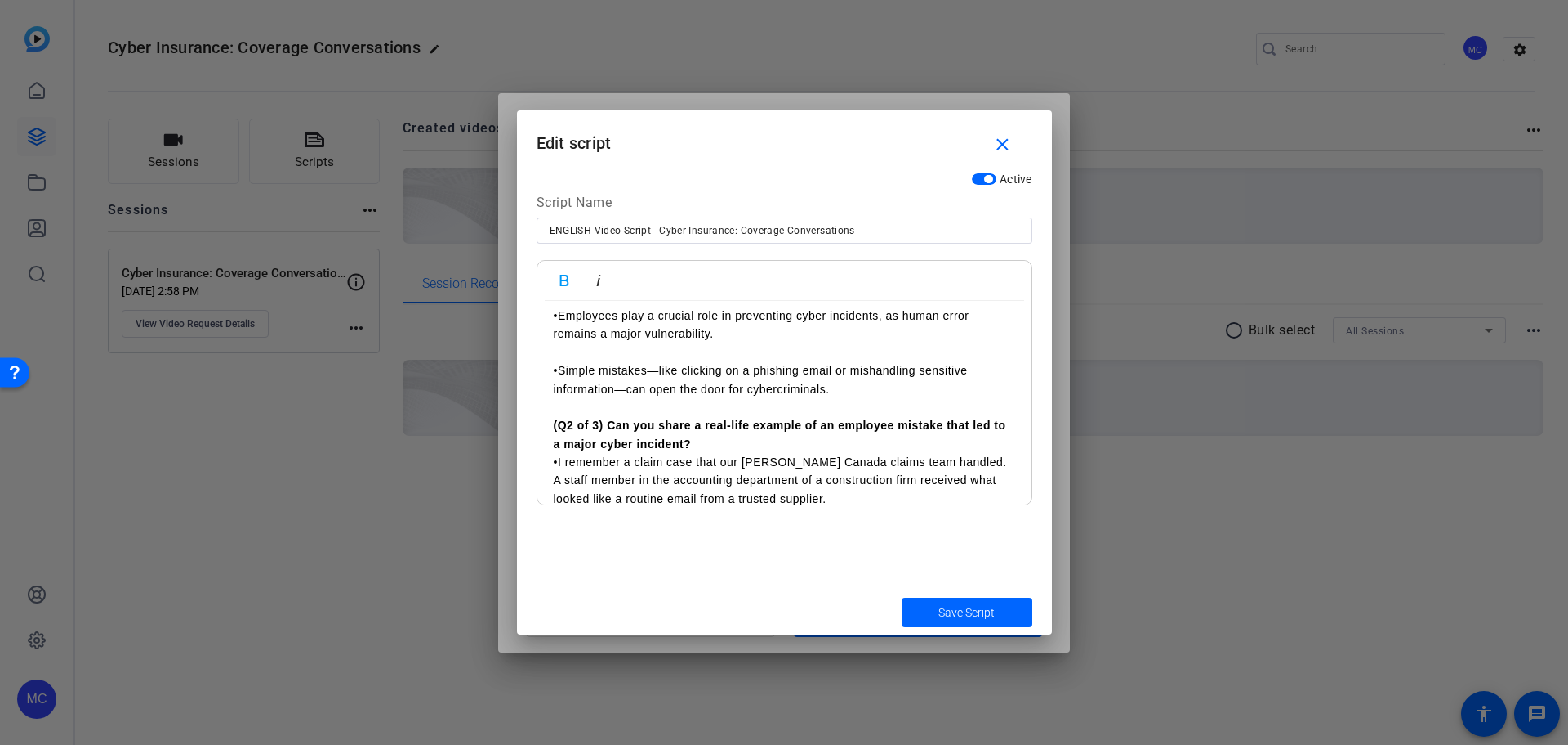
scroll to position [1880, 0]
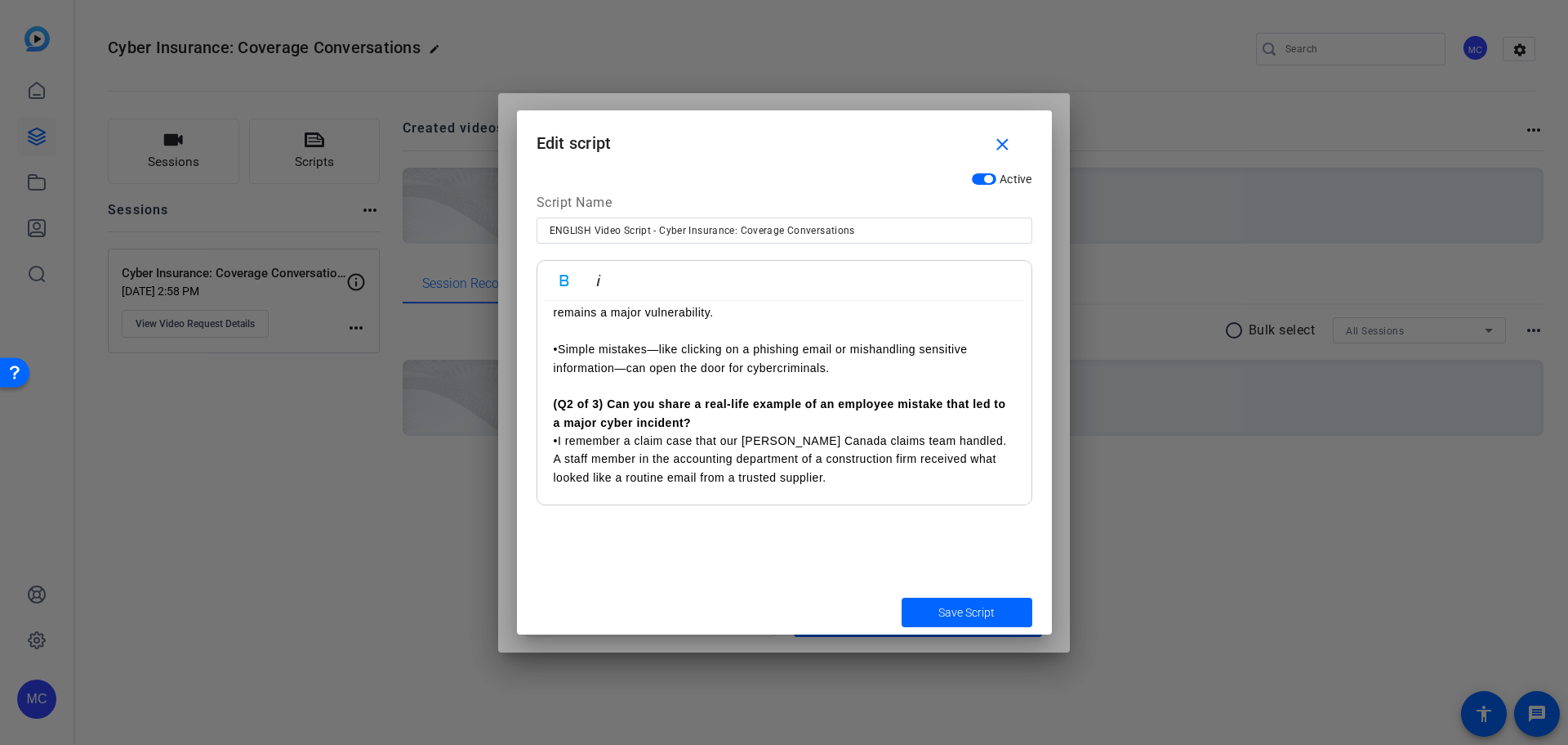
click at [863, 364] on p "•Simple mistakes—like clicking on a phishing email or mishandling sensitive inf…" at bounding box center [785, 358] width 462 height 37
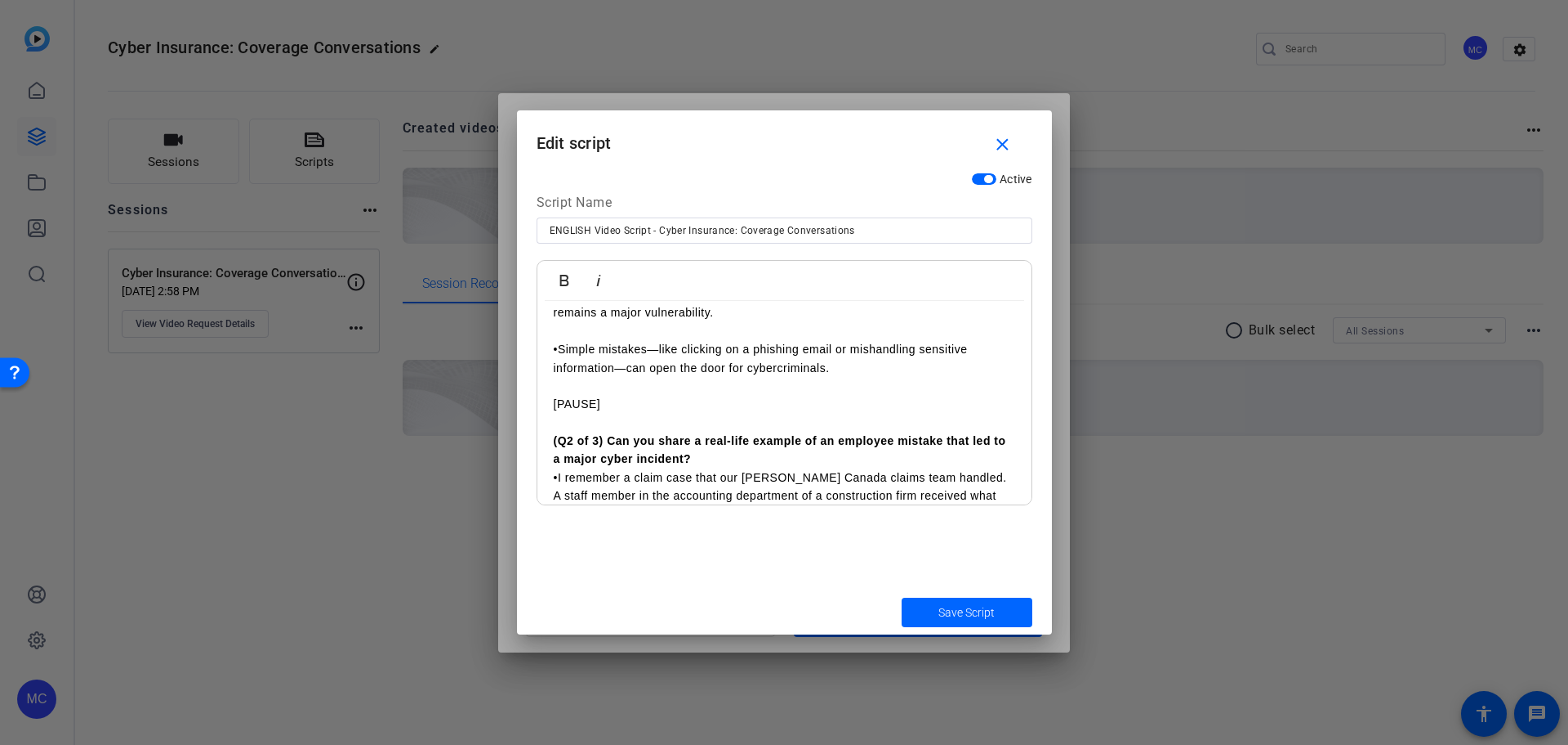
scroll to position [1962, 0]
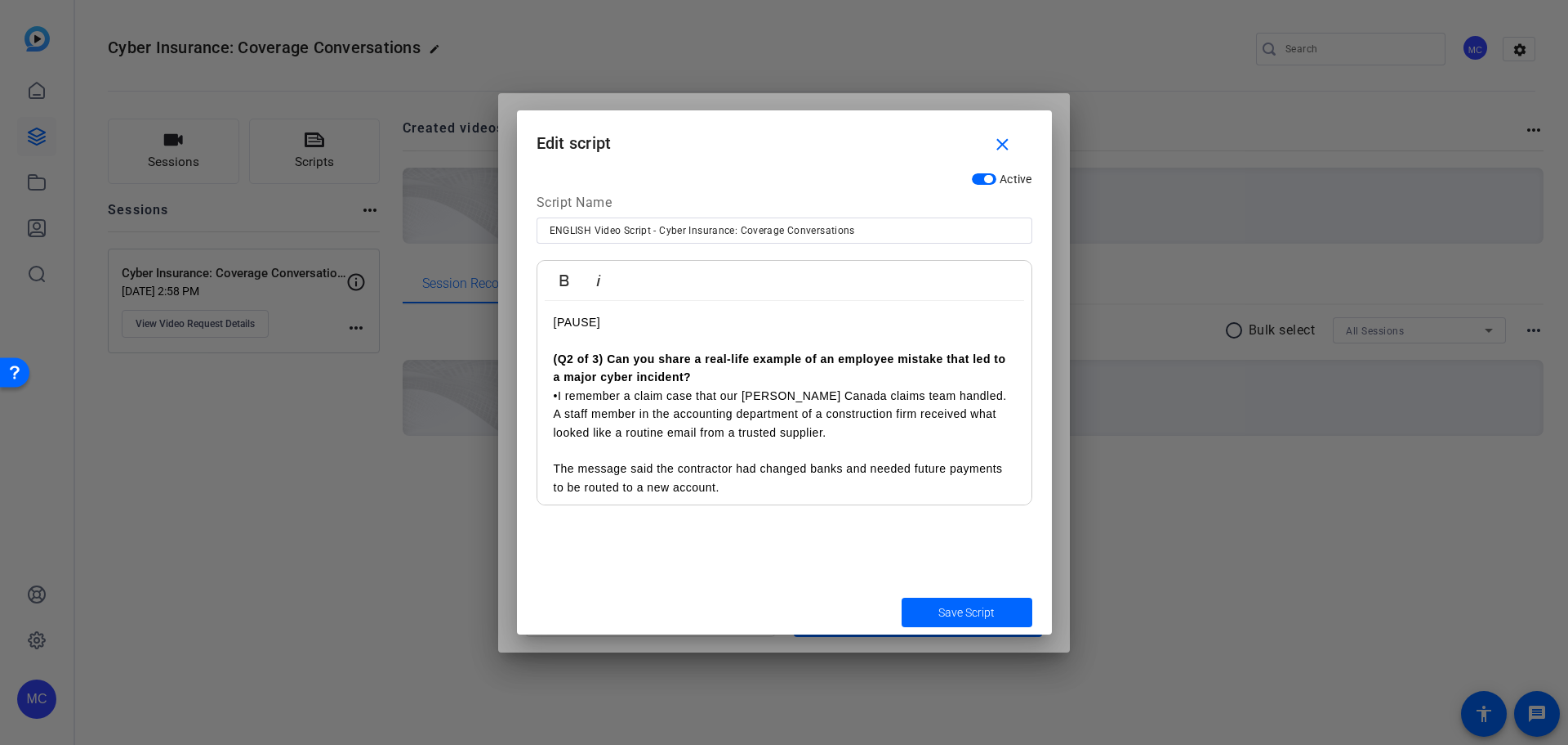
click at [772, 383] on p "(Q2 of 3) Can you share a real-life example of an employee mistake that led to …" at bounding box center [785, 368] width 462 height 37
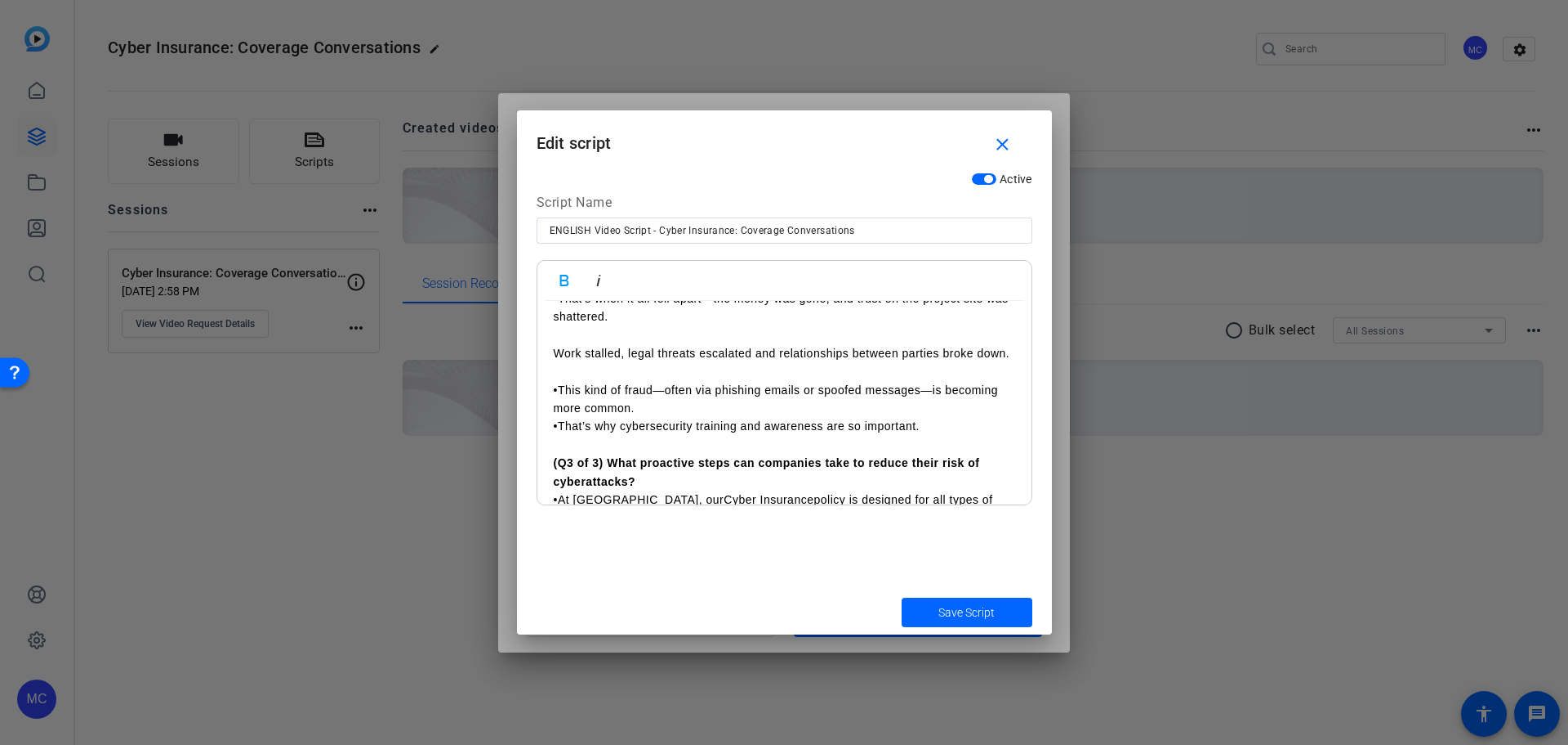
scroll to position [2371, 0]
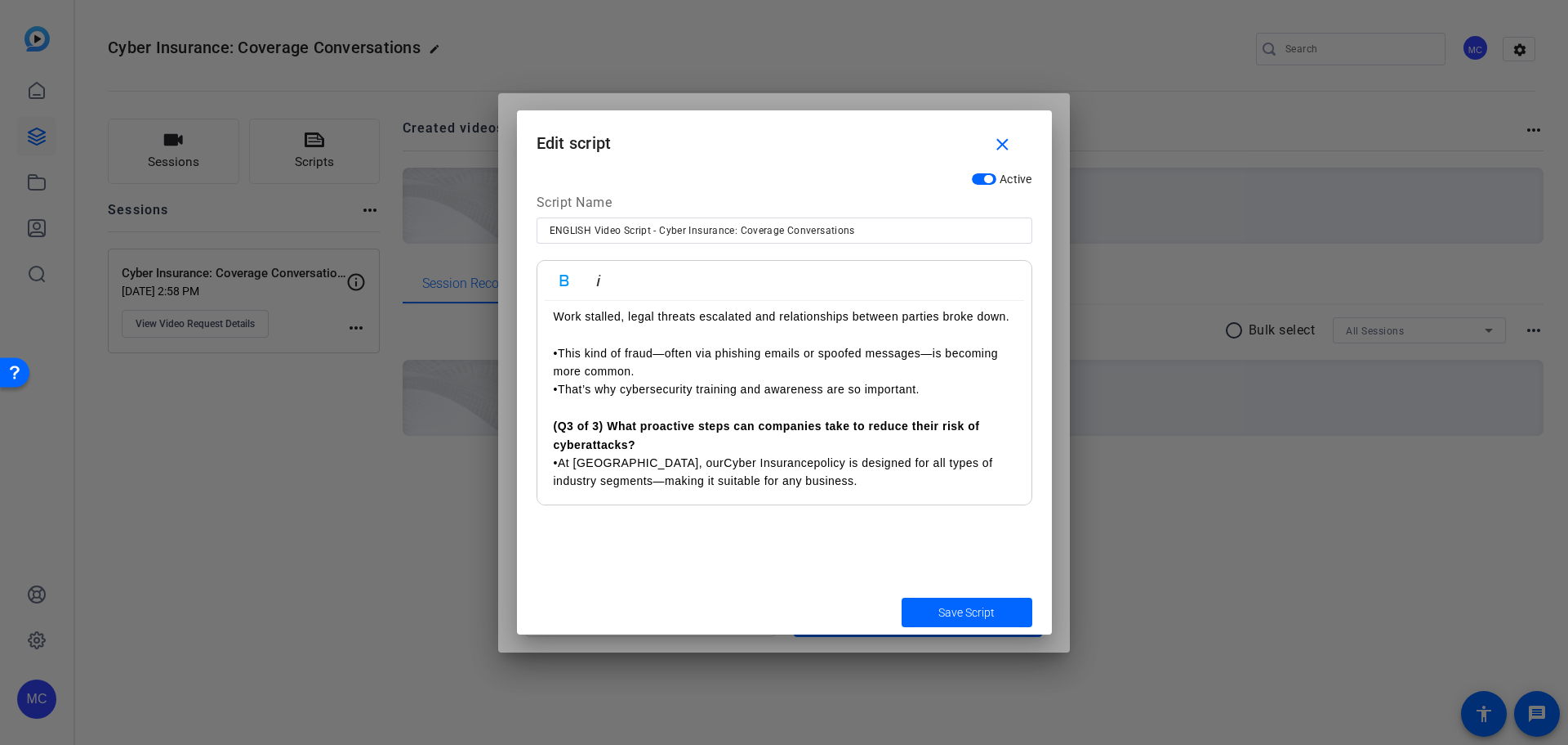
click at [714, 381] on p "•This kind of fraud—often via phishing emails or spoofed messages—is becoming m…" at bounding box center [785, 362] width 462 height 37
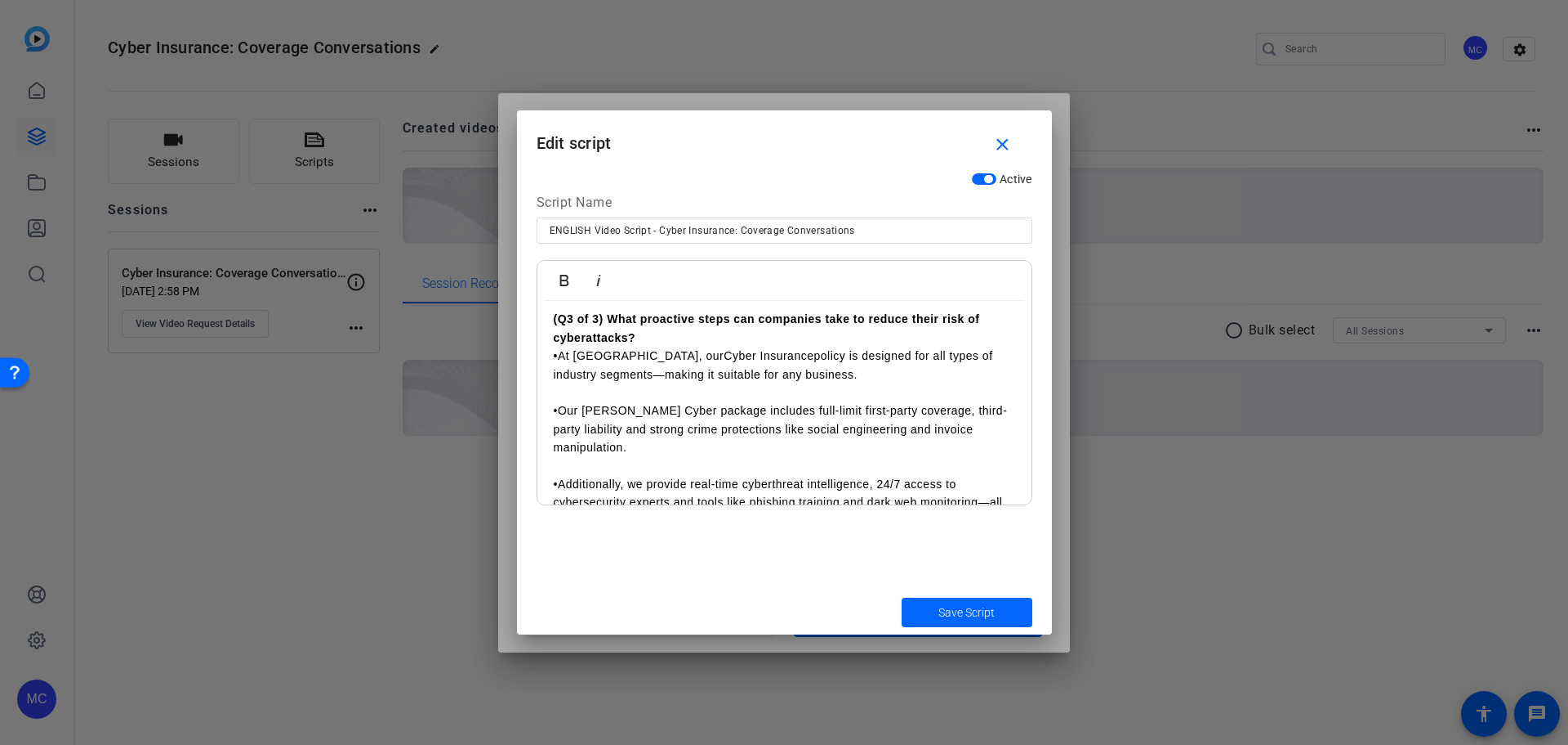
scroll to position [2533, 0]
click at [655, 345] on p "(Q3 of 3) What proactive steps can companies take to reduce their risk of cyber…" at bounding box center [785, 326] width 462 height 37
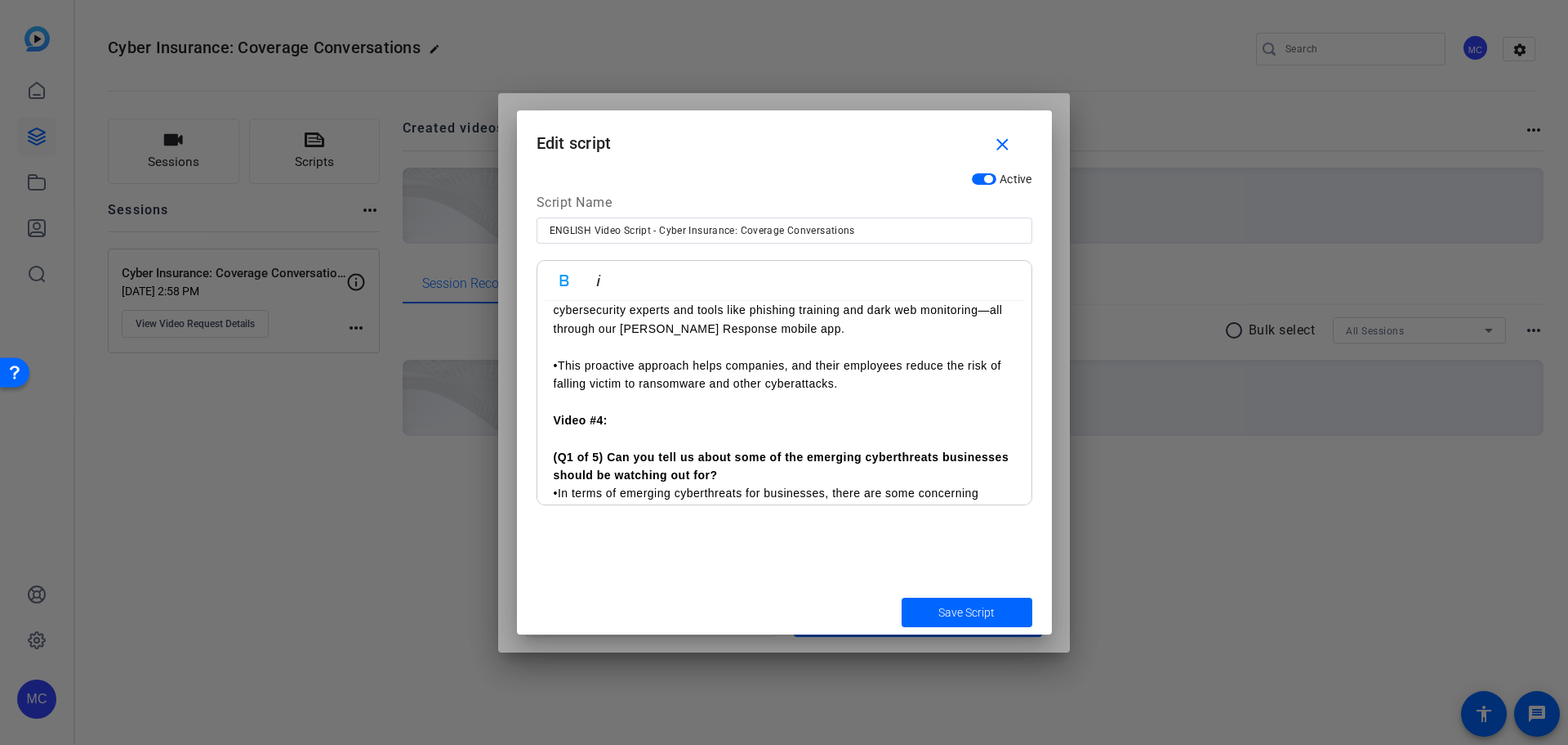
scroll to position [2861, 0]
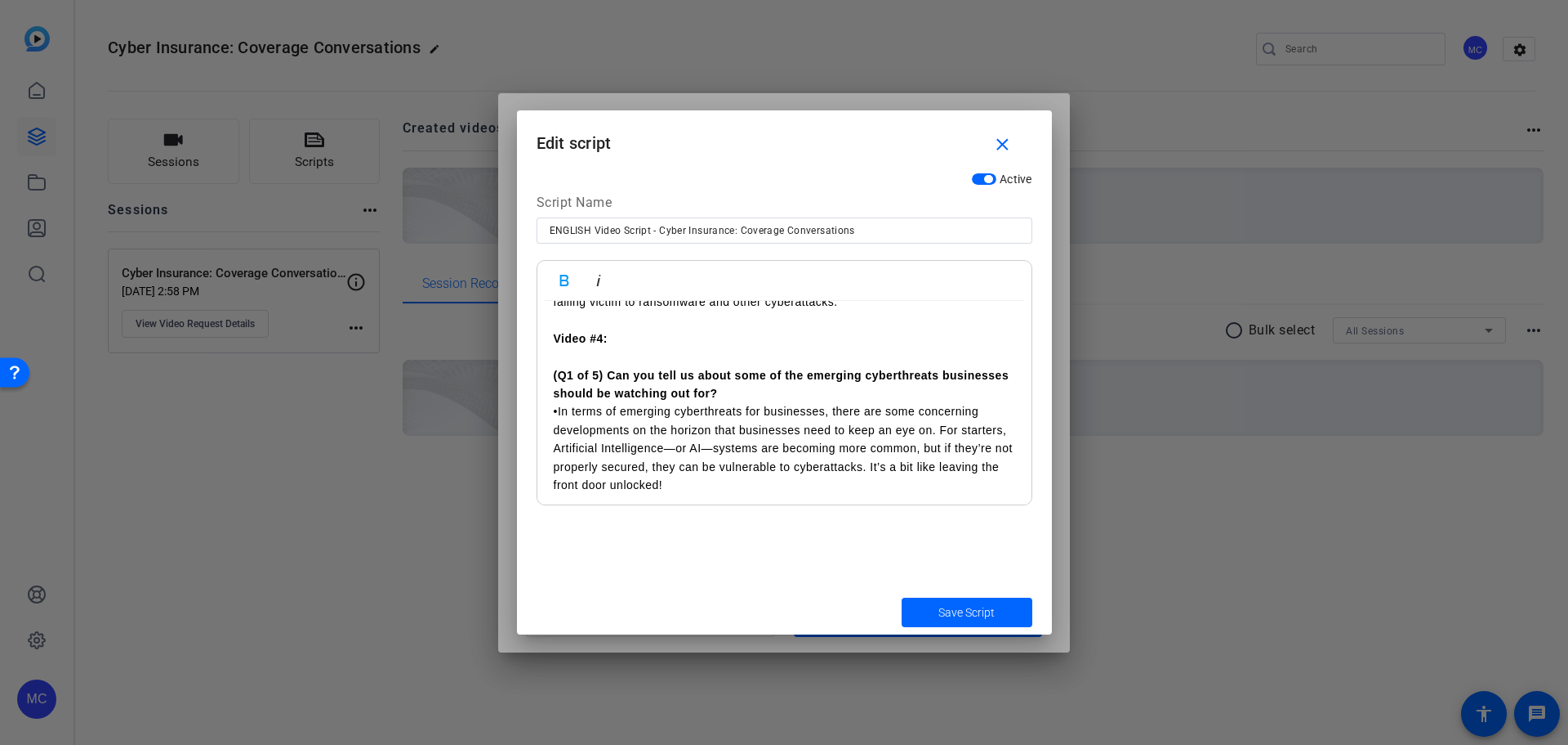
click at [805, 402] on p "(Q1 of 5) Can you tell us about some of the emerging cyberthreats businesses sh…" at bounding box center [785, 374] width 462 height 55
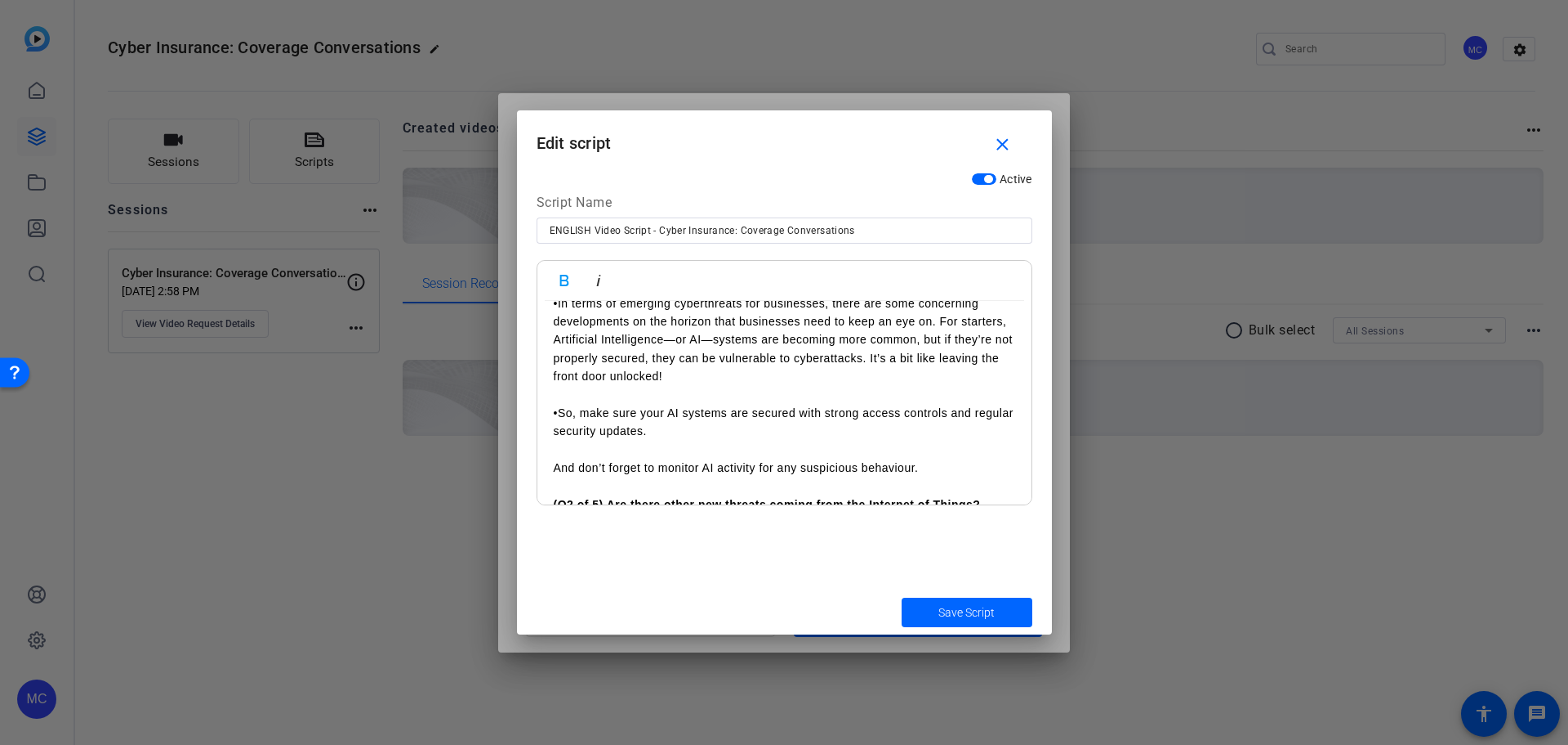
scroll to position [3106, 0]
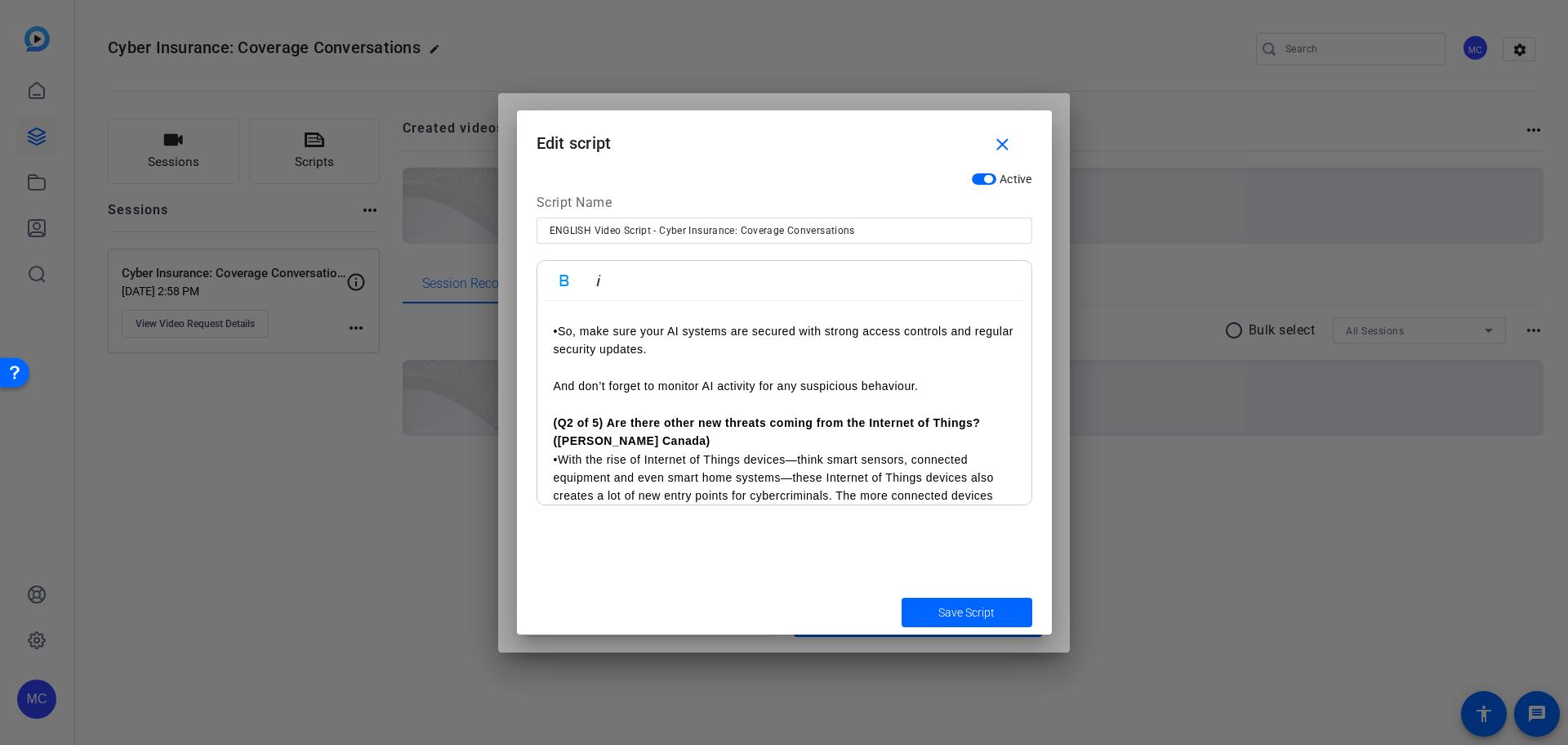
click at [952, 395] on p "And don’t forget to monitor AI activity for any suspicious behaviour." at bounding box center [785, 386] width 462 height 18
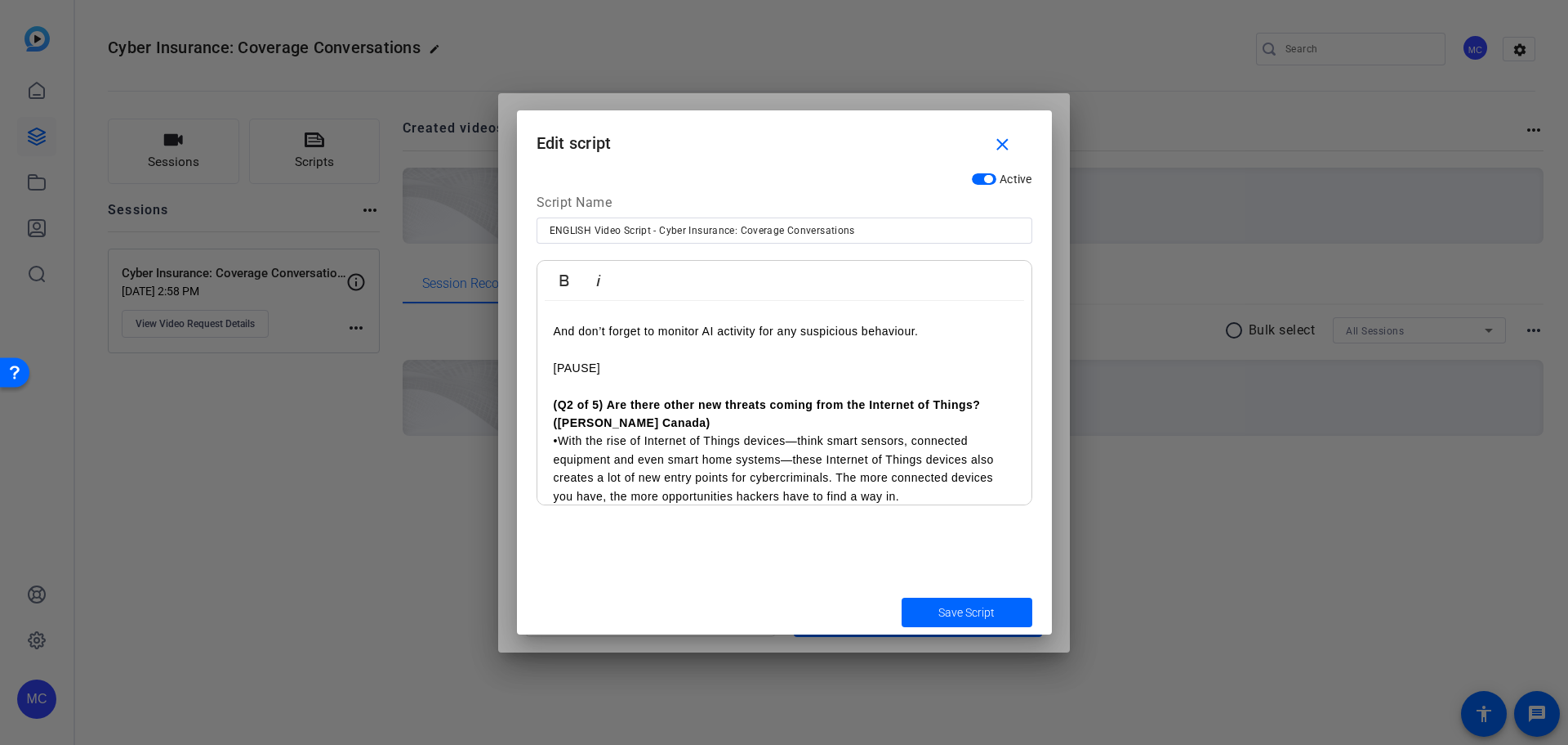
scroll to position [3269, 0]
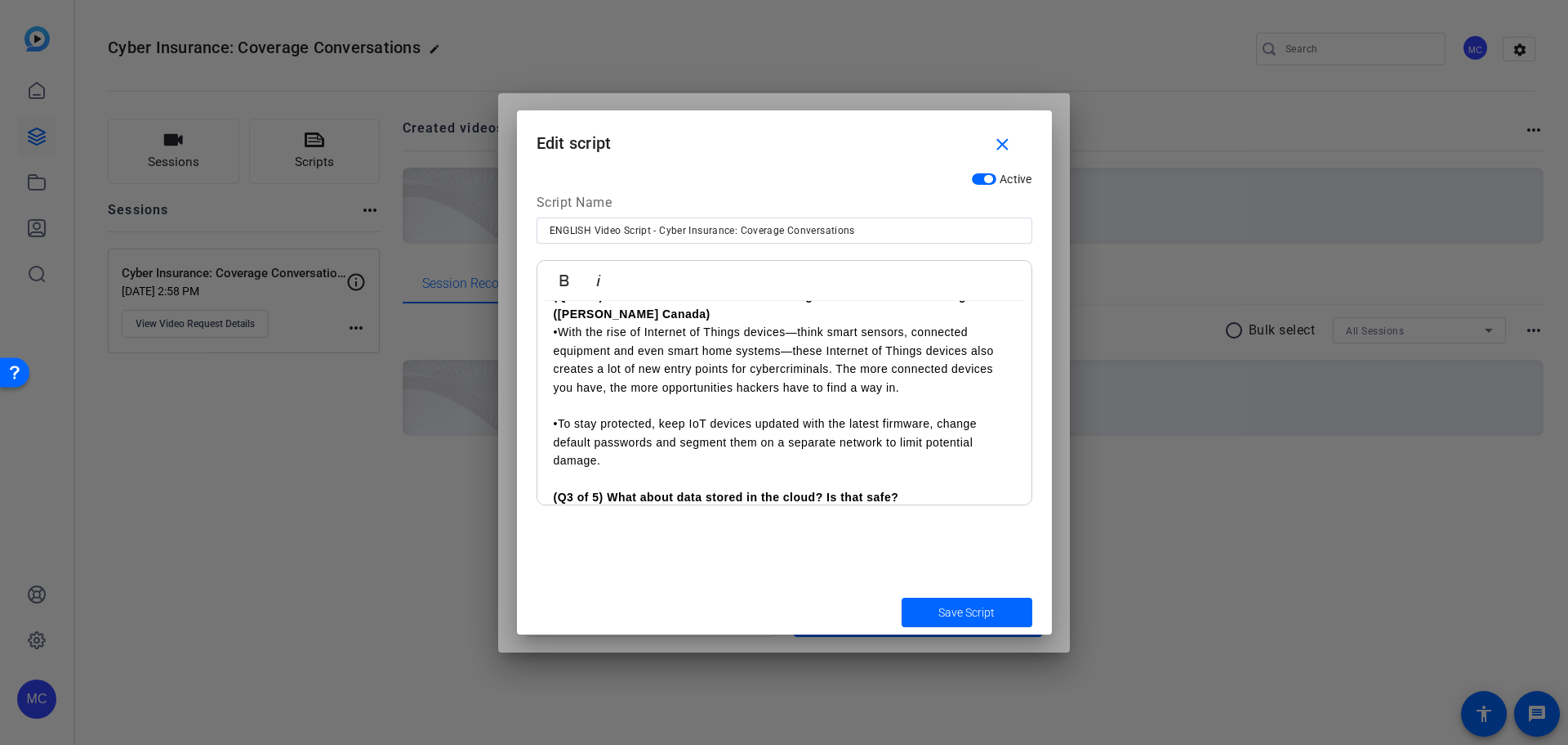
click at [722, 323] on p "([PERSON_NAME] Canada)" at bounding box center [785, 314] width 462 height 18
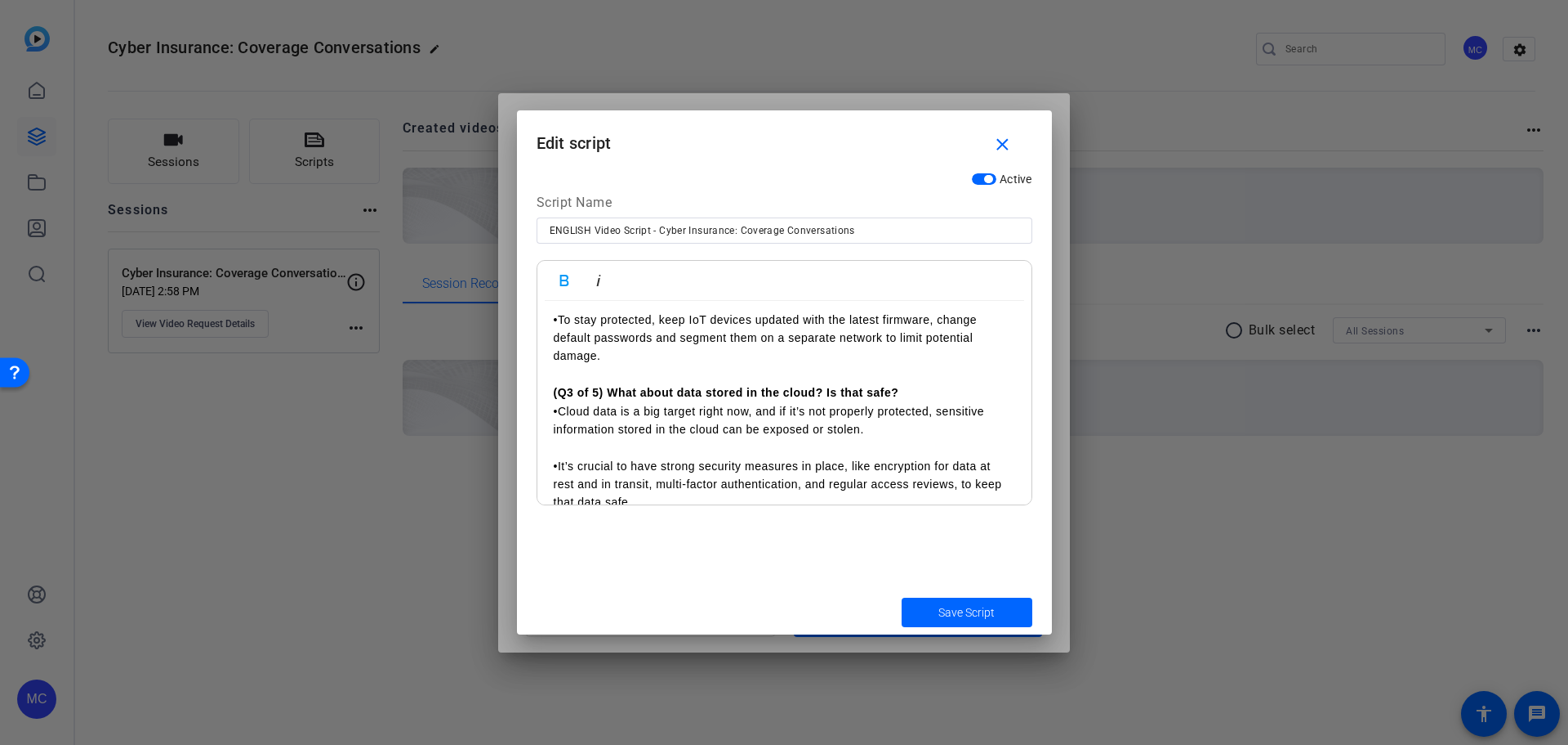
scroll to position [3433, 0]
click at [665, 379] on p at bounding box center [785, 370] width 462 height 18
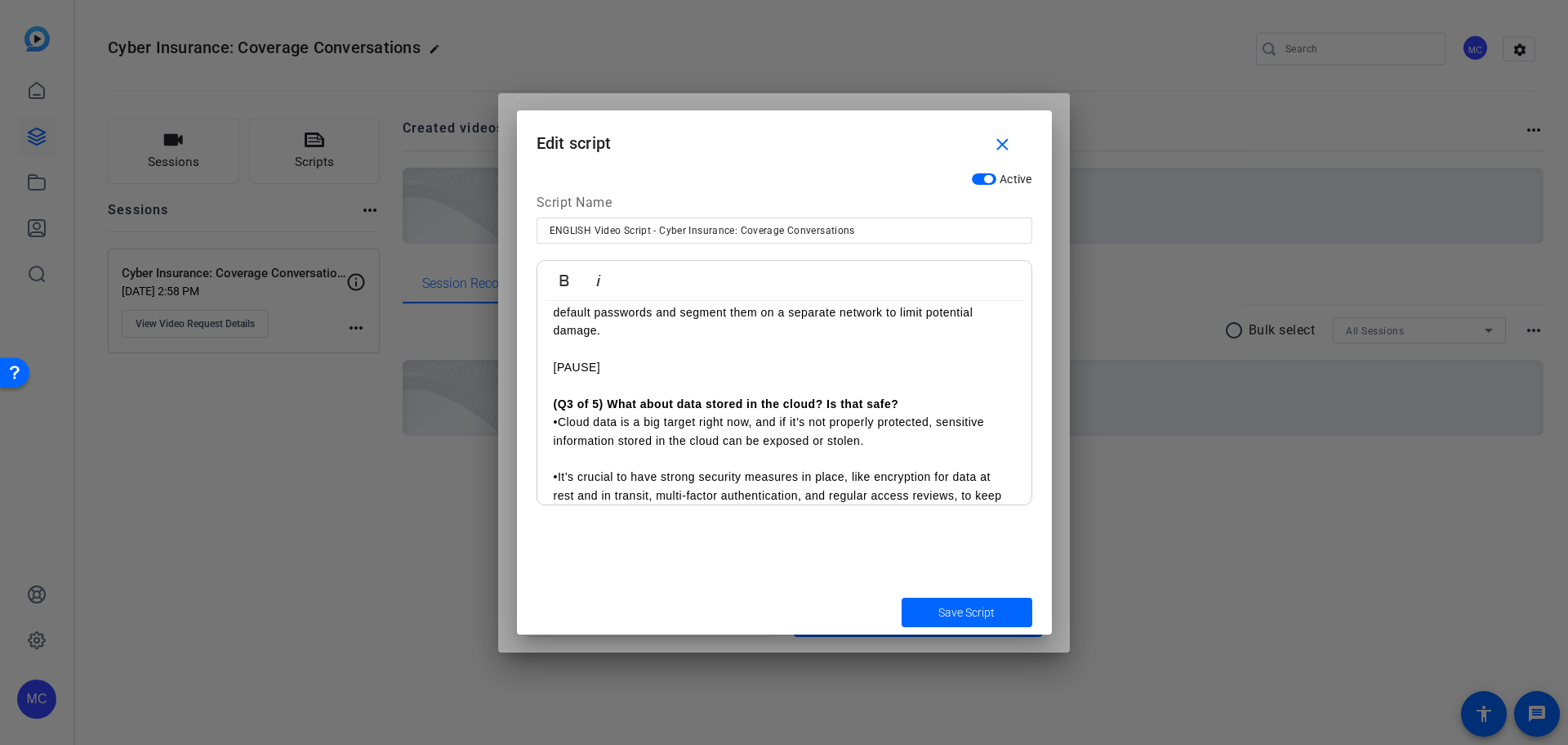
scroll to position [3514, 0]
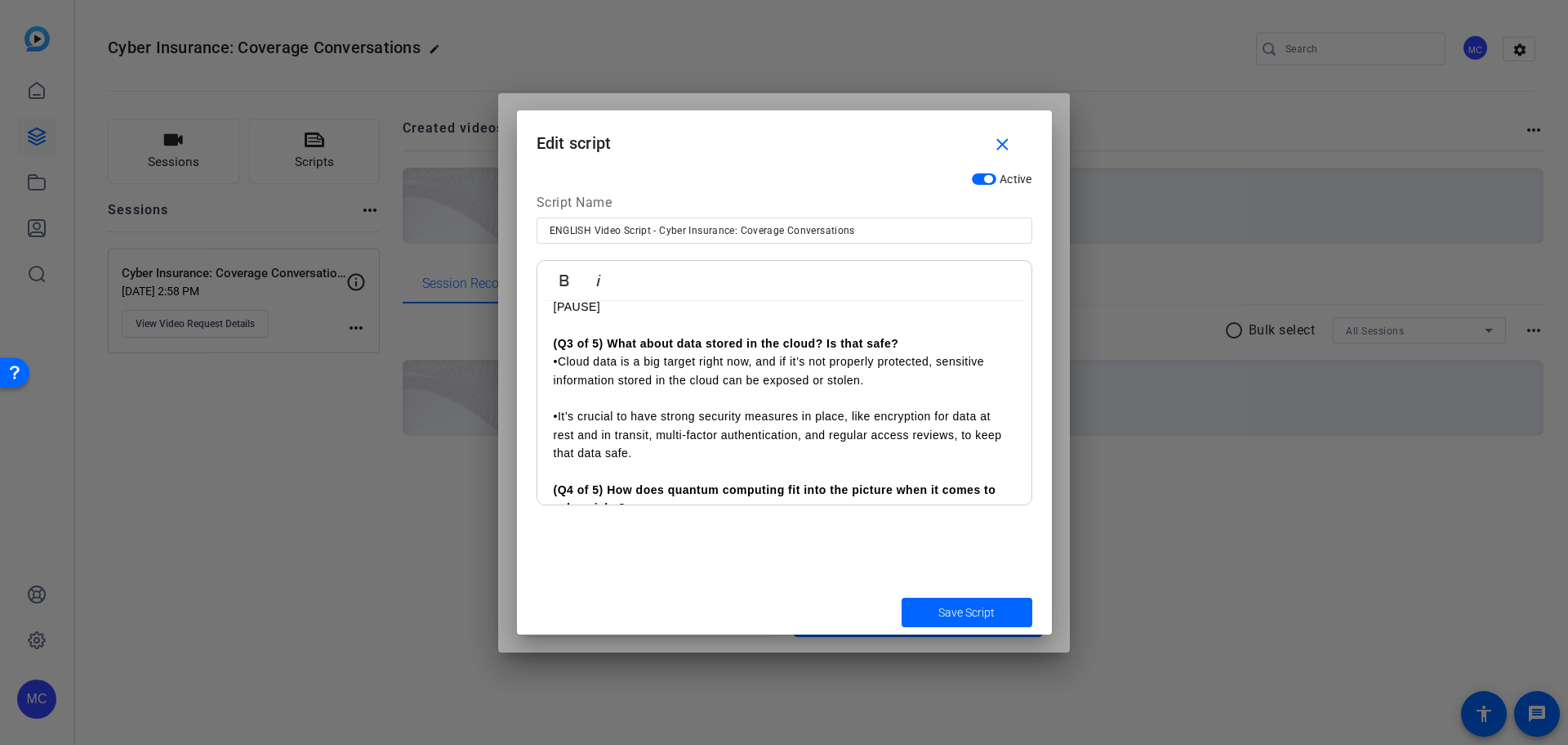
click at [920, 352] on p "(Q3 of 5) What about data stored in the cloud? Is that safe?" at bounding box center [785, 344] width 462 height 18
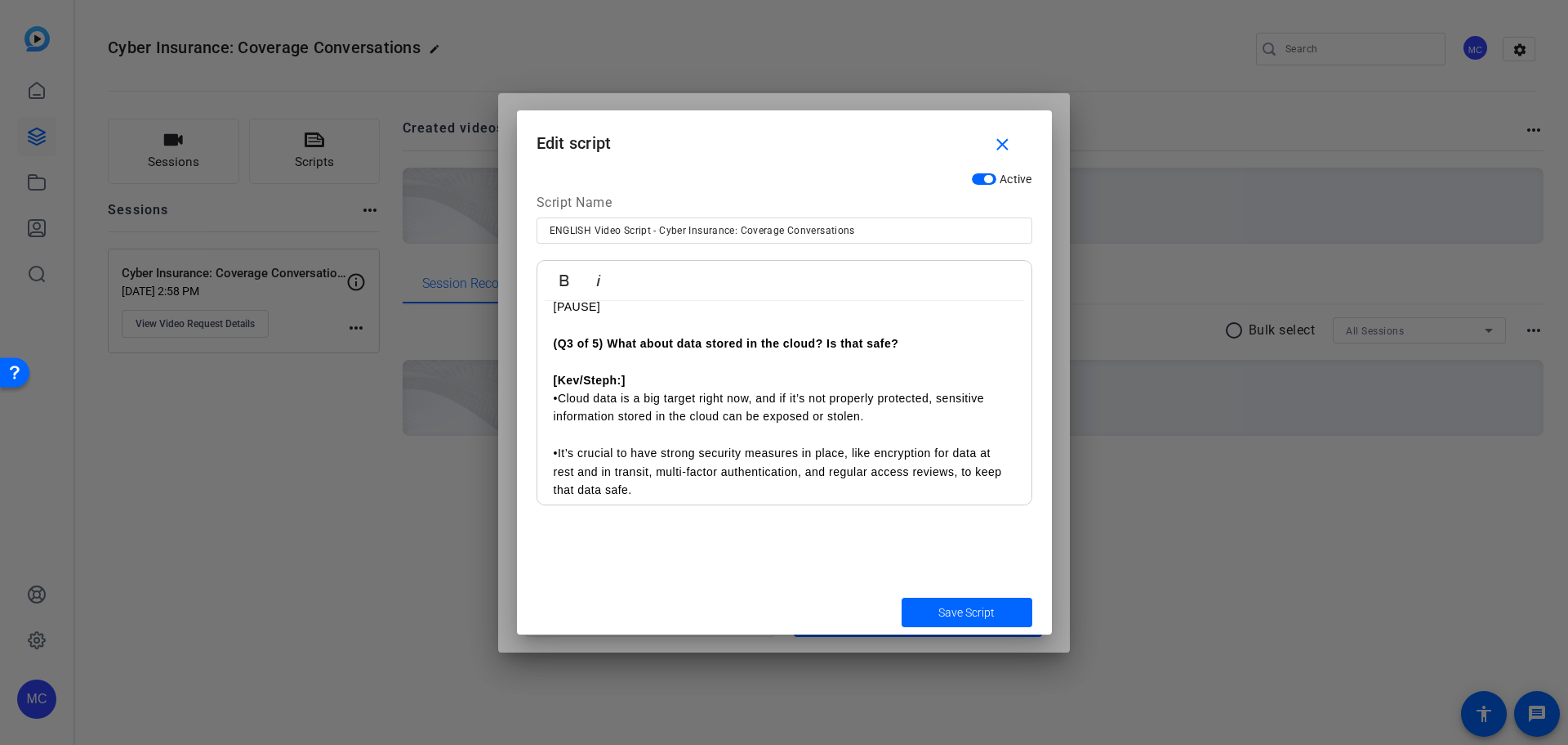
drag, startPoint x: 1031, startPoint y: 451, endPoint x: 1023, endPoint y: 401, distance: 50.6
click at [1023, 401] on div "Bold Italic Video #1: (Q1 of 3) How serious is the rising cost of cyber inciden…" at bounding box center [784, 382] width 496 height 245
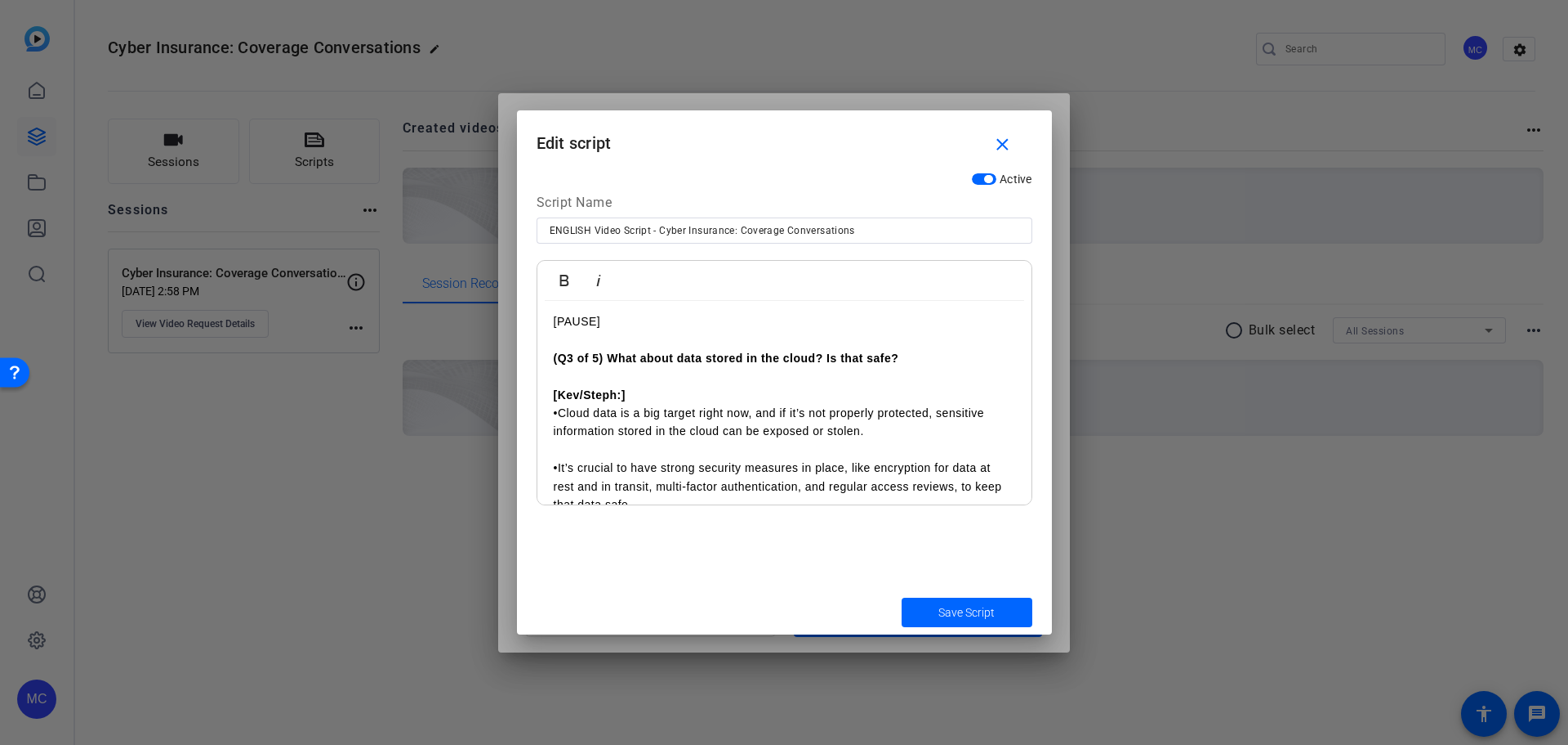
scroll to position [3582, 0]
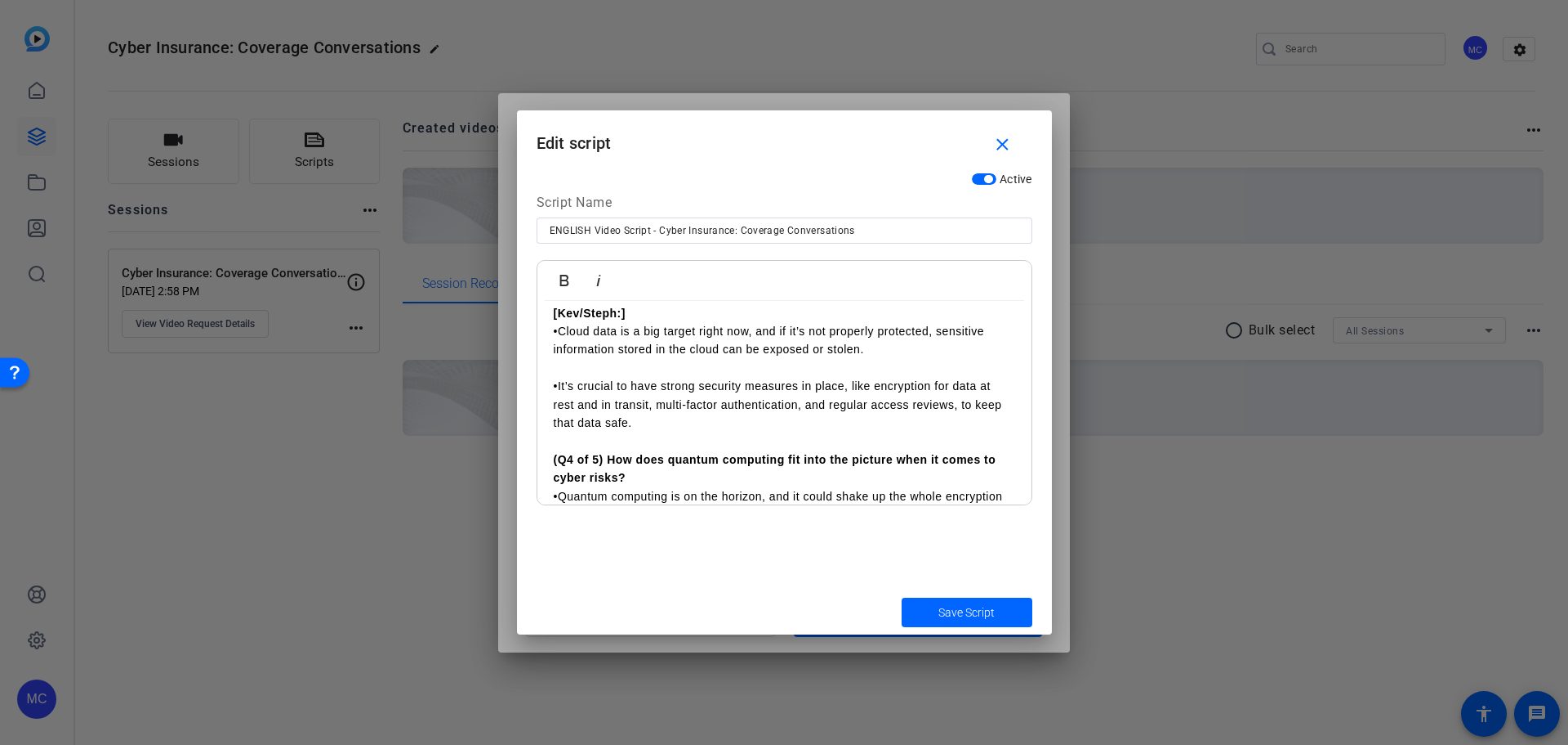
drag, startPoint x: 672, startPoint y: 320, endPoint x: 676, endPoint y: 334, distance: 14.6
click at [673, 322] on p "​ [Kev/Steph:]" at bounding box center [785, 313] width 462 height 18
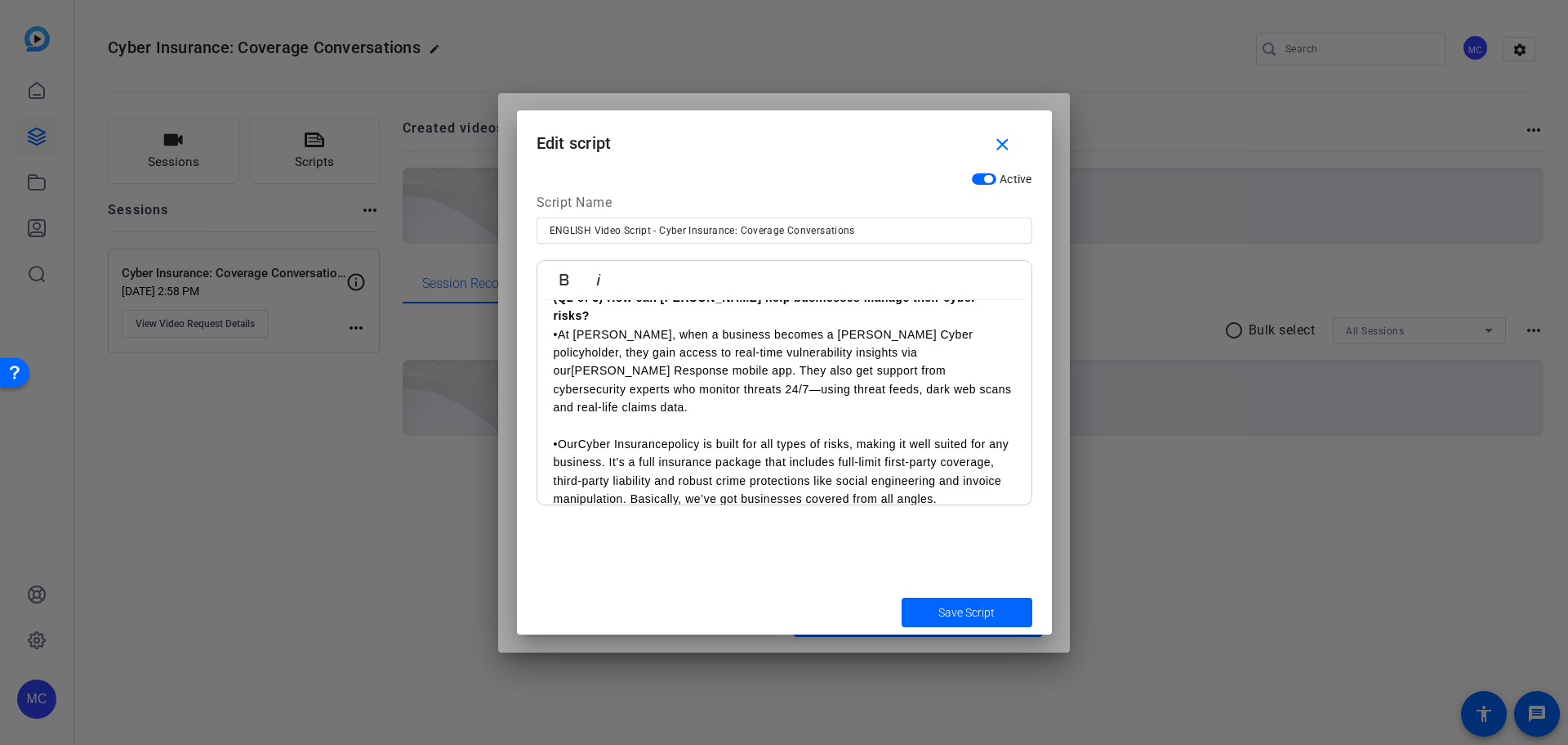
scroll to position [4228, 0]
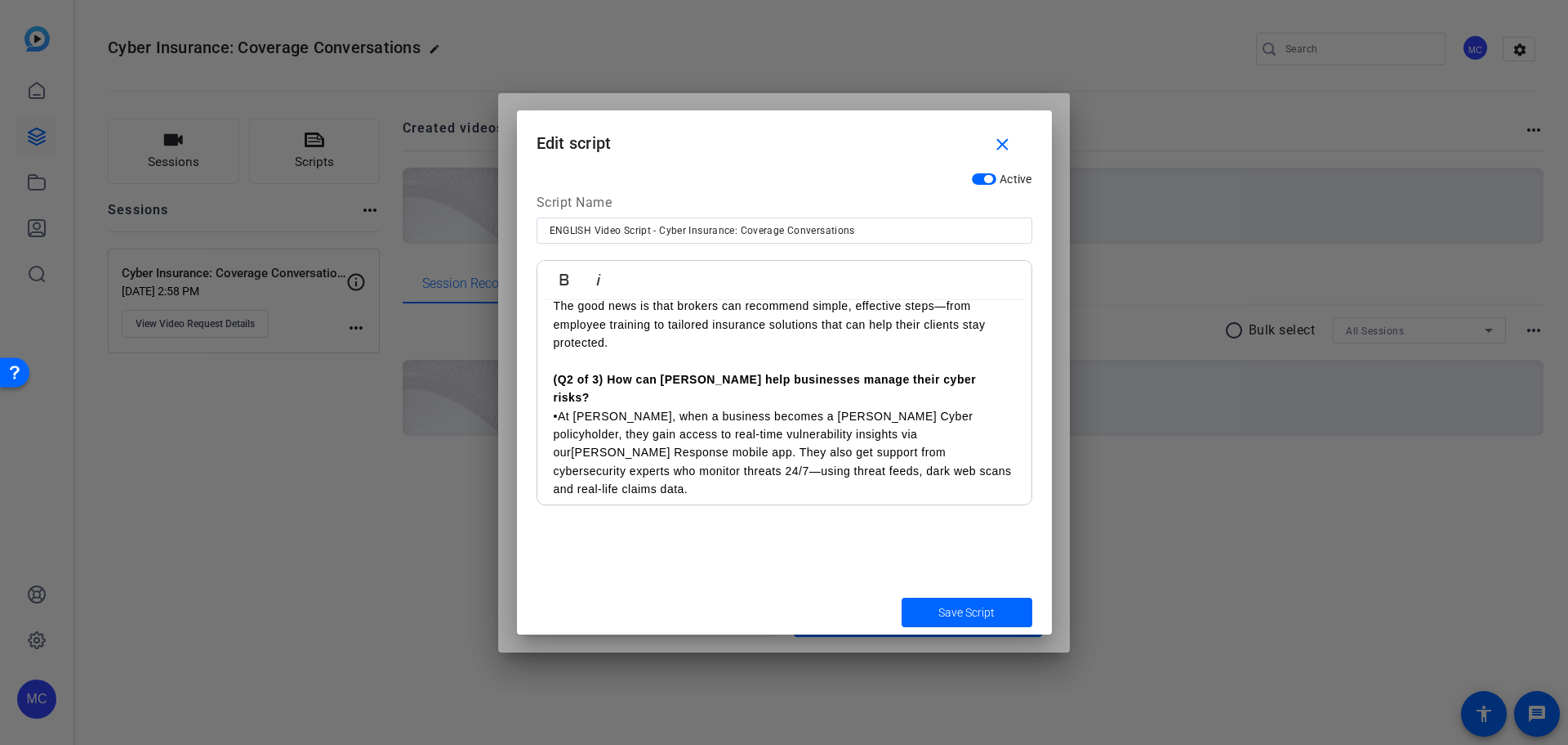
click at [974, 402] on p "(Q2 of 3) How can [PERSON_NAME] help businesses manage their cyber risks?" at bounding box center [785, 379] width 462 height 55
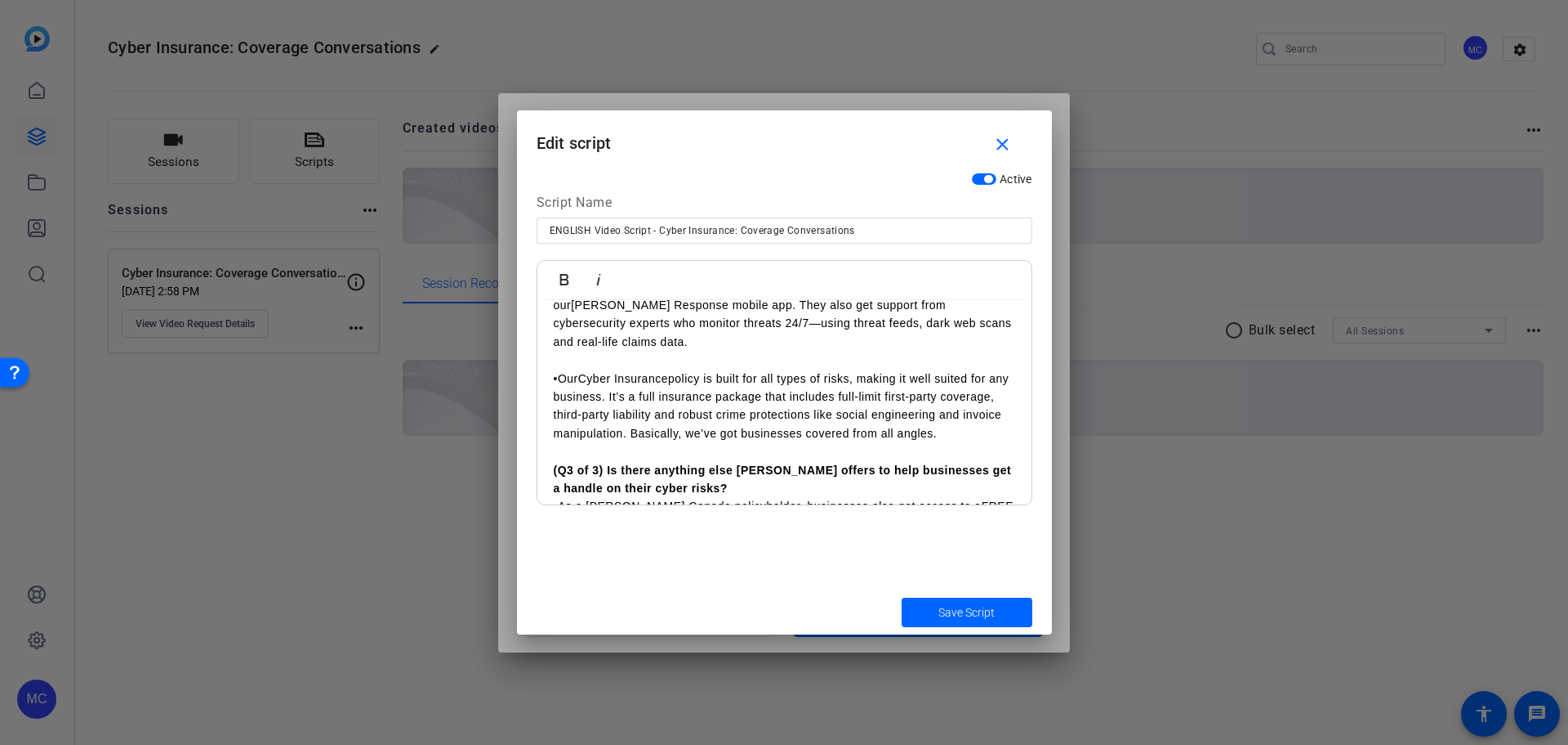
scroll to position [4473, 0]
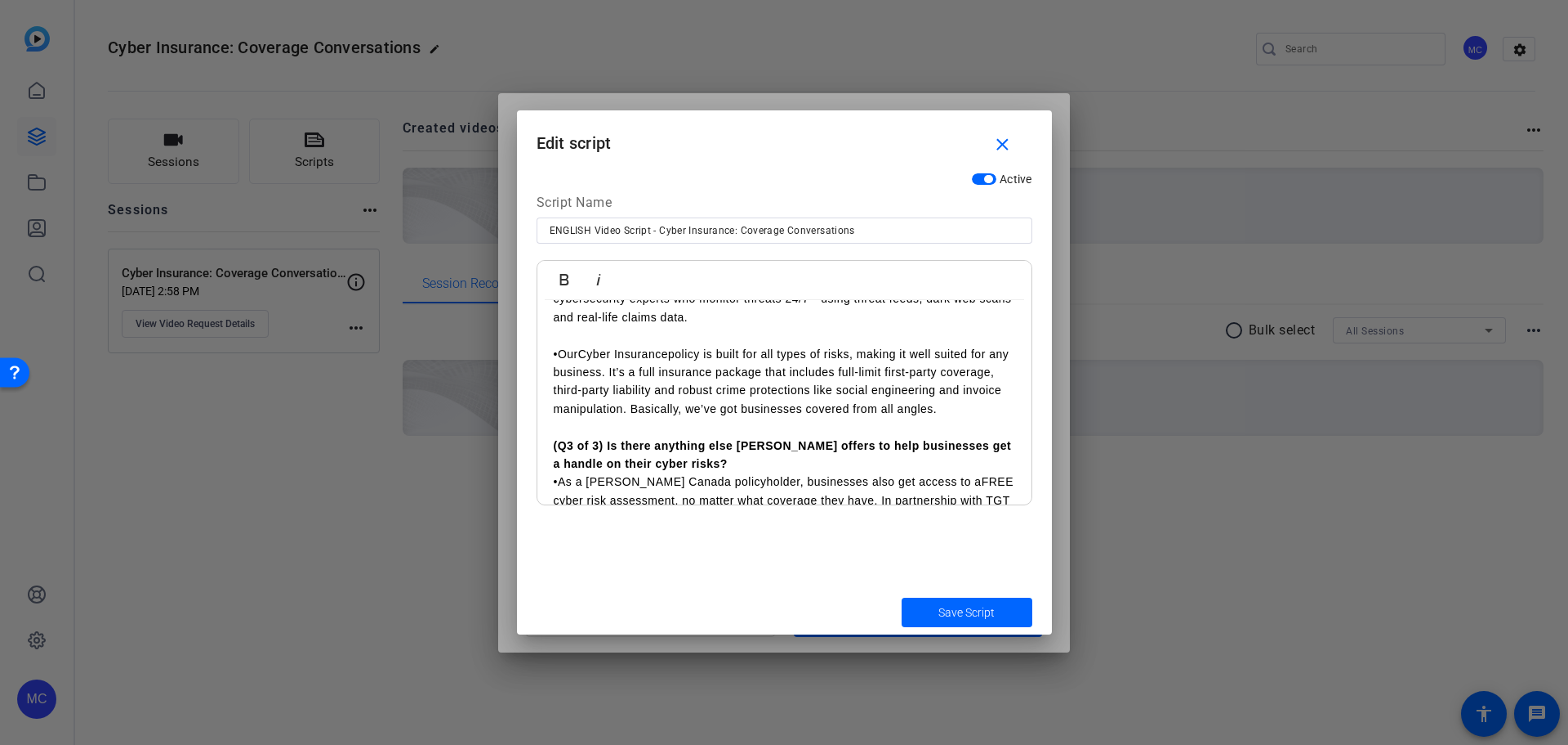
click at [670, 418] on p at bounding box center [785, 427] width 462 height 18
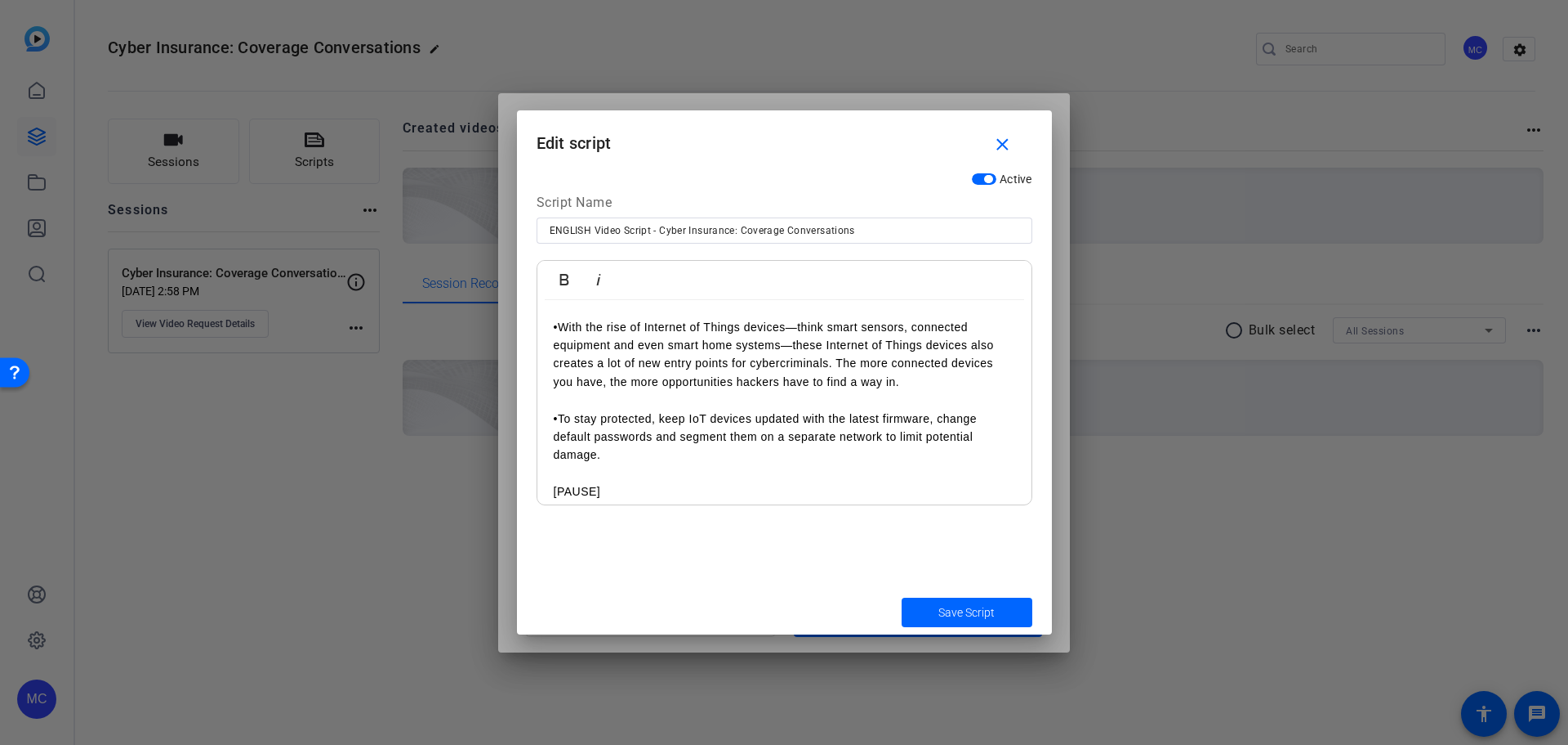
scroll to position [3327, 0]
click at [692, 443] on p "•To stay protected, keep IoT devices updated with the latest firmware, change d…" at bounding box center [785, 438] width 462 height 55
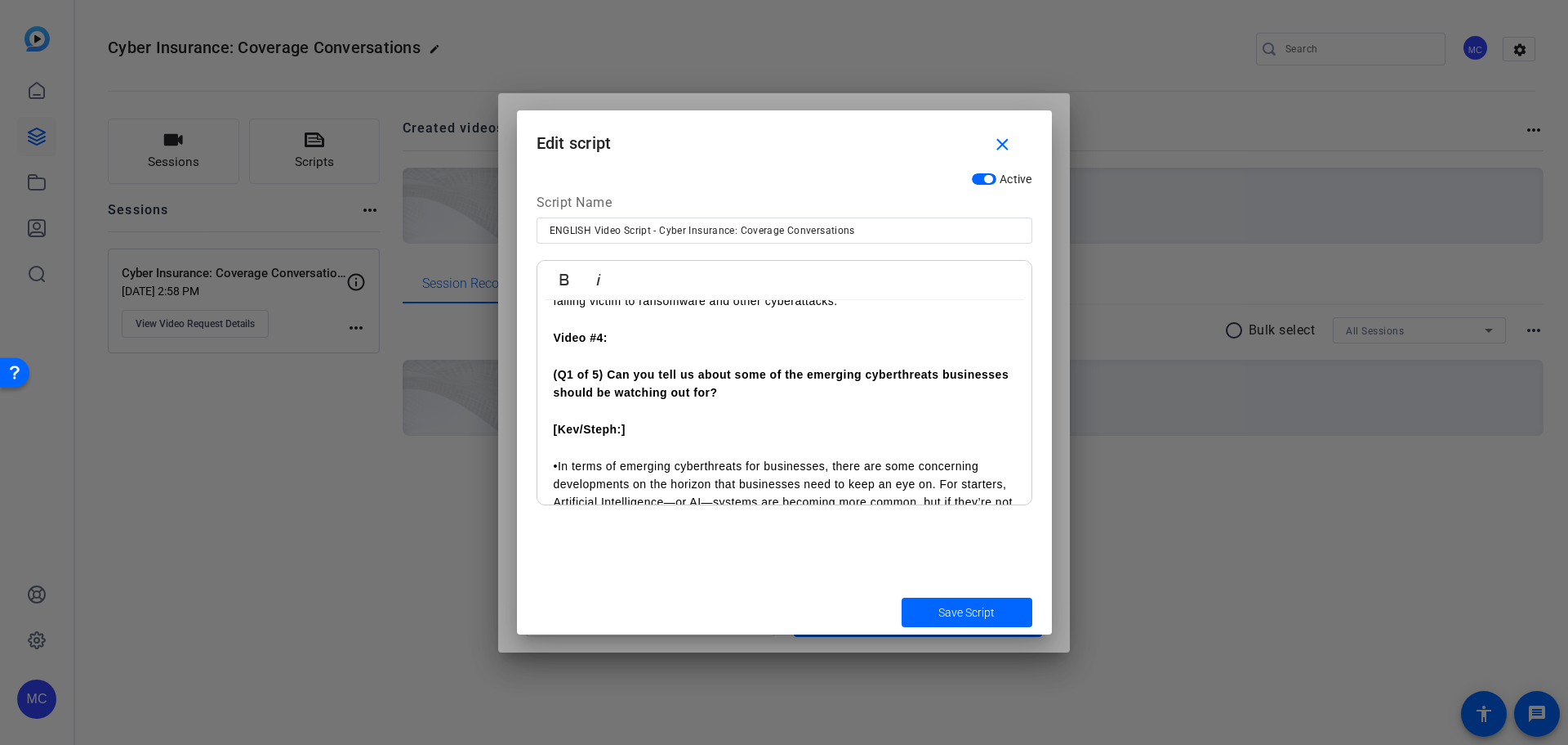
scroll to position [2942, 0]
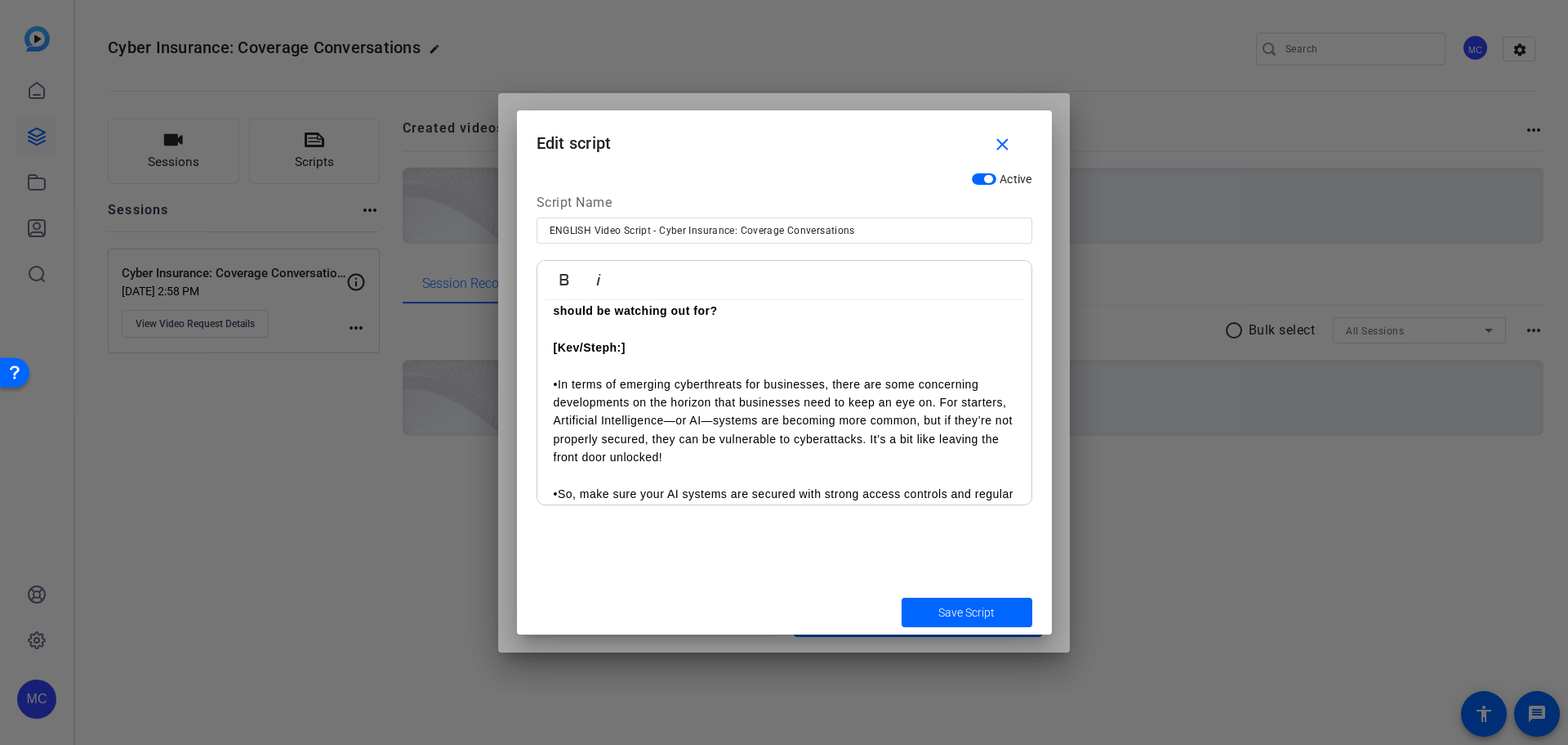
click at [695, 444] on p "•In terms of emerging cyberthreats for businesses, there are some concerning de…" at bounding box center [785, 420] width 462 height 91
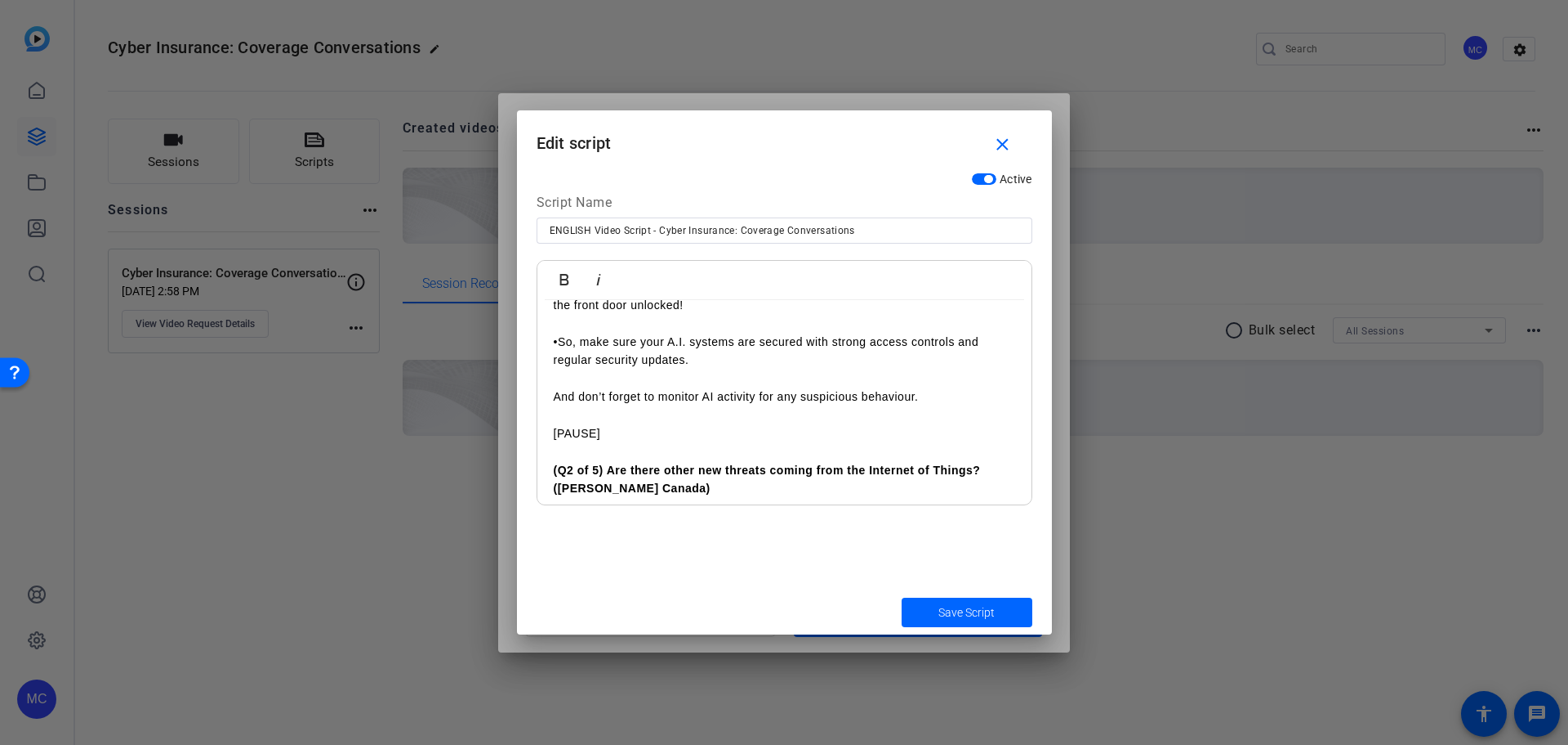
scroll to position [3177, 0]
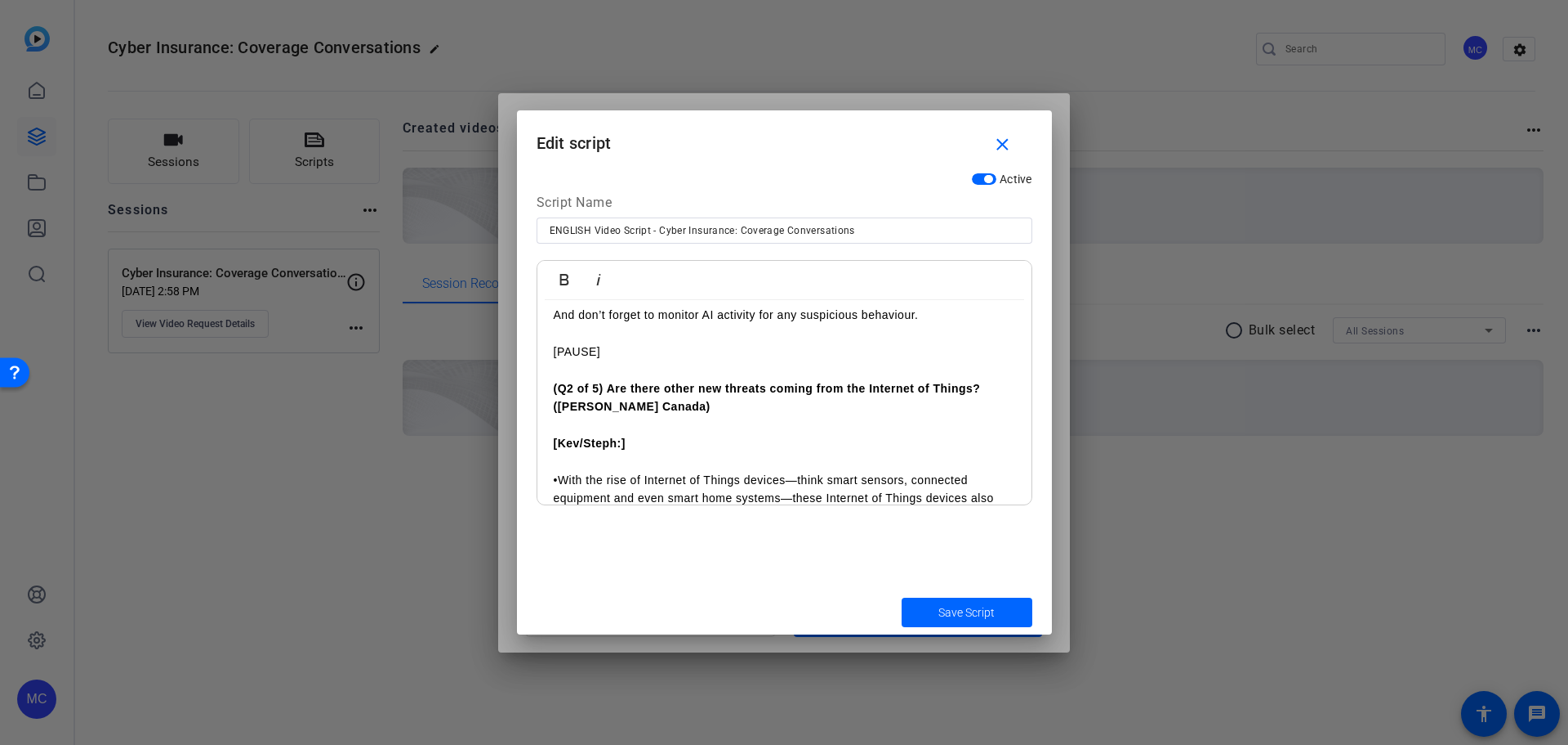
click at [708, 324] on p "And don’t forget to monitor AI activity for any suspicious behaviour." at bounding box center [785, 315] width 462 height 18
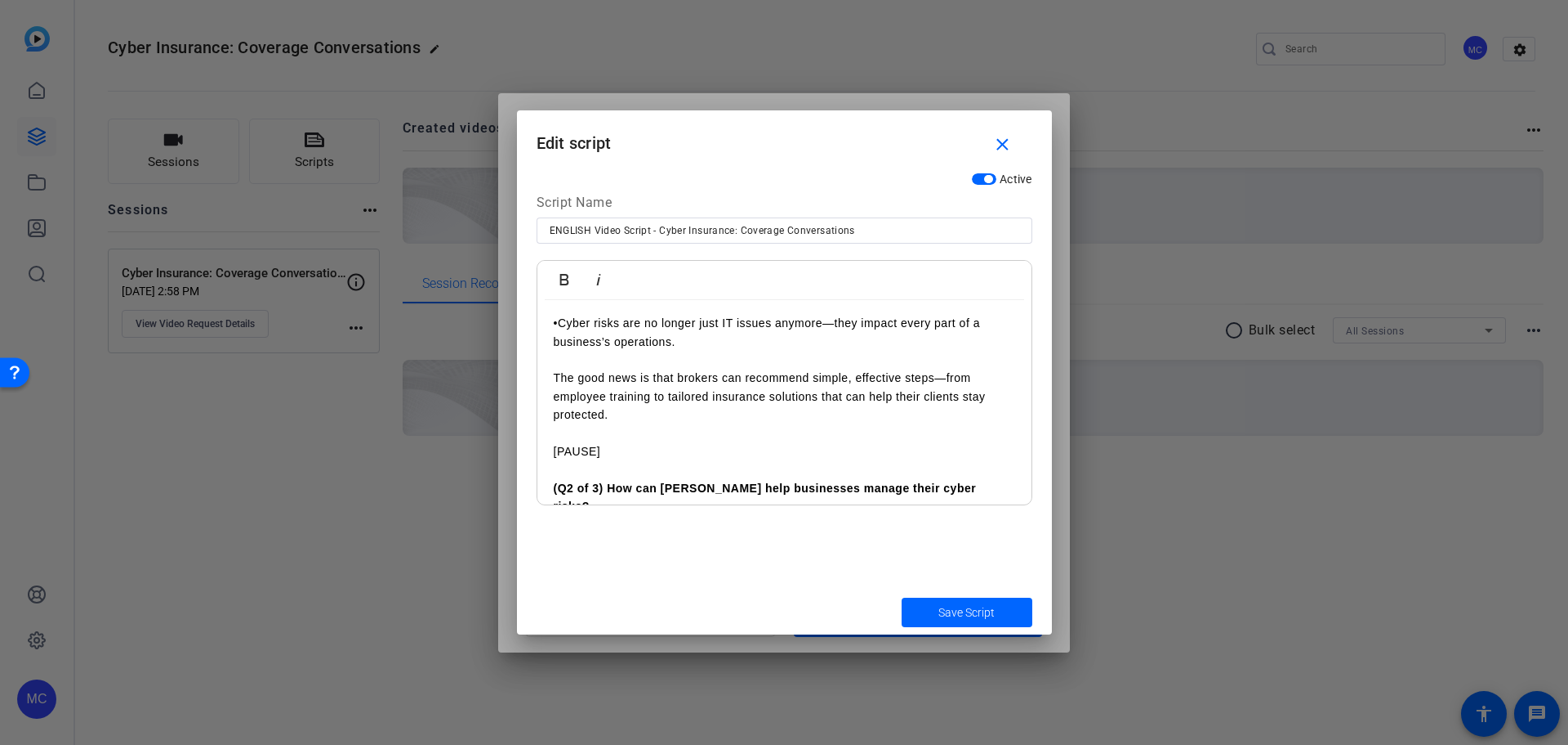
scroll to position [4157, 0]
click at [729, 342] on p "•Cyber risks are no longer just IT issues anymore—they impact every part of a b…" at bounding box center [785, 331] width 462 height 37
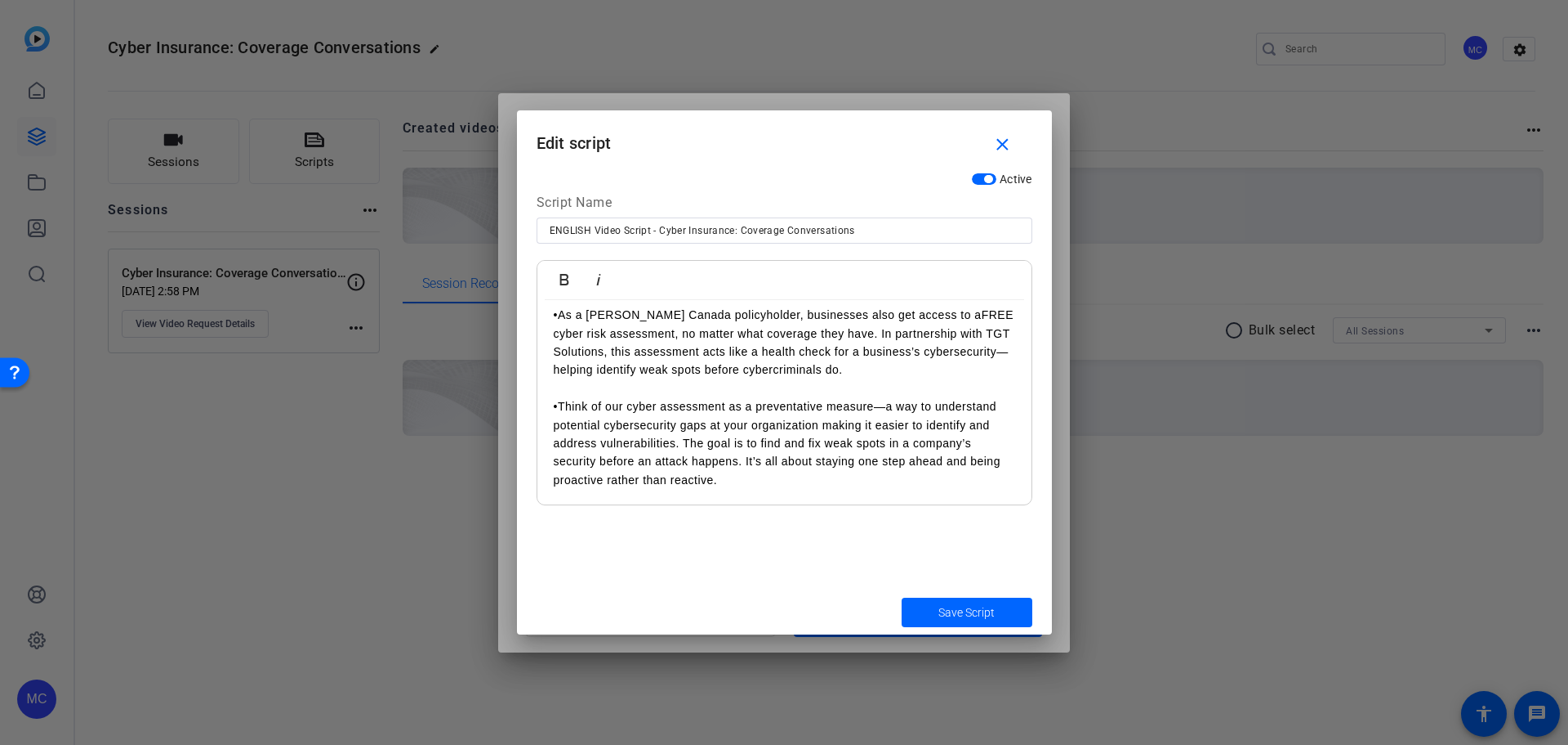
scroll to position [4732, 0]
click at [685, 422] on p "•Think of our cyber assessment as a preventative measure—a way to understand po…" at bounding box center [785, 442] width 462 height 91
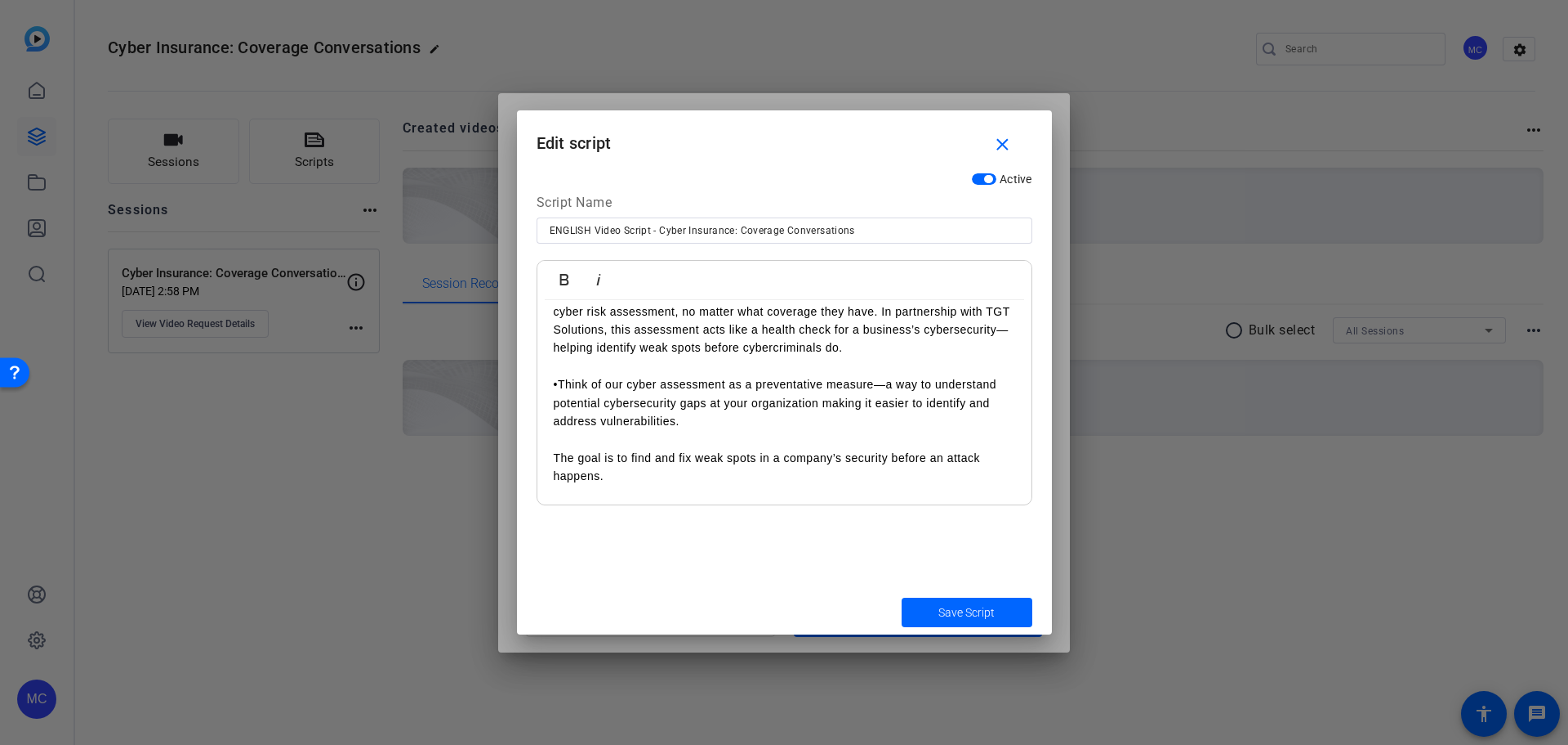
scroll to position [4787, 0]
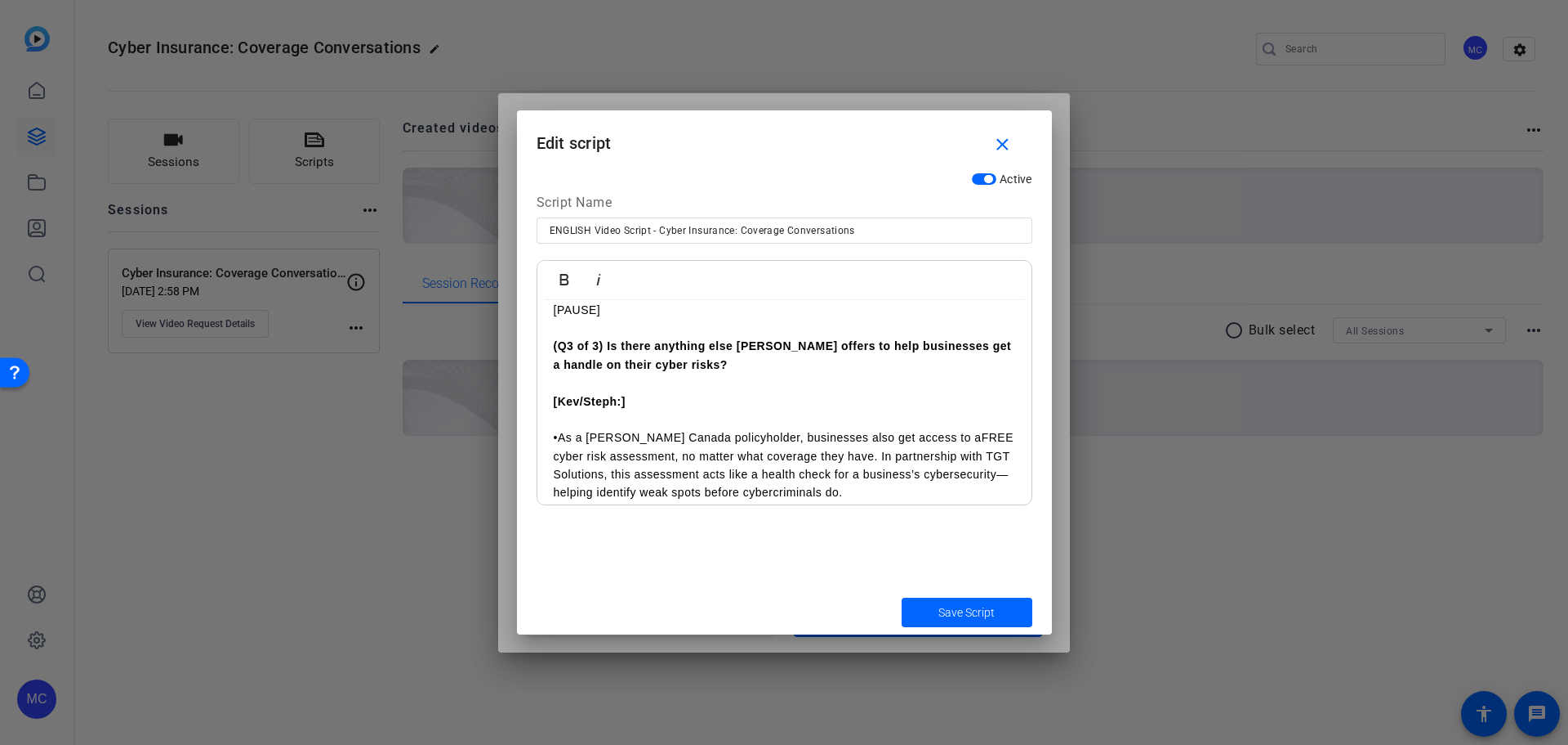
scroll to position [4012, 0]
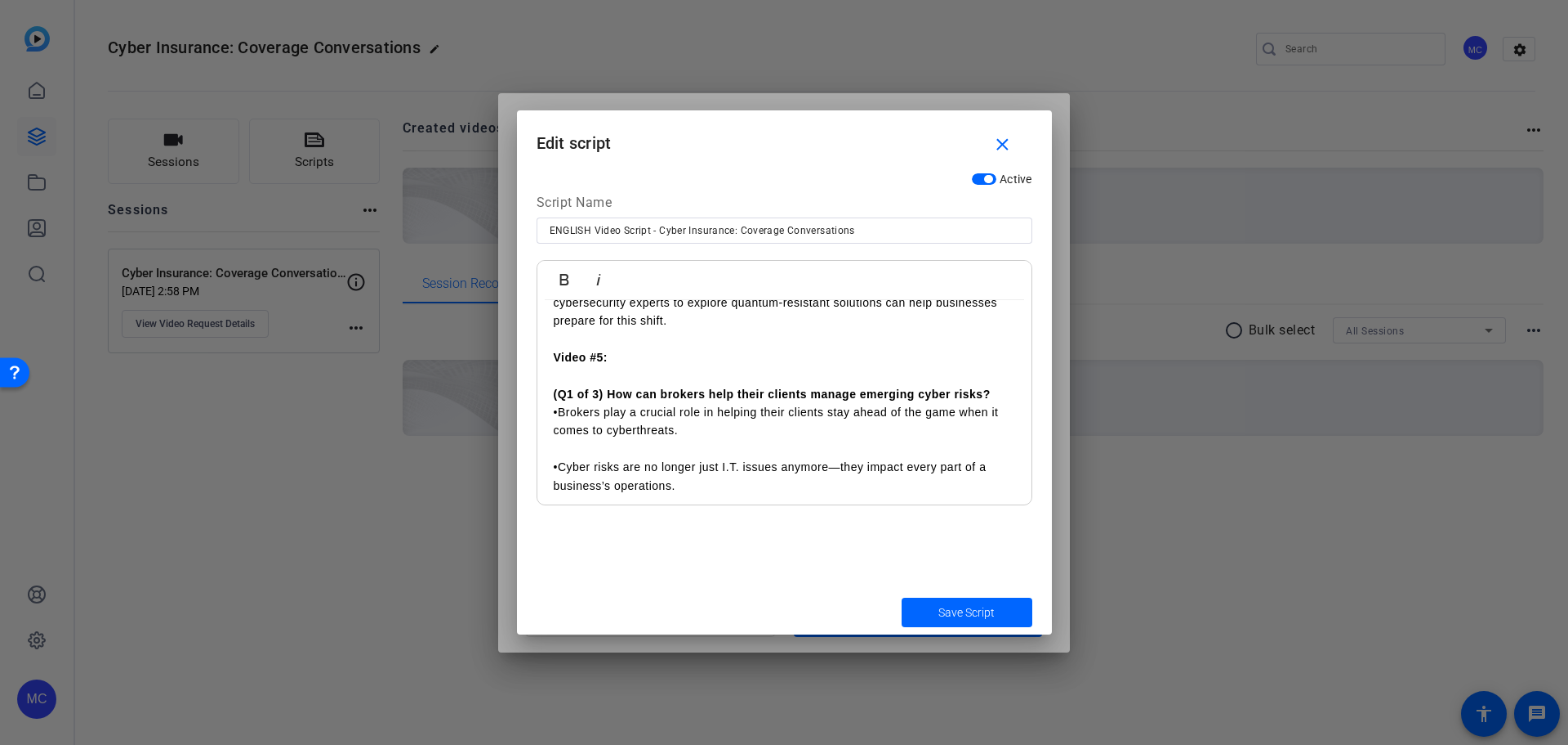
click at [685, 330] on p "•Staying informed about emerging encryption standards and working with cybersec…" at bounding box center [785, 302] width 462 height 55
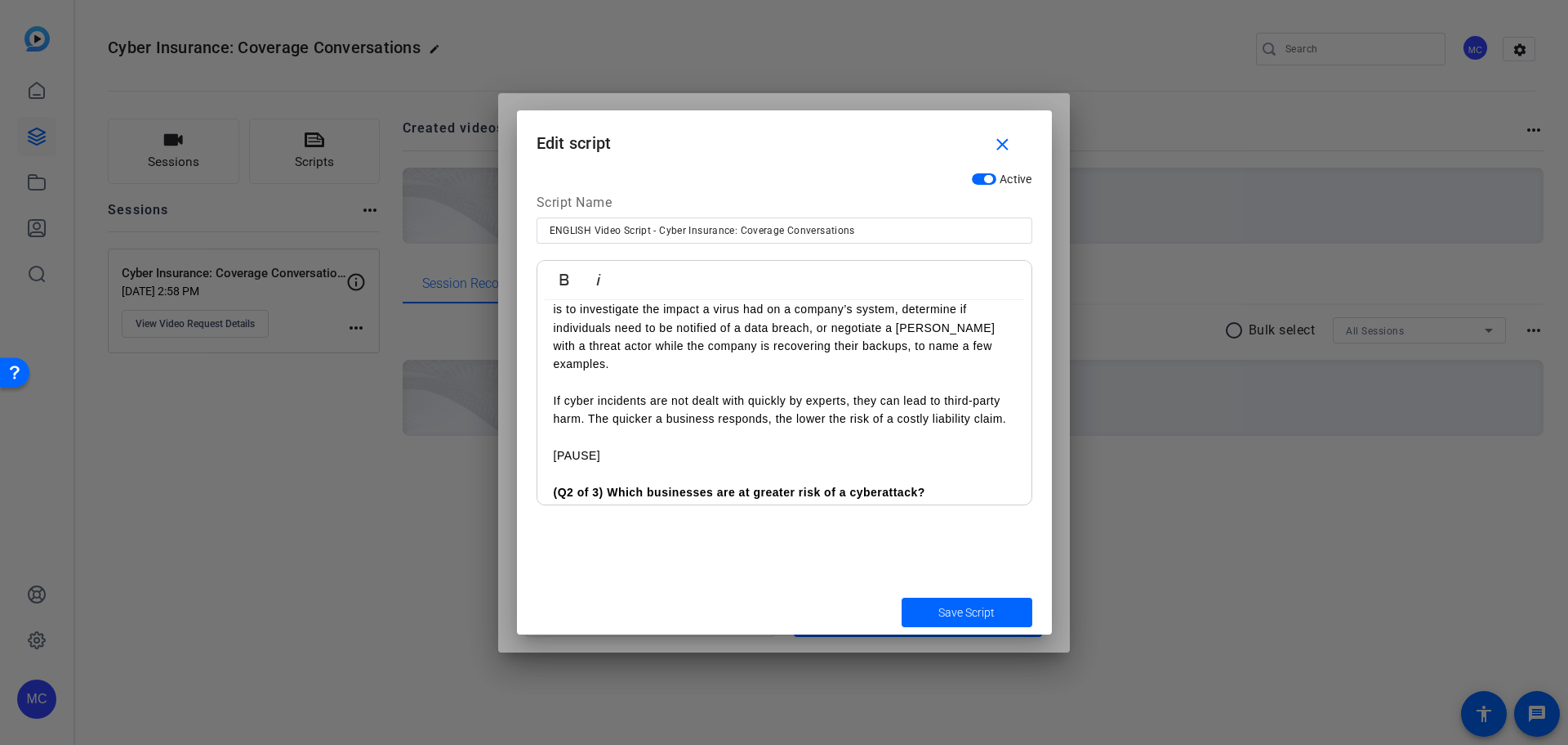
scroll to position [409, 0]
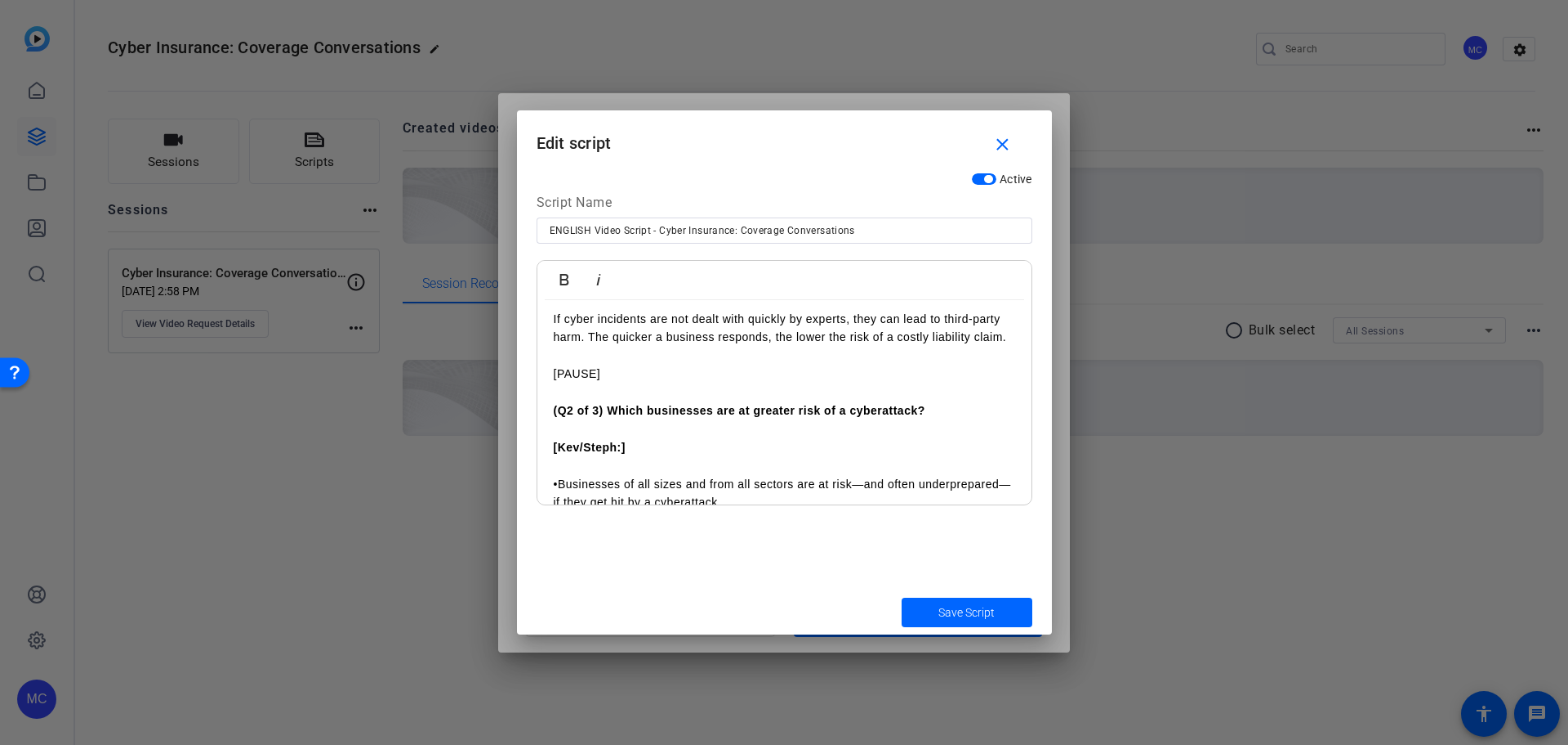
click at [611, 334] on p "If cyber incidents are not dealt with quickly by experts, they can lead to thir…" at bounding box center [785, 328] width 462 height 37
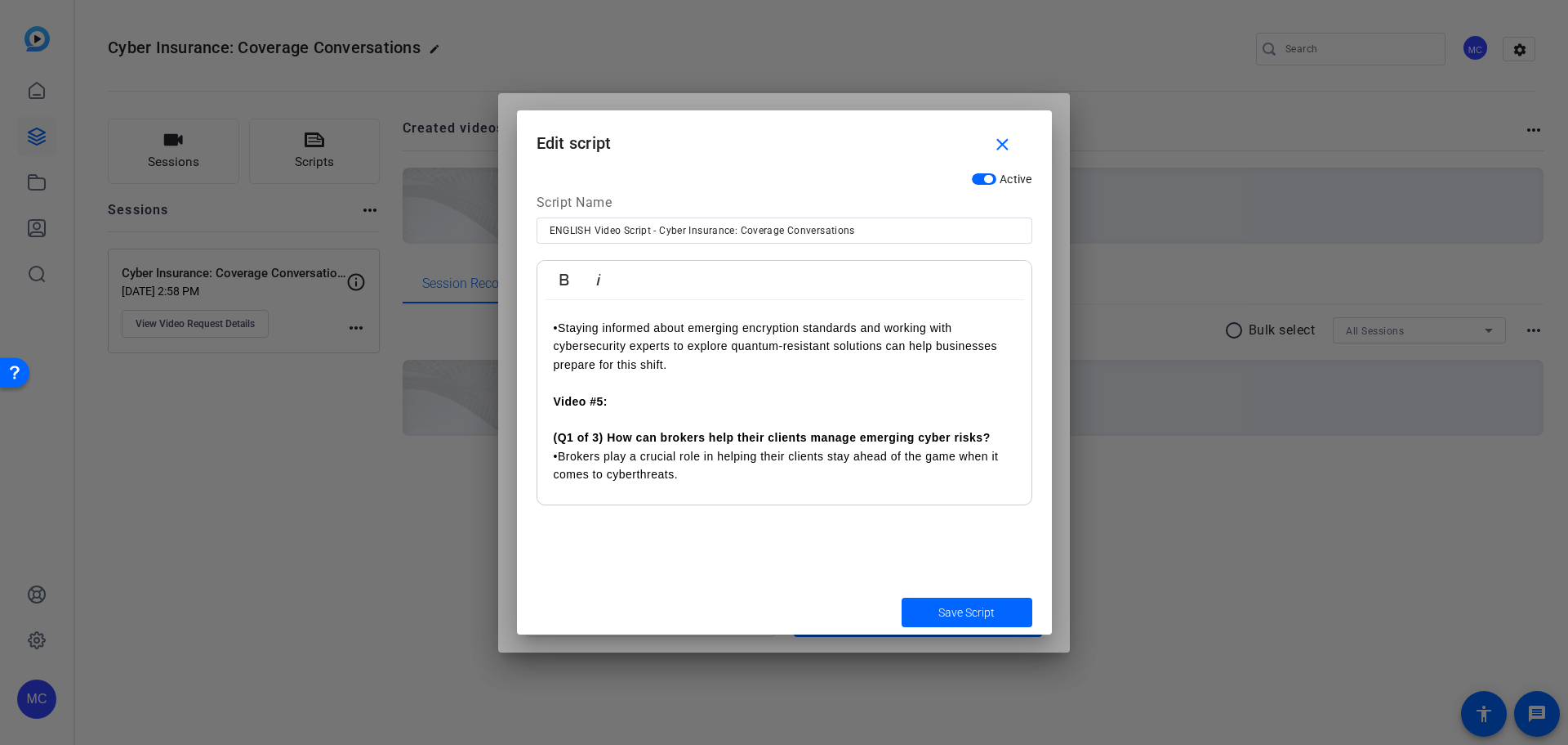
scroll to position [4087, 0]
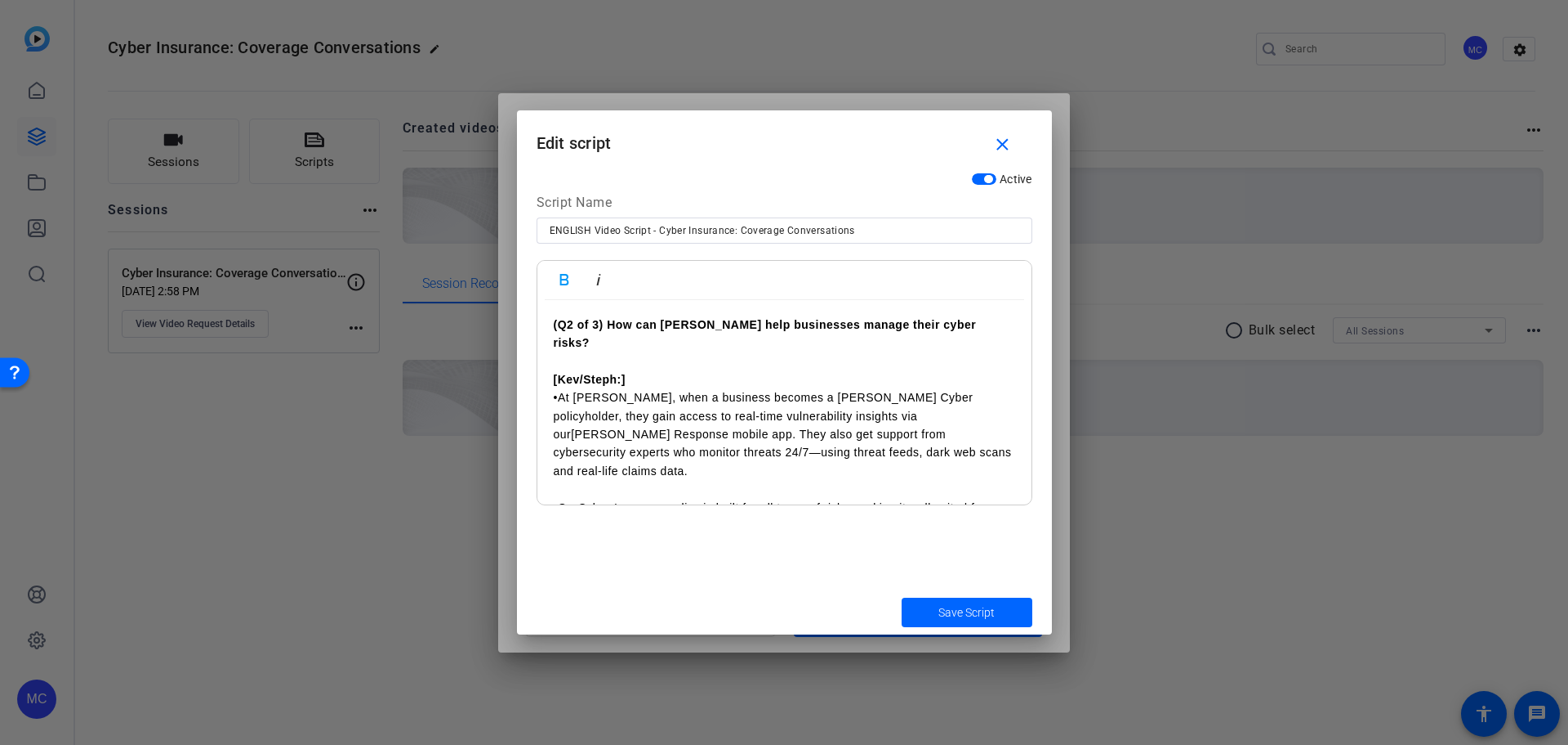
scroll to position [4413, 0]
click at [687, 380] on p "​ [Kev/Steph:]" at bounding box center [785, 377] width 462 height 18
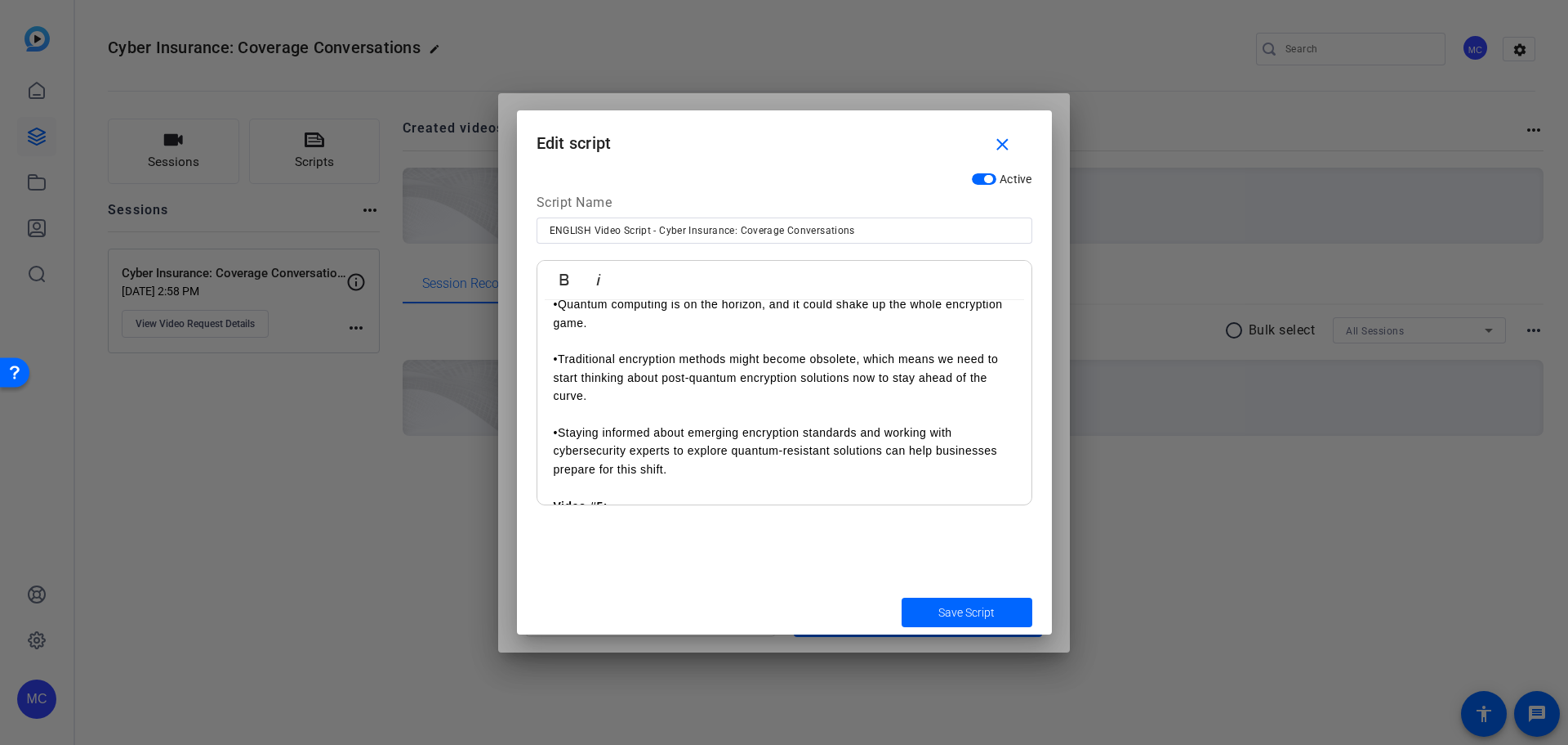
scroll to position [3935, 0]
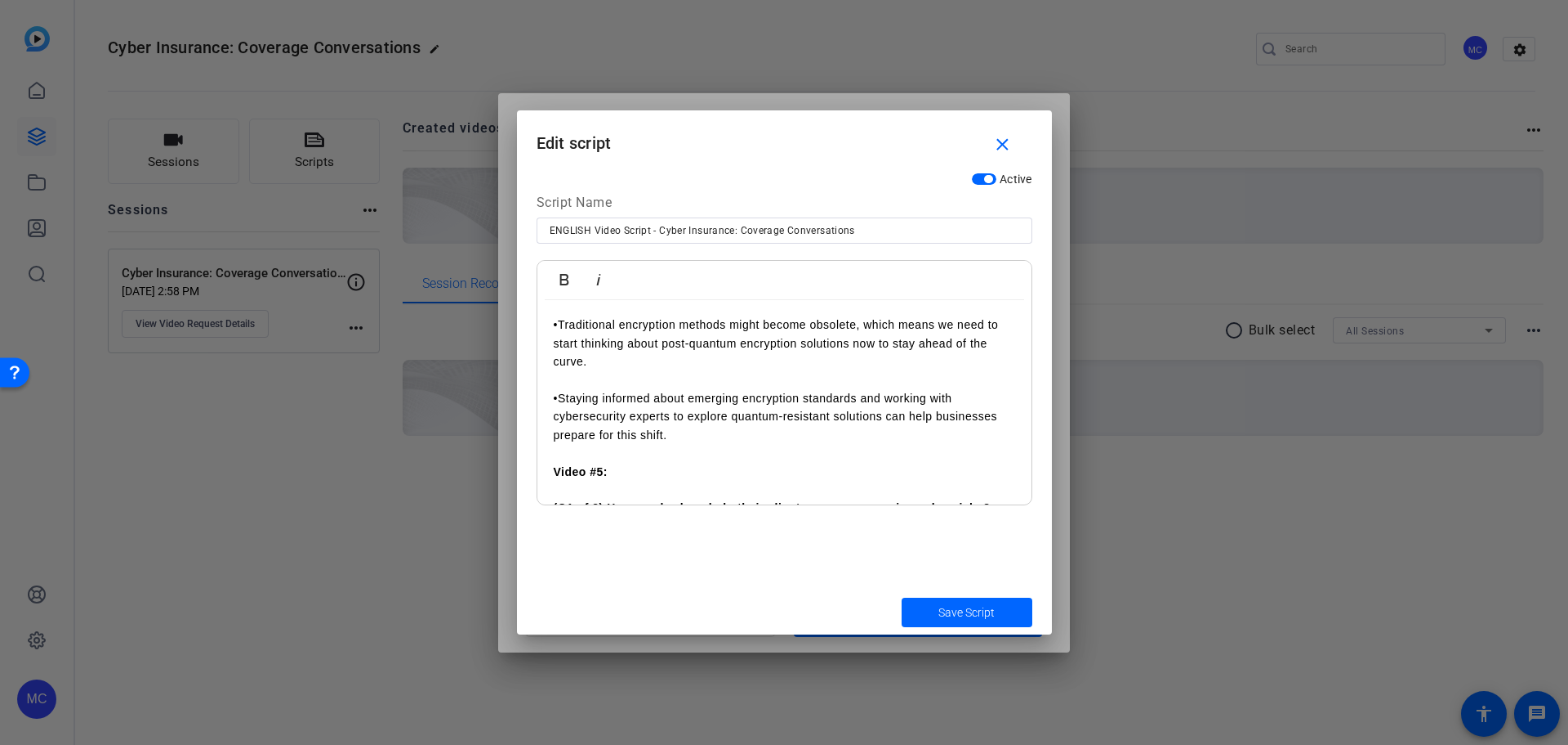
click at [685, 444] on p "•Staying informed about emerging encryption standards and working with cybersec…" at bounding box center [785, 416] width 462 height 55
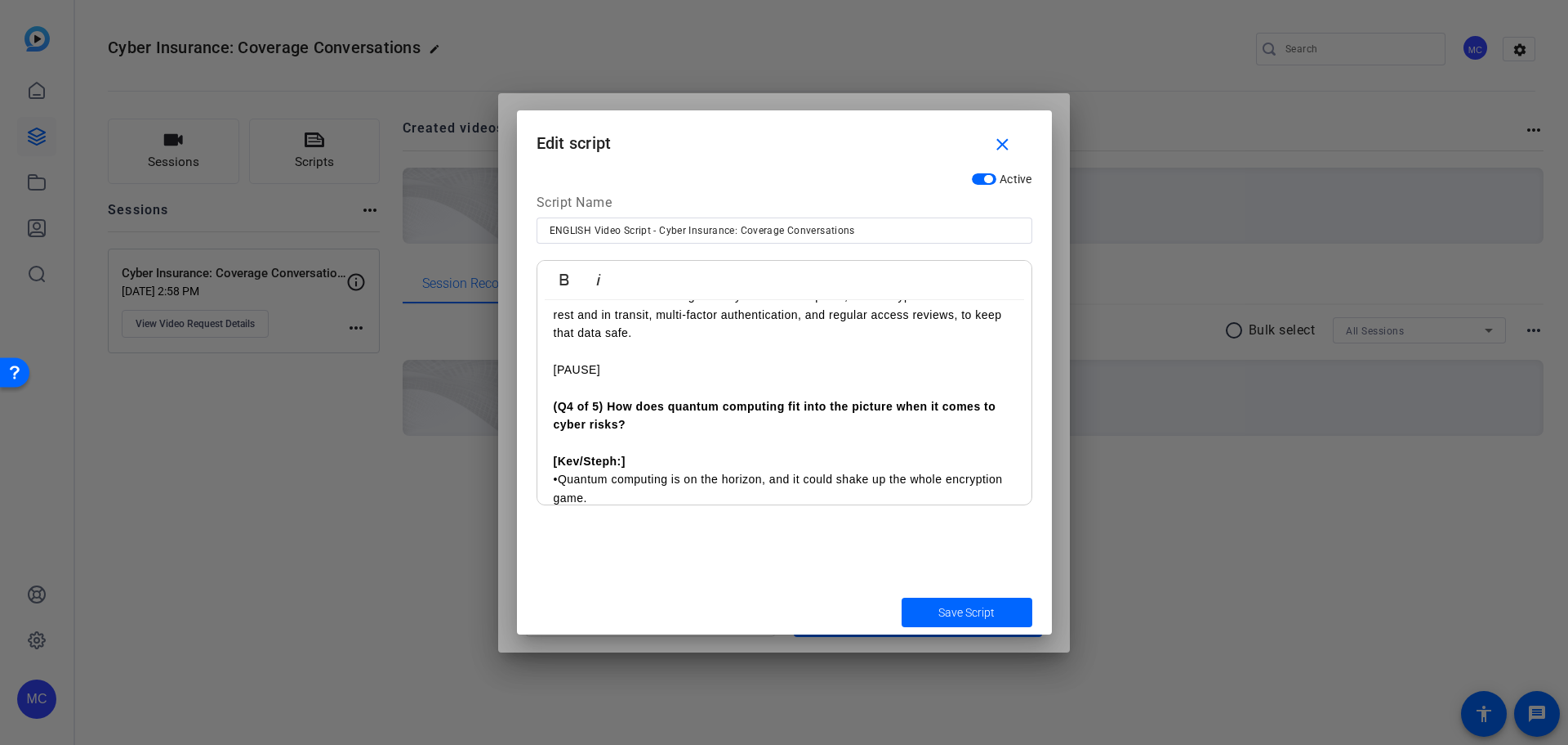
scroll to position [3723, 0]
drag, startPoint x: 618, startPoint y: 479, endPoint x: 530, endPoint y: 474, distance: 88.1
click at [530, 474] on div "Active Script Name ENGLISH Video Script - Cyber Insurance: Coverage Conversatio…" at bounding box center [784, 377] width 535 height 425
copy strong "[Kev/Steph:]"
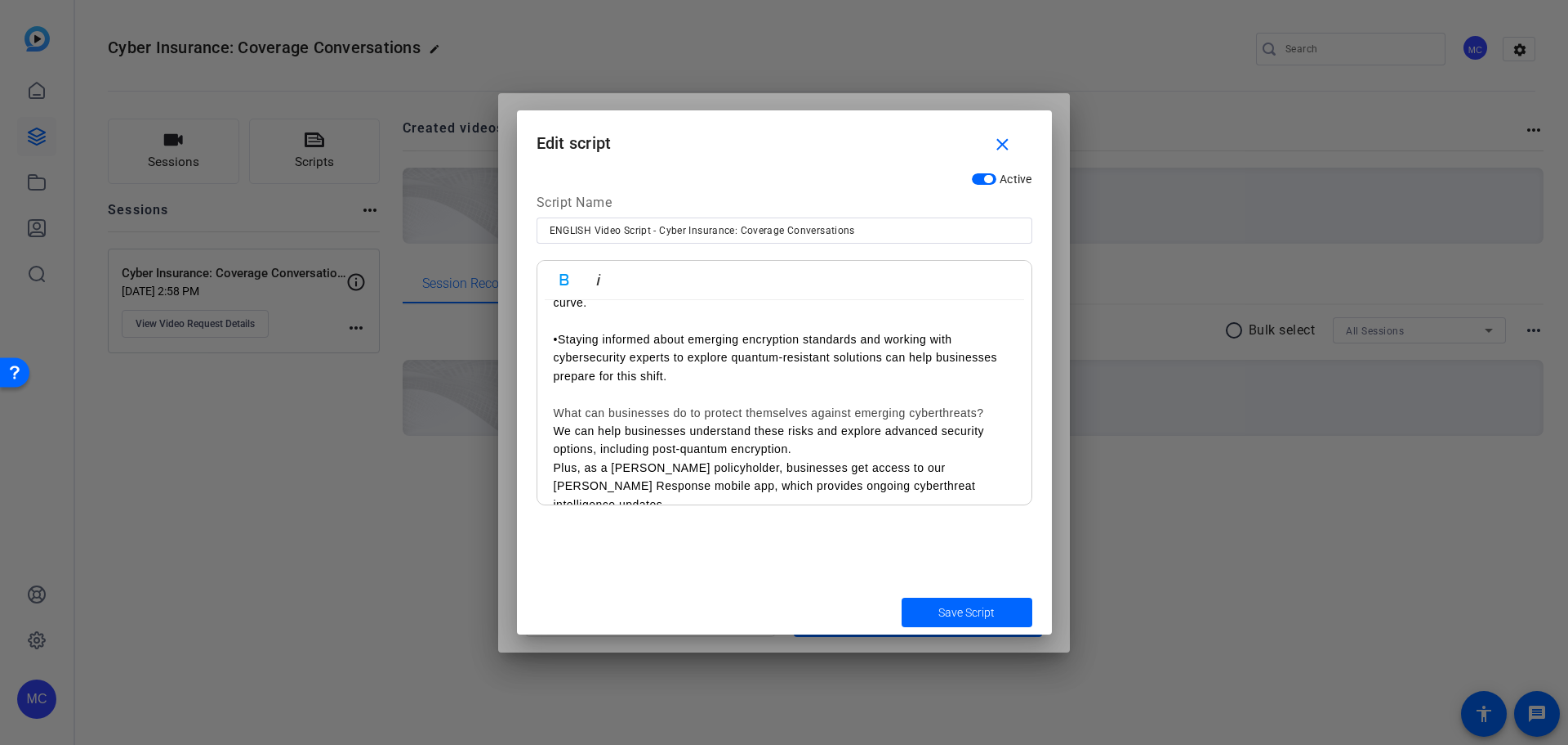
scroll to position [3968, 0]
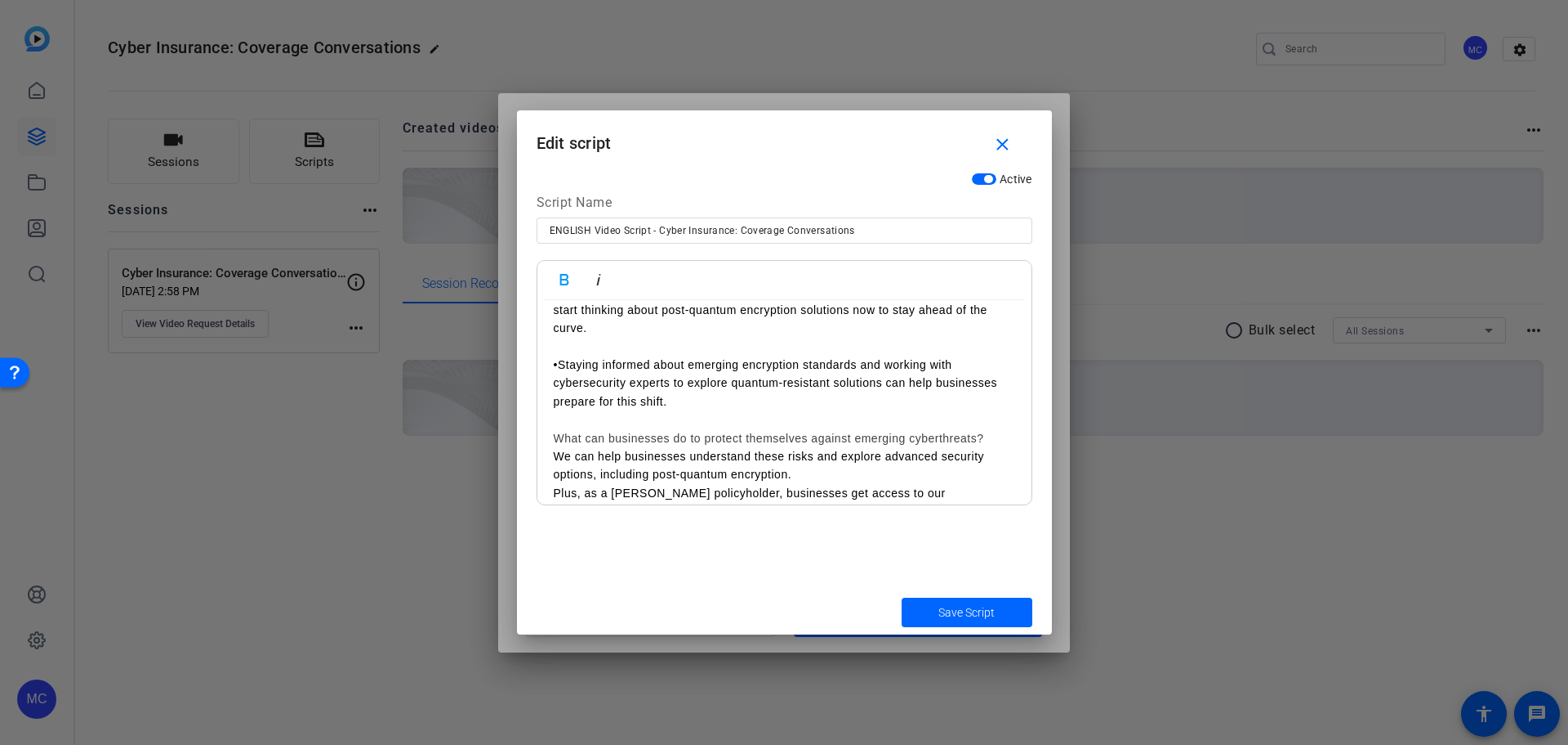
click at [988, 447] on h2 "What can businesses do to protect themselves against emerging cyberthreats?" at bounding box center [785, 438] width 462 height 18
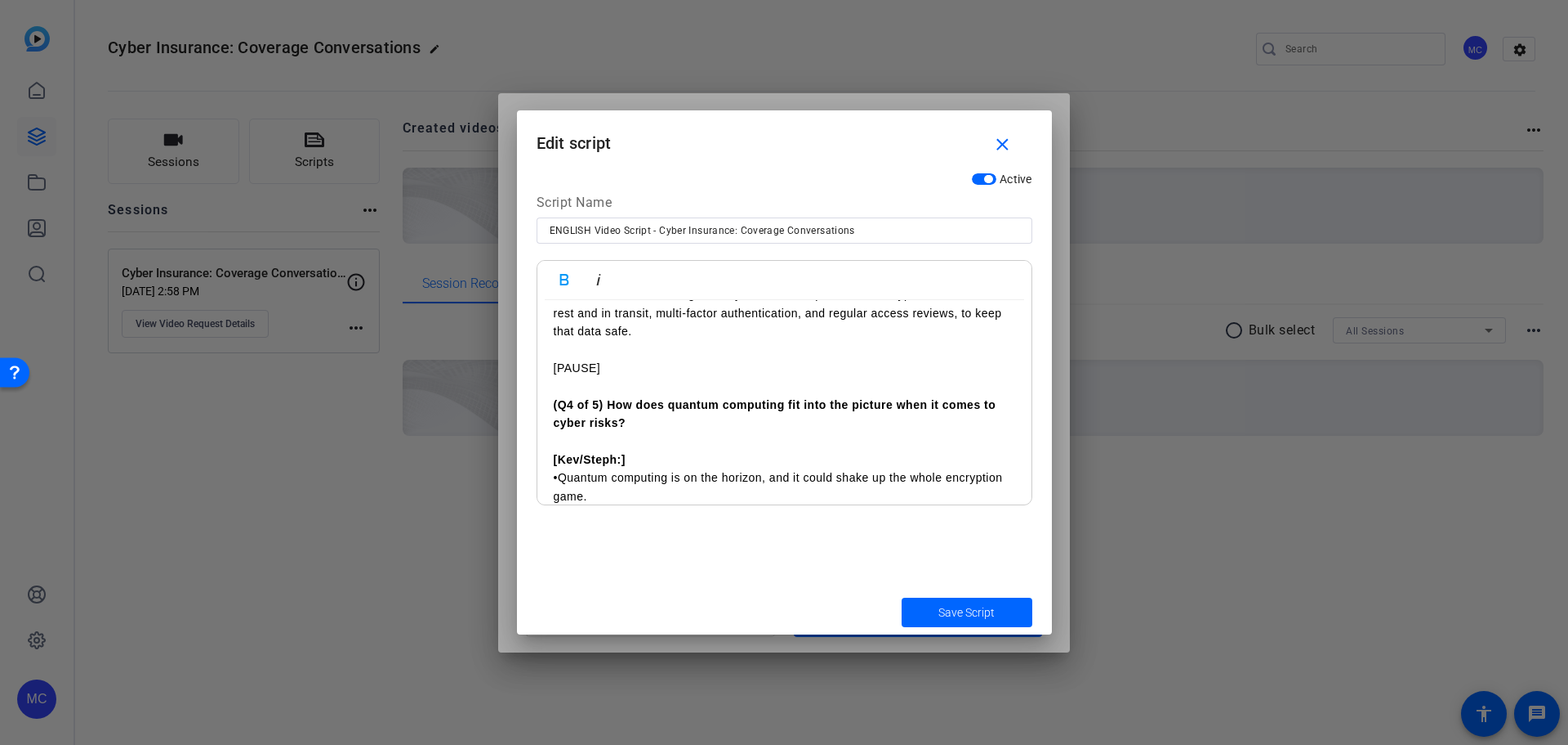
scroll to position [3723, 0]
drag, startPoint x: 551, startPoint y: 424, endPoint x: 605, endPoint y: 428, distance: 54.1
copy strong "(Q4 of 5)"
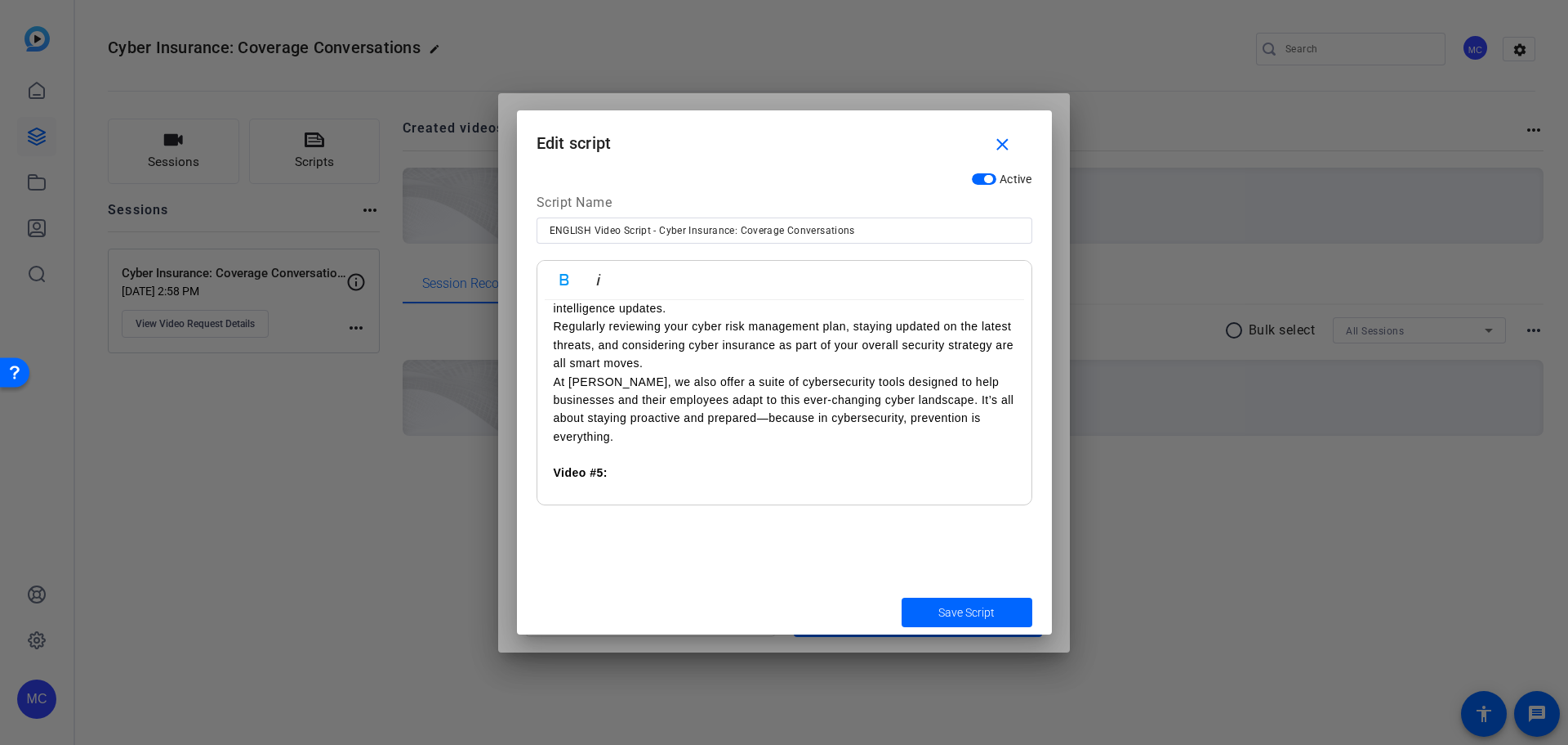
scroll to position [4050, 0]
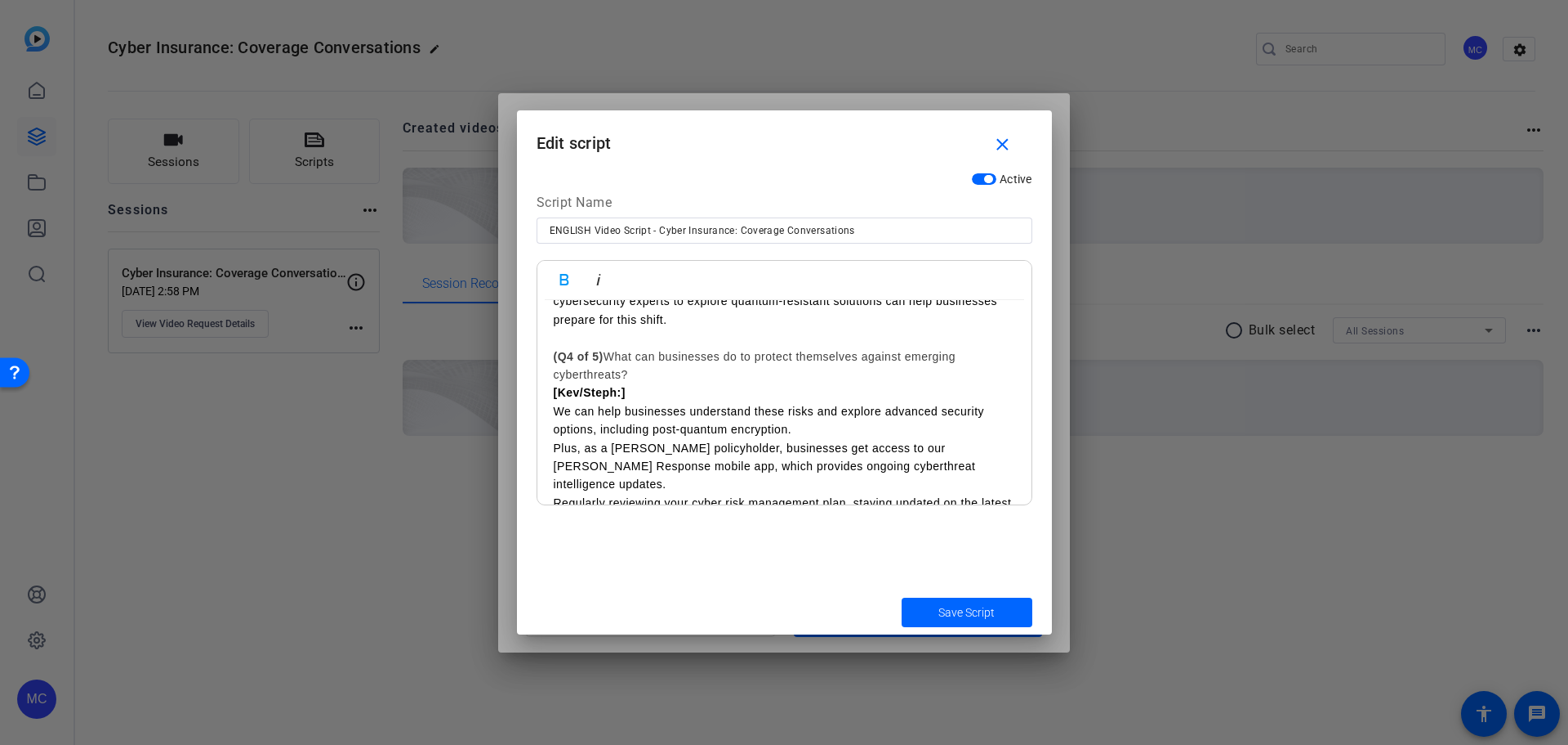
click at [591, 363] on strong "(Q4 of 5)" at bounding box center [579, 356] width 50 height 13
click at [666, 384] on h2 "(Q5 of 5) What can businesses do to protect themselves against emerging cyberth…" at bounding box center [785, 365] width 462 height 37
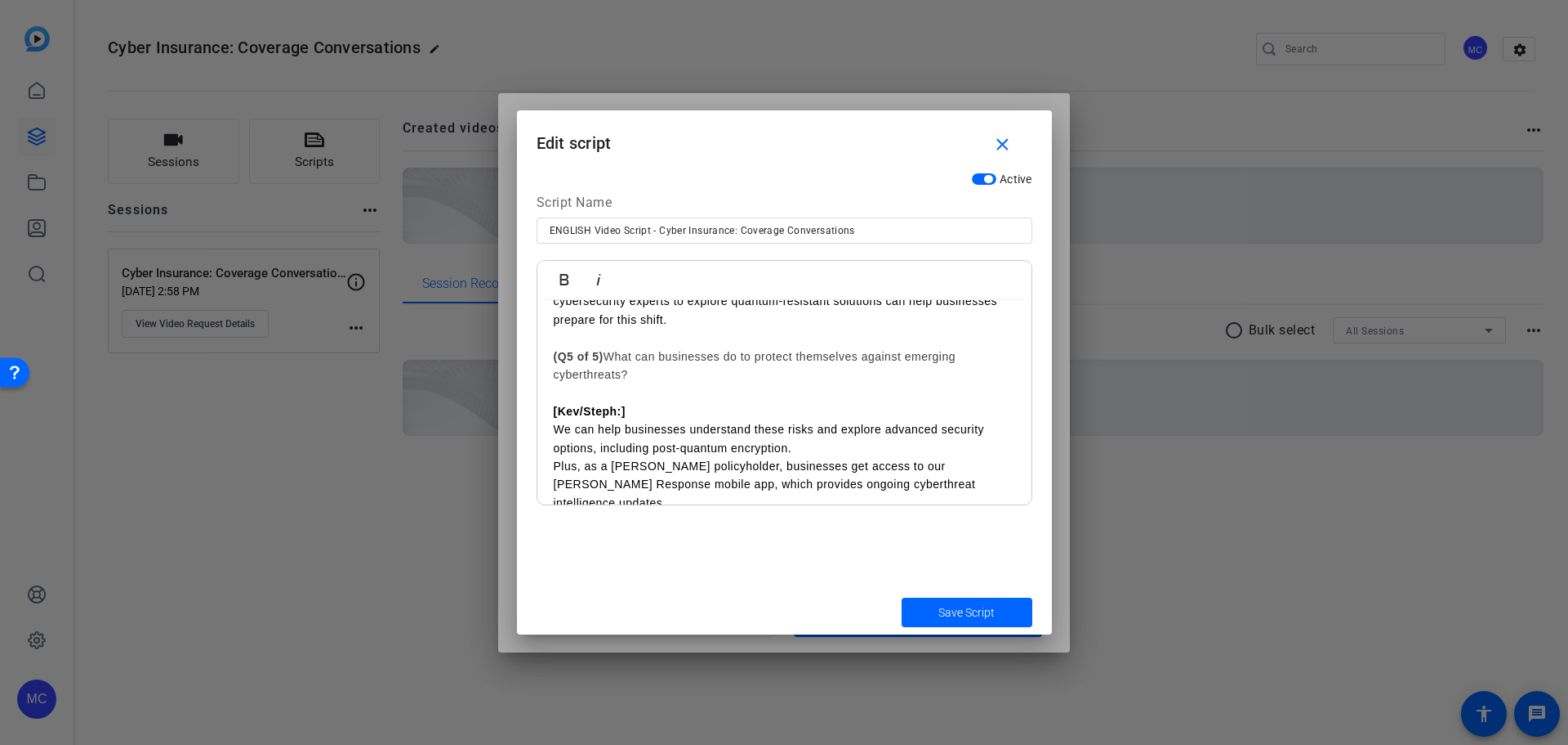
drag, startPoint x: 636, startPoint y: 386, endPoint x: 609, endPoint y: 368, distance: 32.4
click at [609, 368] on h2 "(Q5 of 5) What can businesses do to protect themselves against emerging cyberth…" at bounding box center [785, 365] width 462 height 37
click at [567, 273] on icon "button" at bounding box center [565, 280] width 20 height 20
click at [796, 439] on p "We can help businesses understand these risks and explore advanced security opt…" at bounding box center [785, 438] width 462 height 37
click at [806, 457] on p "We can help businesses understand these risks and explore advanced security opt…" at bounding box center [785, 438] width 462 height 37
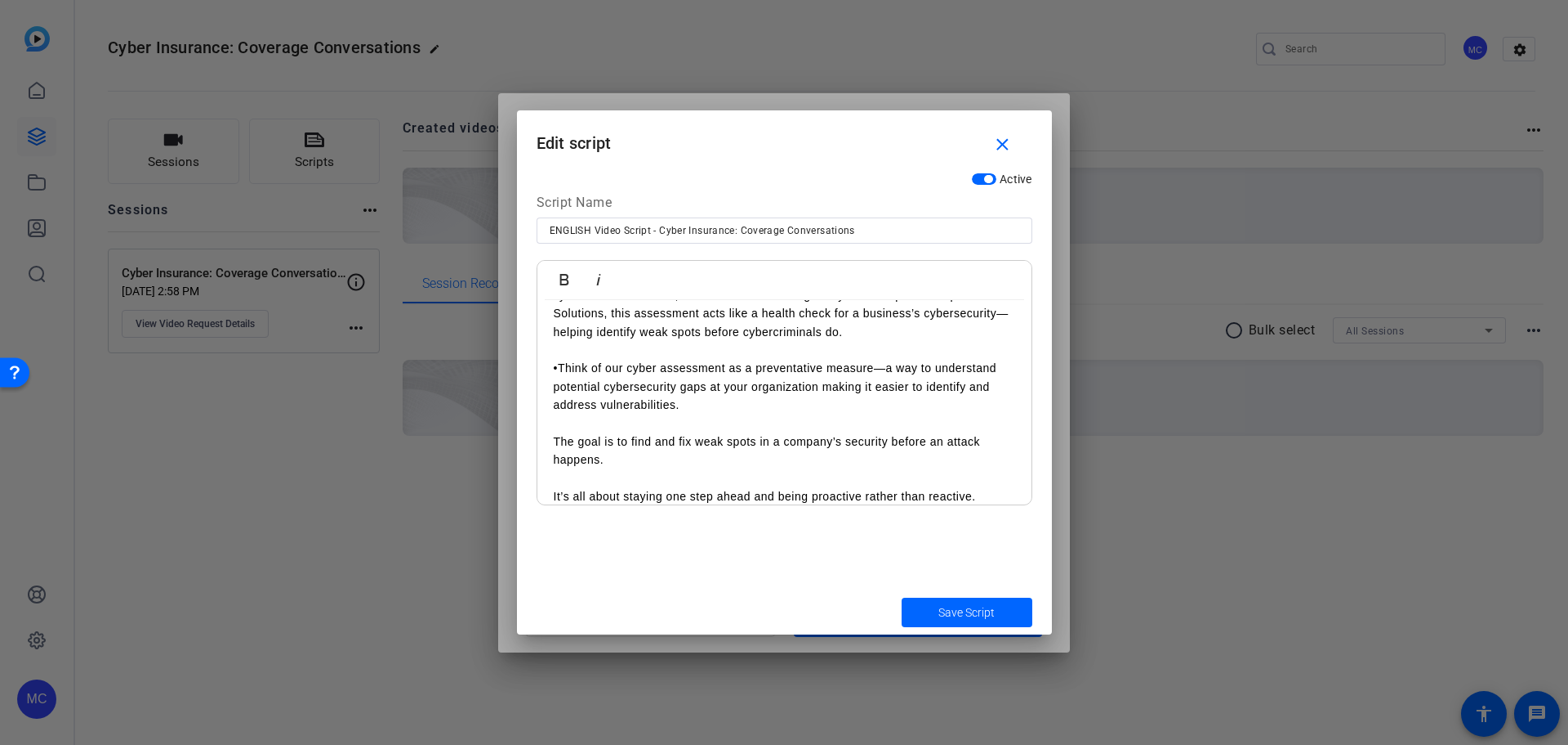
scroll to position [5264, 0]
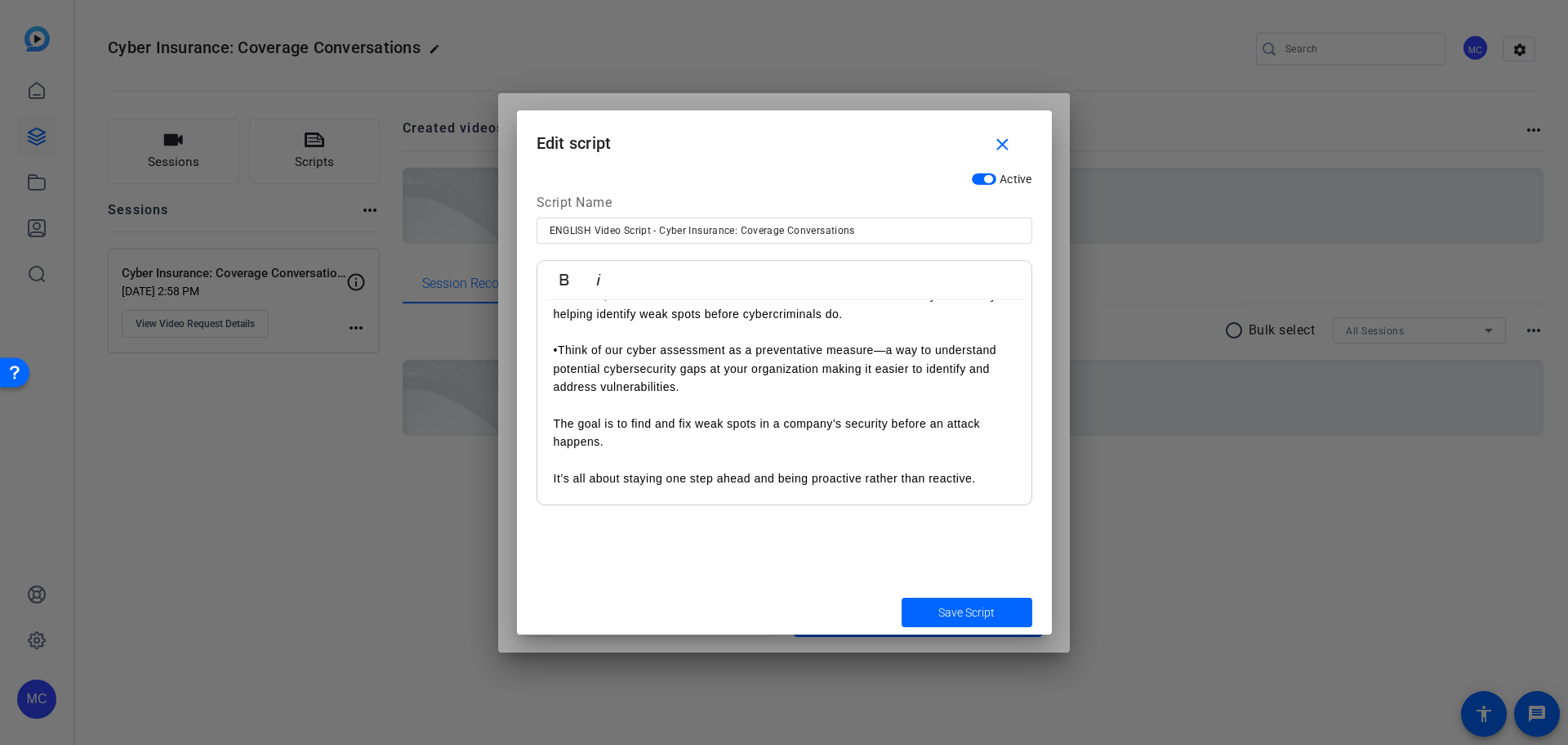
click at [968, 610] on span "Save Script" at bounding box center [966, 613] width 57 height 17
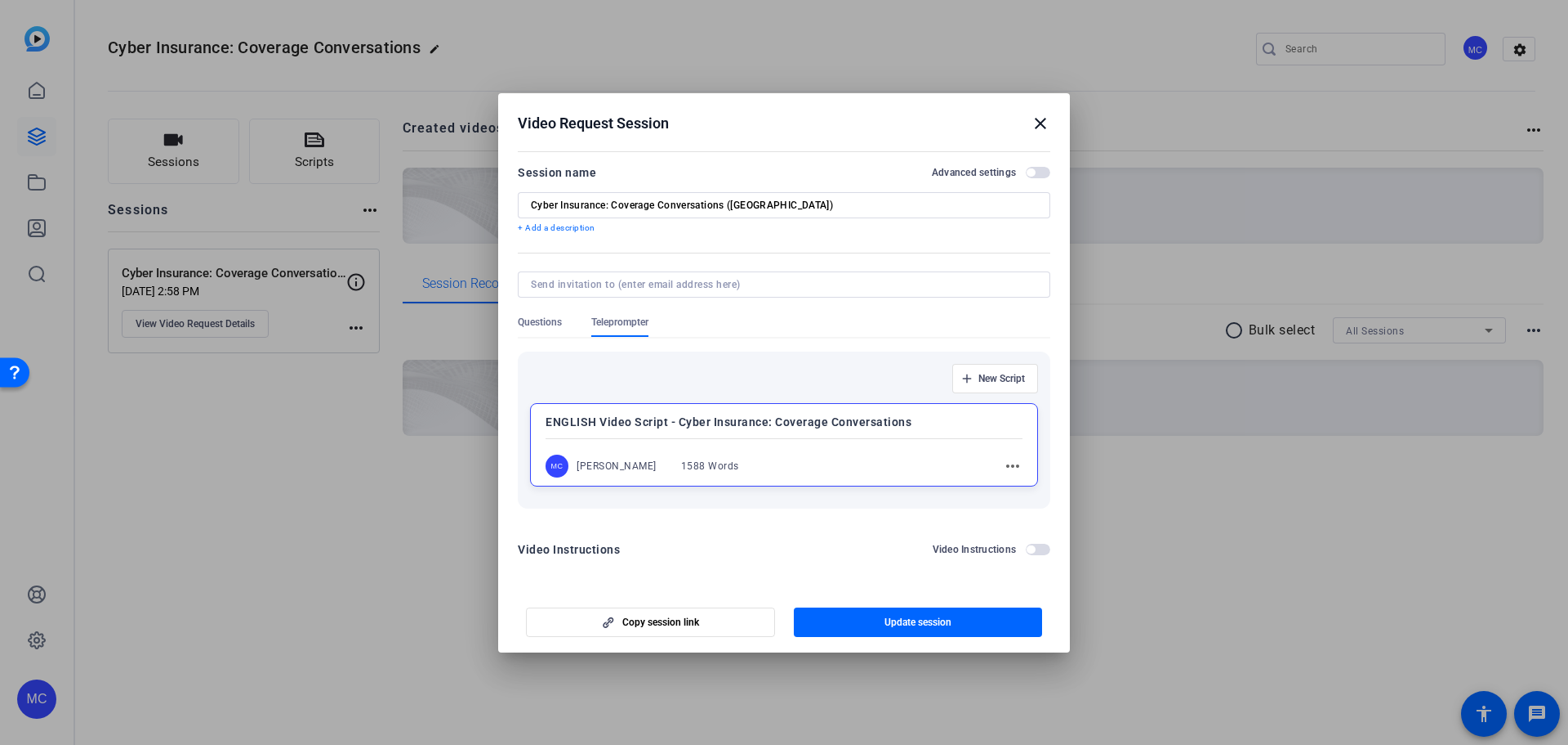
click at [1038, 121] on mat-icon "close" at bounding box center [1040, 123] width 20 height 20
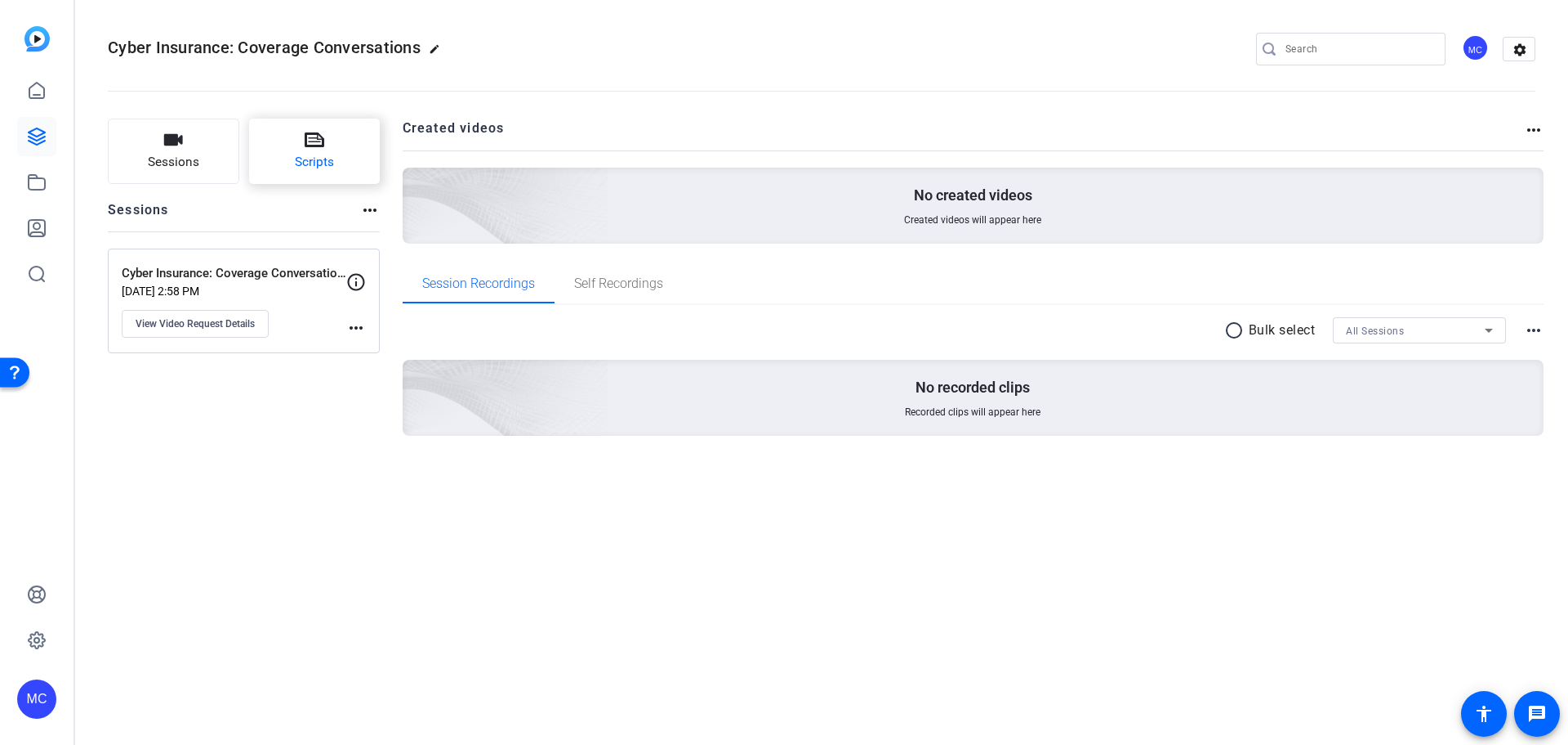
click at [321, 148] on icon at bounding box center [315, 140] width 20 height 20
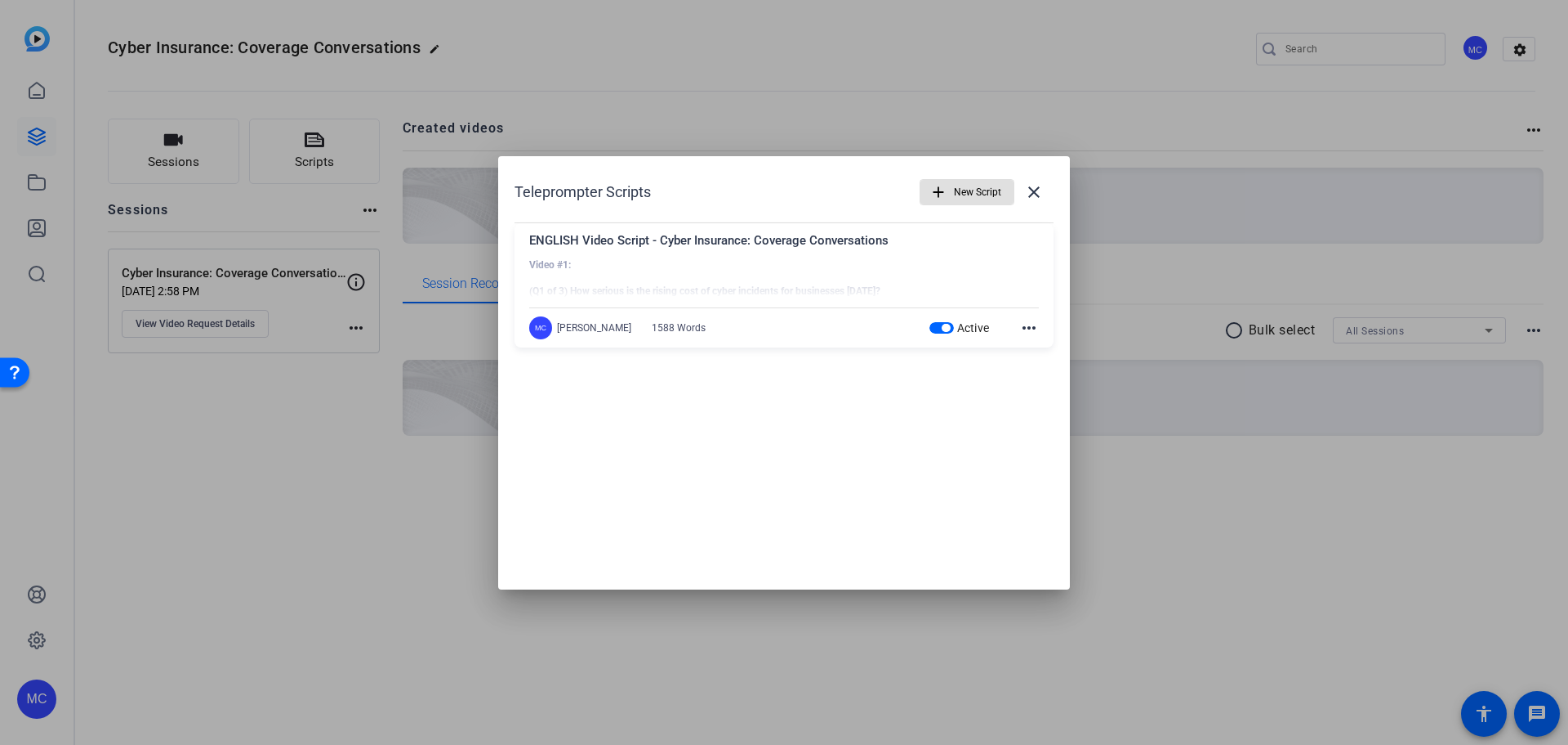
click at [769, 269] on div at bounding box center [784, 279] width 510 height 41
click at [772, 265] on div at bounding box center [784, 279] width 510 height 41
click at [777, 263] on div at bounding box center [784, 279] width 510 height 41
click at [582, 330] on div "[PERSON_NAME]" at bounding box center [594, 328] width 74 height 13
click at [1033, 325] on mat-icon "more_horiz" at bounding box center [1029, 328] width 20 height 20
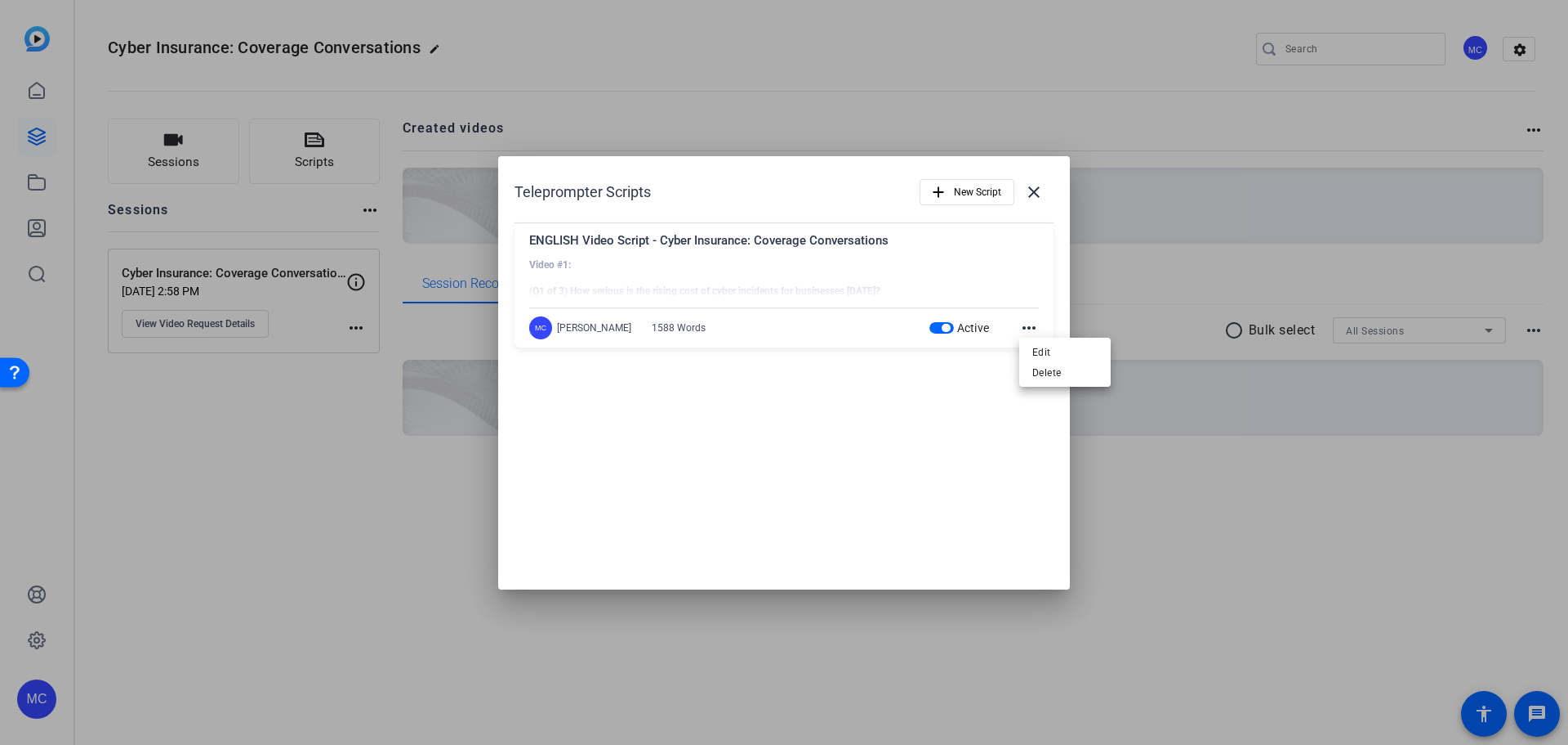
click at [922, 274] on div at bounding box center [784, 372] width 1568 height 745
click at [295, 456] on div at bounding box center [784, 372] width 1568 height 745
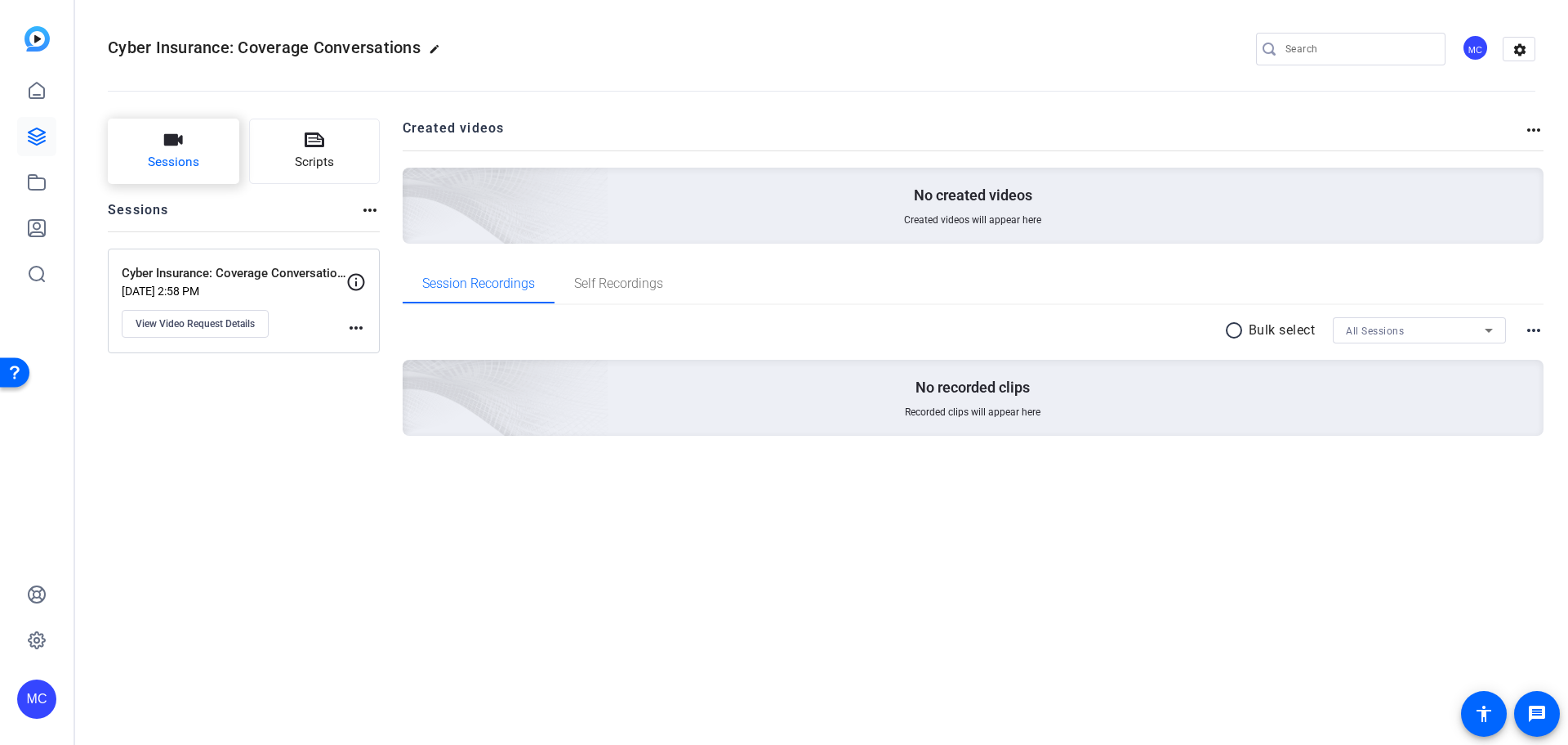
click at [216, 157] on button "Sessions" at bounding box center [173, 151] width 131 height 66
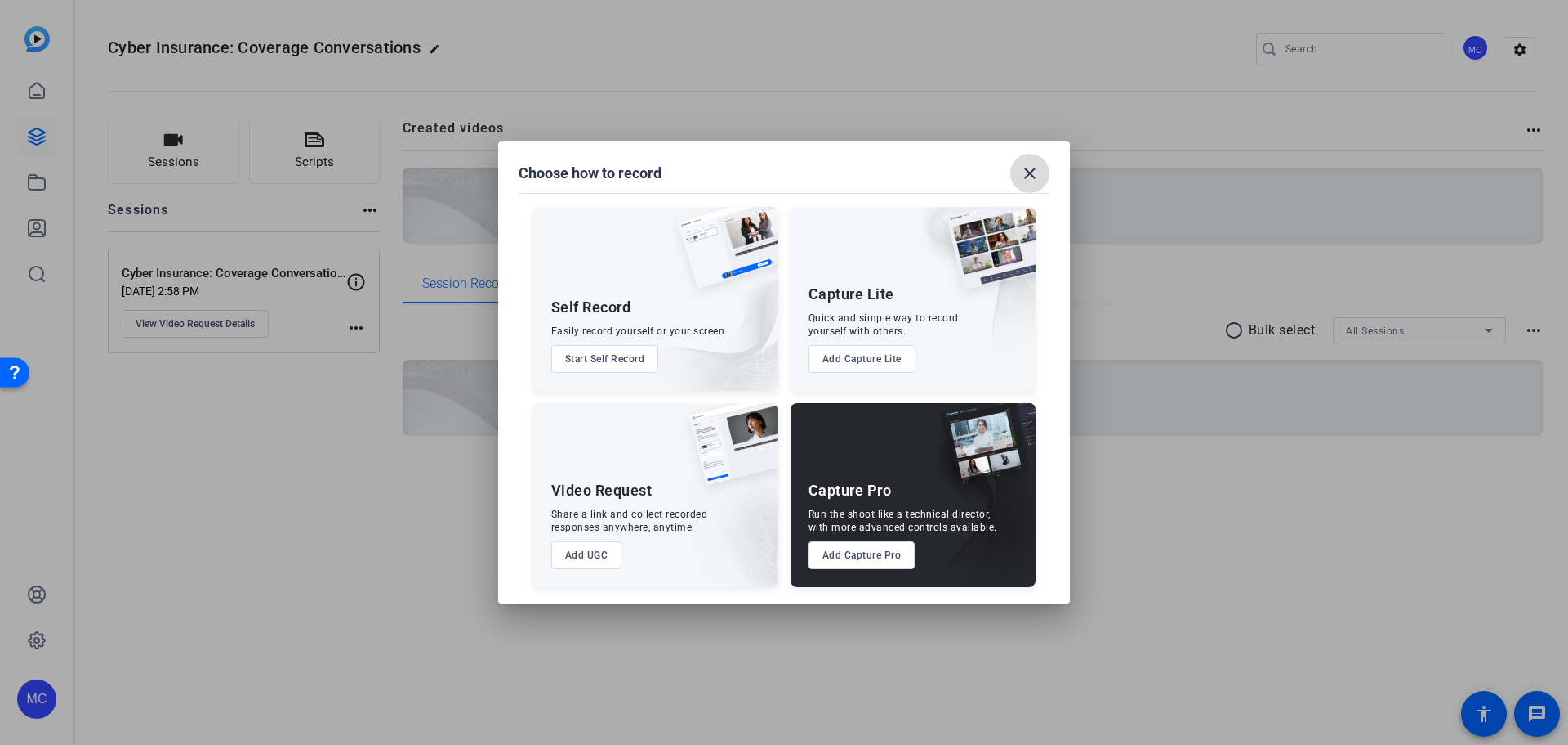
click at [1031, 174] on mat-icon "close" at bounding box center [1030, 174] width 20 height 20
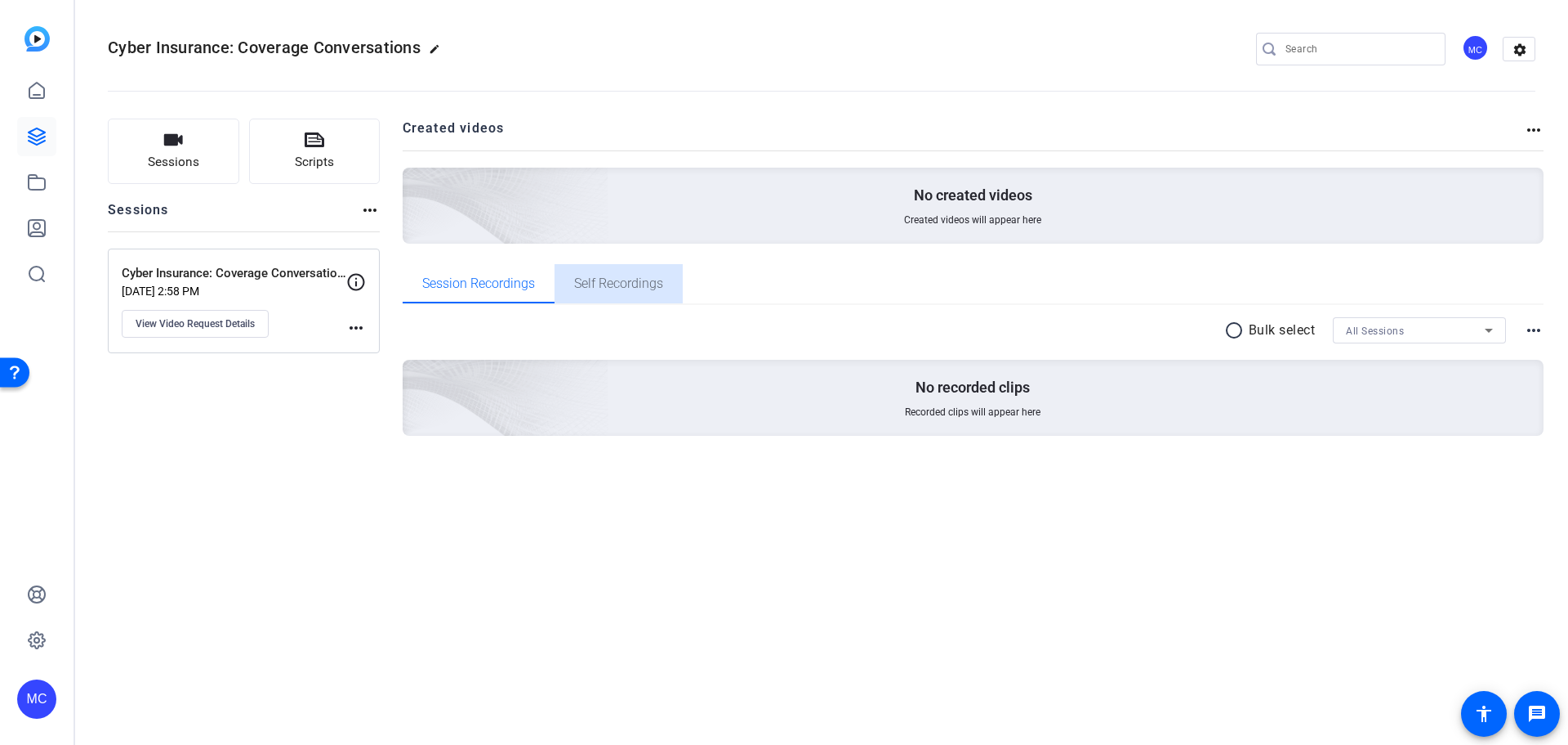
click at [645, 286] on span "Self Recordings" at bounding box center [619, 284] width 89 height 13
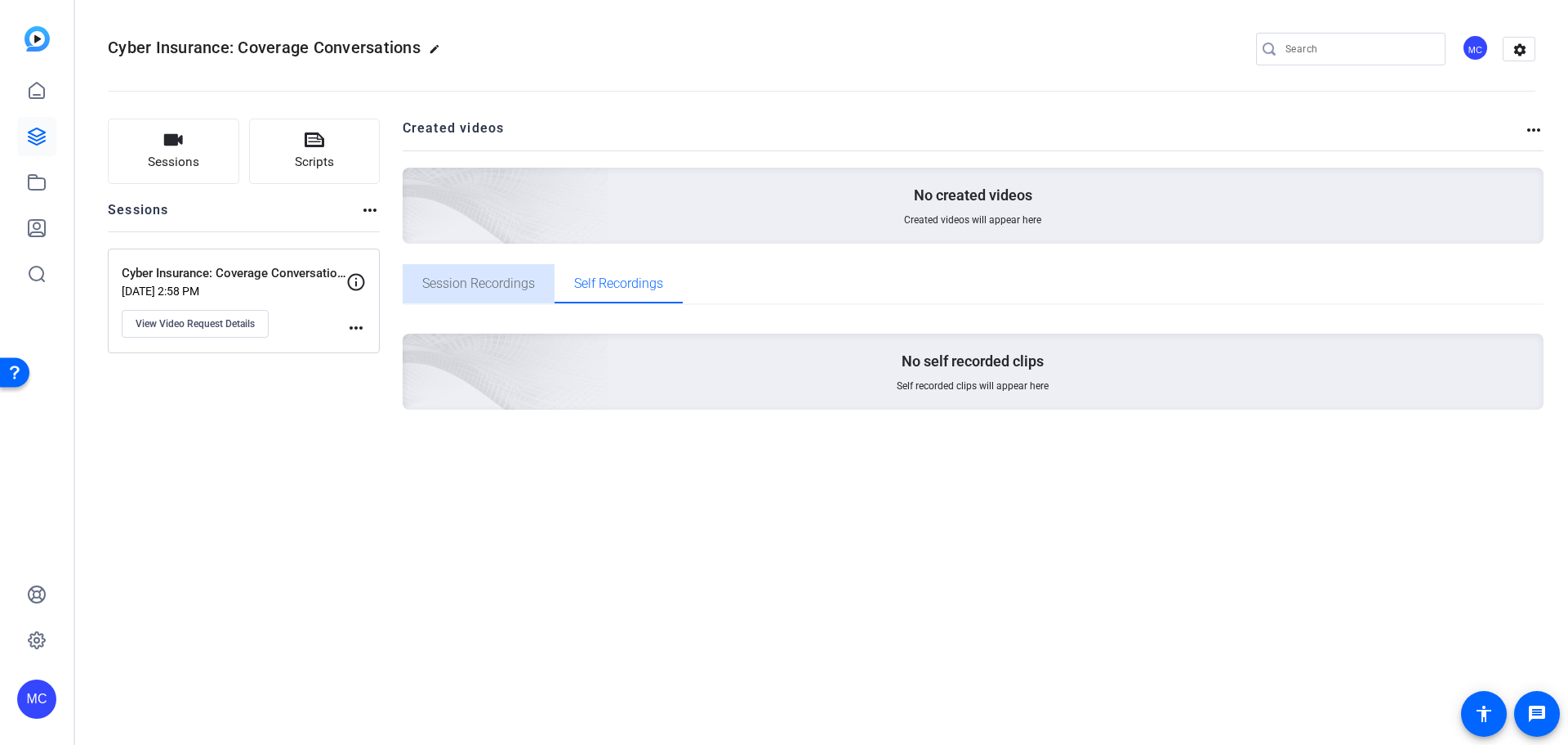
click at [524, 279] on span "Session Recordings" at bounding box center [478, 284] width 113 height 13
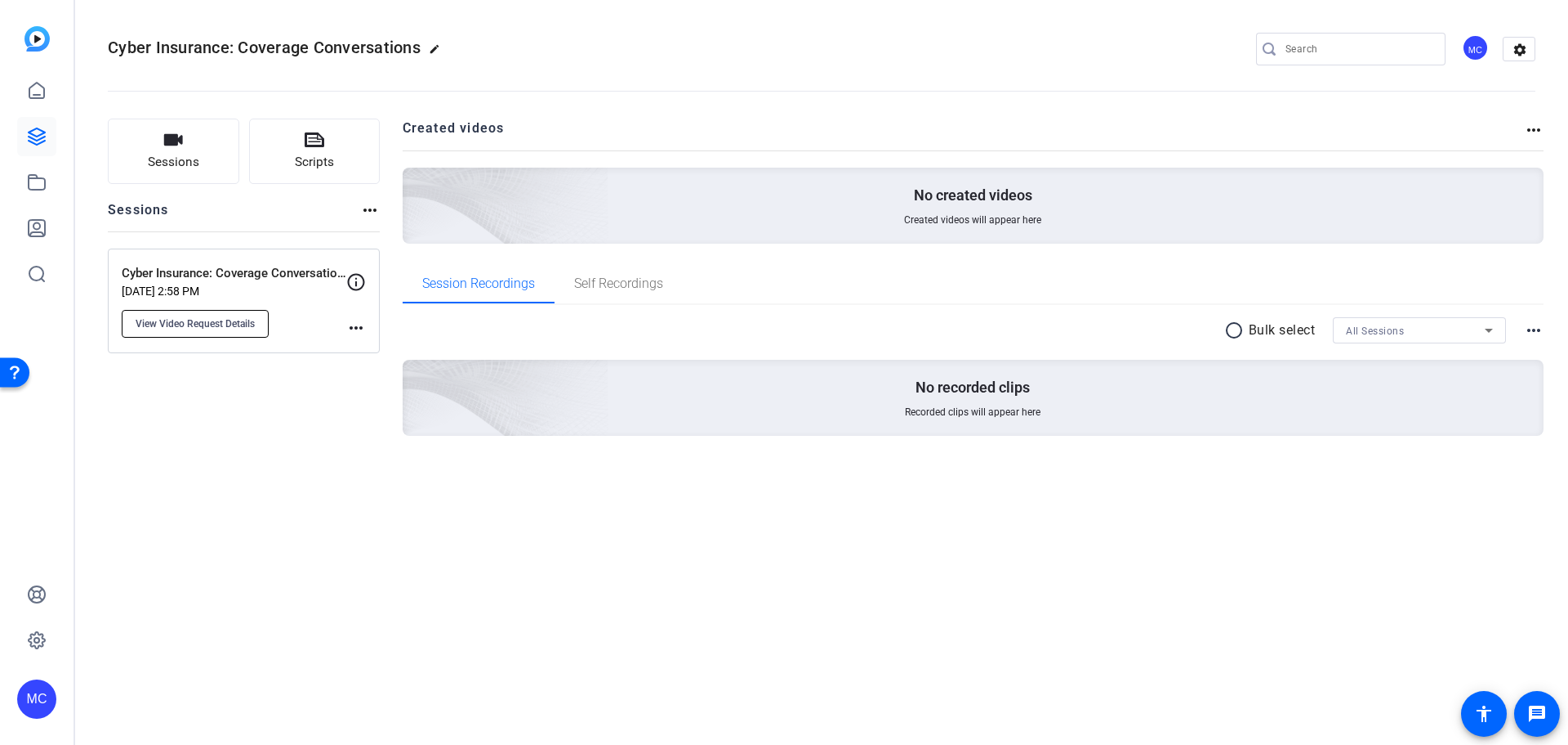
click at [191, 322] on span "View Video Request Details" at bounding box center [195, 324] width 119 height 13
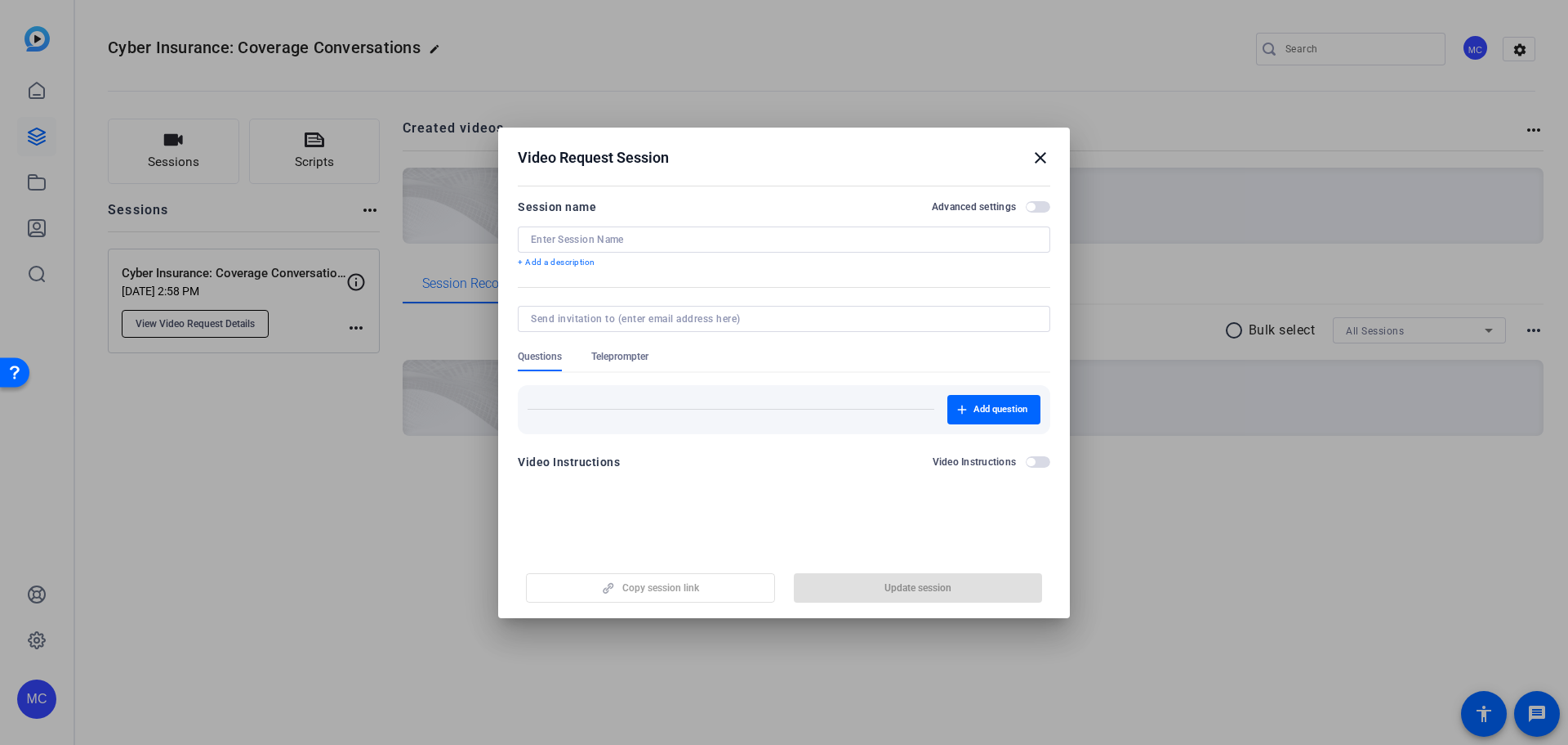
type input "Cyber Insurance: Coverage Conversations ([GEOGRAPHIC_DATA])"
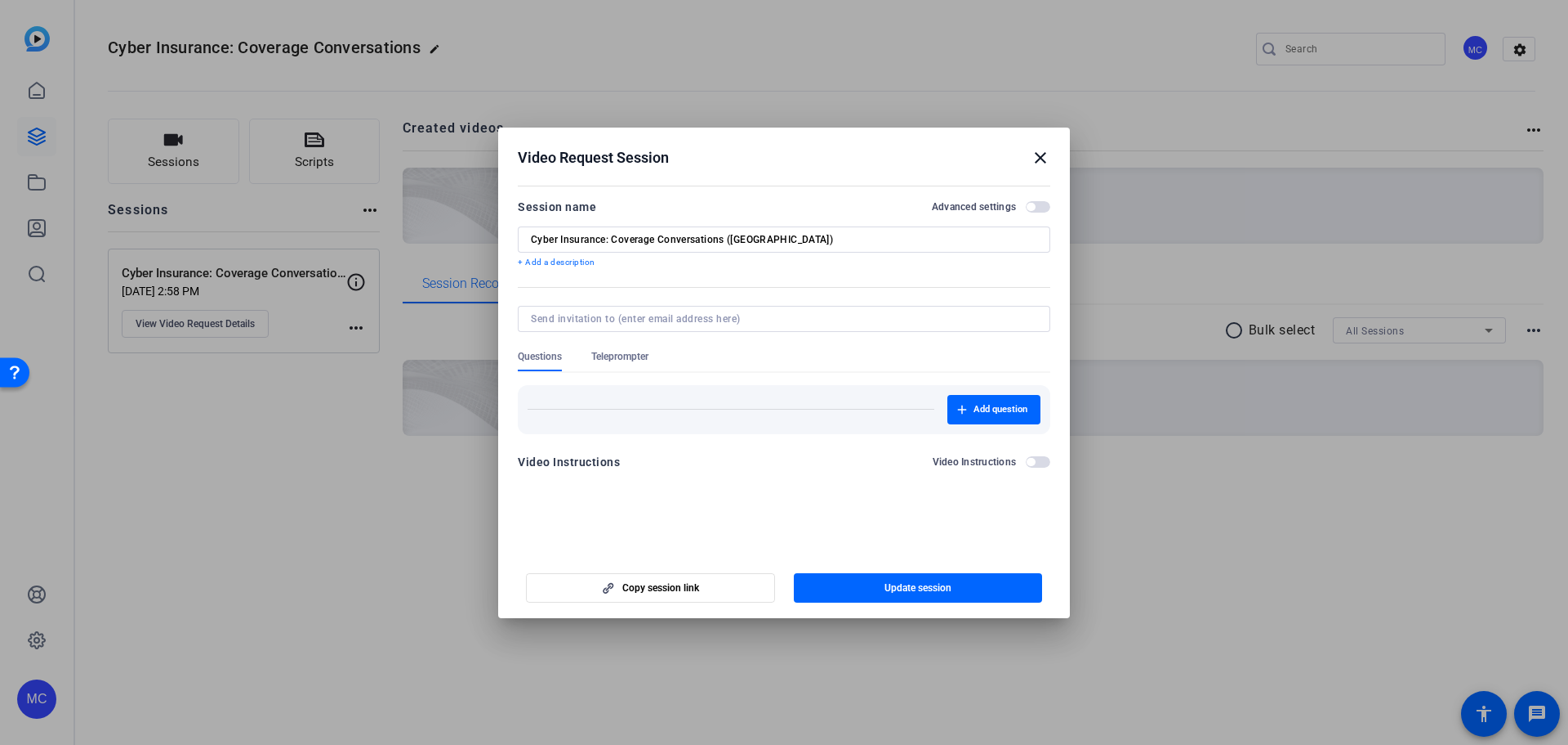
click at [626, 363] on span "Teleprompter" at bounding box center [620, 360] width 58 height 21
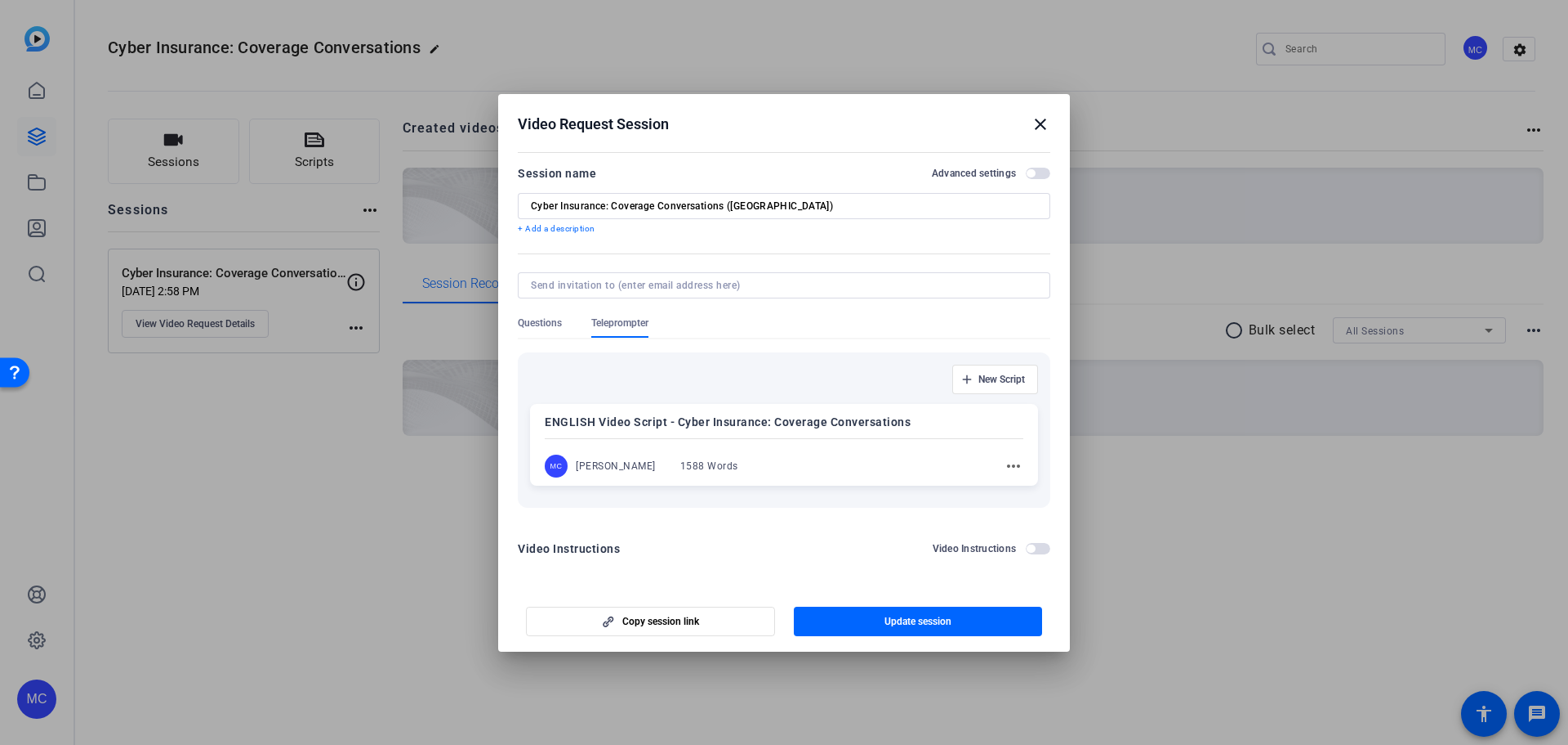
click at [1037, 125] on mat-icon "close" at bounding box center [1040, 124] width 20 height 20
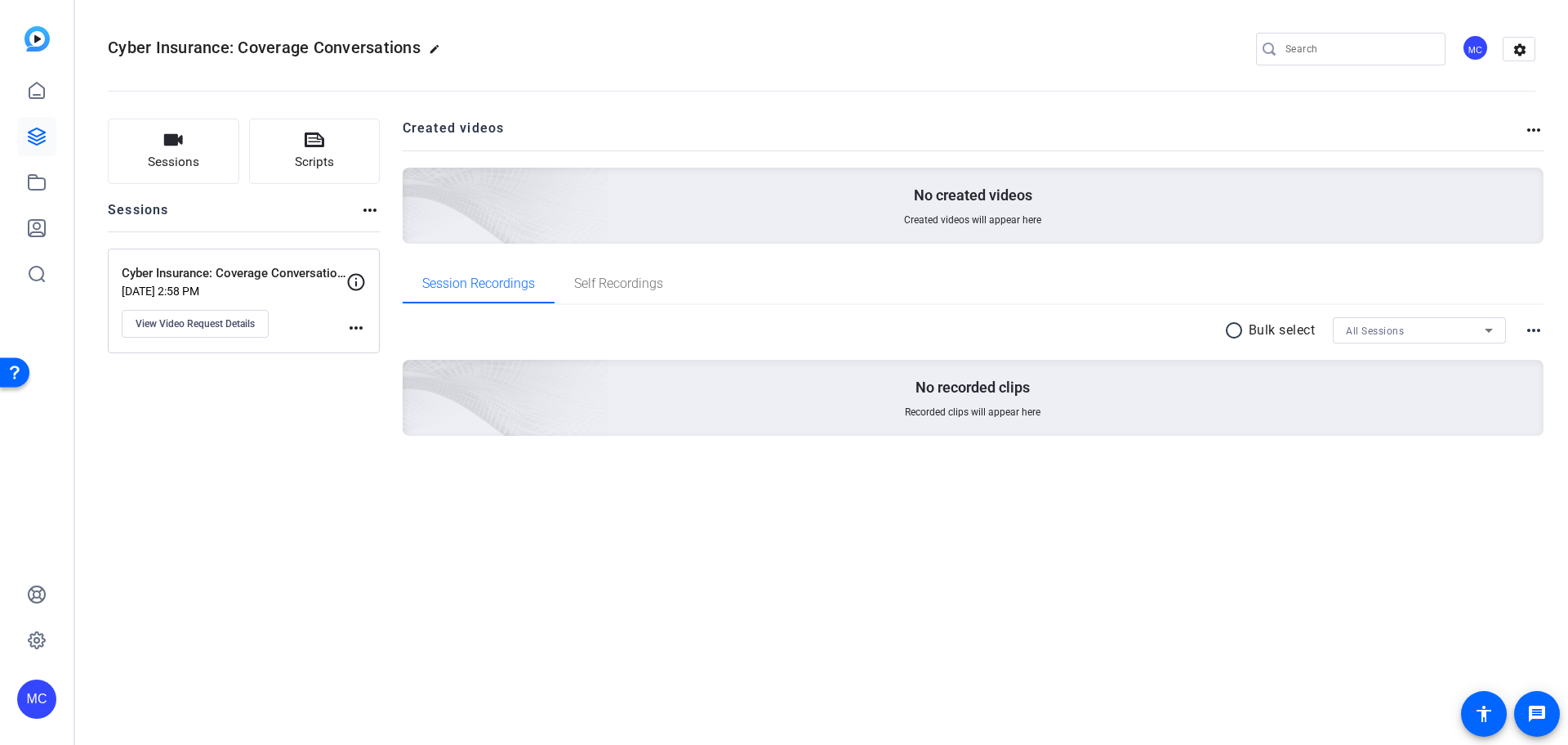
click at [435, 48] on mat-icon "edit" at bounding box center [439, 53] width 20 height 20
click at [284, 52] on span "clear" at bounding box center [279, 49] width 20 height 20
click at [1433, 330] on div "All Sessions" at bounding box center [1415, 331] width 139 height 21
click at [1418, 387] on span "Cyber Insurance: Coverage Conversations ([GEOGRAPHIC_DATA])" at bounding box center [1419, 389] width 147 height 20
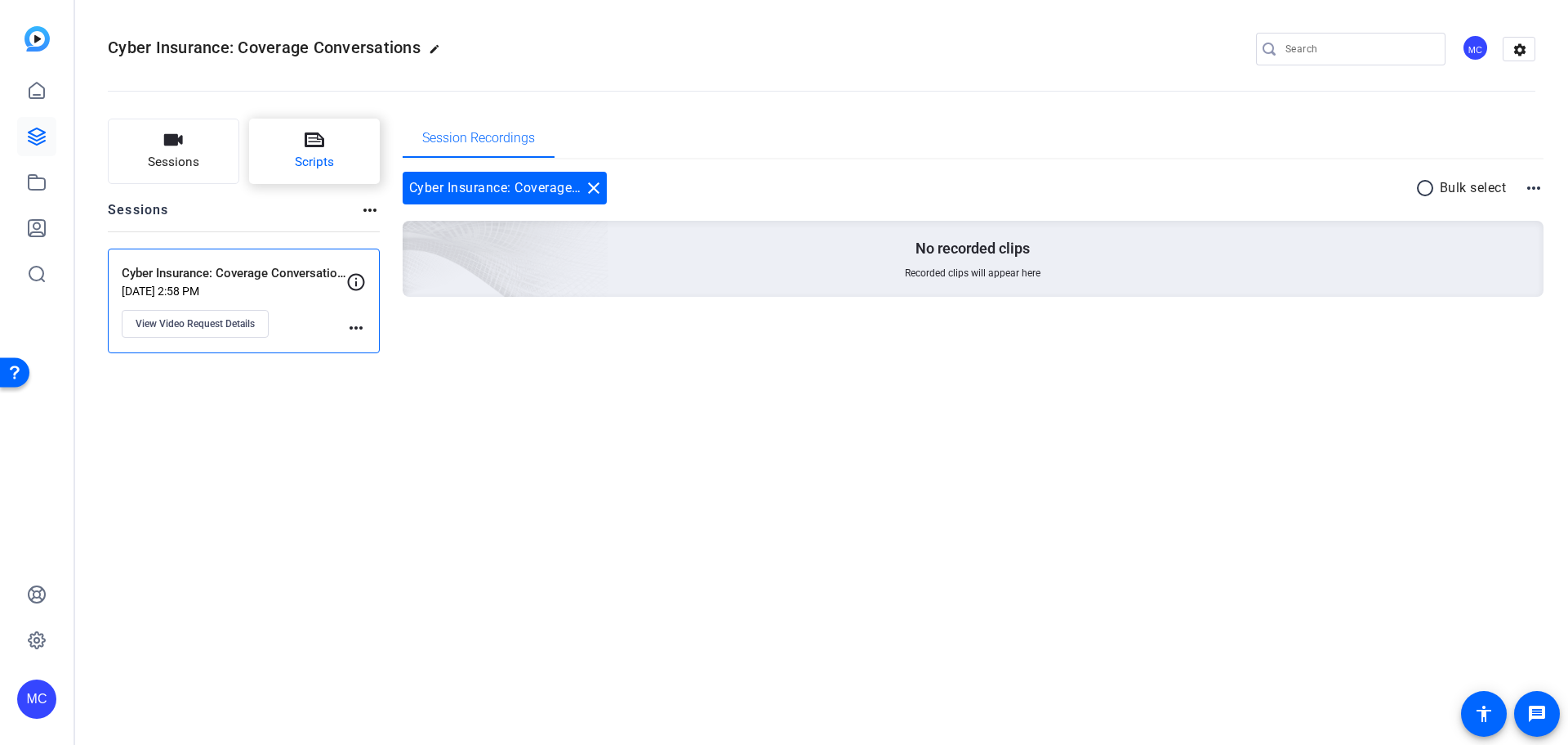
click at [305, 165] on span "Scripts" at bounding box center [315, 162] width 39 height 19
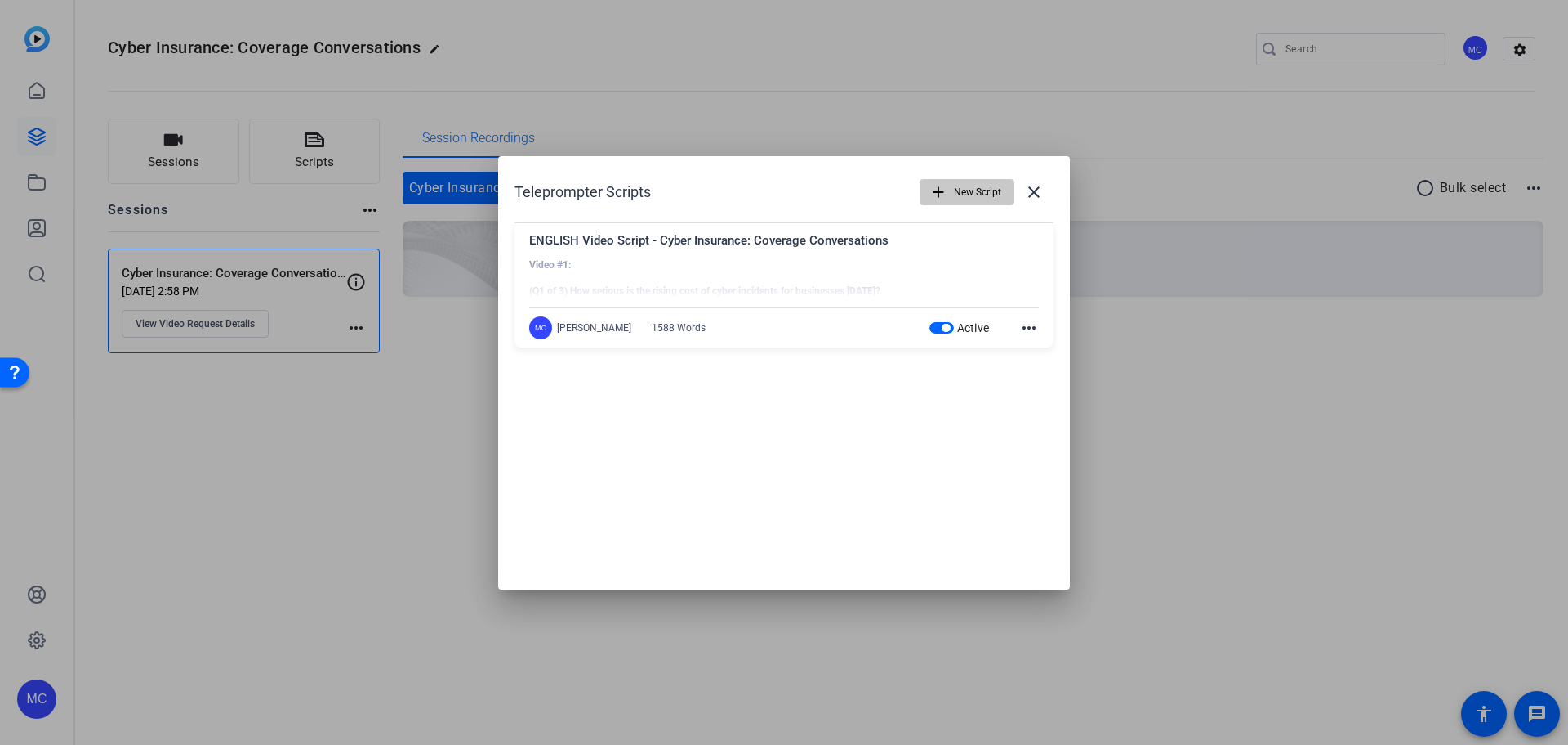
click at [960, 199] on span "New Script" at bounding box center [978, 192] width 48 height 31
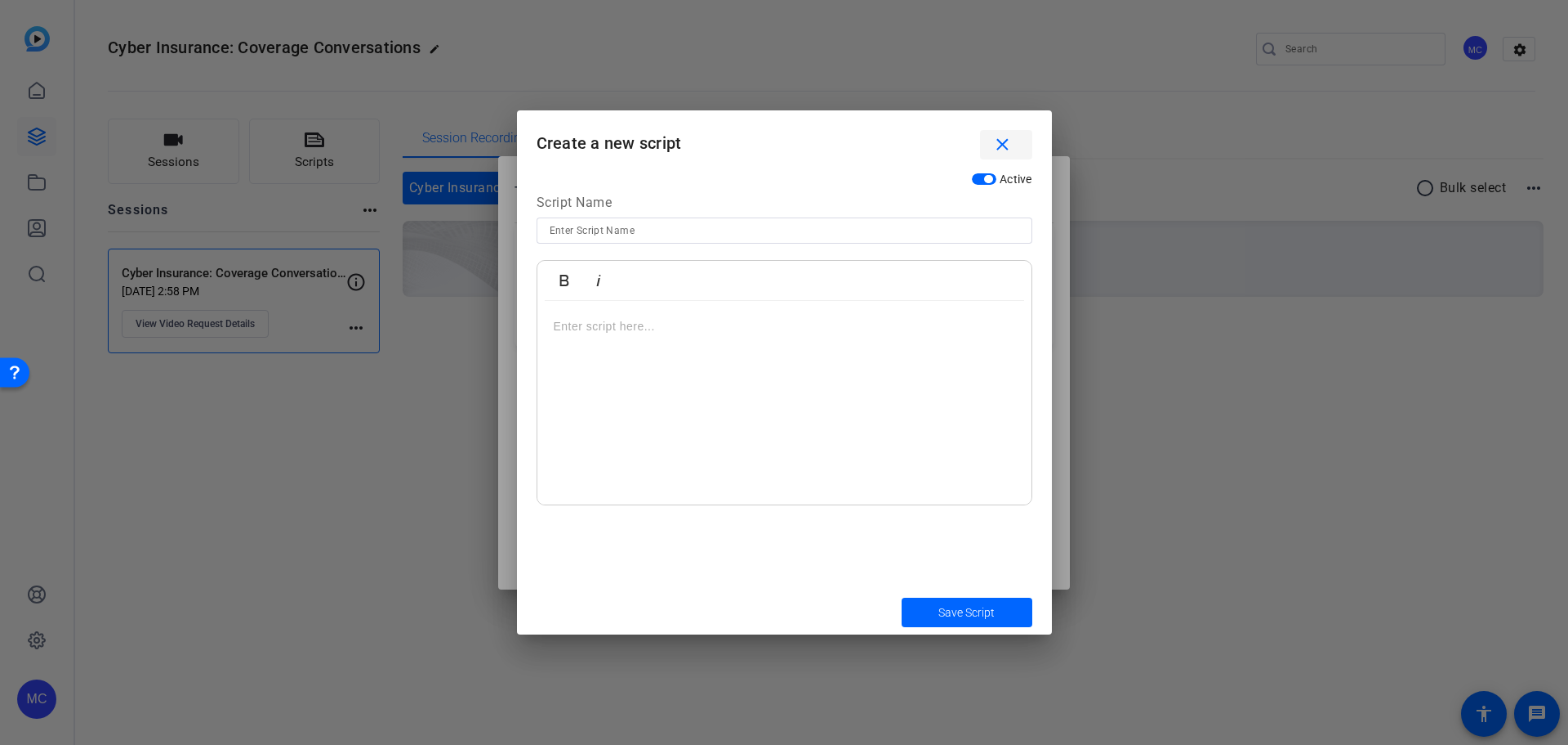
click at [1007, 146] on mat-icon "close" at bounding box center [1003, 145] width 21 height 21
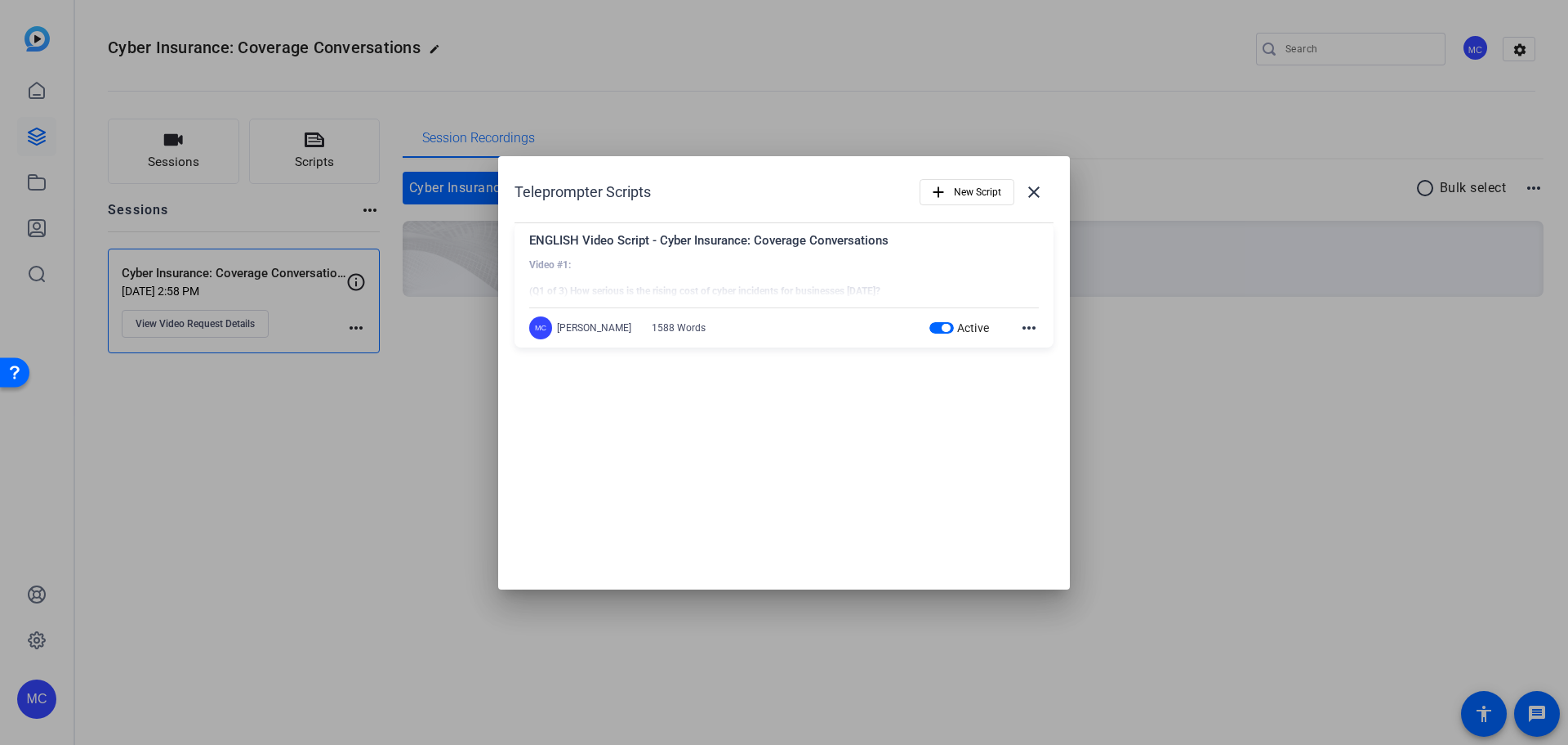
click at [861, 253] on div "ENGLISH Video Script - Cyber Insurance: Coverage Conversations" at bounding box center [784, 244] width 510 height 27
click at [1029, 328] on mat-icon "more_horiz" at bounding box center [1029, 328] width 20 height 20
click at [1039, 350] on span "Edit" at bounding box center [1065, 351] width 66 height 20
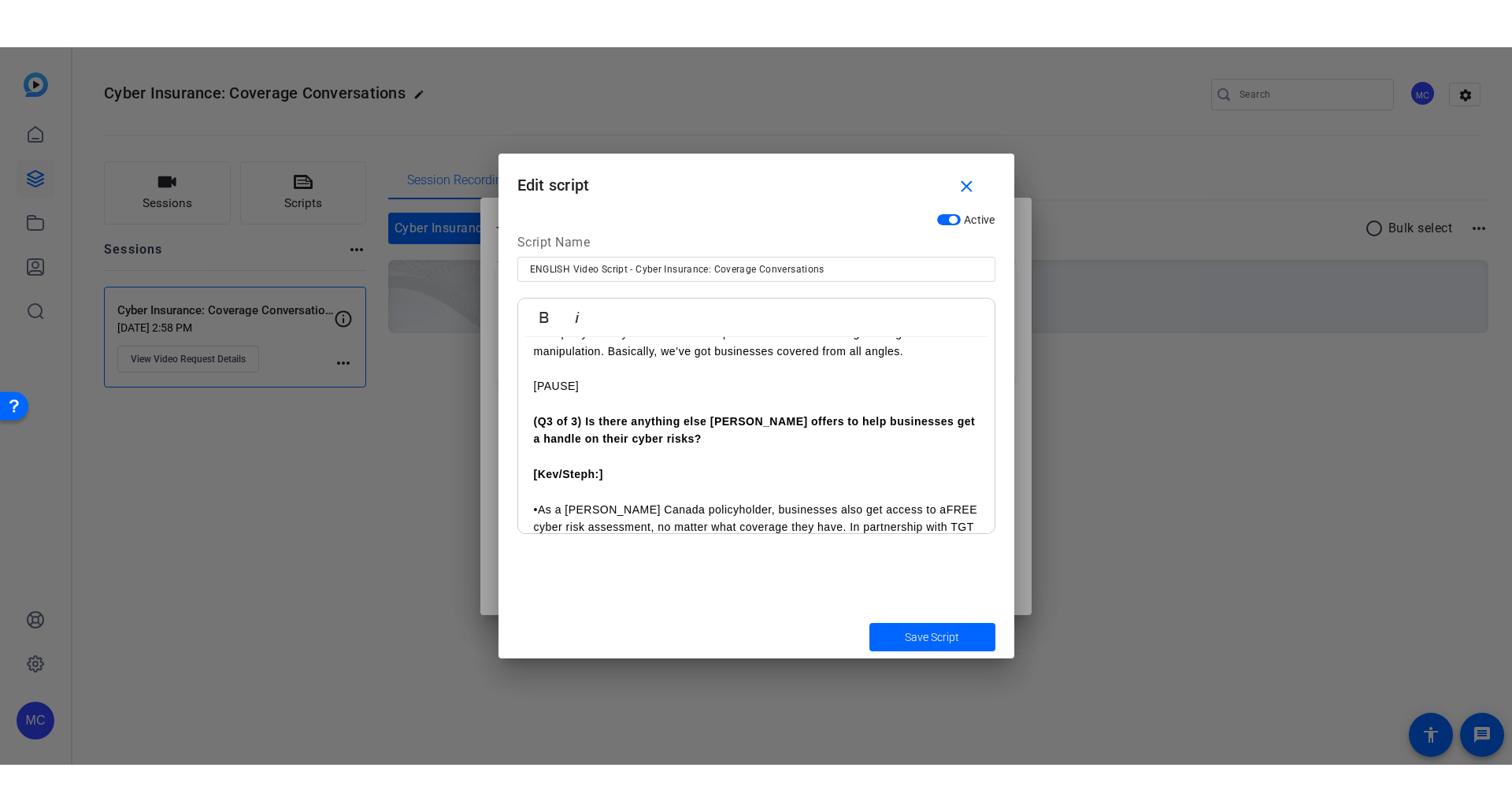
scroll to position [5053, 0]
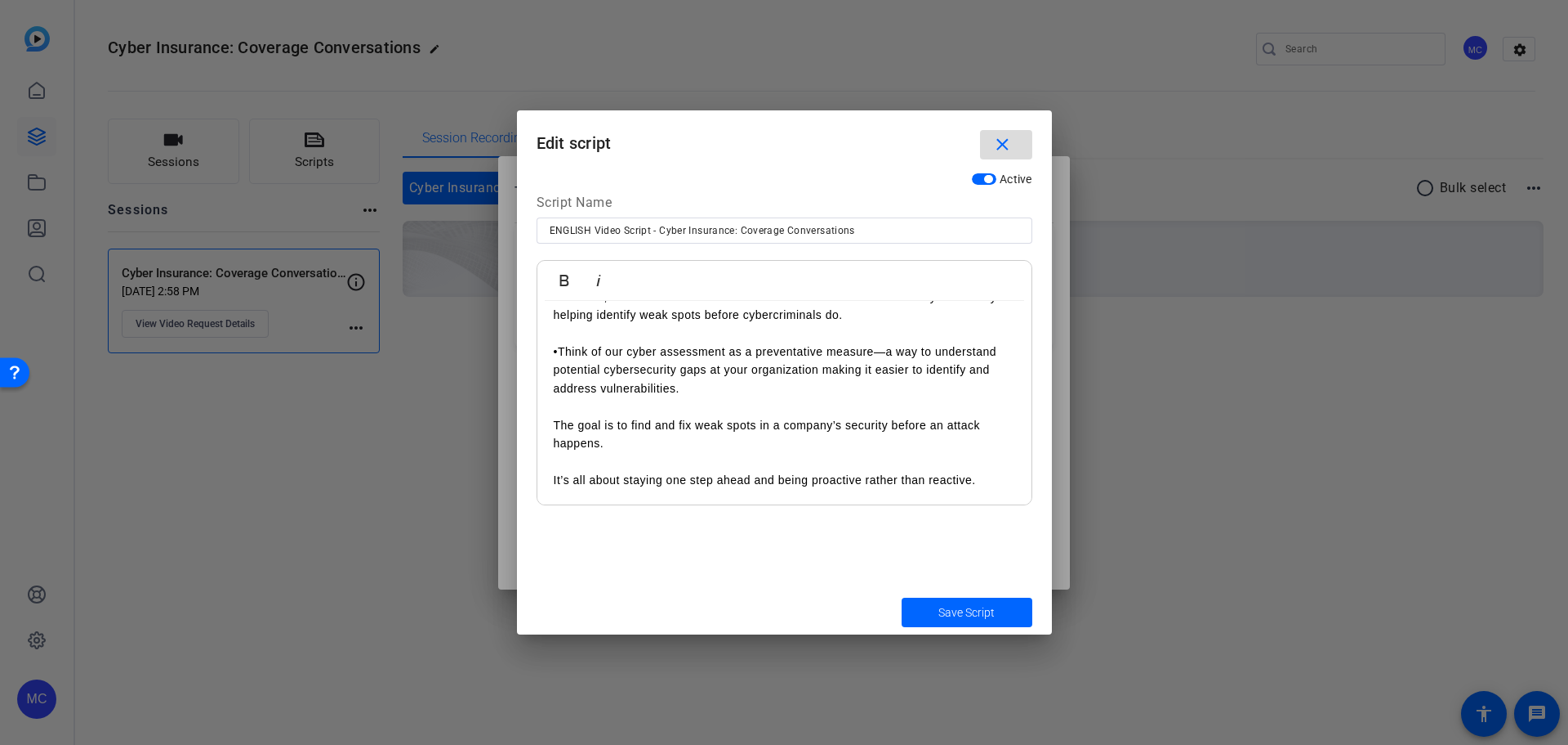
click at [1003, 138] on mat-icon "close" at bounding box center [1003, 145] width 21 height 21
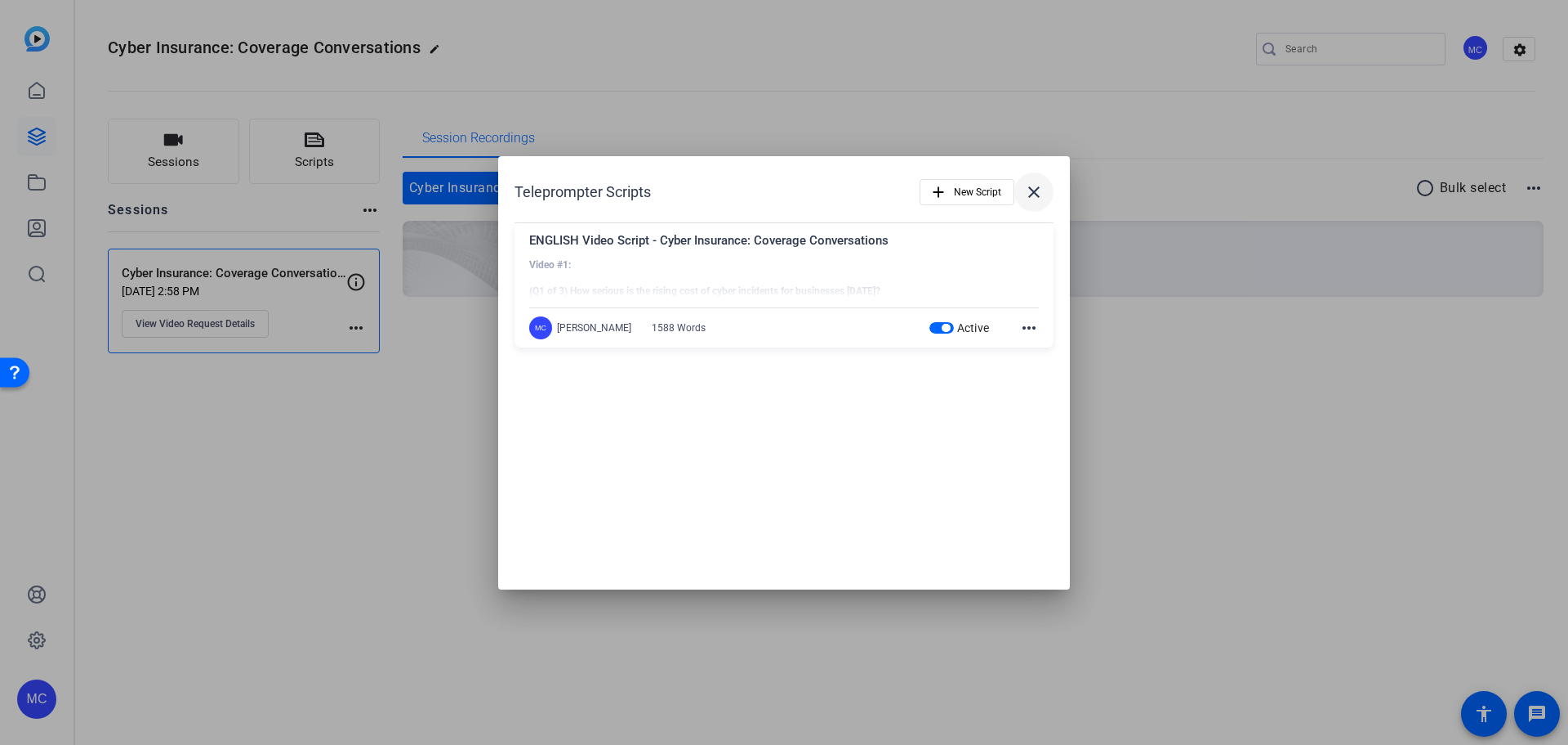
click at [1034, 197] on mat-icon "close" at bounding box center [1034, 192] width 20 height 20
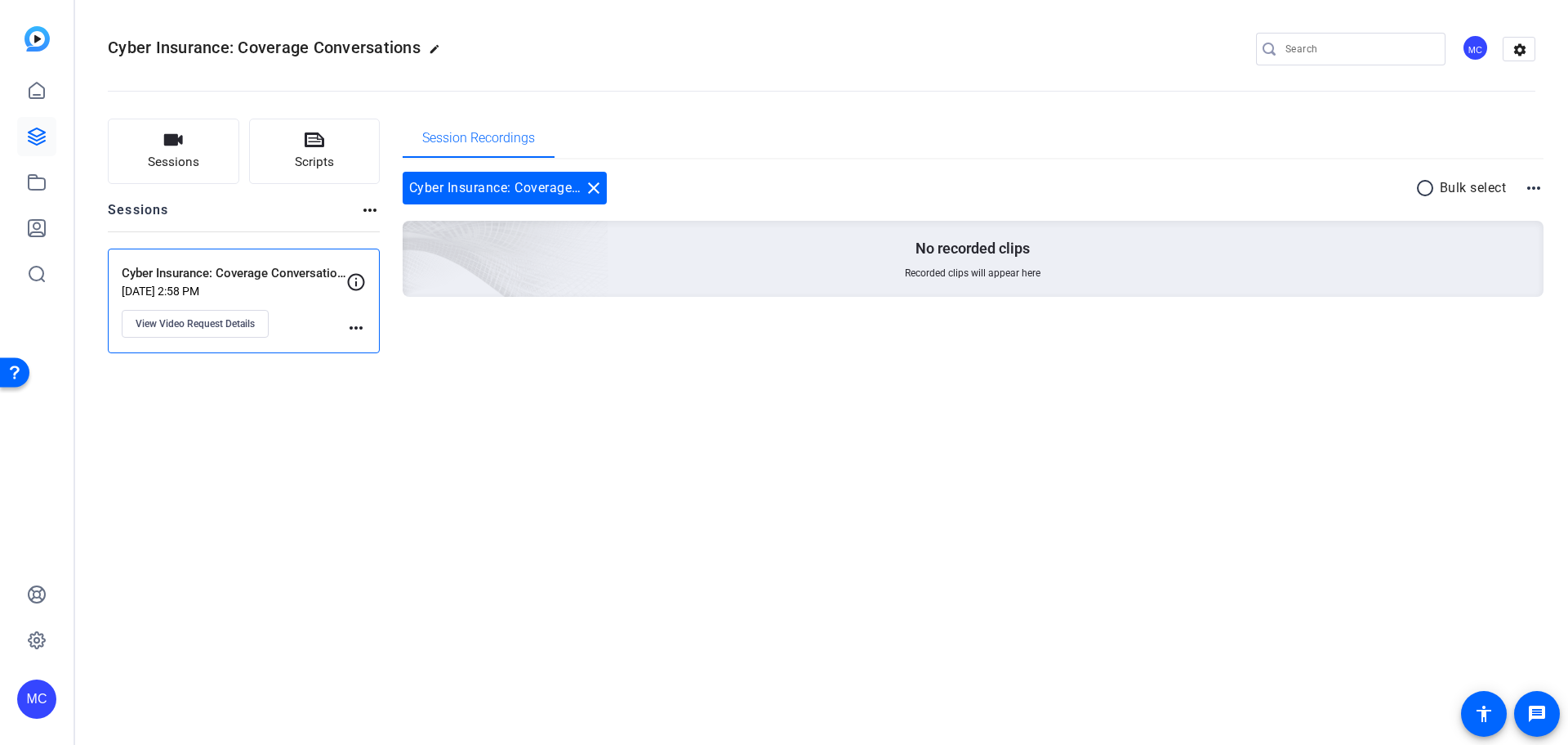
click at [1529, 186] on mat-icon "more_horiz" at bounding box center [1534, 188] width 20 height 20
click at [1468, 549] on div at bounding box center [784, 372] width 1568 height 745
click at [886, 445] on div "Cyber Insurance: Coverage Conversations edit MC settings Sessions Scripts Sessi…" at bounding box center [821, 372] width 1493 height 745
